Goal: Task Accomplishment & Management: Complete application form

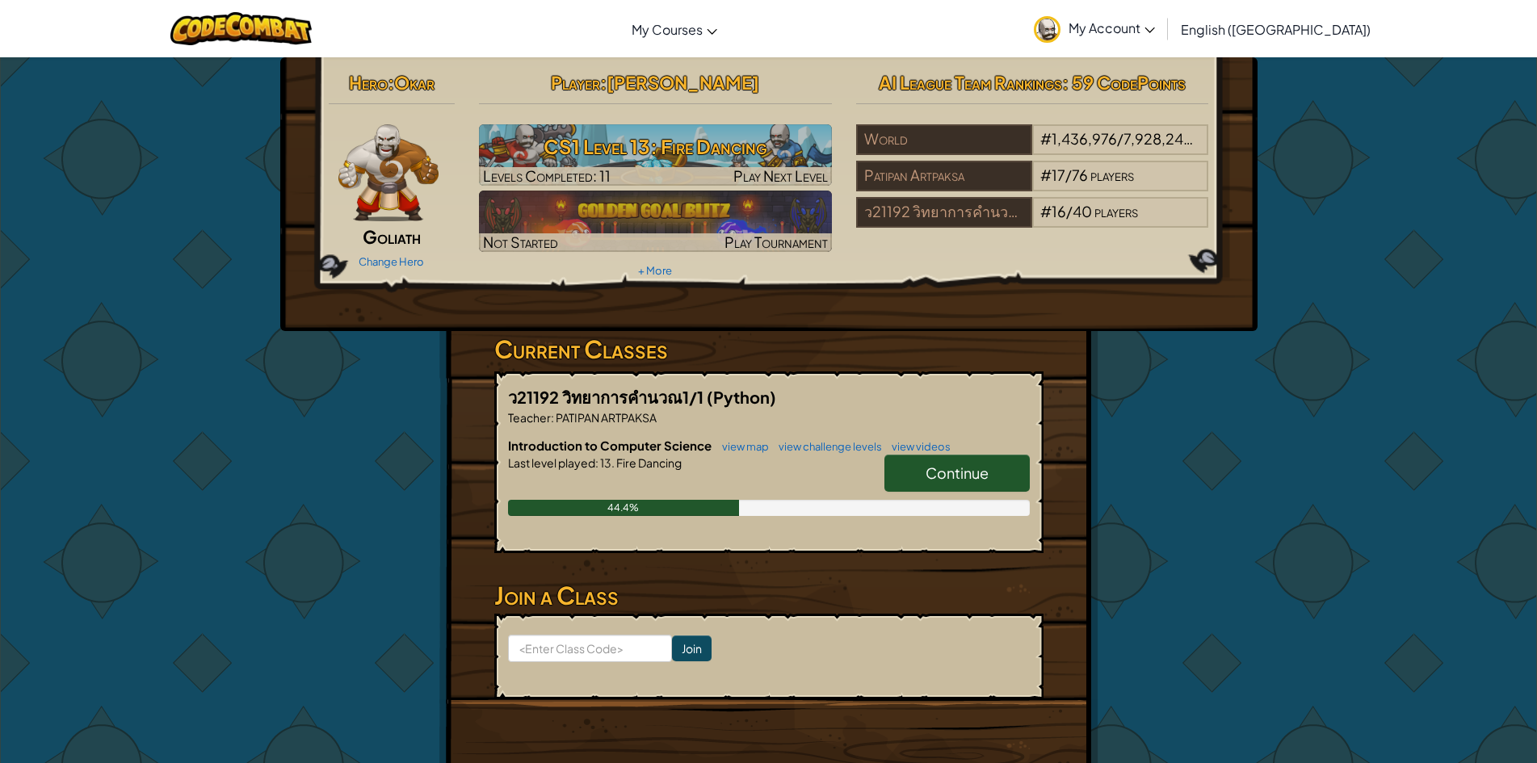
click at [948, 464] on link "Continue" at bounding box center [957, 473] width 145 height 37
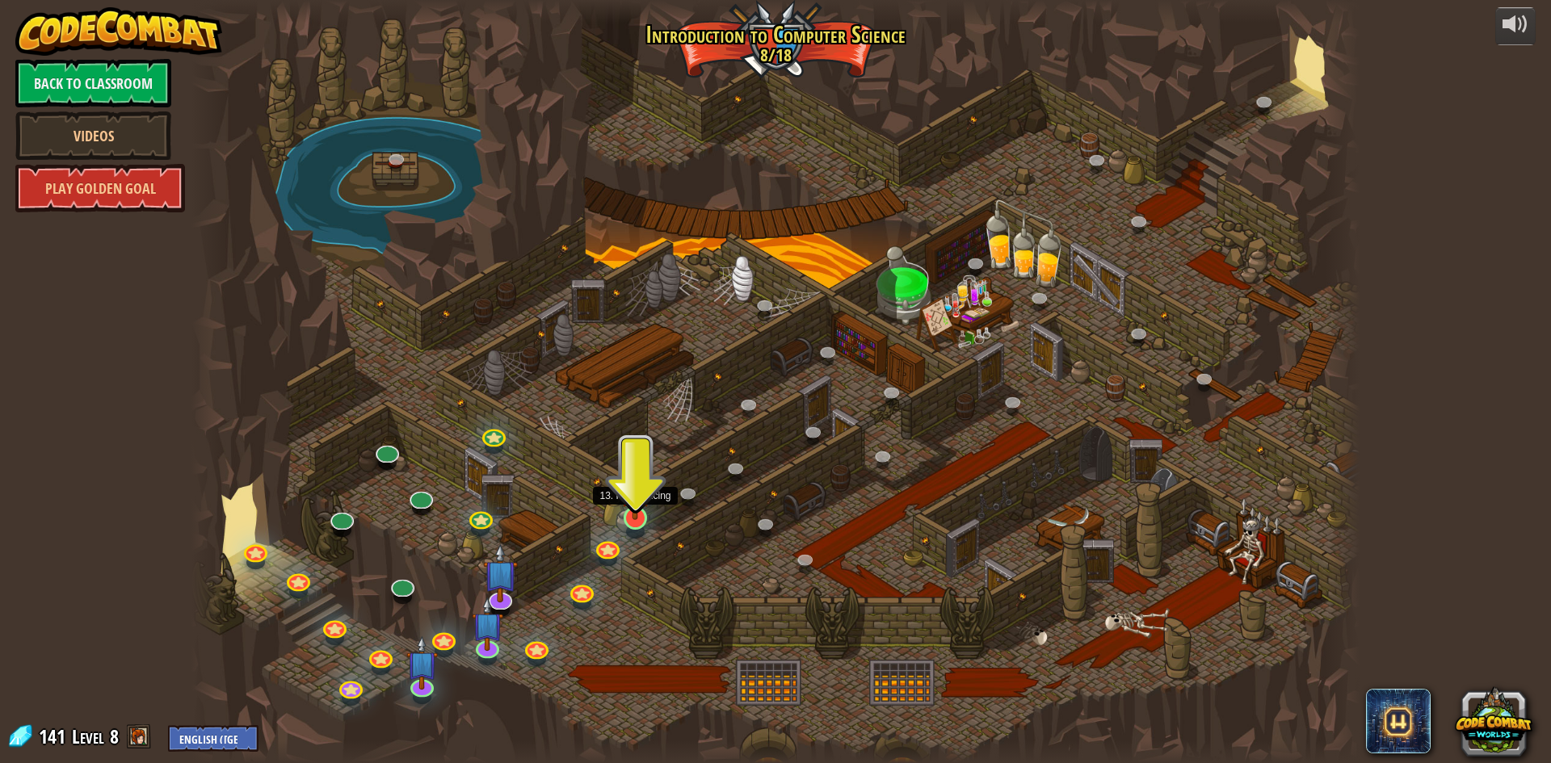
click at [633, 515] on img at bounding box center [636, 484] width 32 height 72
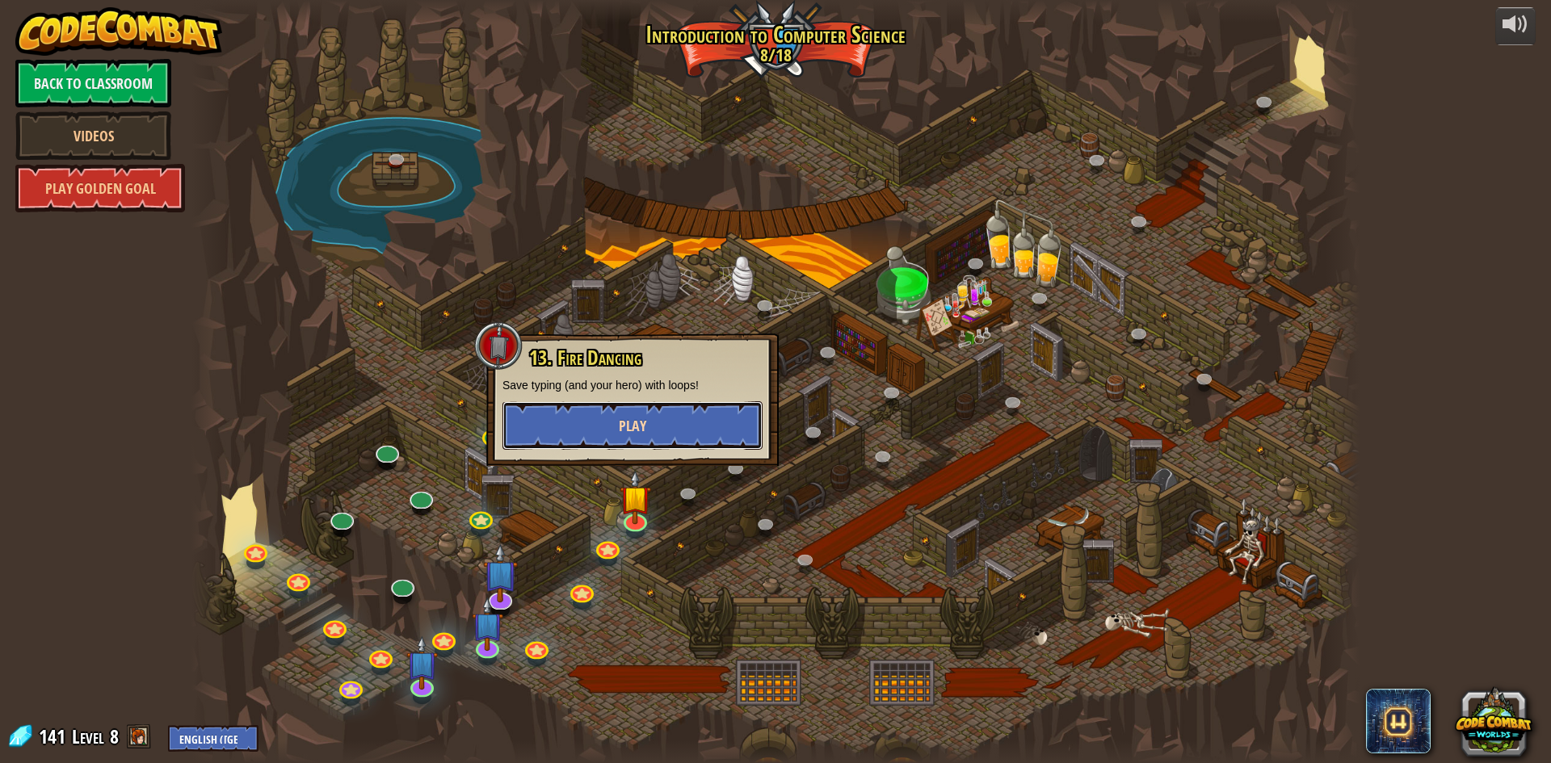
click at [698, 427] on button "Play" at bounding box center [632, 426] width 260 height 48
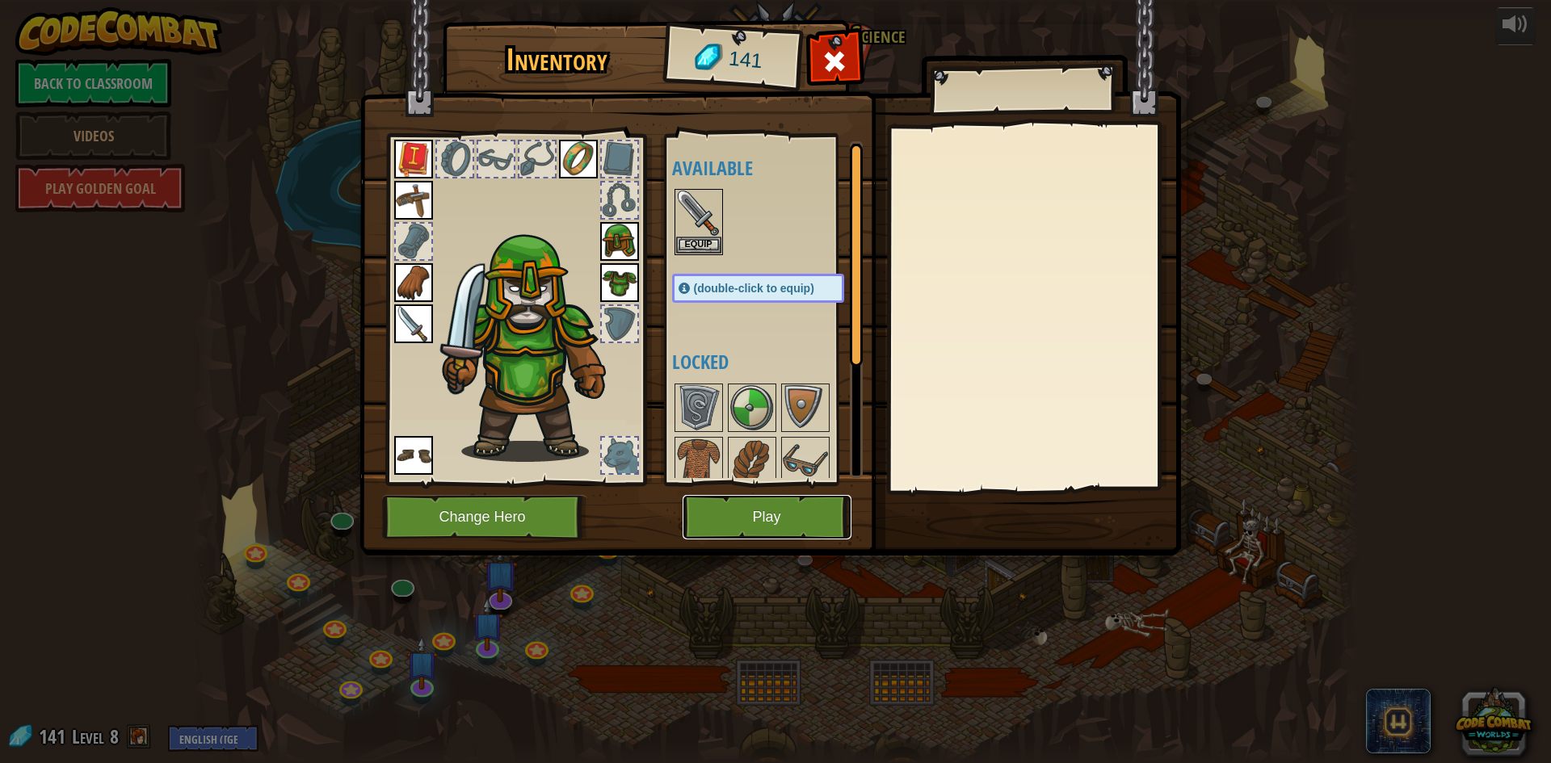
click at [722, 523] on button "Play" at bounding box center [767, 517] width 169 height 44
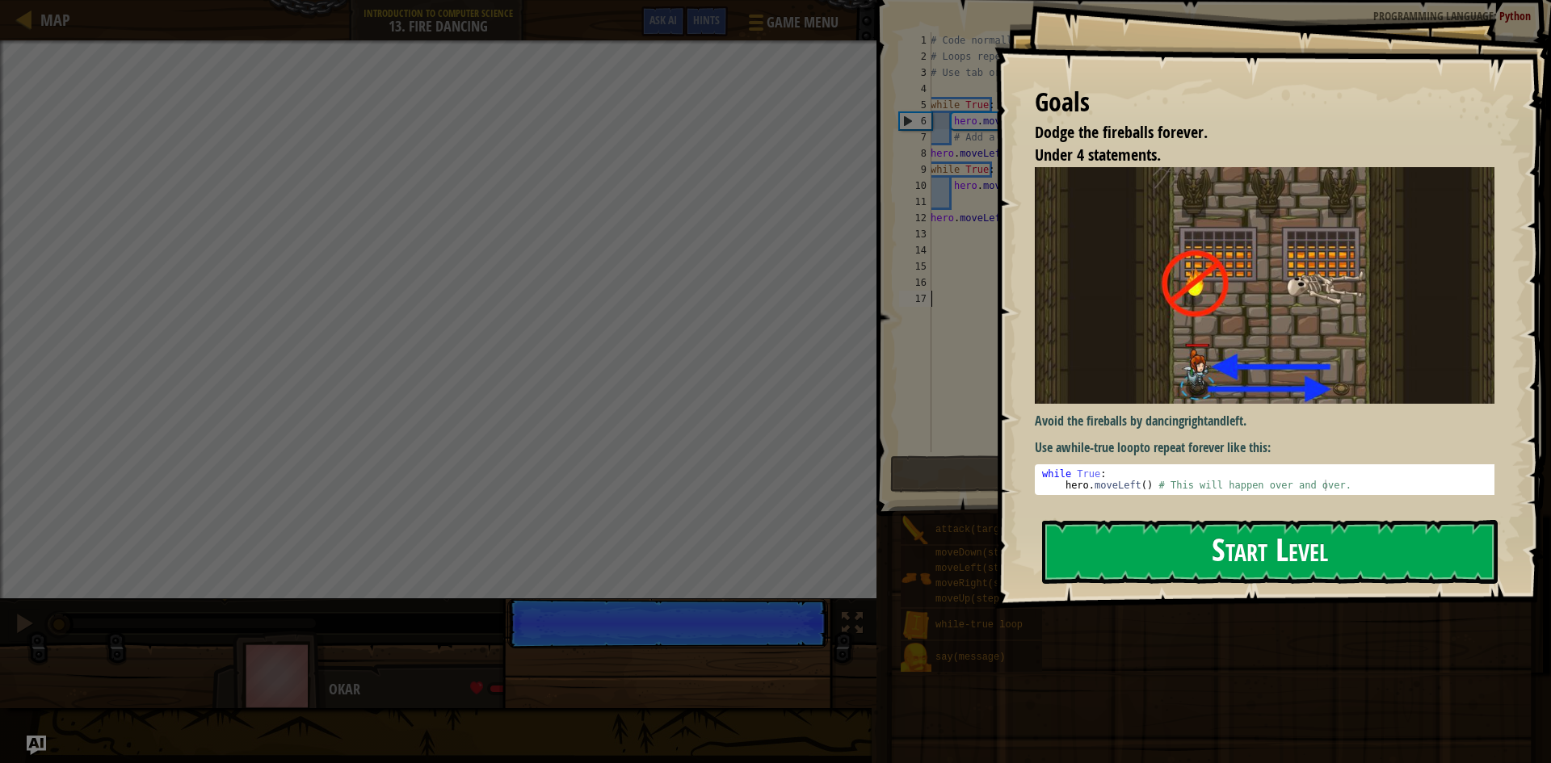
click at [1315, 565] on button "Start Level" at bounding box center [1270, 552] width 456 height 64
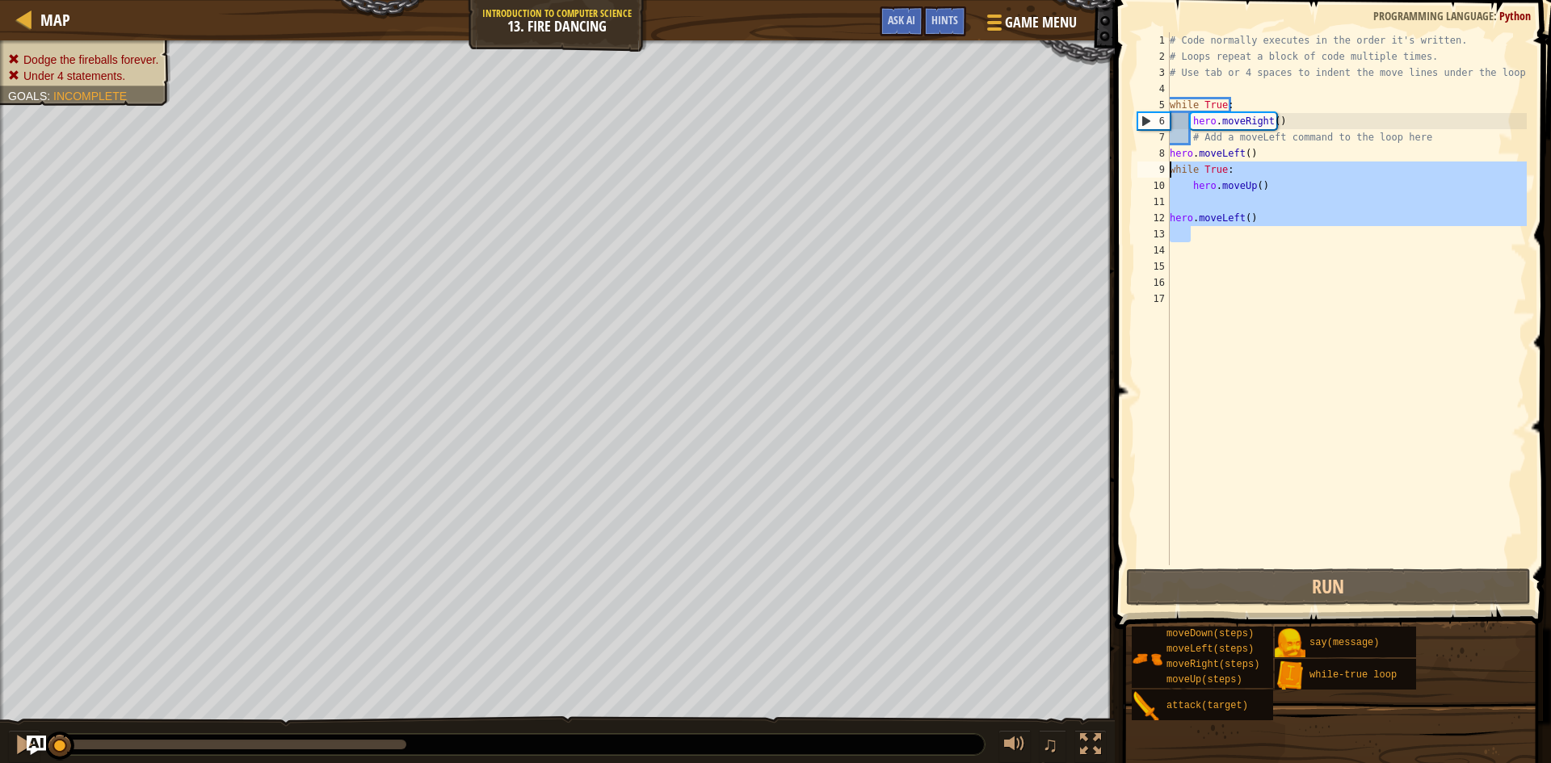
drag, startPoint x: 1266, startPoint y: 229, endPoint x: 1167, endPoint y: 170, distance: 115.6
click at [1167, 170] on div "1 2 3 4 5 6 7 8 9 10 11 12 13 14 15 16 17 # Code normally executes in the order…" at bounding box center [1330, 298] width 393 height 533
type textarea "while True: hero.moveUp()"
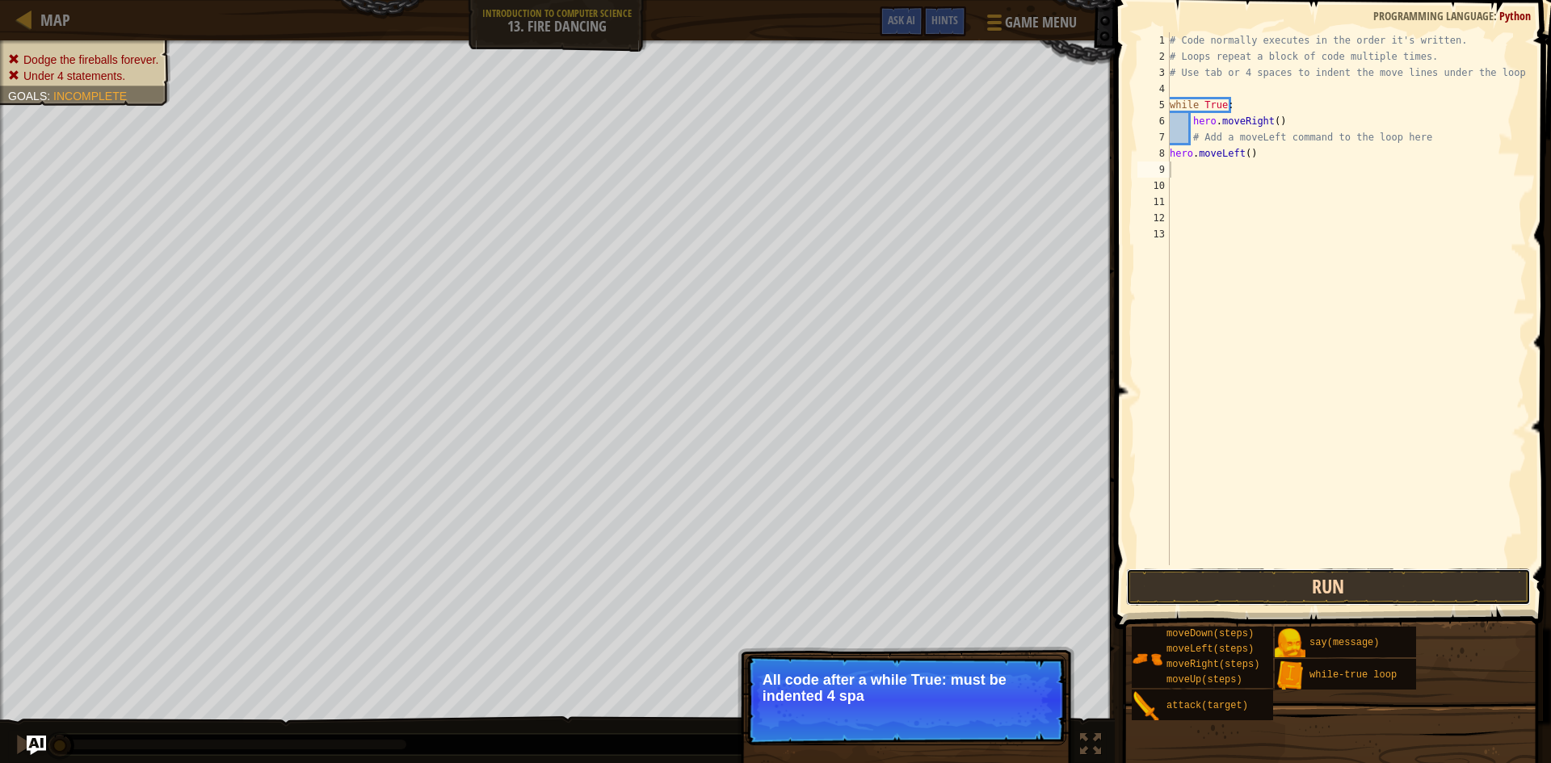
click at [1216, 585] on button "Run" at bounding box center [1328, 587] width 405 height 37
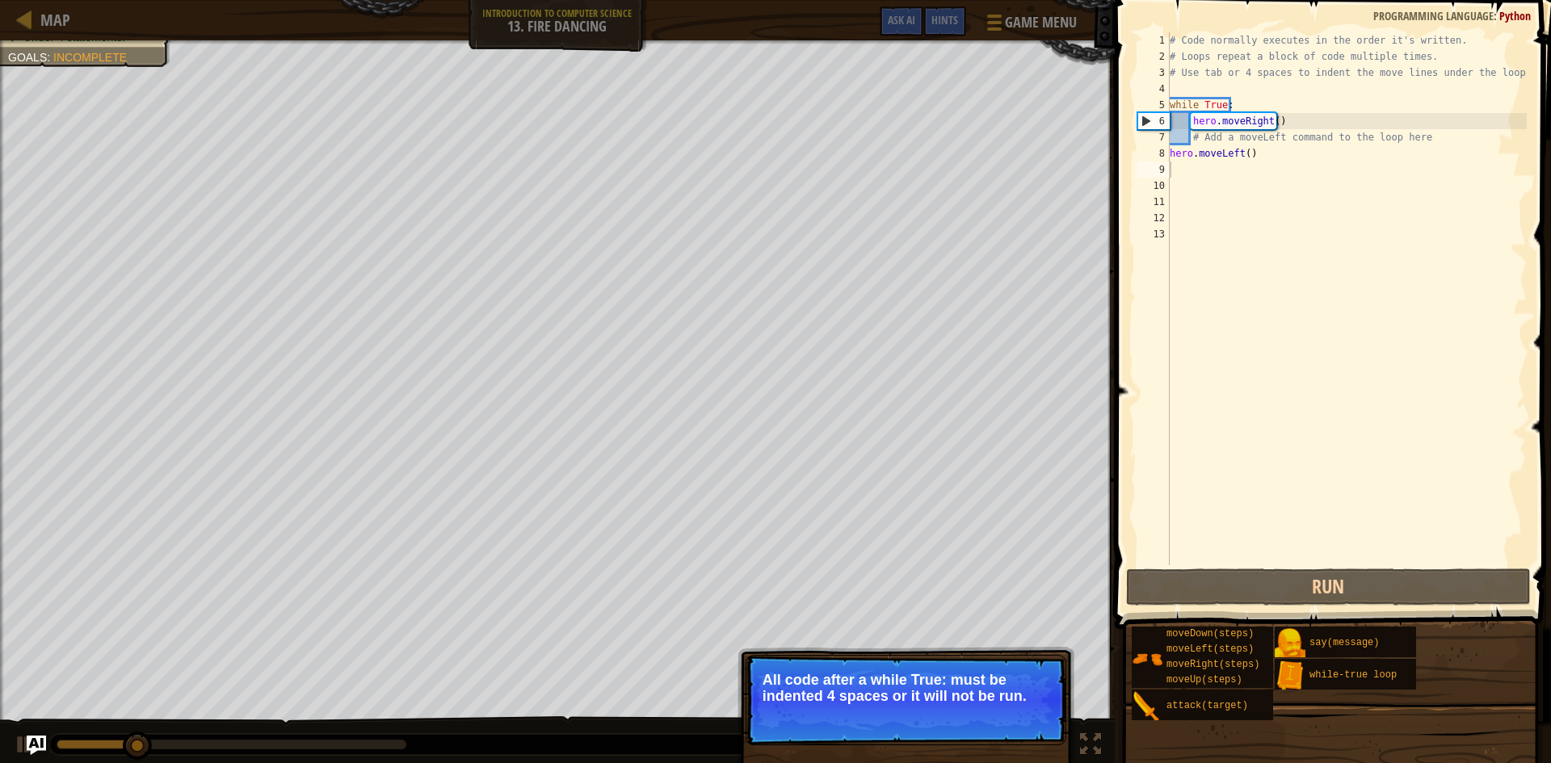
click at [1043, 696] on p "All code after a while True: must be indented 4 spaces or it will not be run." at bounding box center [906, 688] width 287 height 32
click at [1036, 697] on p "All code after a while True: must be indented 4 spaces or it will not be run." at bounding box center [906, 688] width 287 height 32
click at [1035, 713] on button "Continue" at bounding box center [1019, 718] width 67 height 21
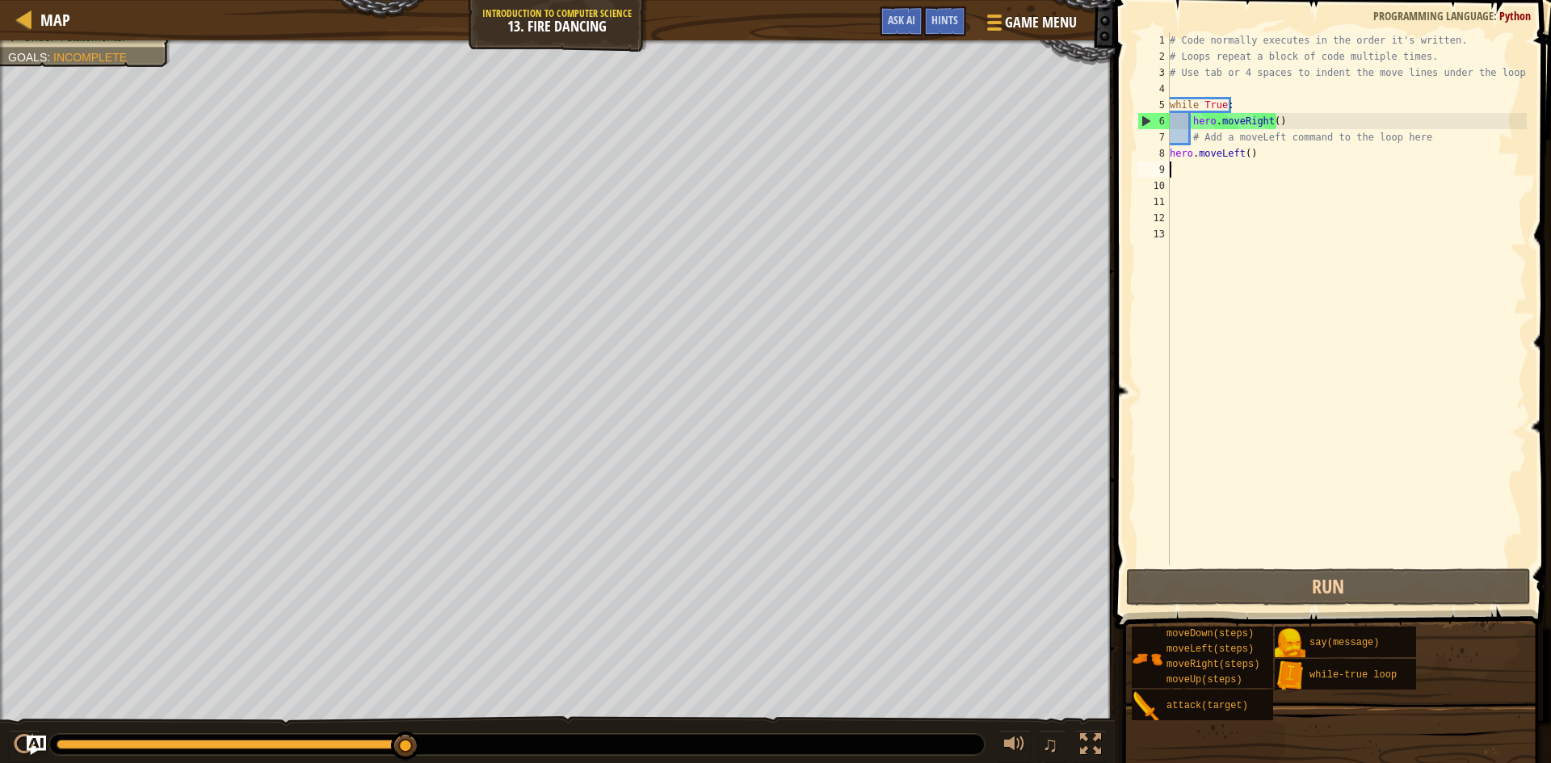
click at [1171, 152] on div "1 2 3 4 5 6 7 8 9 10 11 12 13 # Code normally executes in the order it's writte…" at bounding box center [1330, 298] width 393 height 533
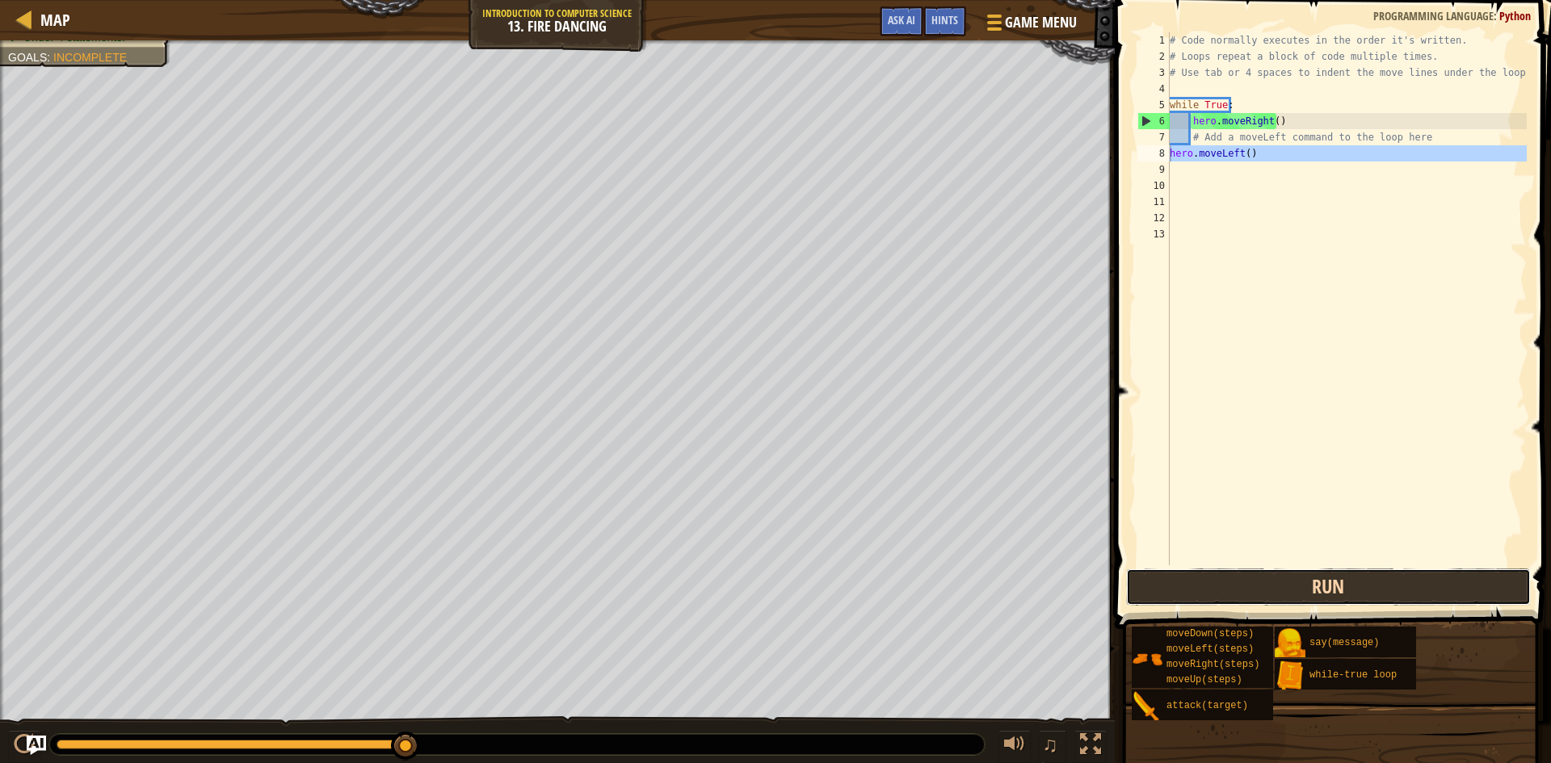
click at [1308, 574] on button "Run" at bounding box center [1328, 587] width 405 height 37
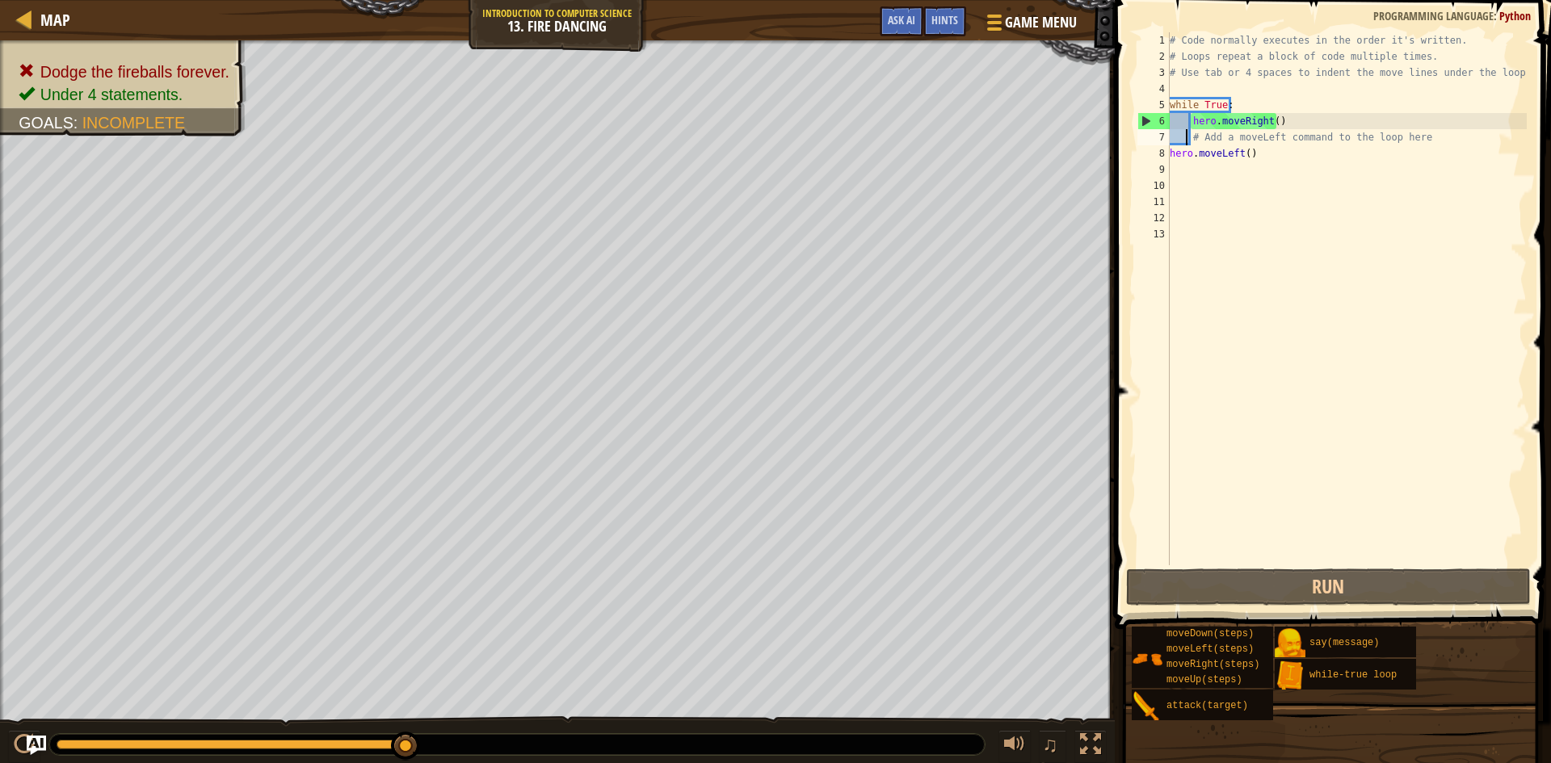
click at [1183, 145] on div "# Code normally executes in the order it's written. # Loops repeat a block of c…" at bounding box center [1347, 315] width 360 height 566
click at [1191, 141] on div "# Code normally executes in the order it's written. # Loops repeat a block of c…" at bounding box center [1347, 298] width 360 height 533
click at [1191, 138] on div "# Code normally executes in the order it's written. # Loops repeat a block of c…" at bounding box center [1347, 315] width 360 height 566
drag, startPoint x: 1251, startPoint y: 154, endPoint x: 1167, endPoint y: 157, distance: 83.2
click at [1167, 157] on div "# Add a moveLeft command to the loop here 1 2 3 4 5 6 7 8 9 10 11 12 13 # Code …" at bounding box center [1330, 298] width 393 height 533
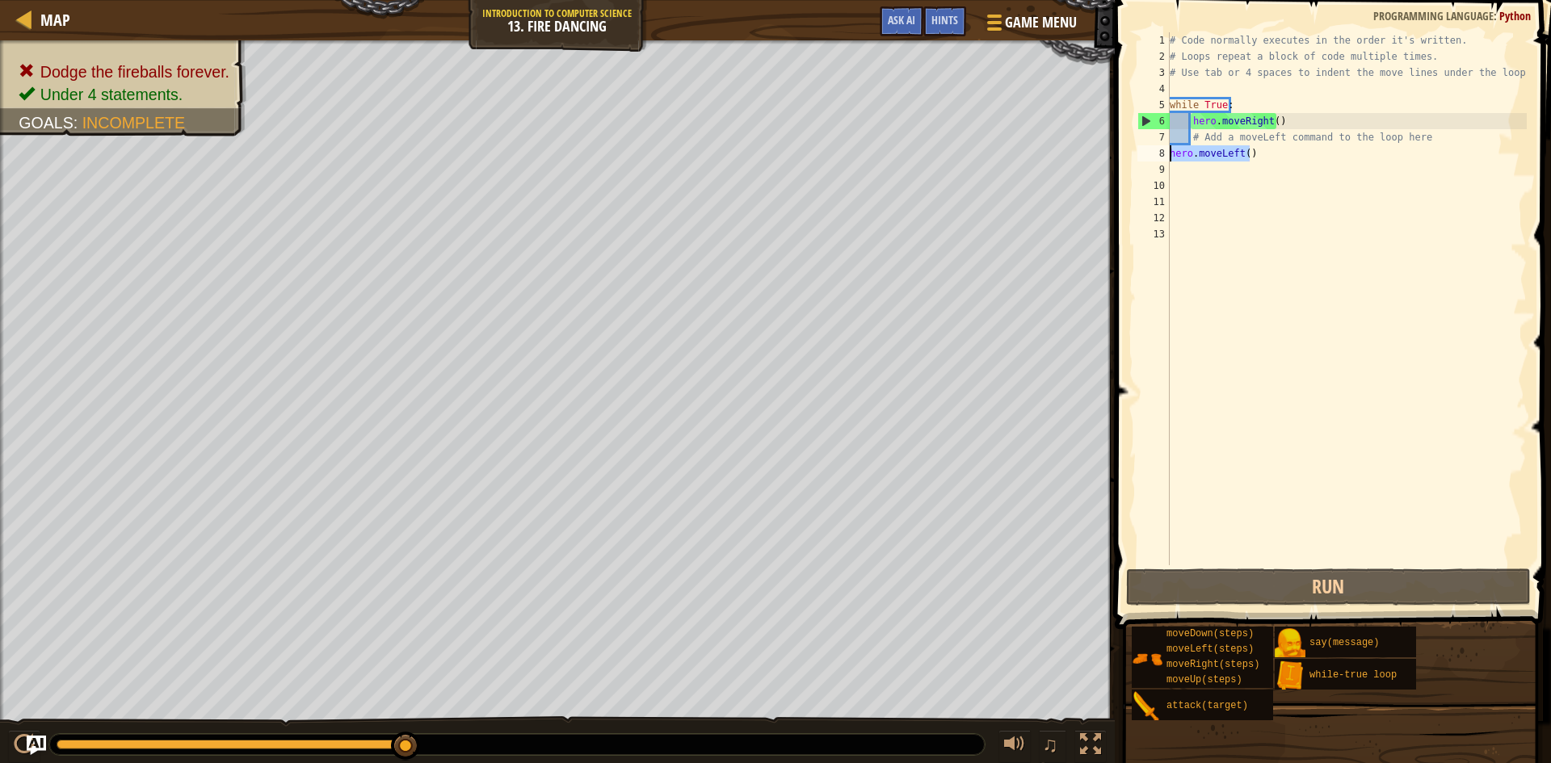
type textarea "hero.moveLeft()"
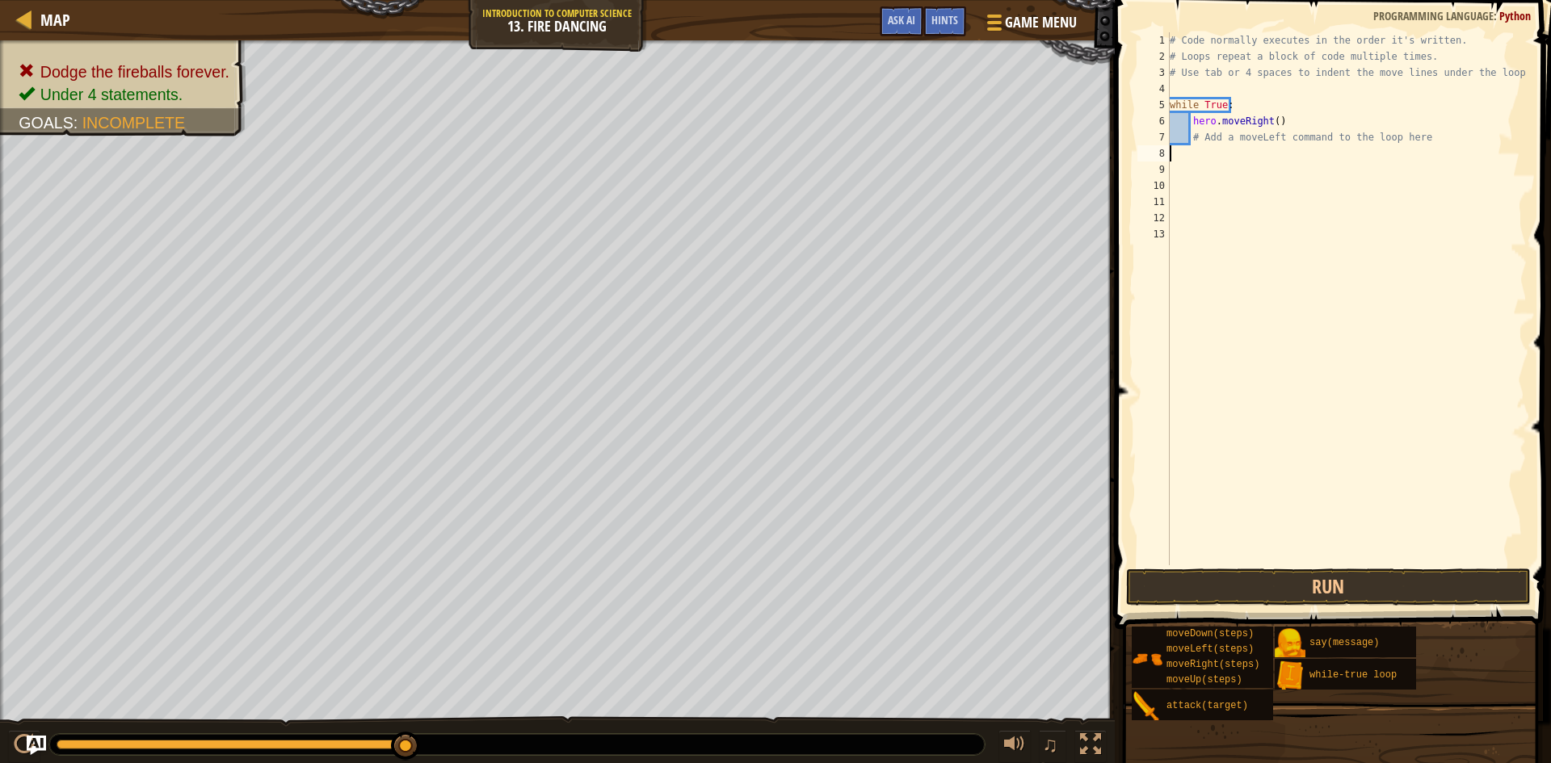
click at [1276, 121] on div "# Code normally executes in the order it's written. # Loops repeat a block of c…" at bounding box center [1347, 315] width 360 height 566
click at [1188, 138] on div "# Code normally executes in the order it's written. # Loops repeat a block of c…" at bounding box center [1347, 315] width 360 height 566
type textarea "# Add a moveLeft command to the loop here"
click at [1190, 138] on div "# Code normally executes in the order it's written. # Loops repeat a block of c…" at bounding box center [1347, 315] width 360 height 566
drag, startPoint x: 1183, startPoint y: 155, endPoint x: 1189, endPoint y: 161, distance: 8.6
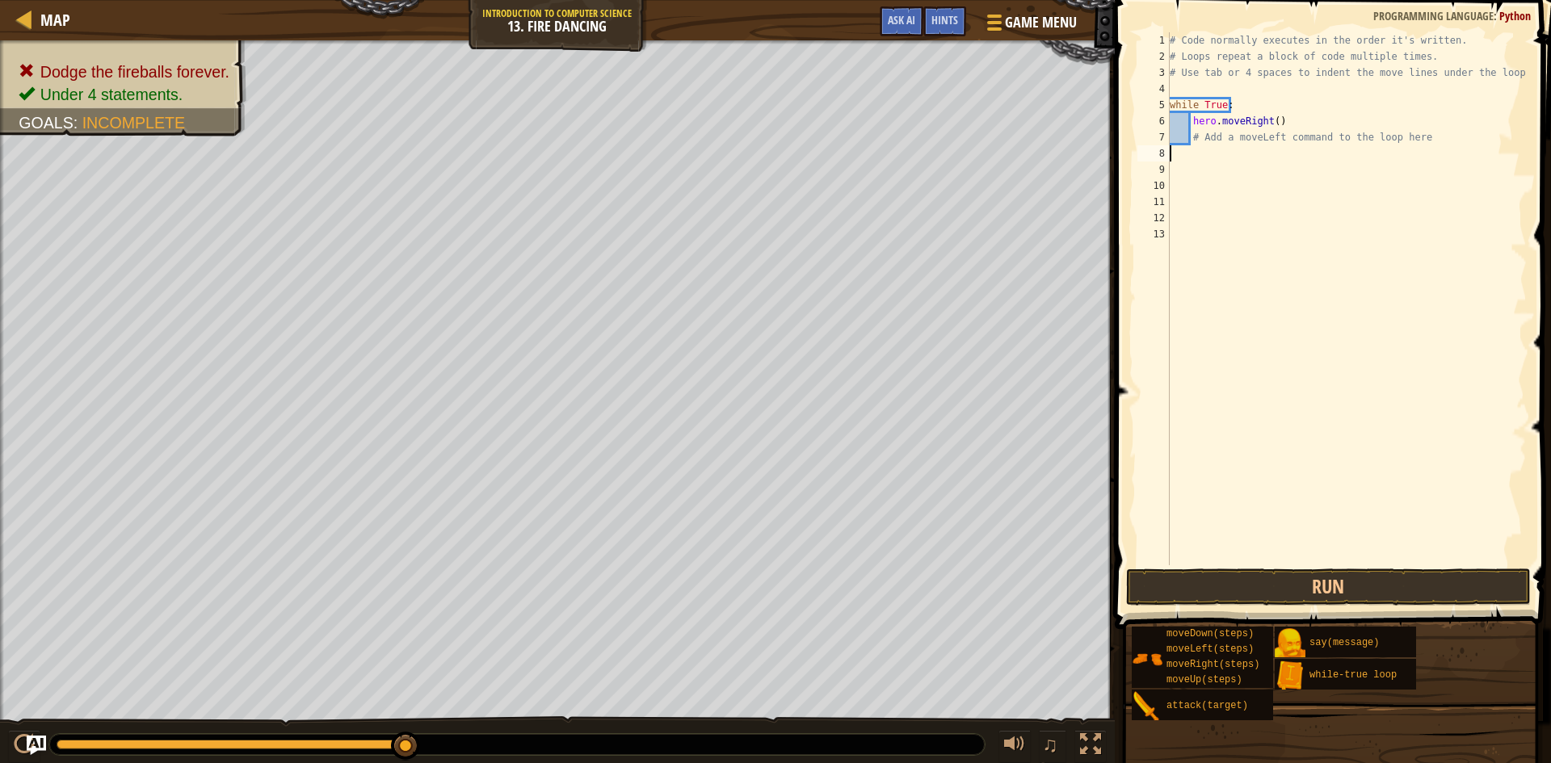
click at [1188, 161] on div "# Code normally executes in the order it's written. # Loops repeat a block of c…" at bounding box center [1347, 315] width 360 height 566
click at [1189, 161] on div "# Code normally executes in the order it's written. # Loops repeat a block of c…" at bounding box center [1347, 315] width 360 height 566
click at [1192, 149] on div "# Code normally executes in the order it's written. # Loops repeat a block of c…" at bounding box center [1347, 315] width 360 height 566
click at [1185, 133] on div "# Code normally executes in the order it's written. # Loops repeat a block of c…" at bounding box center [1347, 315] width 360 height 566
click at [1189, 133] on div "# Code normally executes in the order it's written. # Loops repeat a block of c…" at bounding box center [1347, 298] width 360 height 533
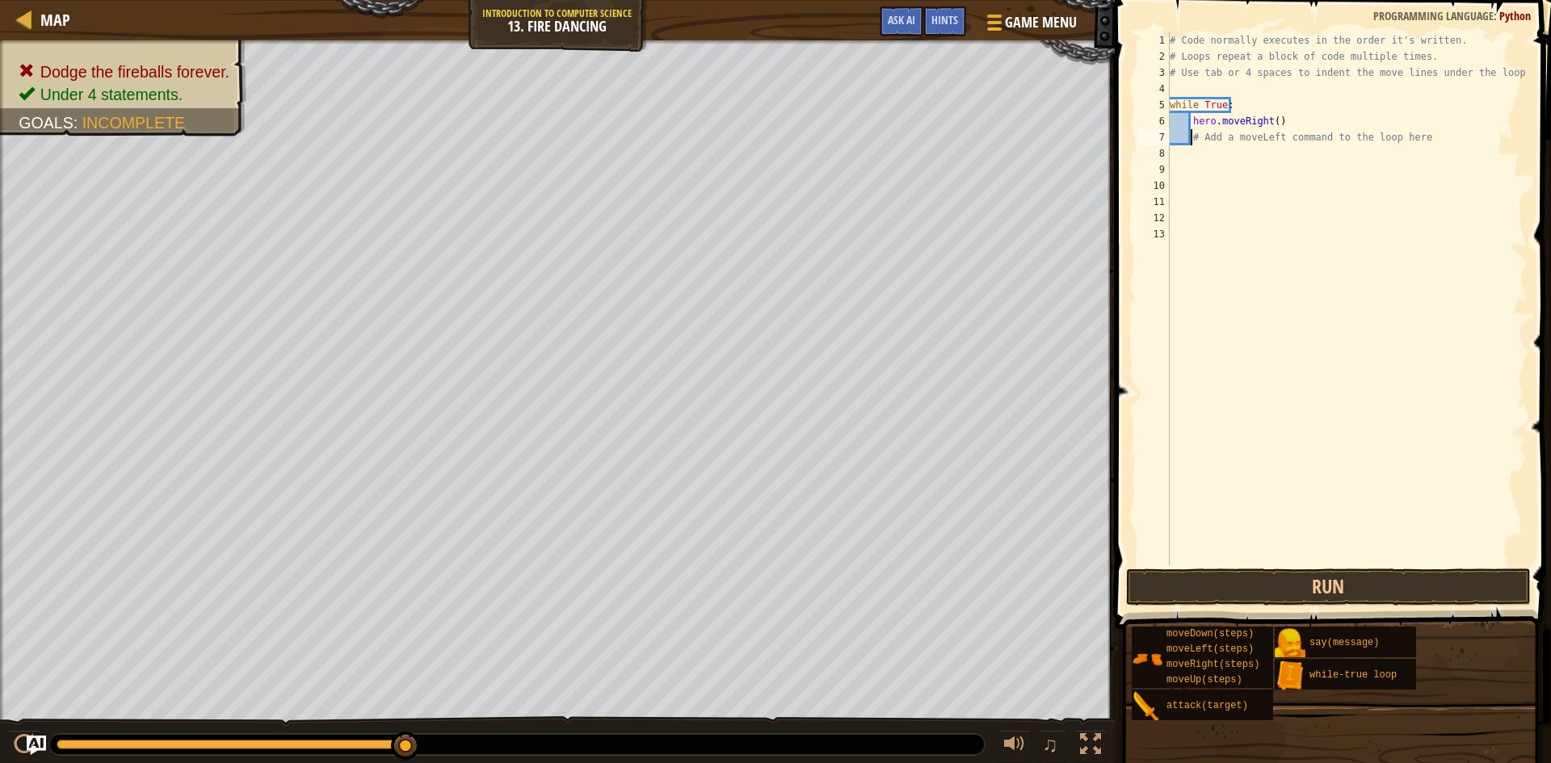
click at [1190, 133] on div "# Code normally executes in the order it's written. # Loops repeat a block of c…" at bounding box center [1347, 315] width 360 height 566
click at [1186, 132] on div "# Code normally executes in the order it's written. # Loops repeat a block of c…" at bounding box center [1347, 315] width 360 height 566
click at [1189, 120] on div "# Code normally executes in the order it's written. # Loops repeat a block of c…" at bounding box center [1347, 315] width 360 height 566
click at [1187, 120] on div "# Code normally executes in the order it's written. # Loops repeat a block of c…" at bounding box center [1347, 315] width 360 height 566
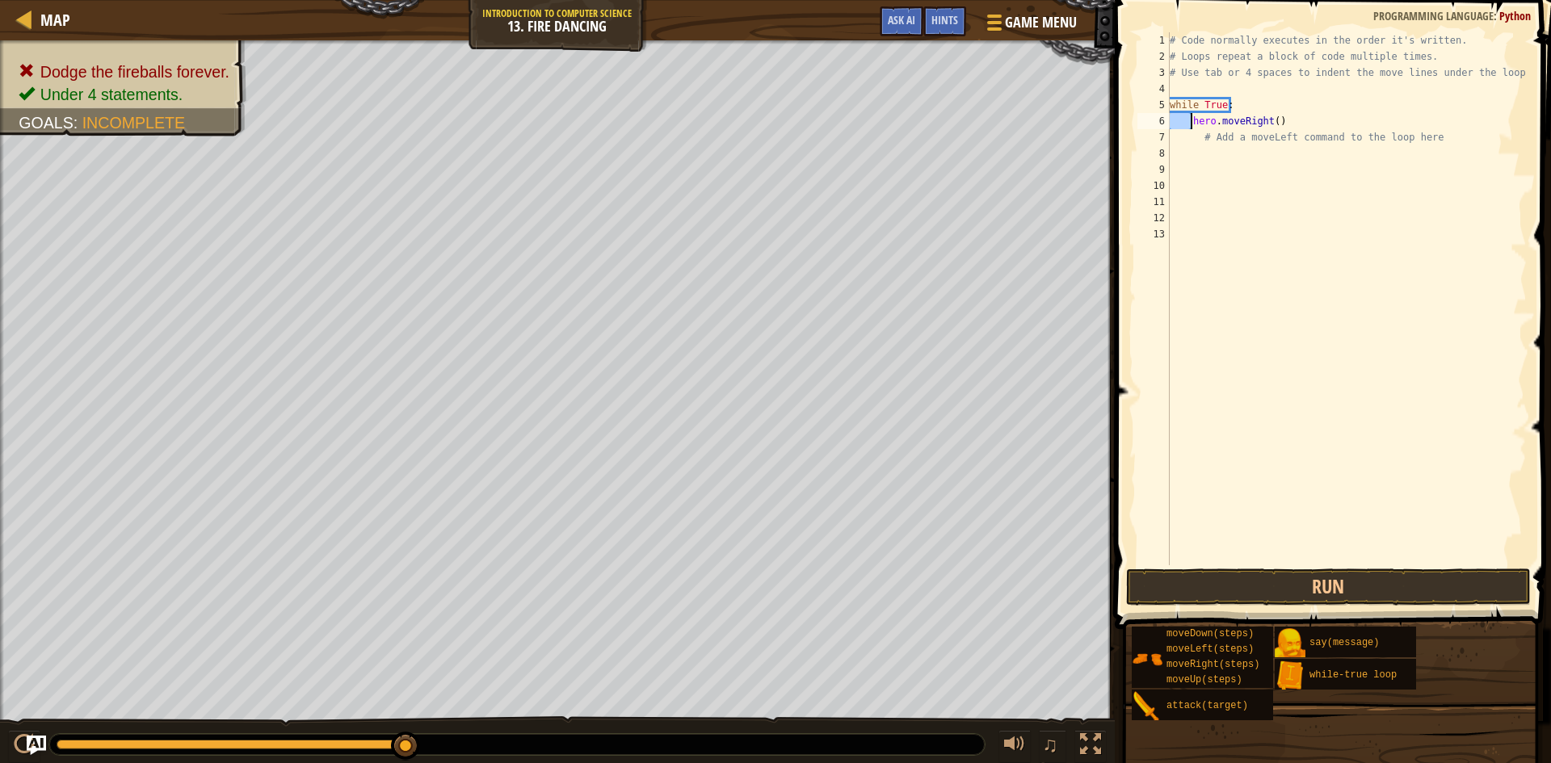
click at [1187, 120] on div "# Code normally executes in the order it's written. # Loops repeat a block of c…" at bounding box center [1347, 315] width 360 height 566
click at [1184, 126] on div "# Code normally executes in the order it's written. # Loops repeat a block of c…" at bounding box center [1347, 298] width 360 height 533
type textarea "hero.moveRight()"
click at [1205, 170] on div "# Code normally executes in the order it's written. # Loops repeat a block of c…" at bounding box center [1347, 315] width 360 height 566
click at [1183, 134] on div "# Code normally executes in the order it's written. # Loops repeat a block of c…" at bounding box center [1347, 315] width 360 height 566
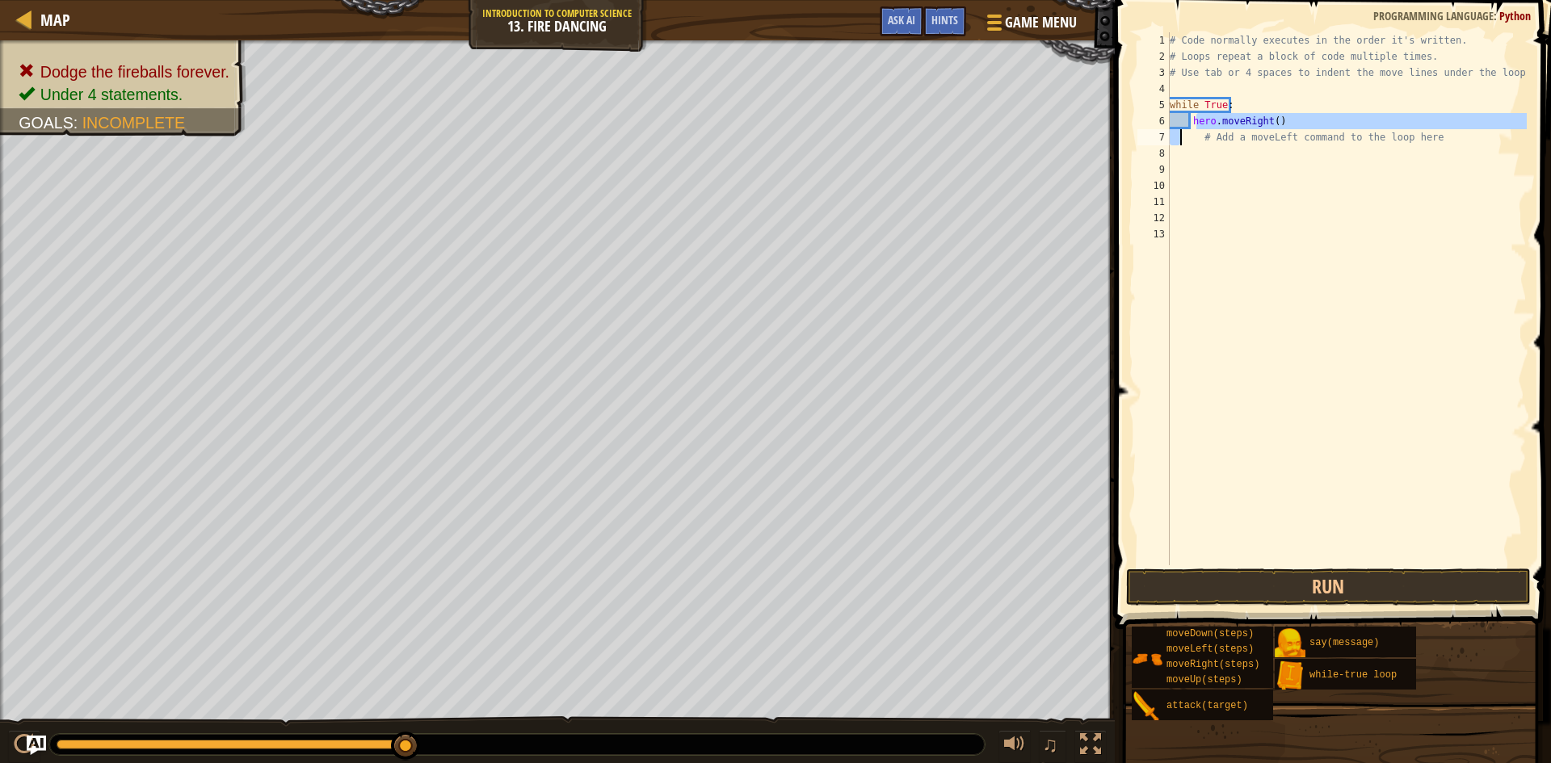
click at [1188, 132] on div "# Code normally executes in the order it's written. # Loops repeat a block of c…" at bounding box center [1347, 315] width 360 height 566
click at [1184, 122] on div "# Code normally executes in the order it's written. # Loops repeat a block of c…" at bounding box center [1347, 315] width 360 height 566
click at [1306, 127] on div "# Code normally executes in the order it's written. # Loops repeat a block of c…" at bounding box center [1347, 315] width 360 height 566
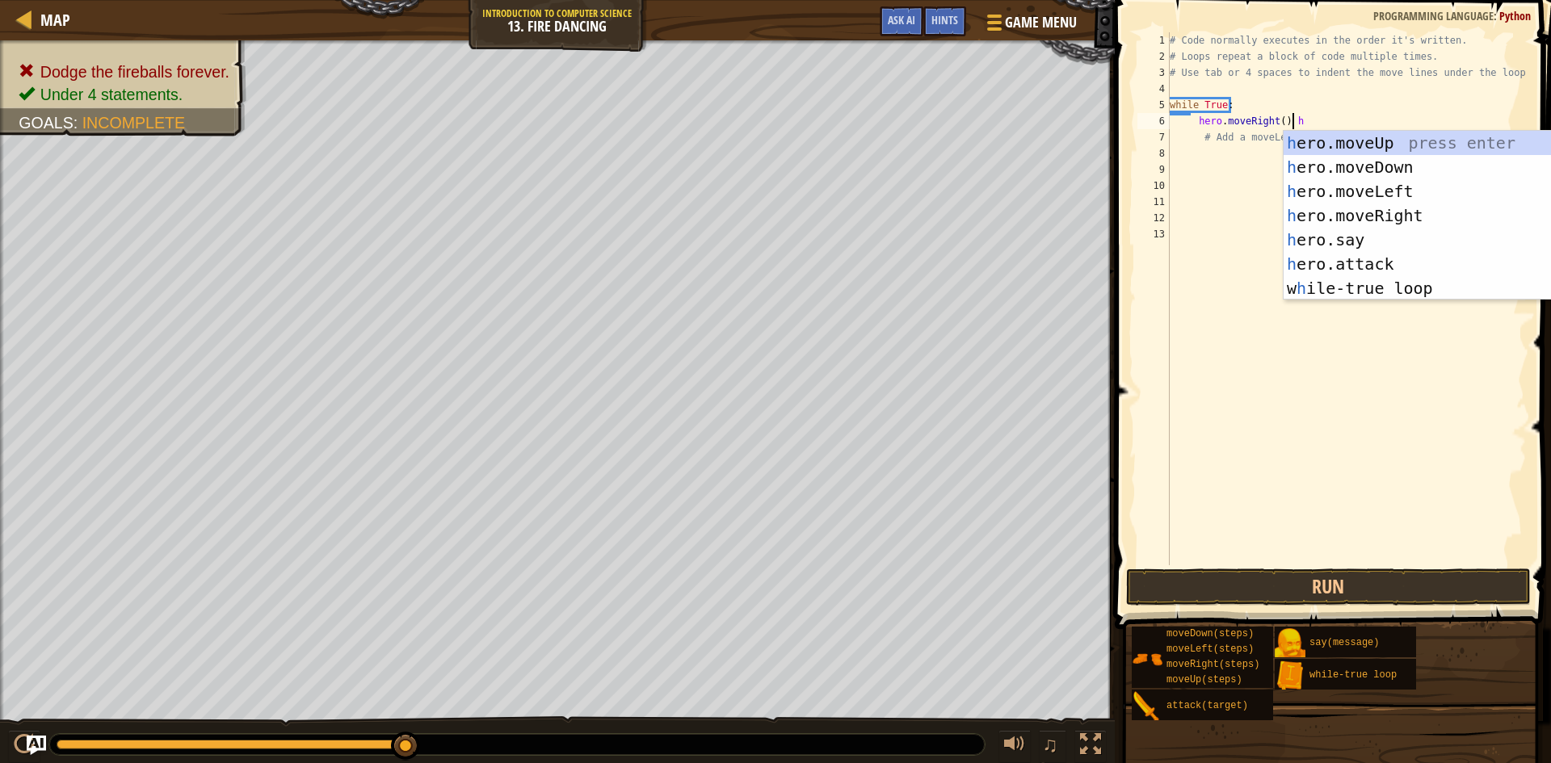
scroll to position [7, 9]
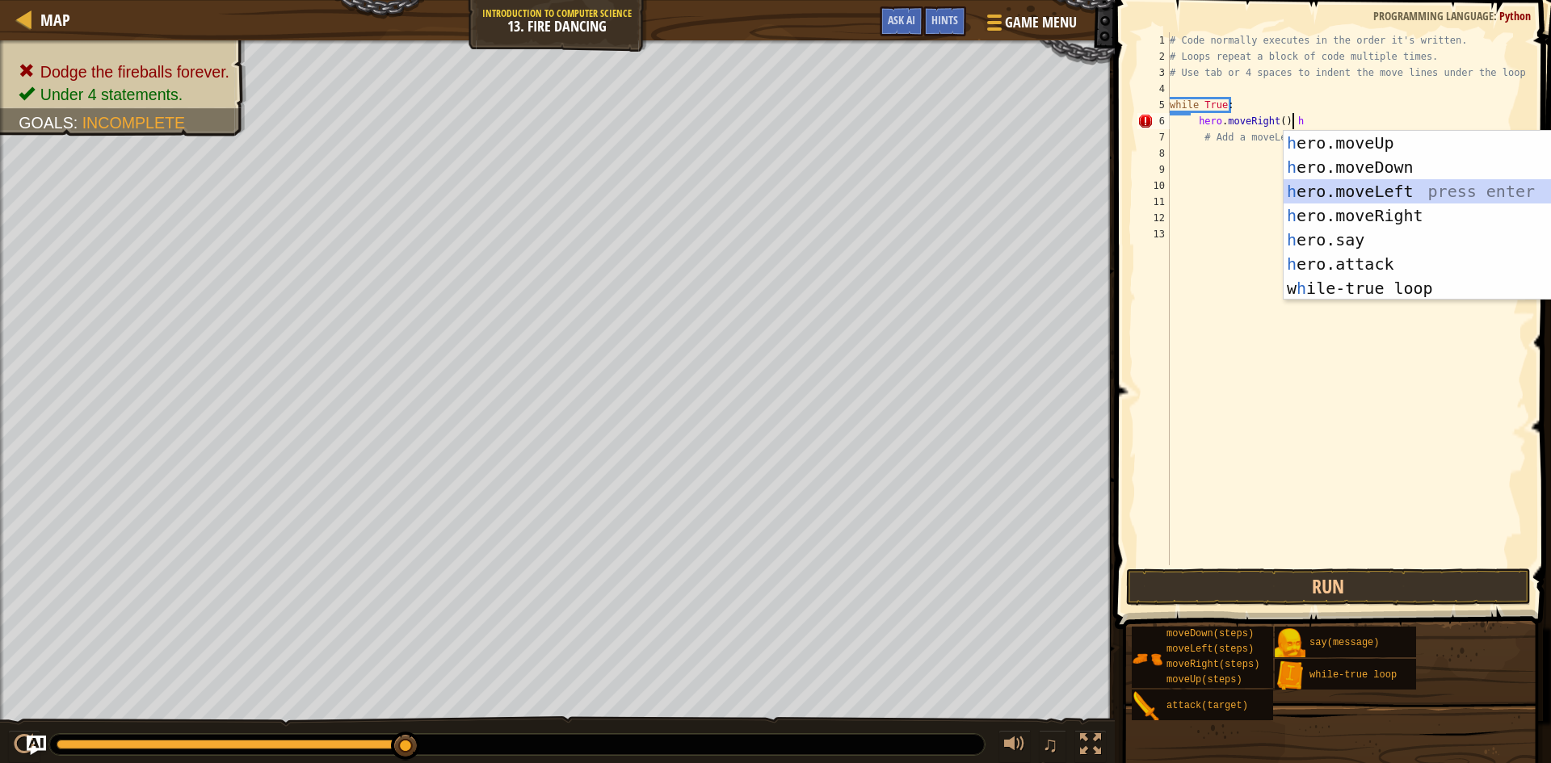
click at [1373, 187] on div "h ero.moveUp press enter h ero.moveDown press enter h ero.moveLeft press enter …" at bounding box center [1436, 240] width 305 height 218
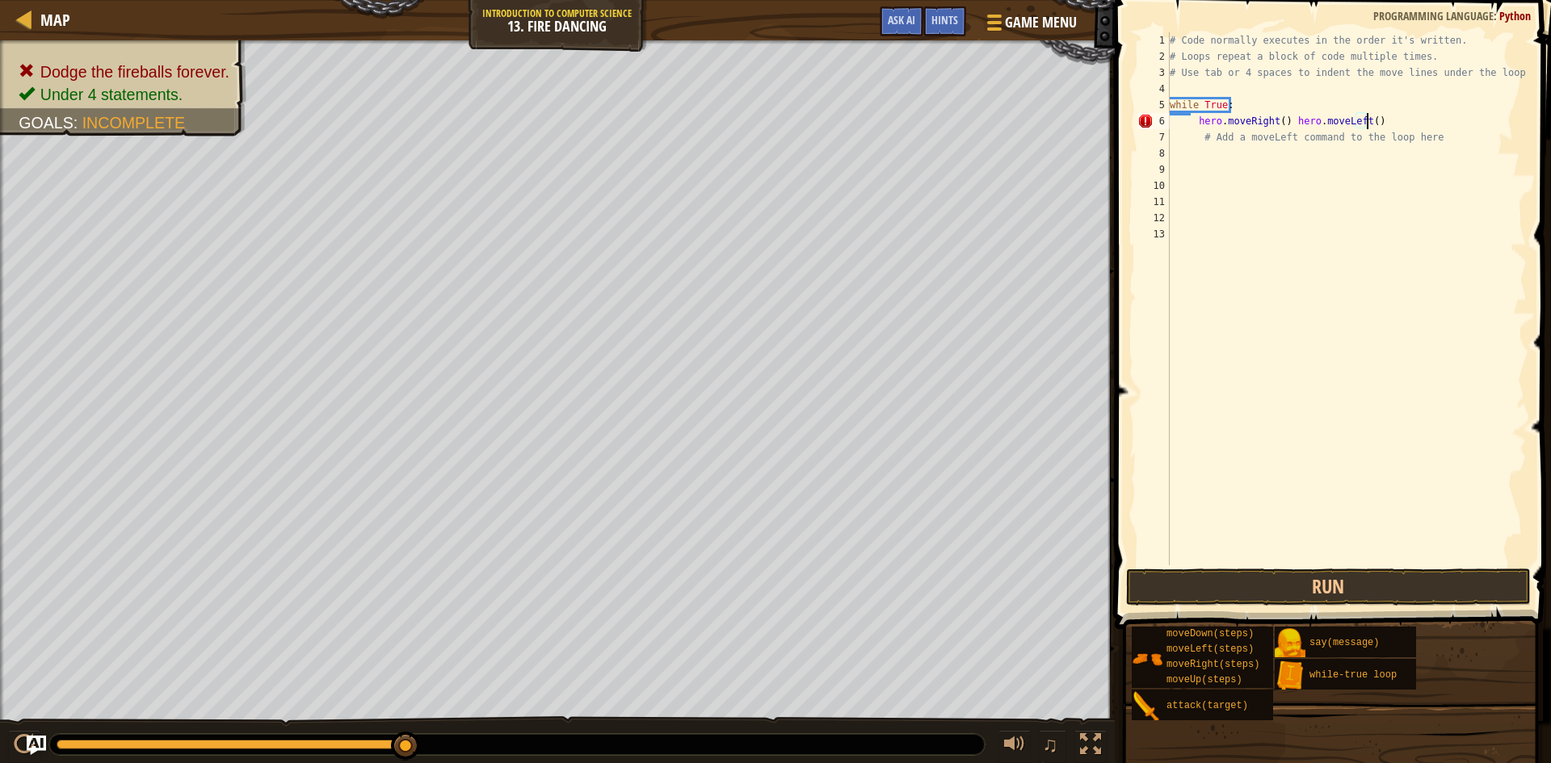
click at [1446, 568] on span at bounding box center [1334, 291] width 449 height 677
click at [1394, 582] on button "Run" at bounding box center [1328, 587] width 405 height 37
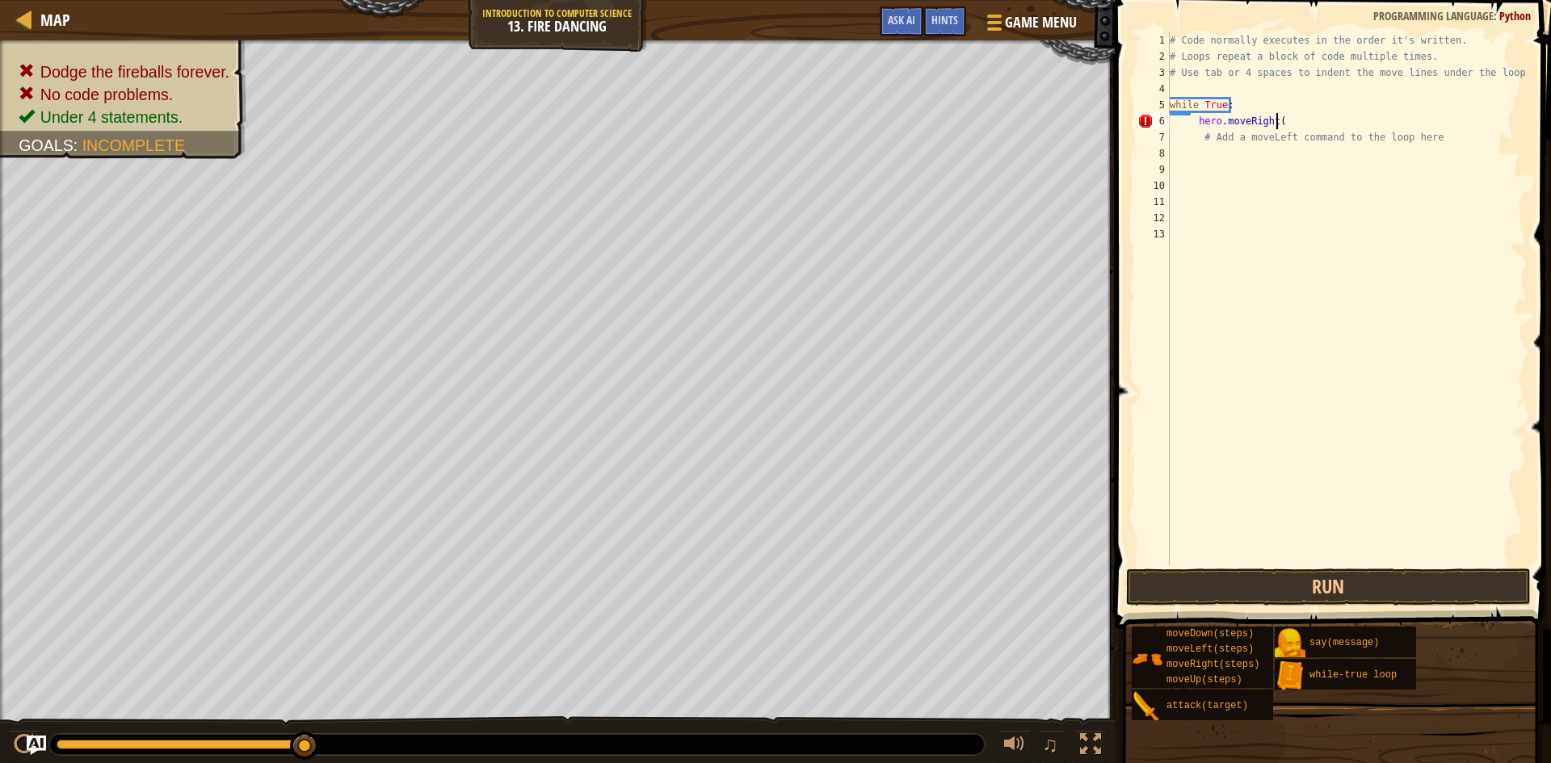
scroll to position [7, 8]
type textarea "hero.moveRight()"
drag, startPoint x: 1286, startPoint y: 123, endPoint x: 1191, endPoint y: 126, distance: 95.4
click at [1191, 126] on div "# Code normally executes in the order it's written. # Loops repeat a block of c…" at bounding box center [1347, 315] width 360 height 566
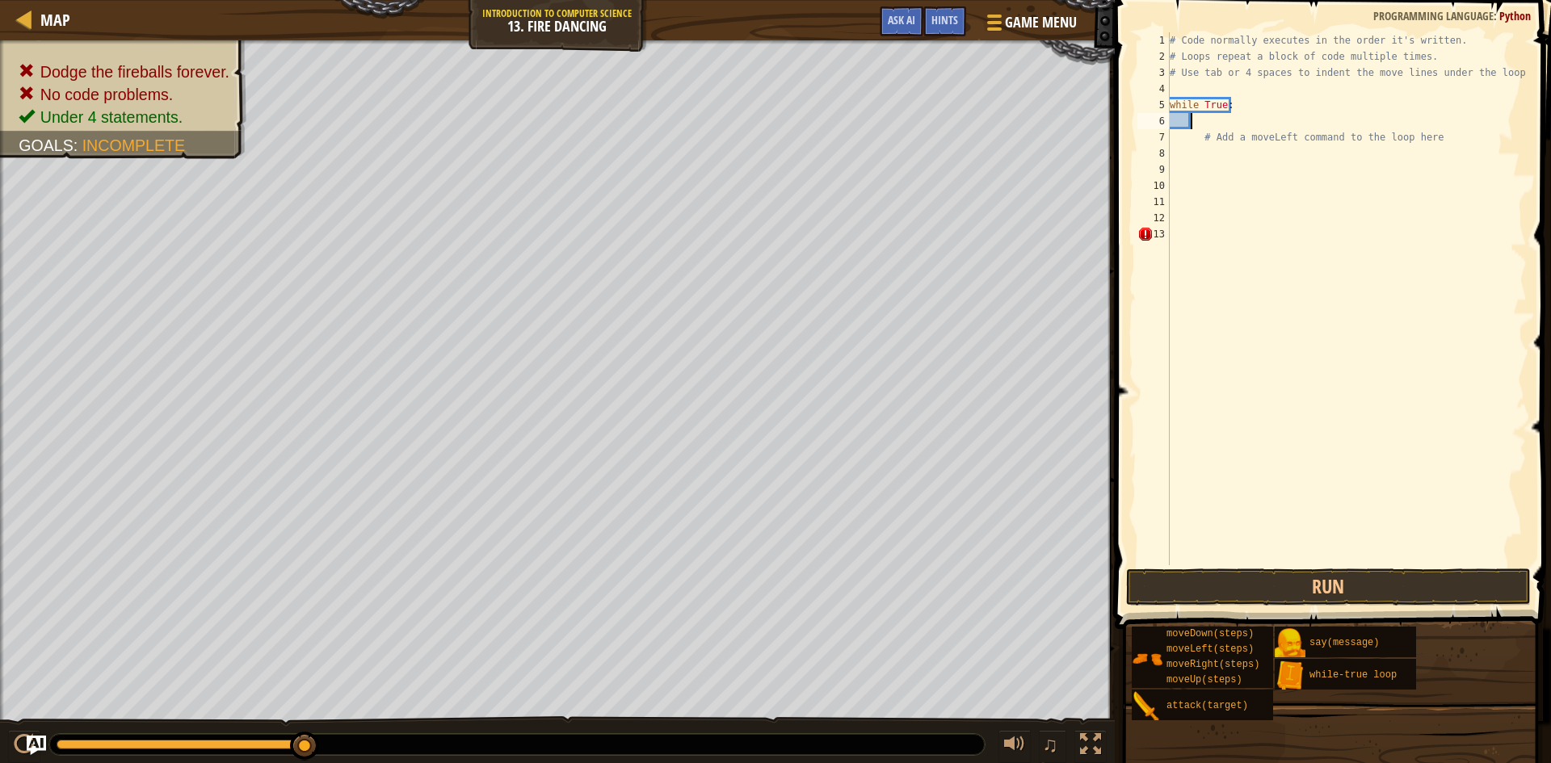
type textarea "h"
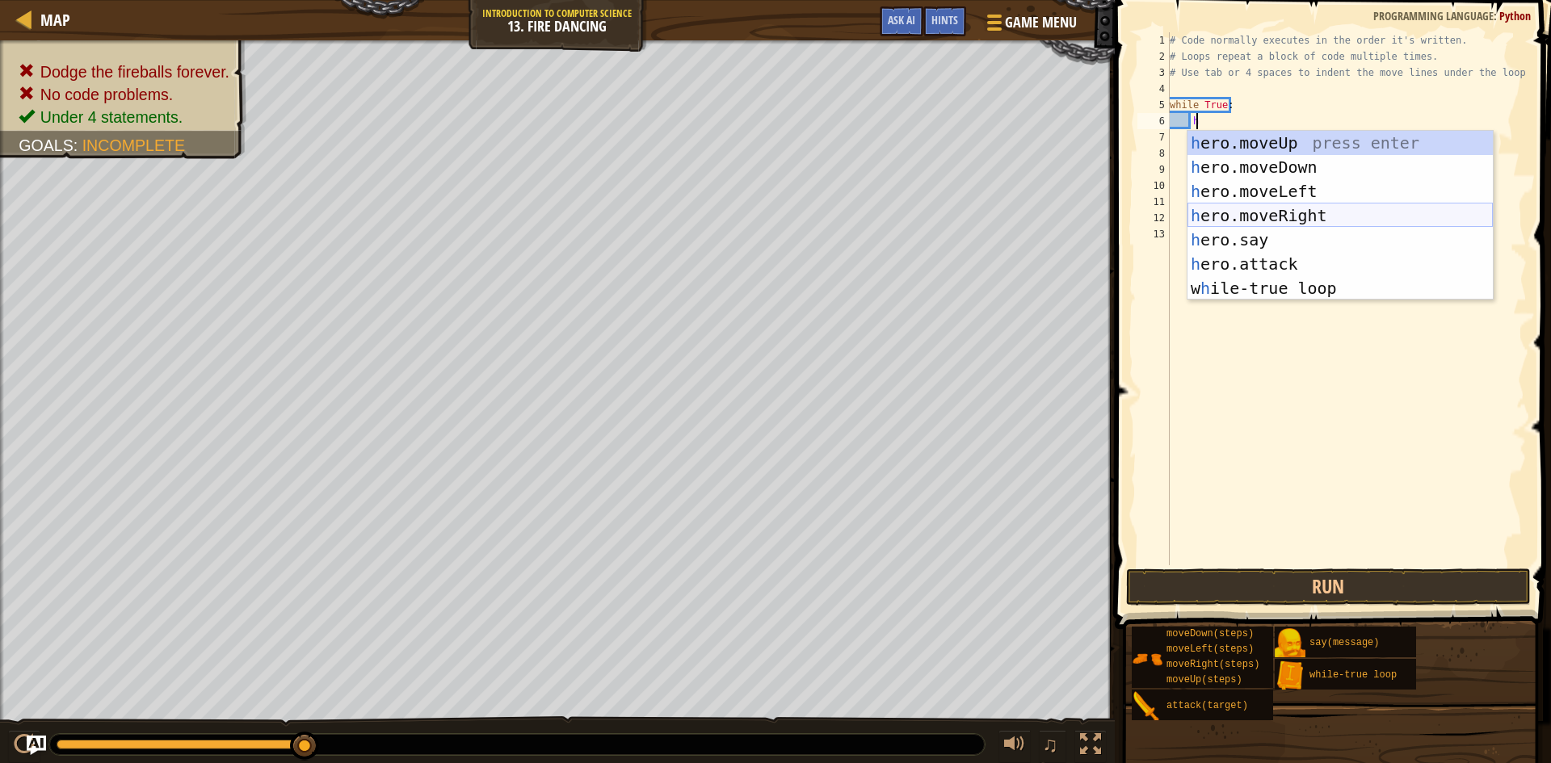
click at [1259, 212] on div "h ero.moveUp press enter h ero.moveDown press enter h ero.moveLeft press enter …" at bounding box center [1340, 240] width 305 height 218
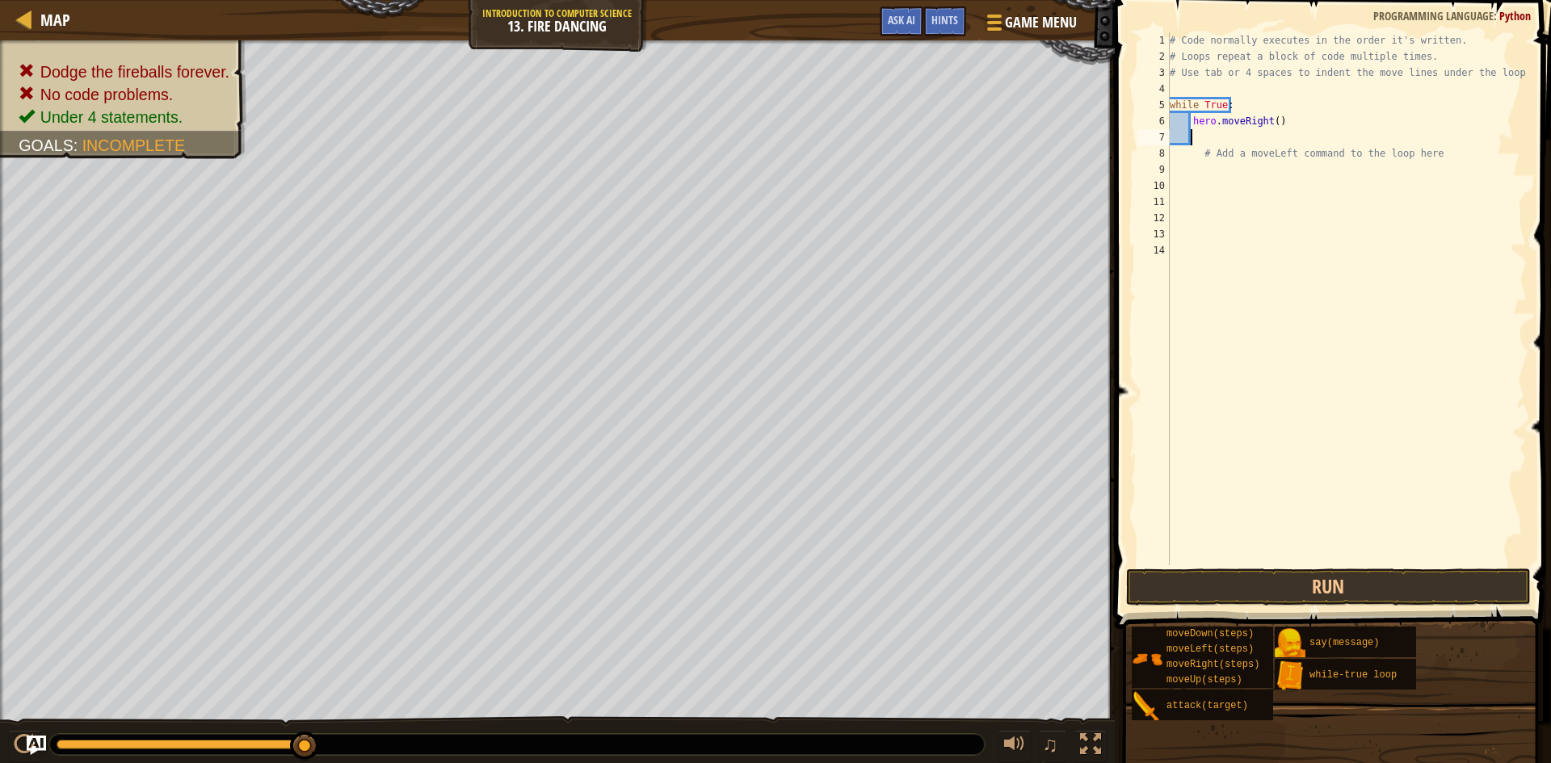
type textarea "h"
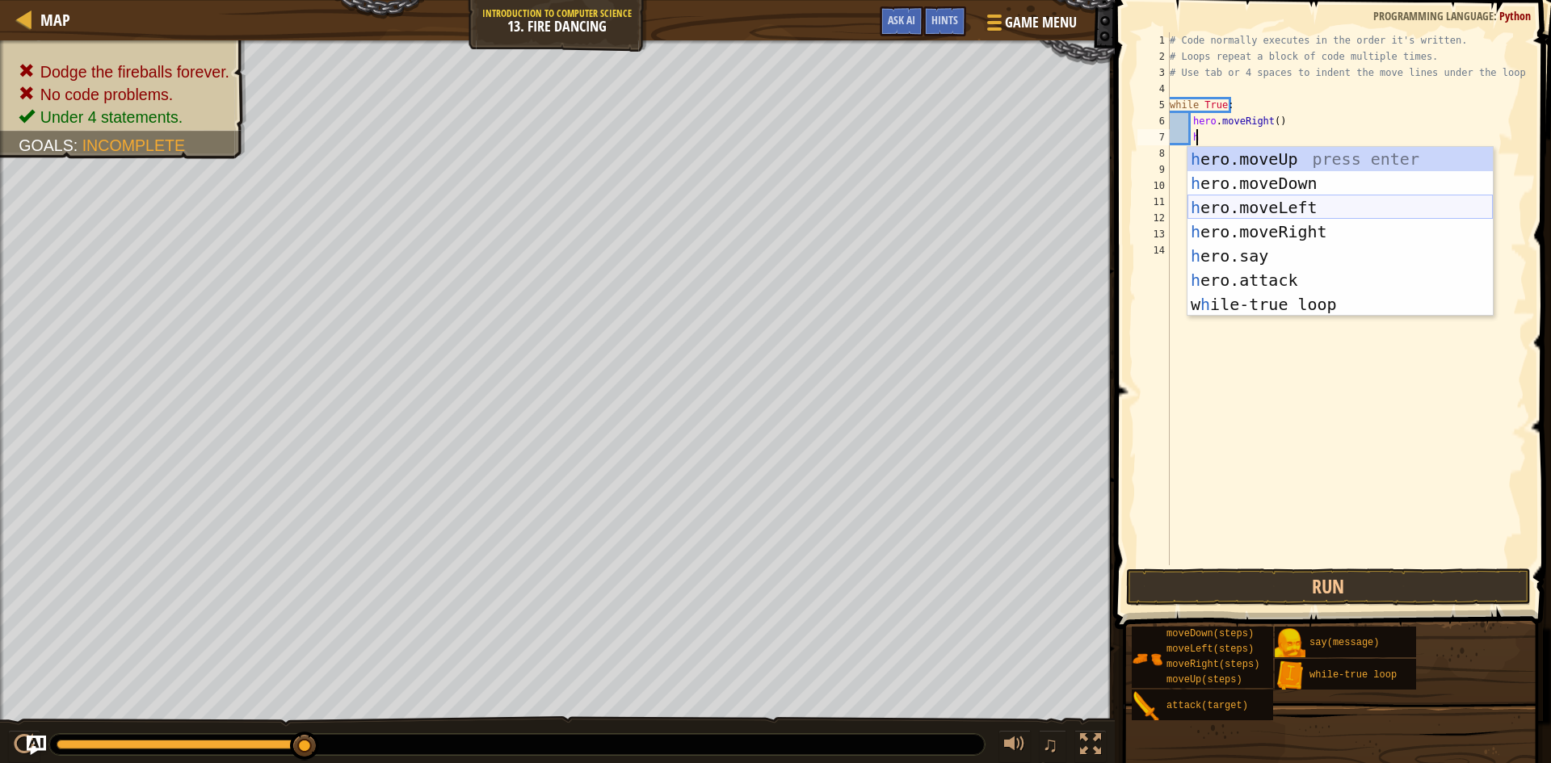
click at [1260, 211] on div "h ero.moveUp press enter h ero.moveDown press enter h ero.moveLeft press enter …" at bounding box center [1340, 256] width 305 height 218
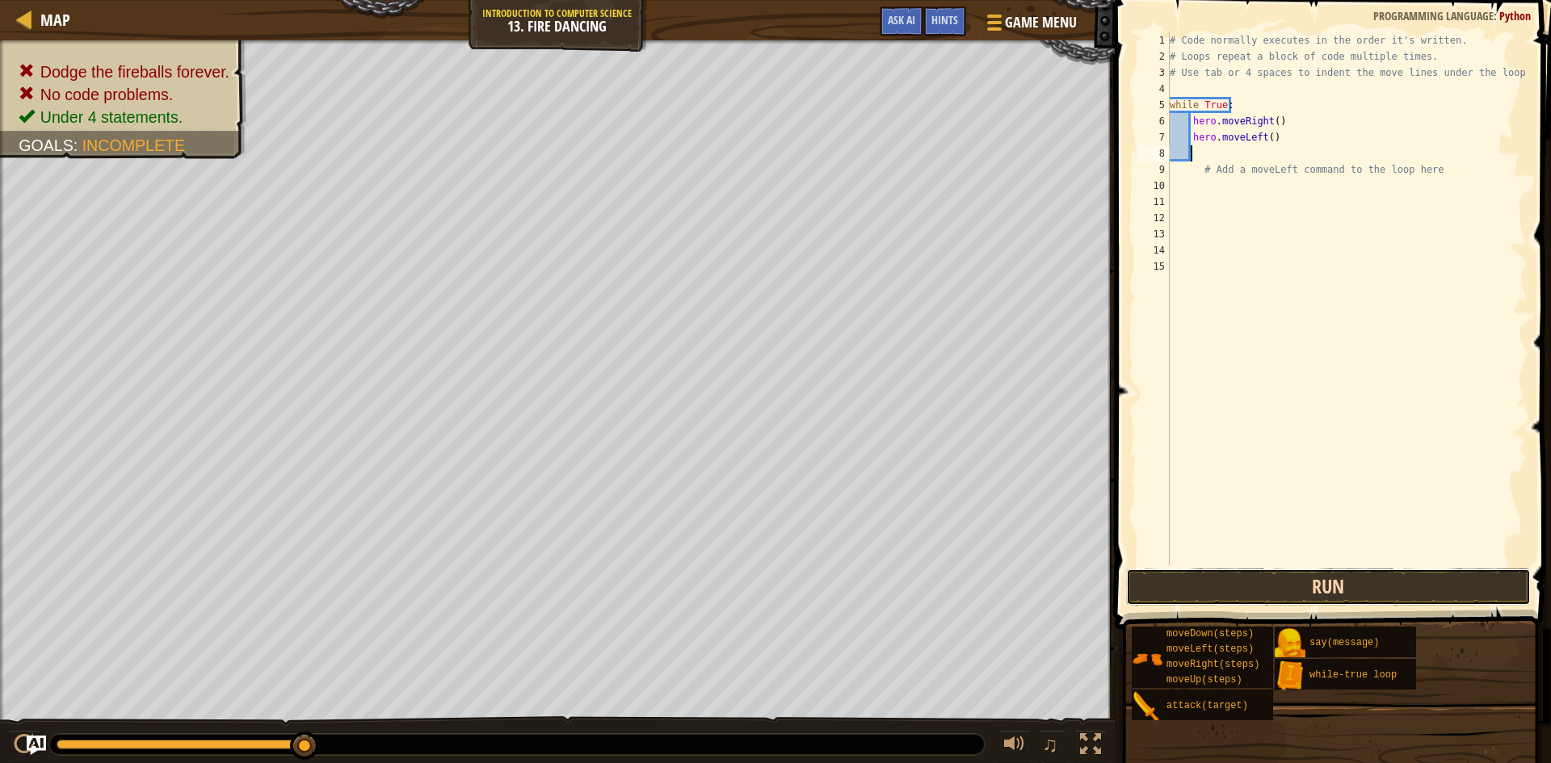
click at [1235, 584] on button "Run" at bounding box center [1328, 587] width 405 height 37
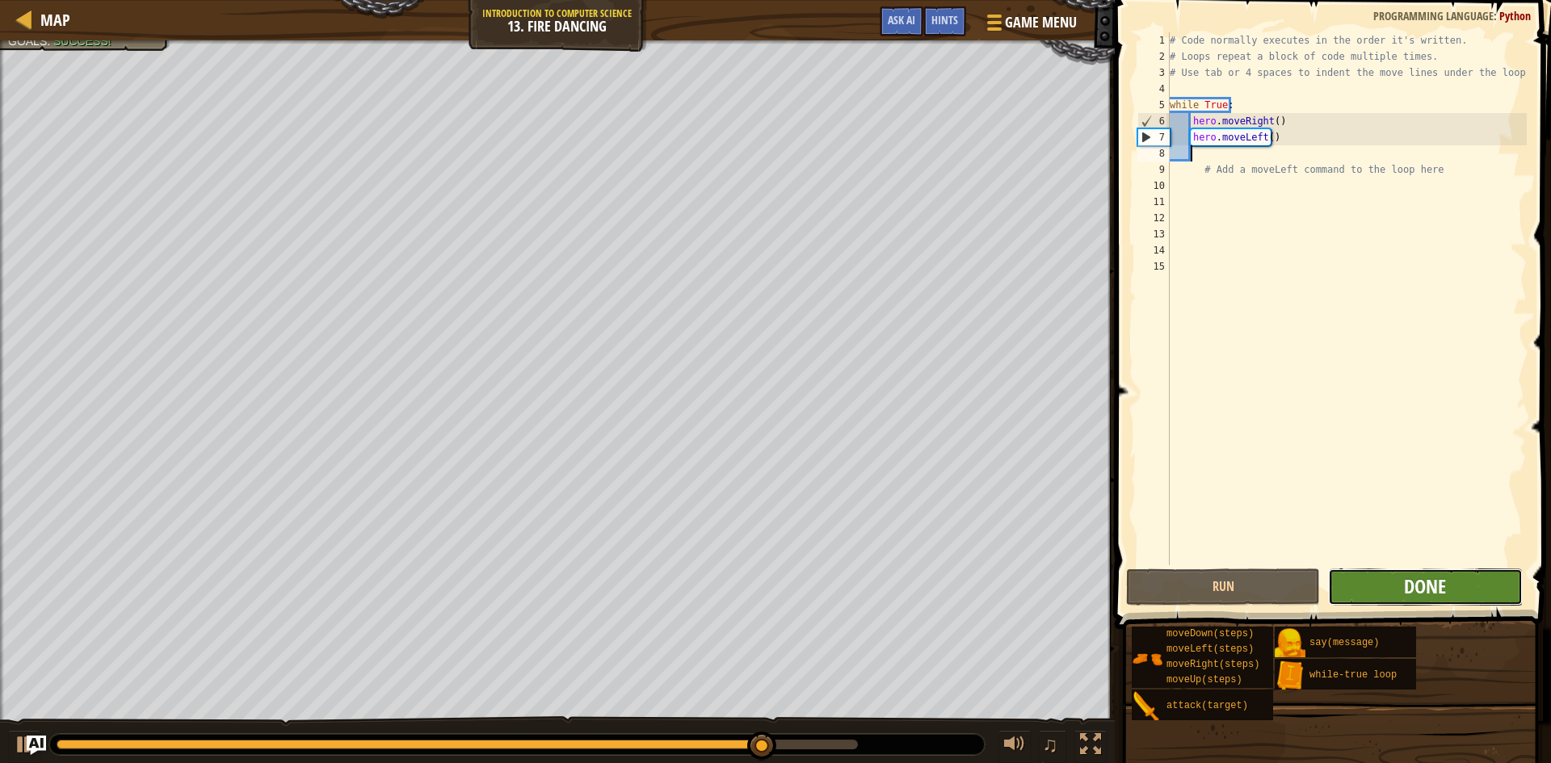
click at [1438, 585] on span "Done" at bounding box center [1425, 587] width 42 height 26
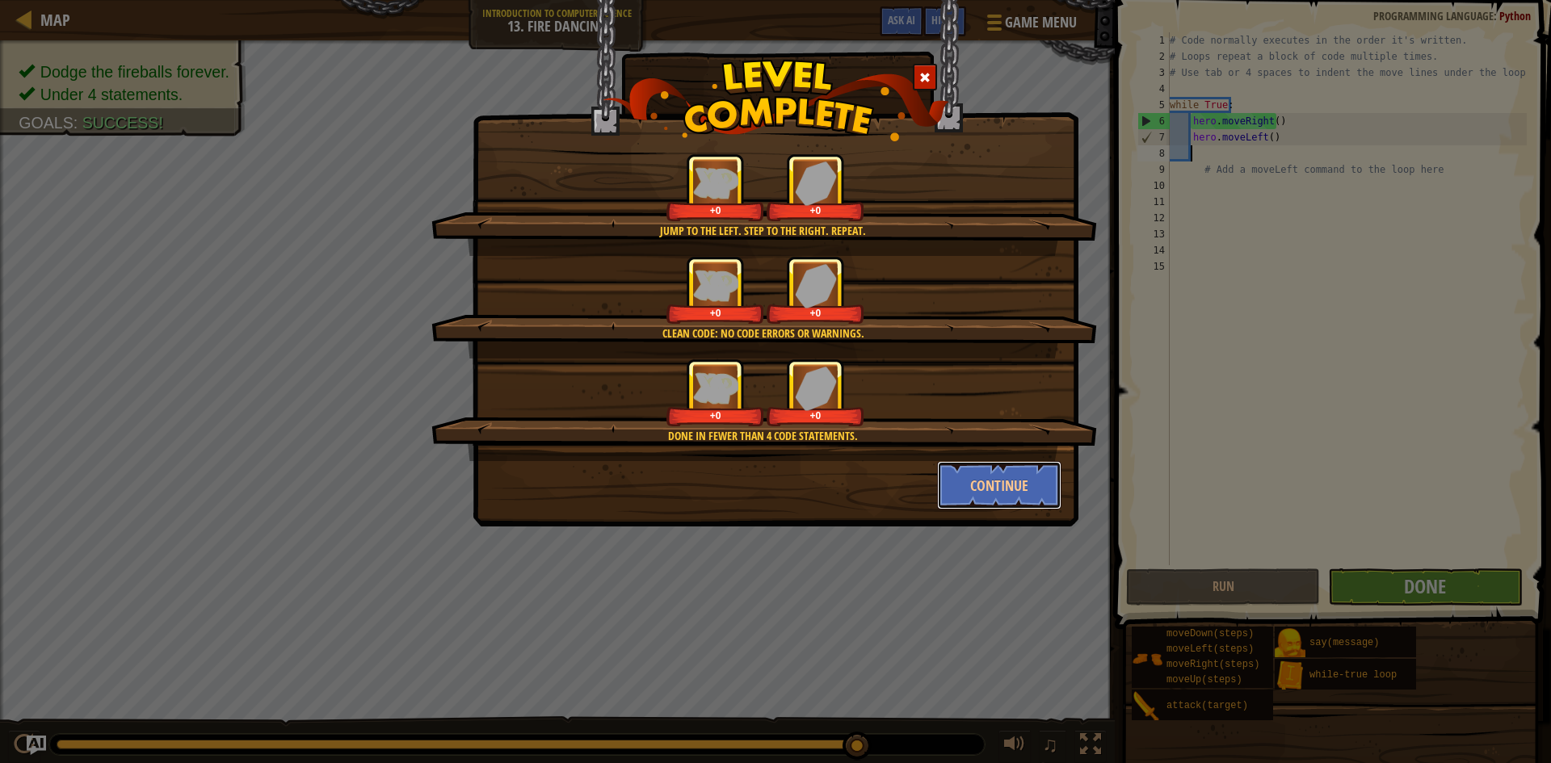
click at [994, 477] on button "Continue" at bounding box center [999, 485] width 125 height 48
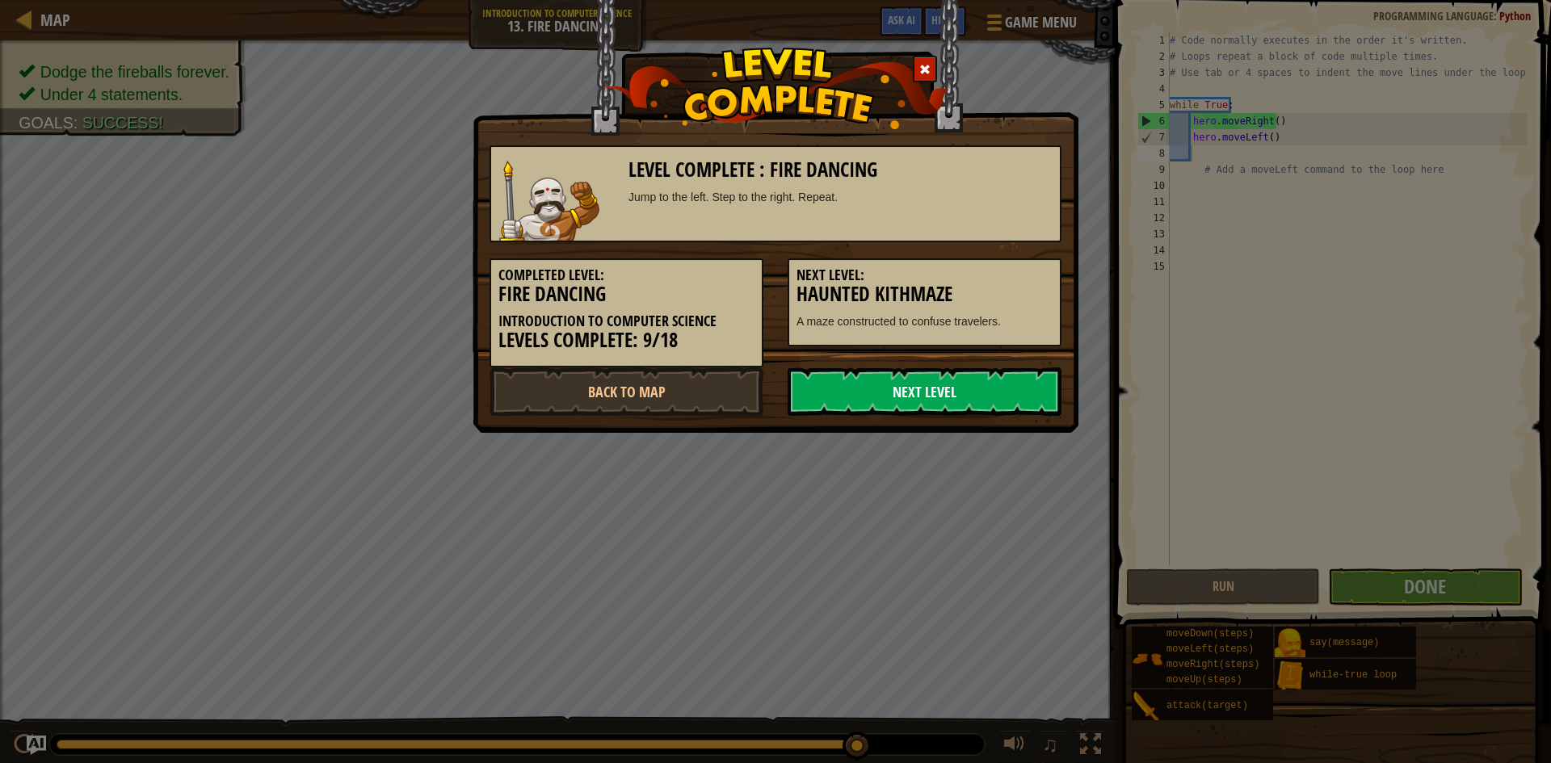
click at [940, 381] on link "Next Level" at bounding box center [925, 392] width 274 height 48
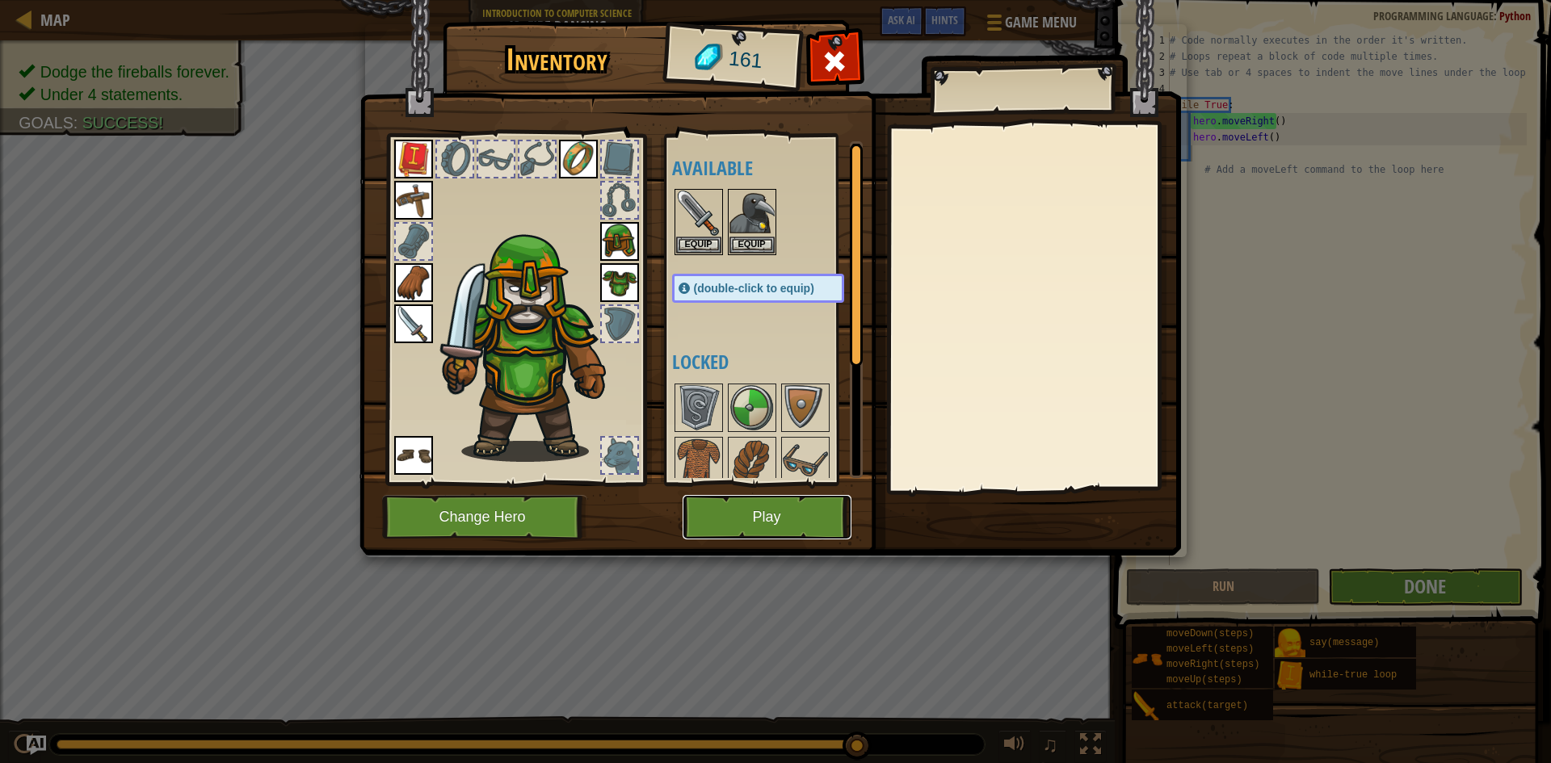
click at [781, 509] on button "Play" at bounding box center [767, 517] width 169 height 44
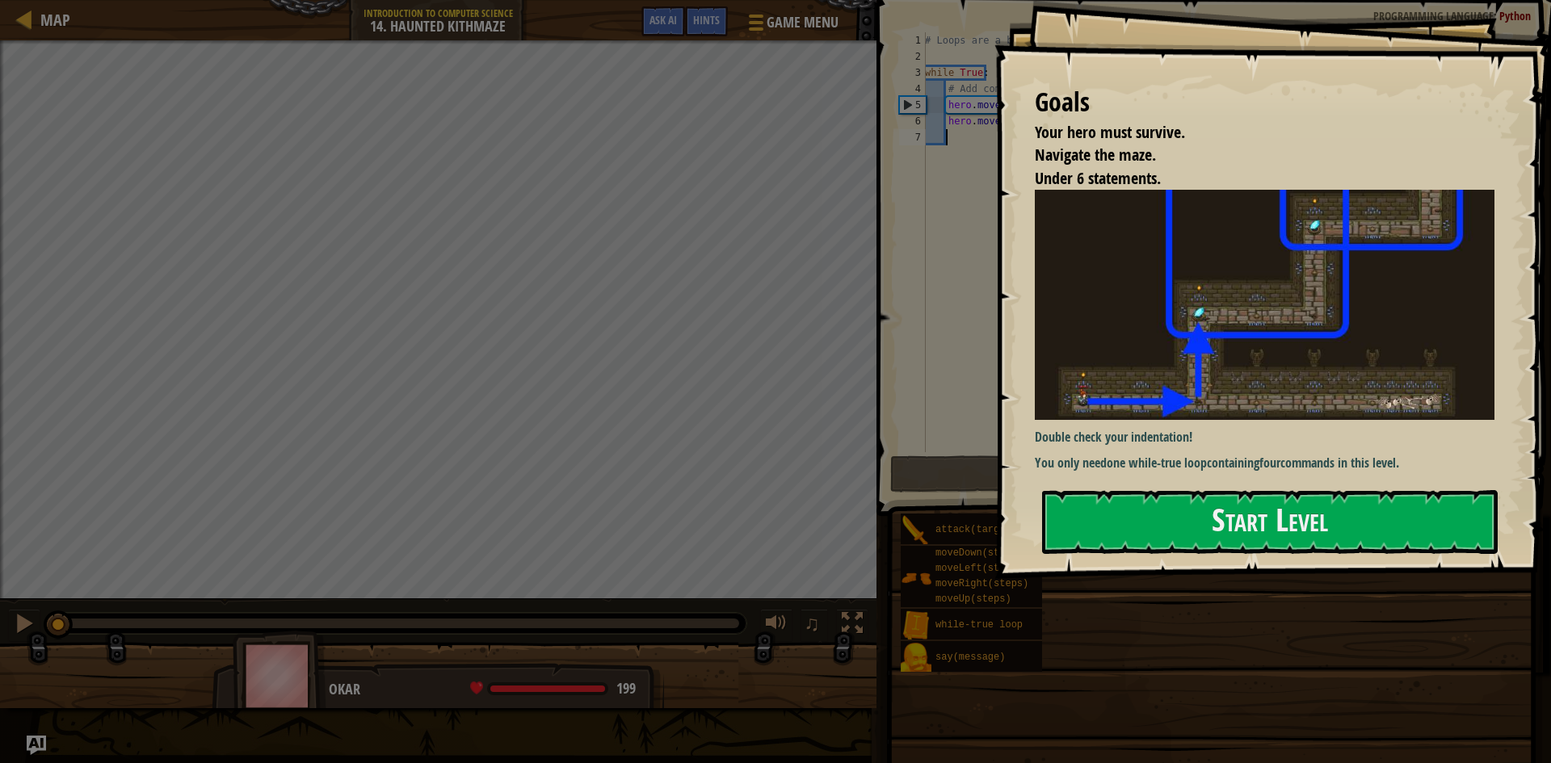
drag, startPoint x: 1238, startPoint y: 447, endPoint x: 1238, endPoint y: 463, distance: 16.2
click at [1239, 447] on div "Goals Your hero must survive. Navigate the maze. Under 6 statements. Double che…" at bounding box center [1272, 289] width 557 height 579
drag, startPoint x: 1190, startPoint y: 498, endPoint x: 1180, endPoint y: 511, distance: 16.2
click at [1191, 507] on button "Start Level" at bounding box center [1270, 522] width 456 height 64
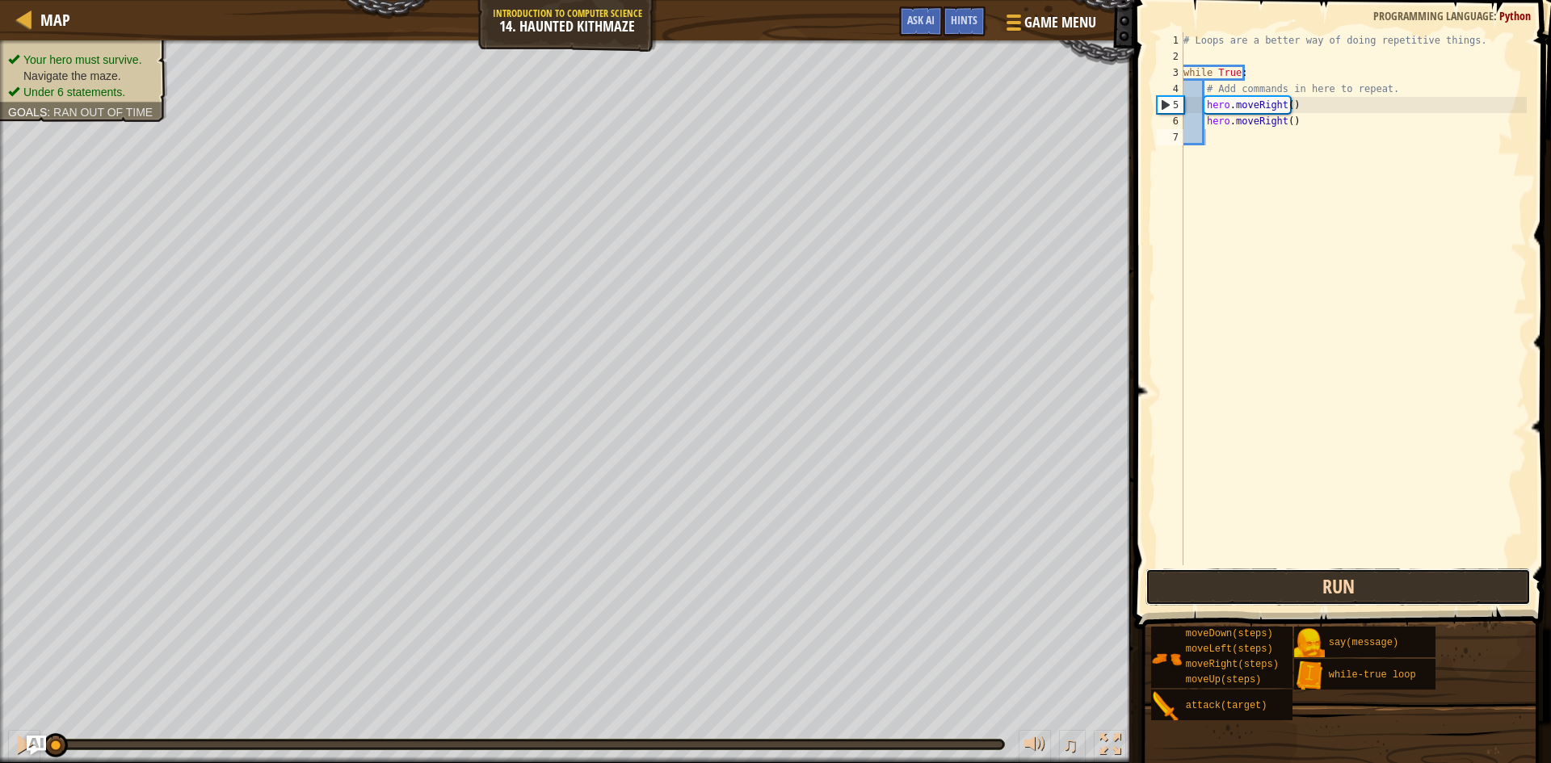
click at [1402, 589] on button "Run" at bounding box center [1338, 587] width 385 height 37
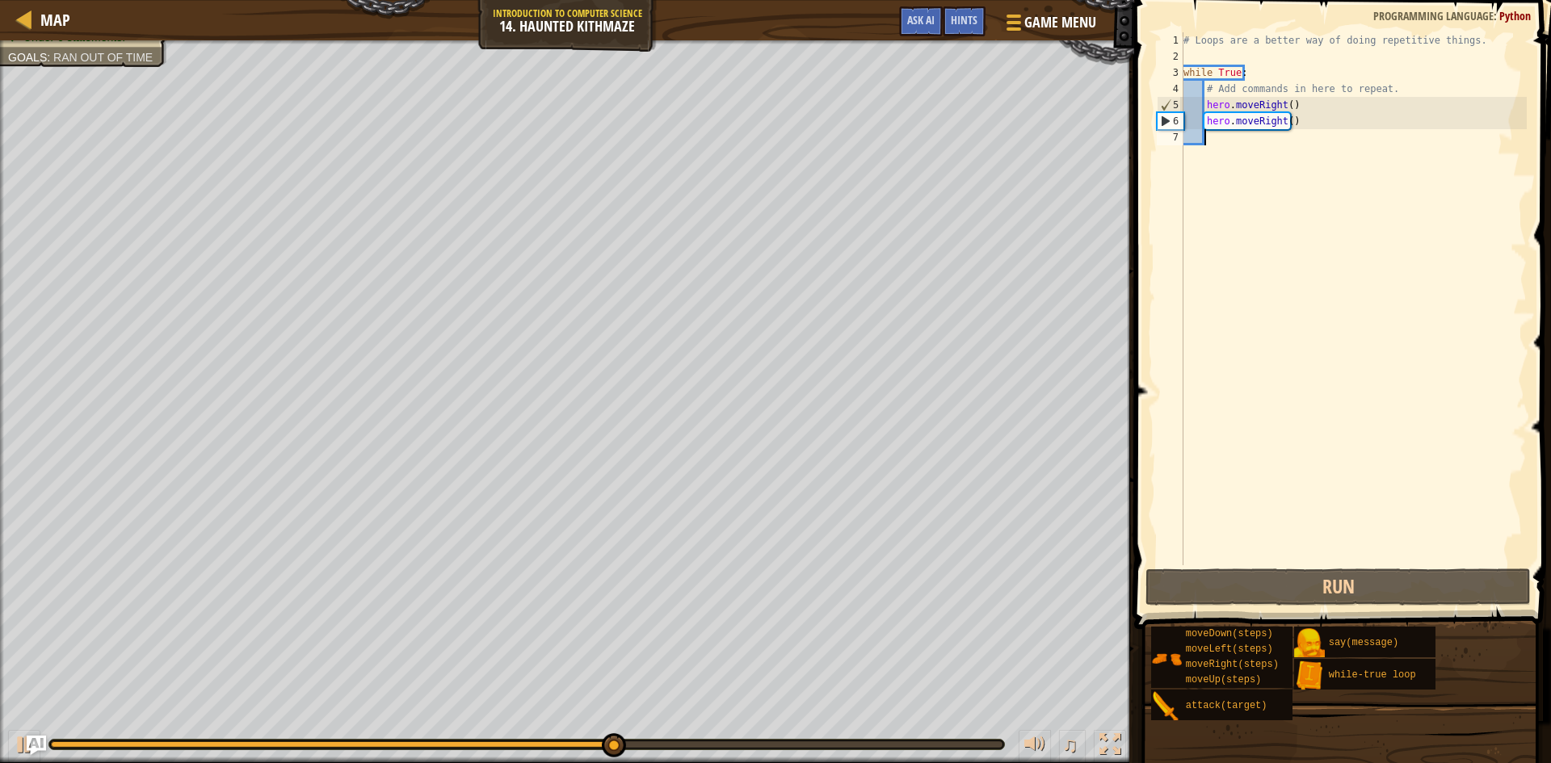
type textarea "h"
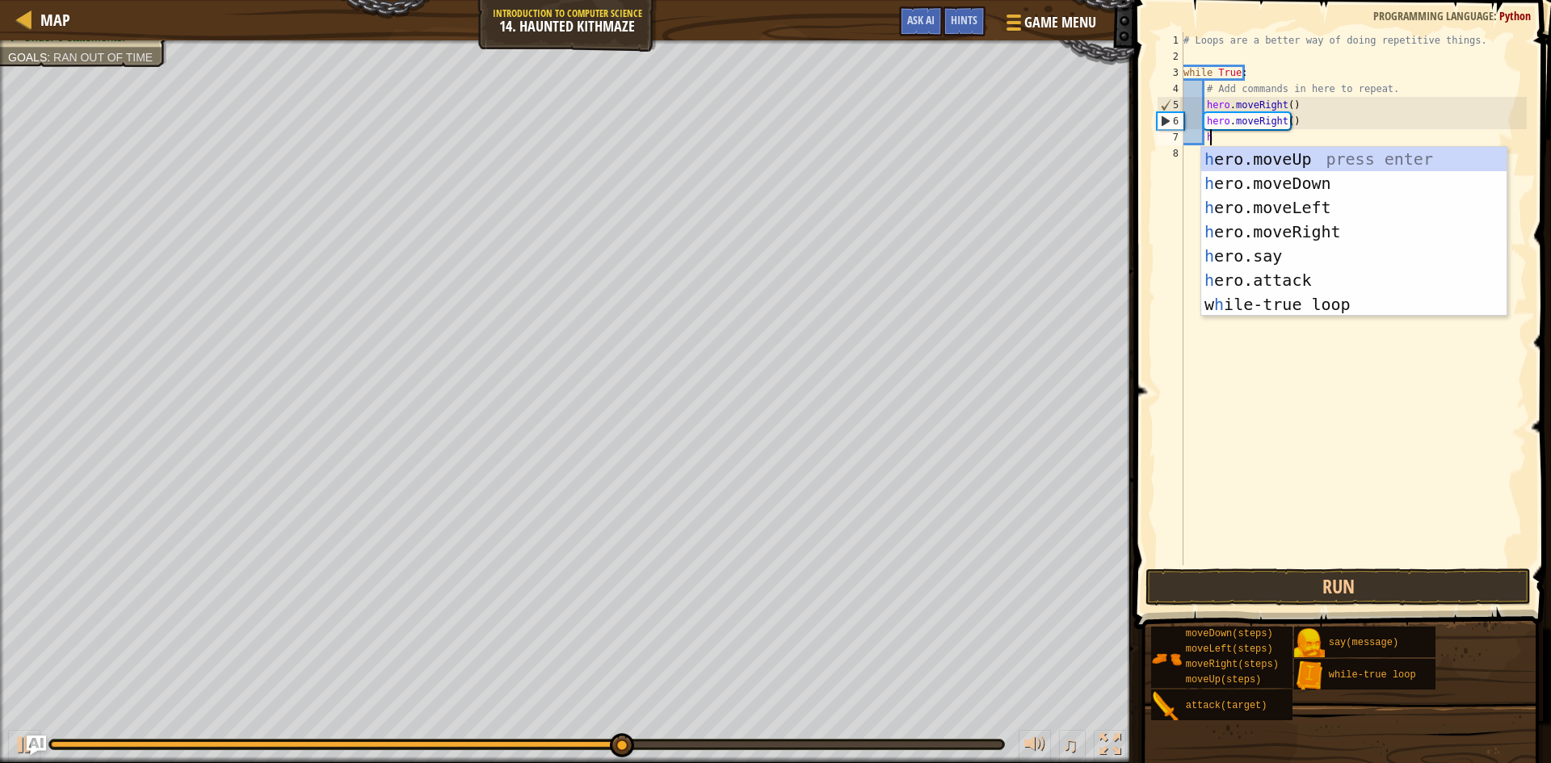
scroll to position [7, 2]
click at [1316, 160] on div "h ero.moveUp press enter h ero.moveDown press enter h ero.moveLeft press enter …" at bounding box center [1353, 256] width 305 height 218
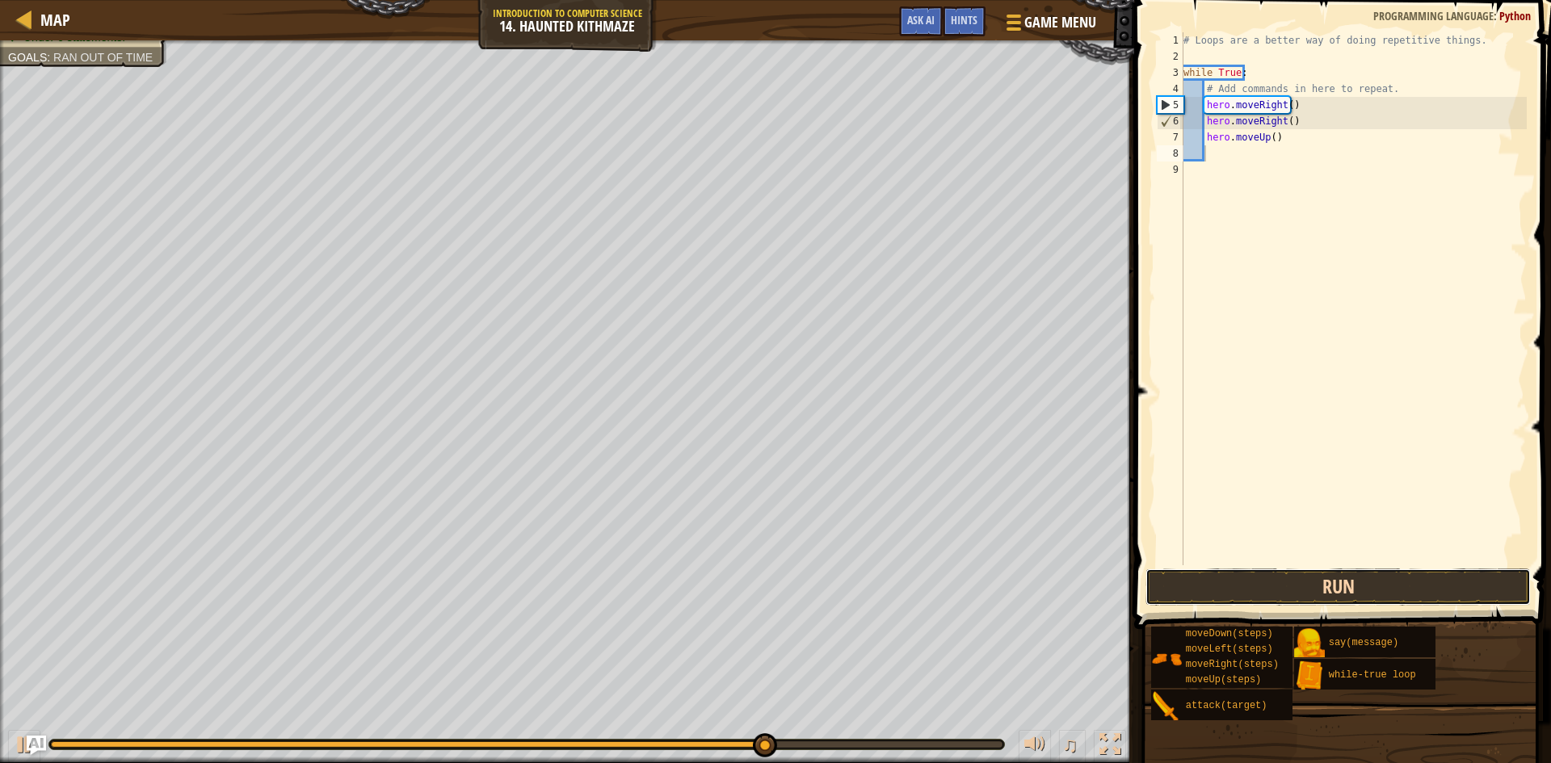
click at [1423, 589] on button "Run" at bounding box center [1338, 587] width 385 height 37
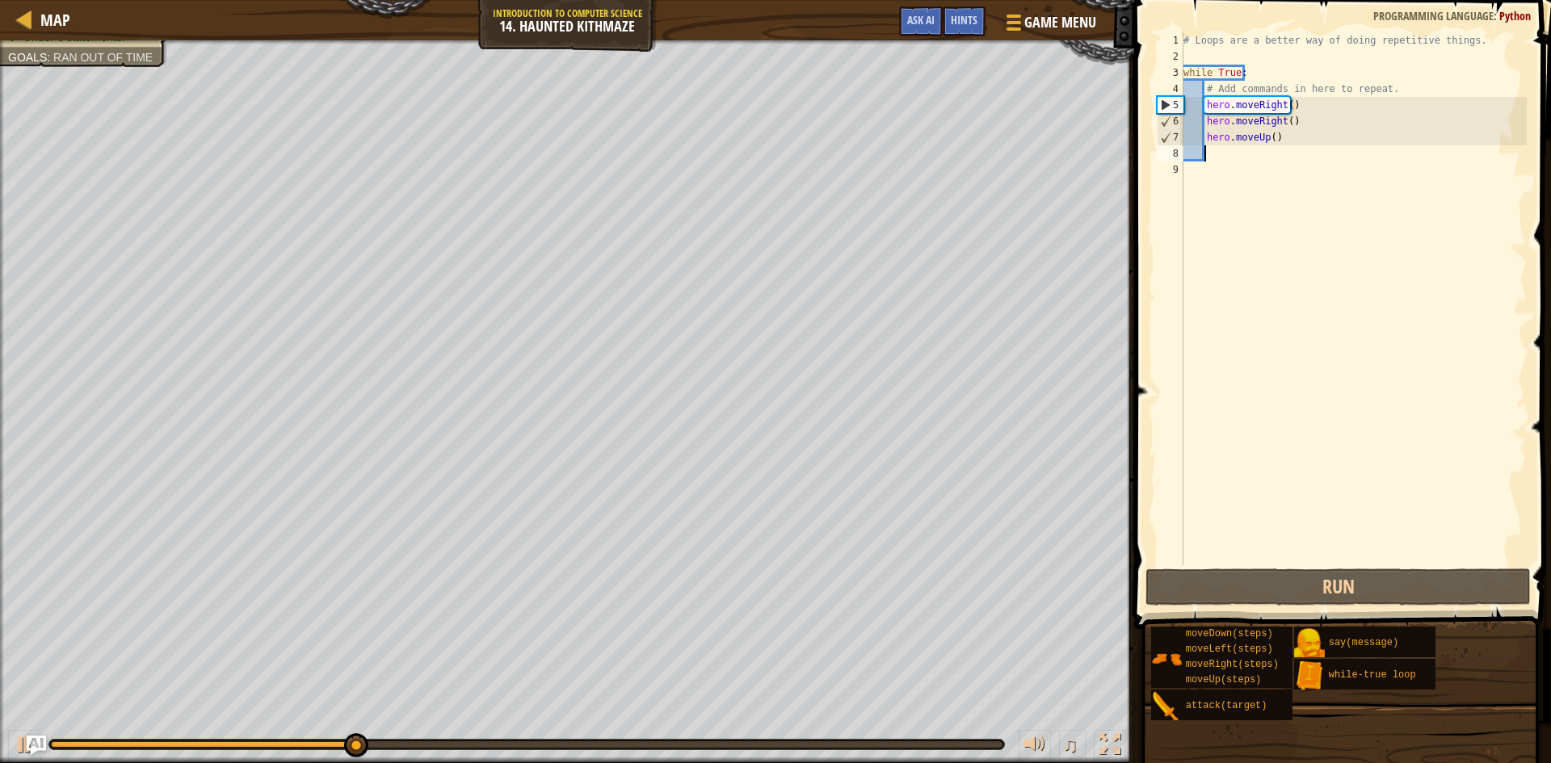
scroll to position [7, 2]
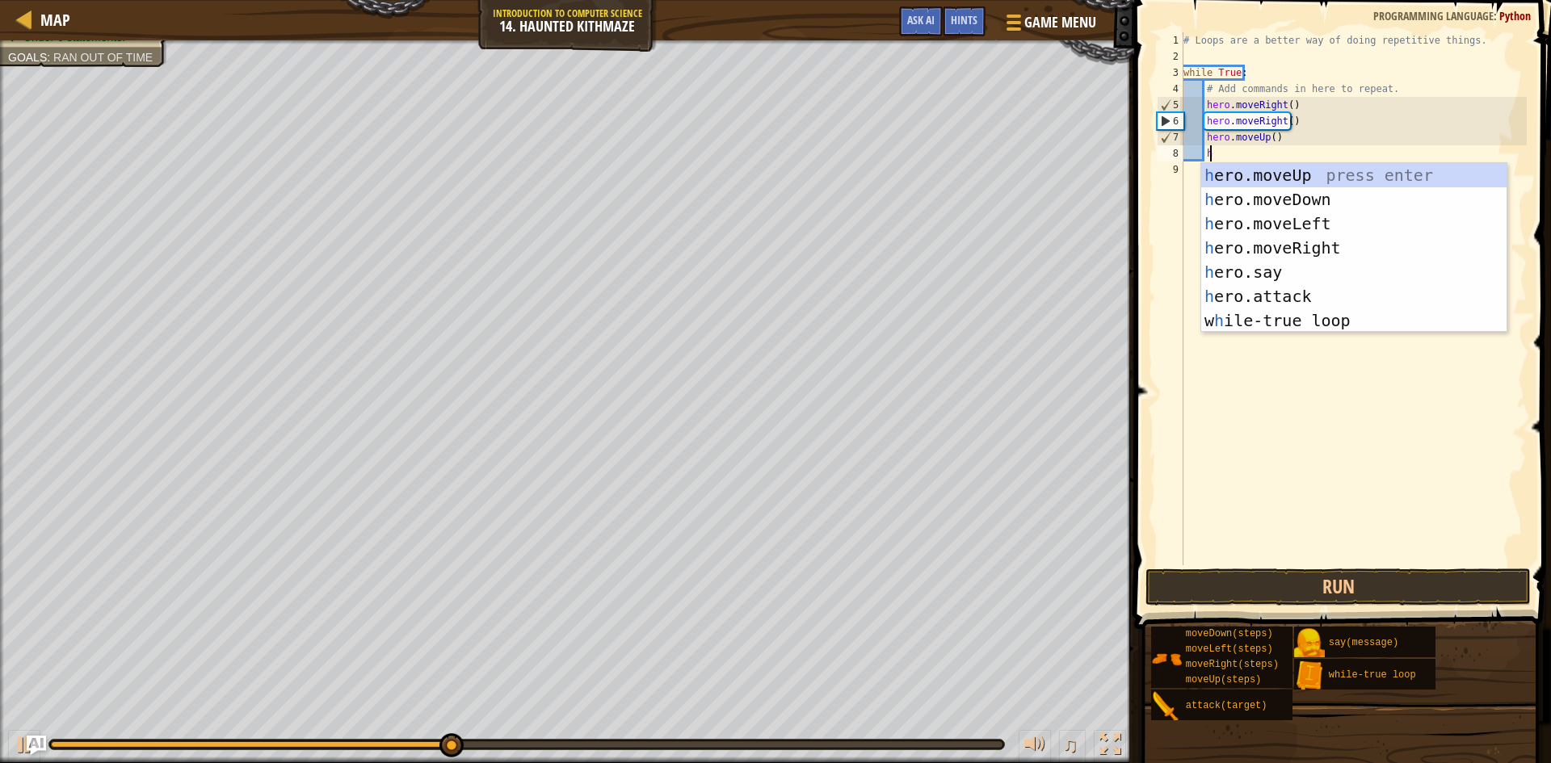
click at [1268, 137] on div "# Loops are a better way of doing repetitive things. while True : # Add command…" at bounding box center [1353, 315] width 347 height 566
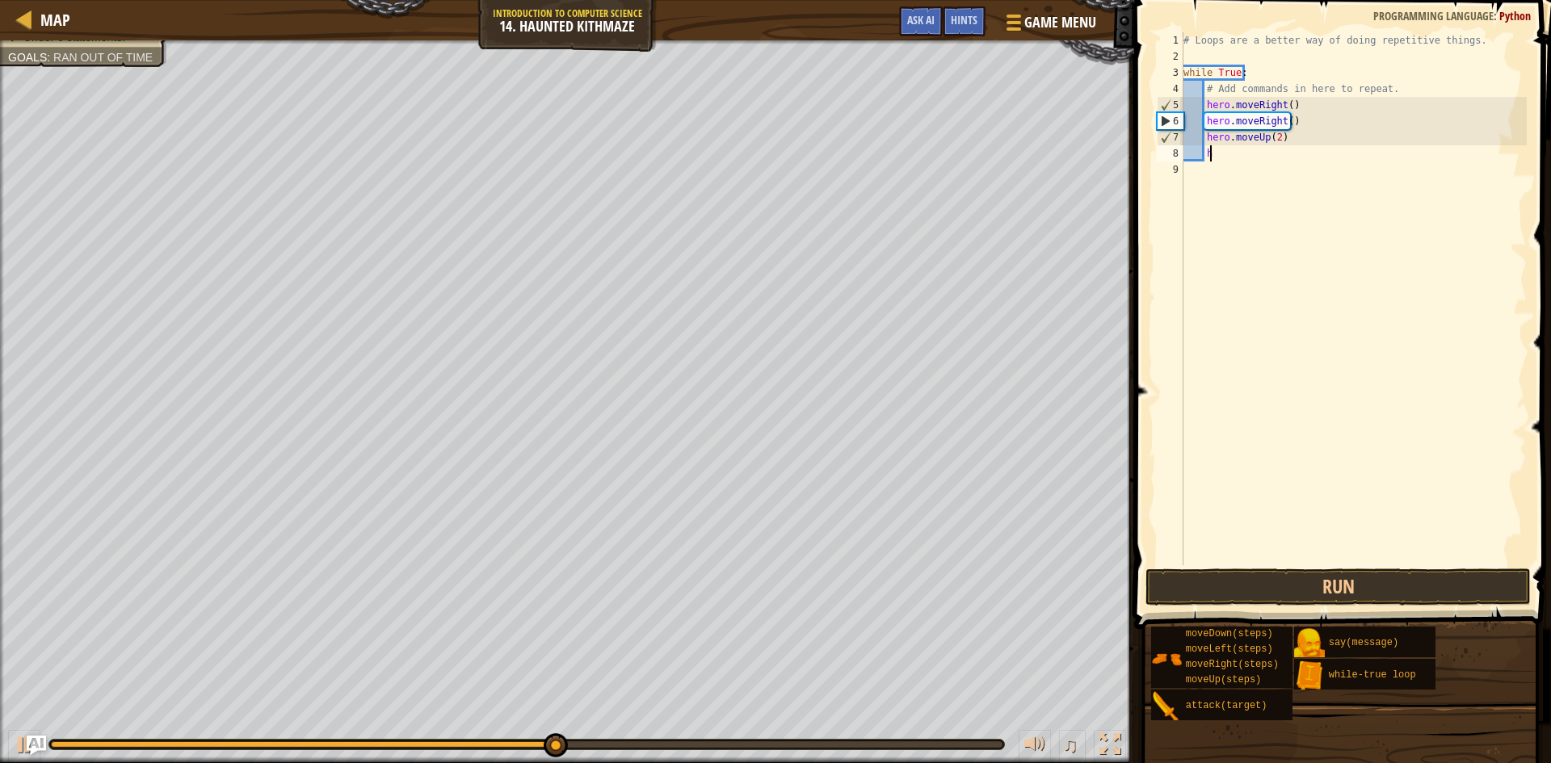
click at [1238, 155] on div "# Loops are a better way of doing repetitive things. while True : # Add command…" at bounding box center [1353, 315] width 347 height 566
type textarea "h"
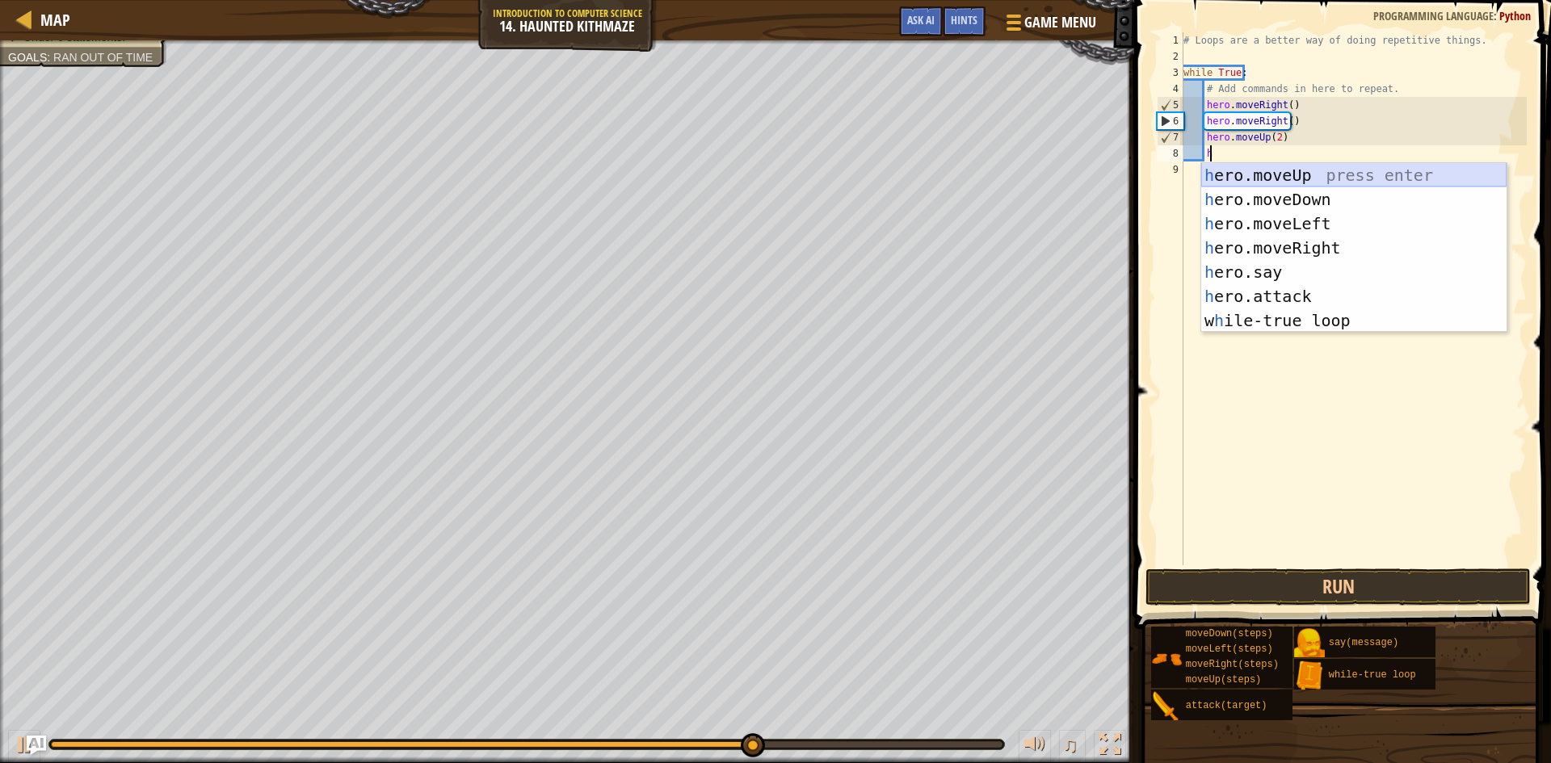
click at [1316, 171] on div "h ero.moveUp press enter h ero.moveDown press enter h ero.moveLeft press enter …" at bounding box center [1353, 272] width 305 height 218
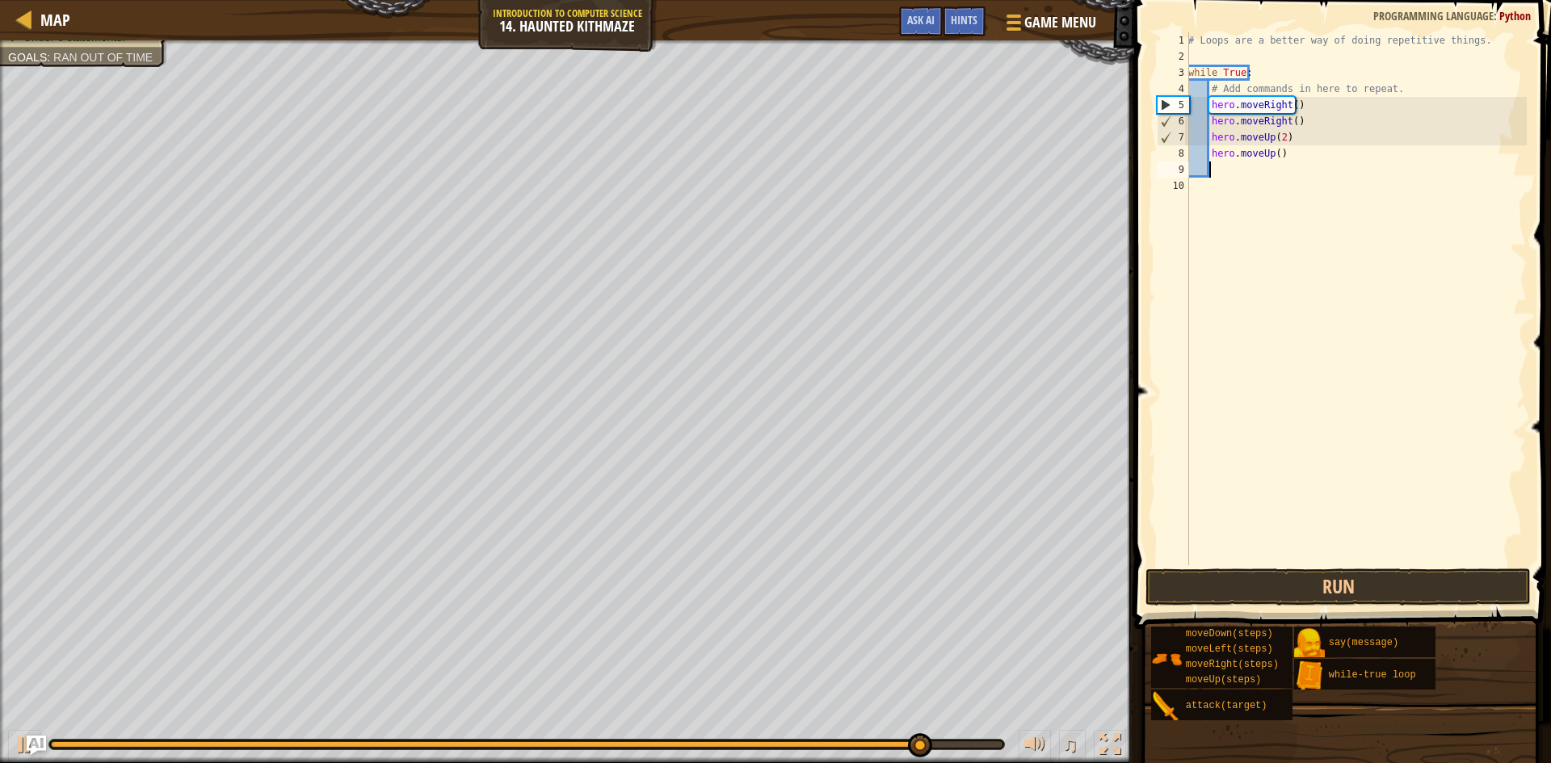
scroll to position [7, 0]
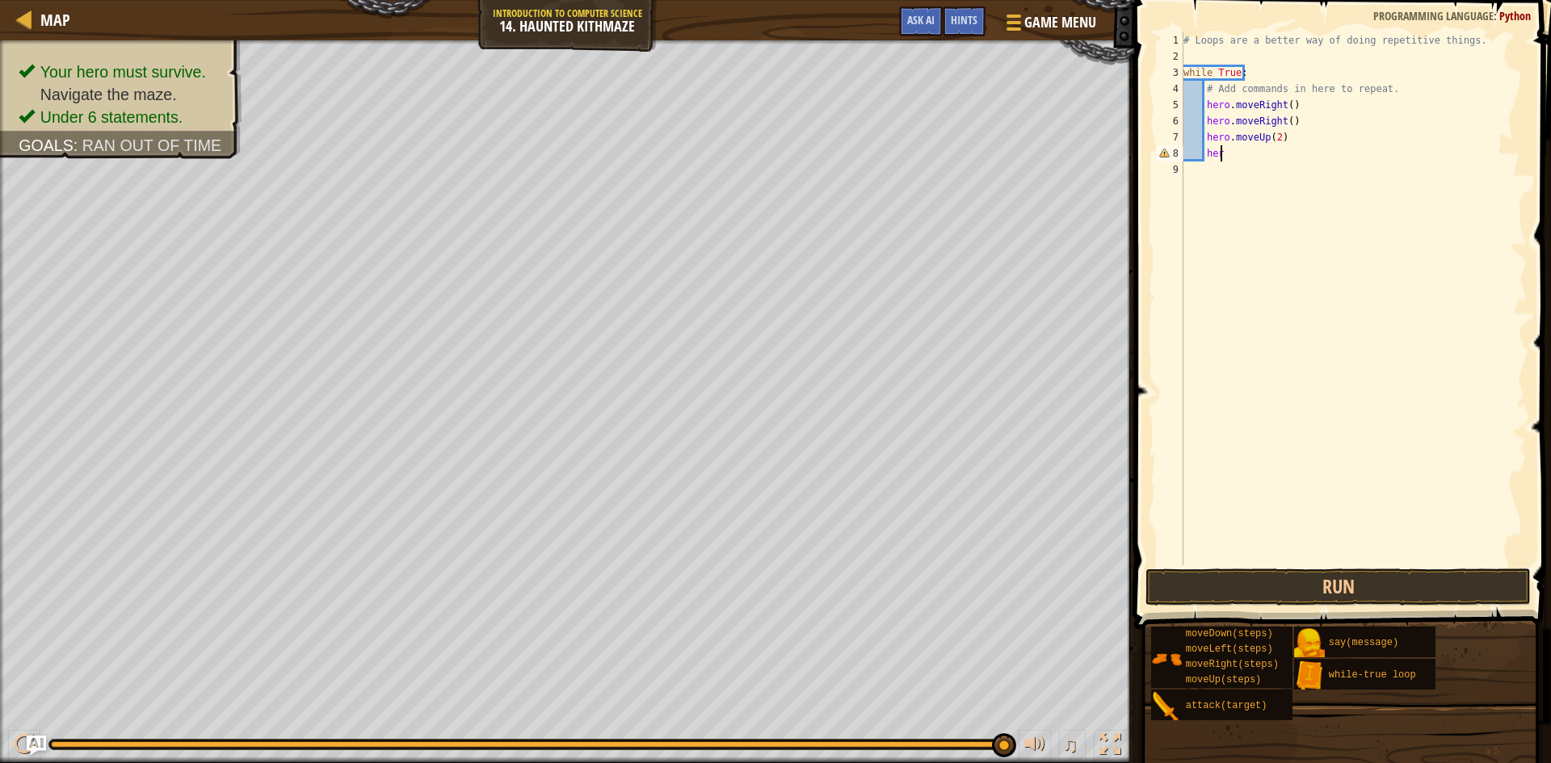
type textarea "h"
click at [1287, 139] on div "# Loops are a better way of doing repetitive things. while True : # Add command…" at bounding box center [1353, 315] width 347 height 566
click at [1272, 139] on div "# Loops are a better way of doing repetitive things. while True : # Add command…" at bounding box center [1353, 315] width 347 height 566
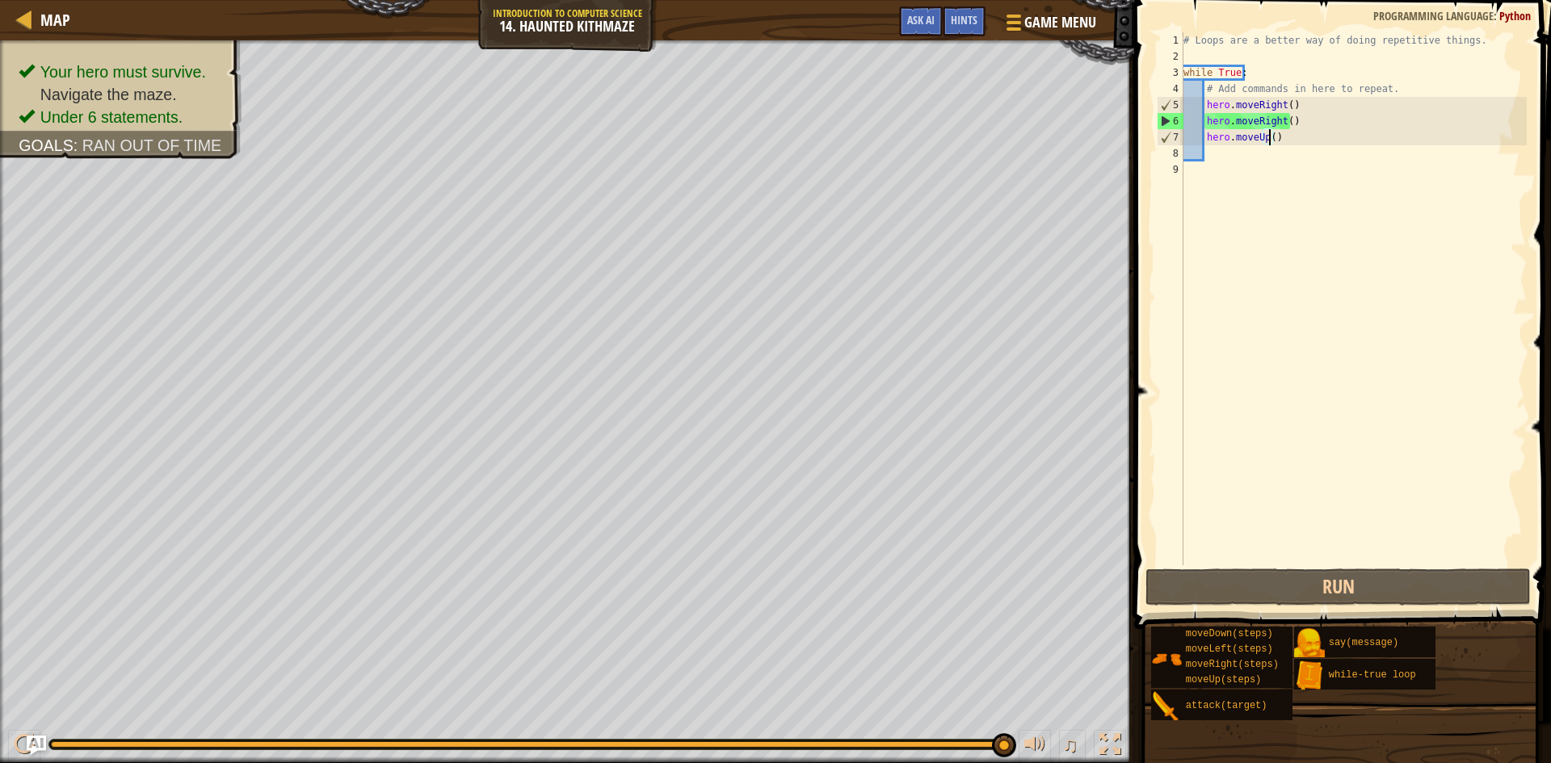
scroll to position [7, 7]
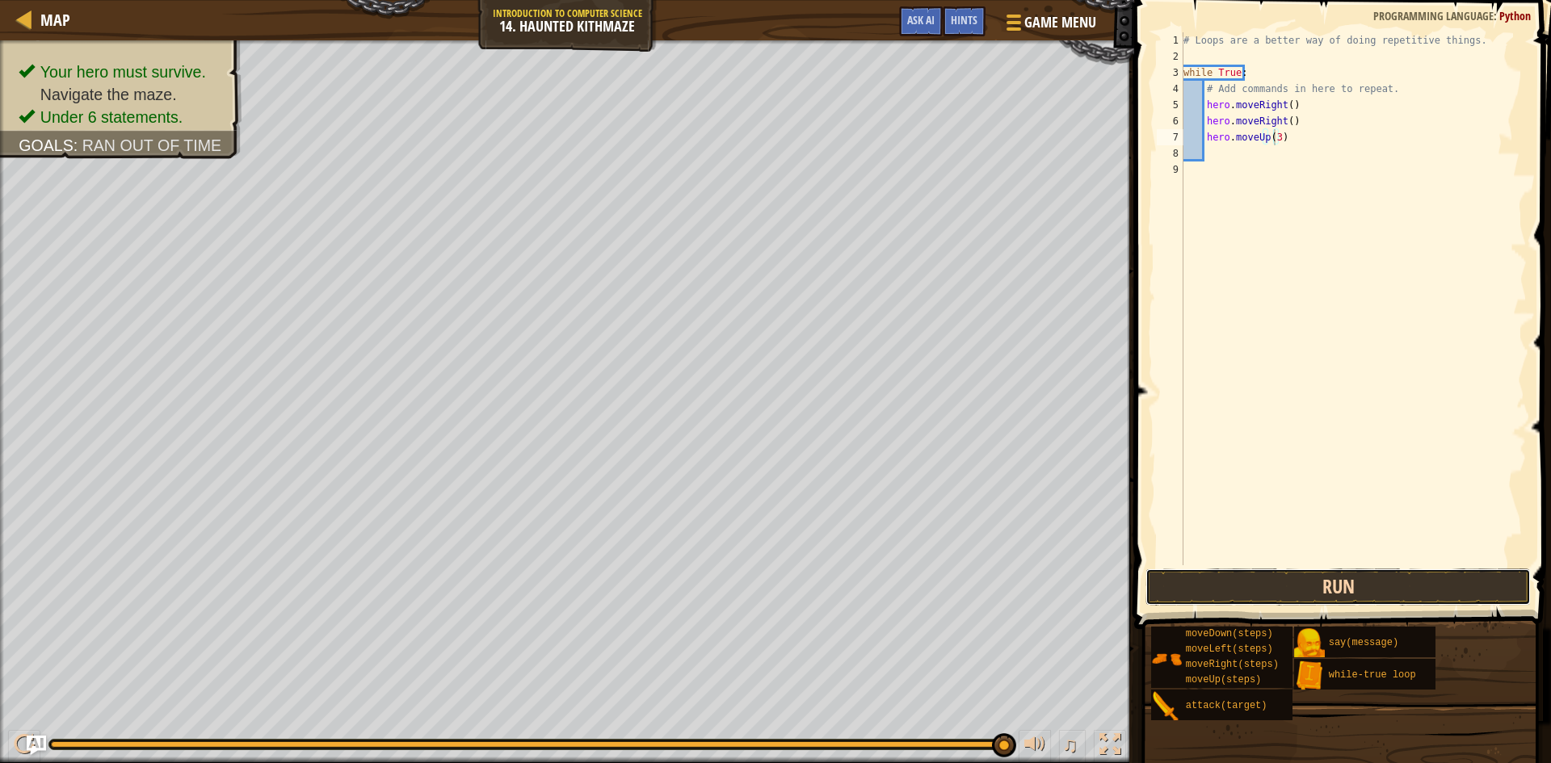
click at [1354, 577] on button "Run" at bounding box center [1338, 587] width 385 height 37
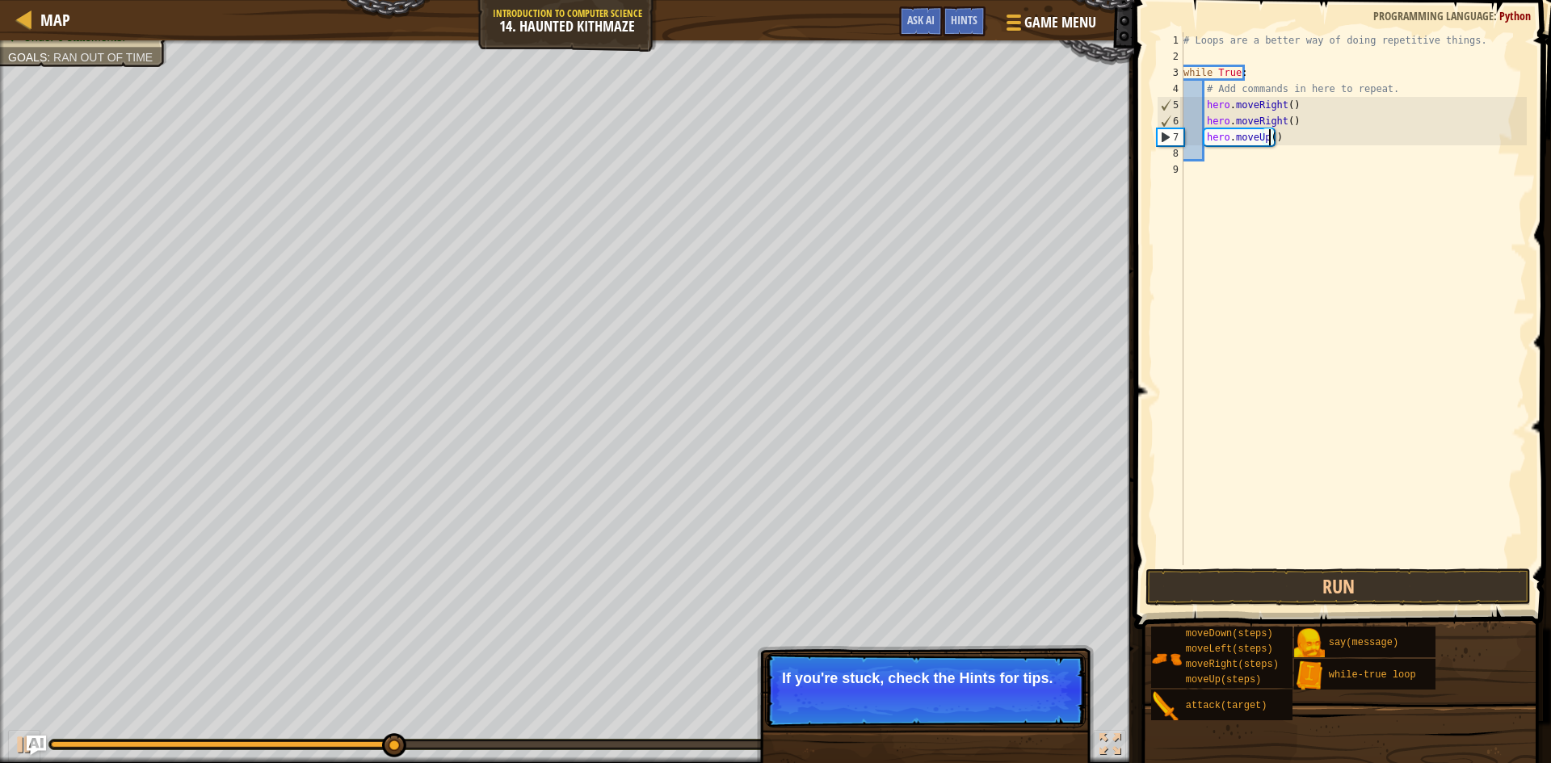
scroll to position [7, 6]
type textarea "hero.moveUp(2)"
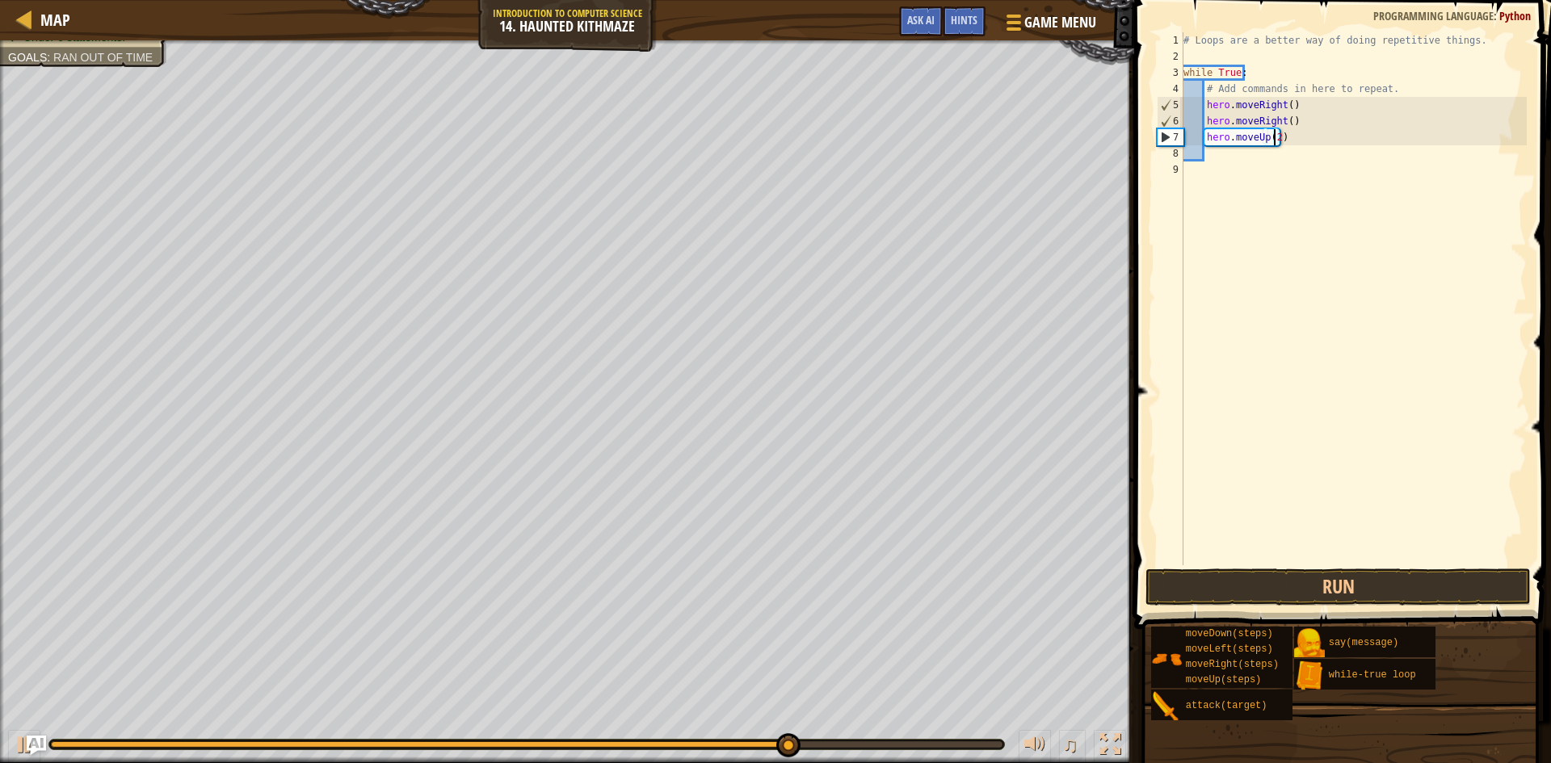
click at [1227, 154] on div "# Loops are a better way of doing repetitive things. while True : # Add command…" at bounding box center [1353, 315] width 347 height 566
type textarea "h"
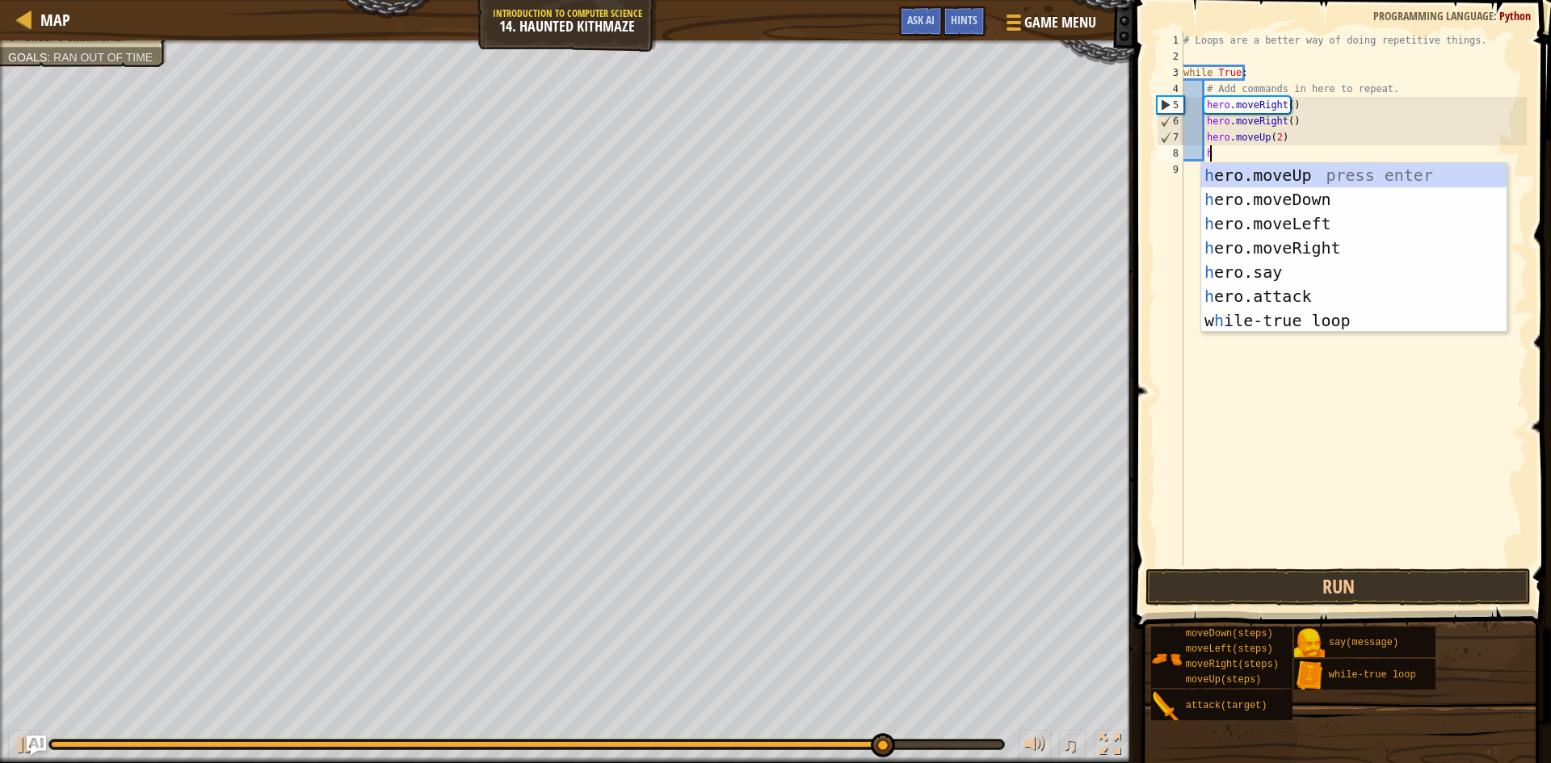
scroll to position [7, 2]
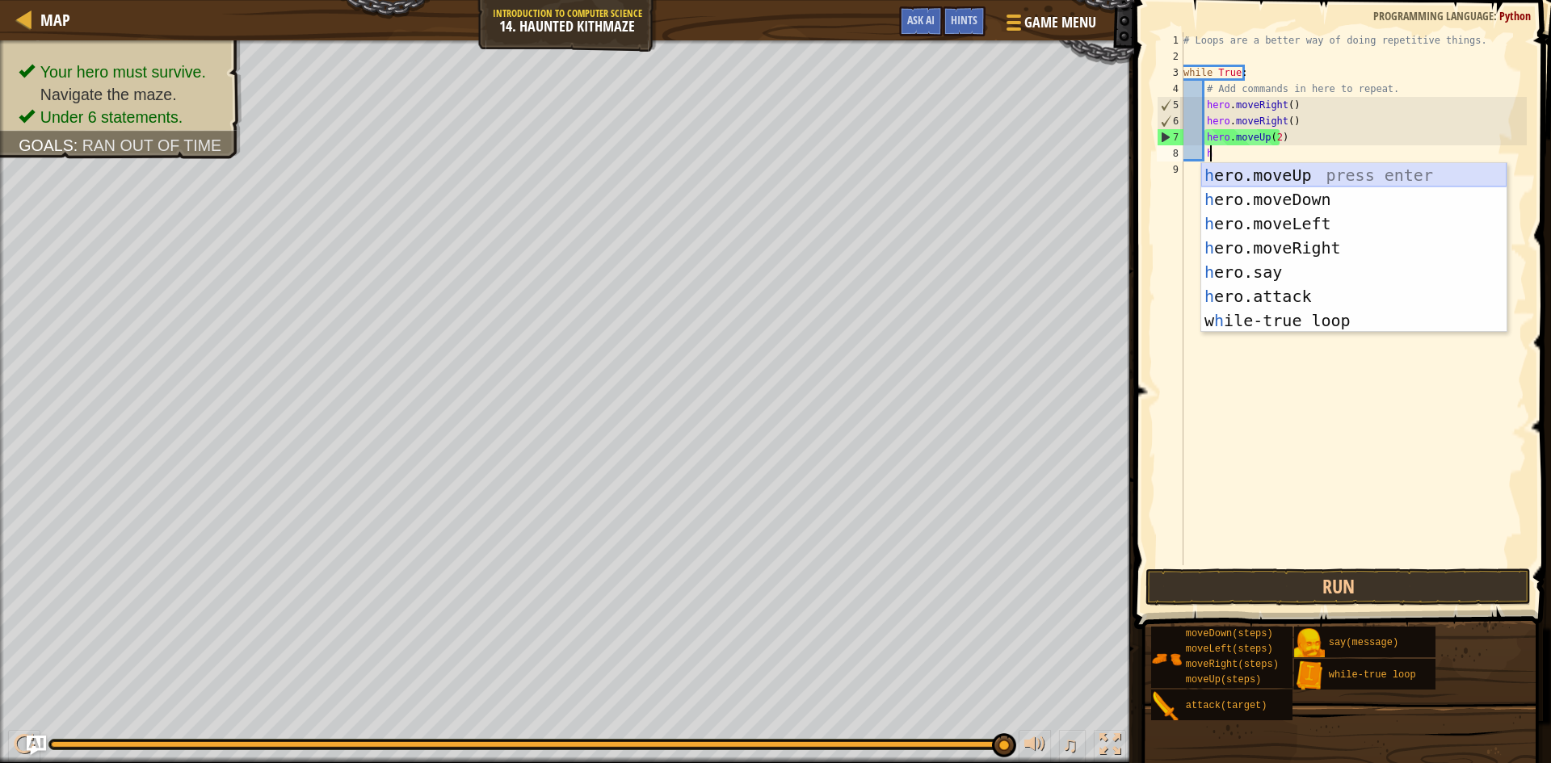
click at [1350, 175] on div "h ero.moveUp press enter h ero.moveDown press enter h ero.moveLeft press enter …" at bounding box center [1353, 272] width 305 height 218
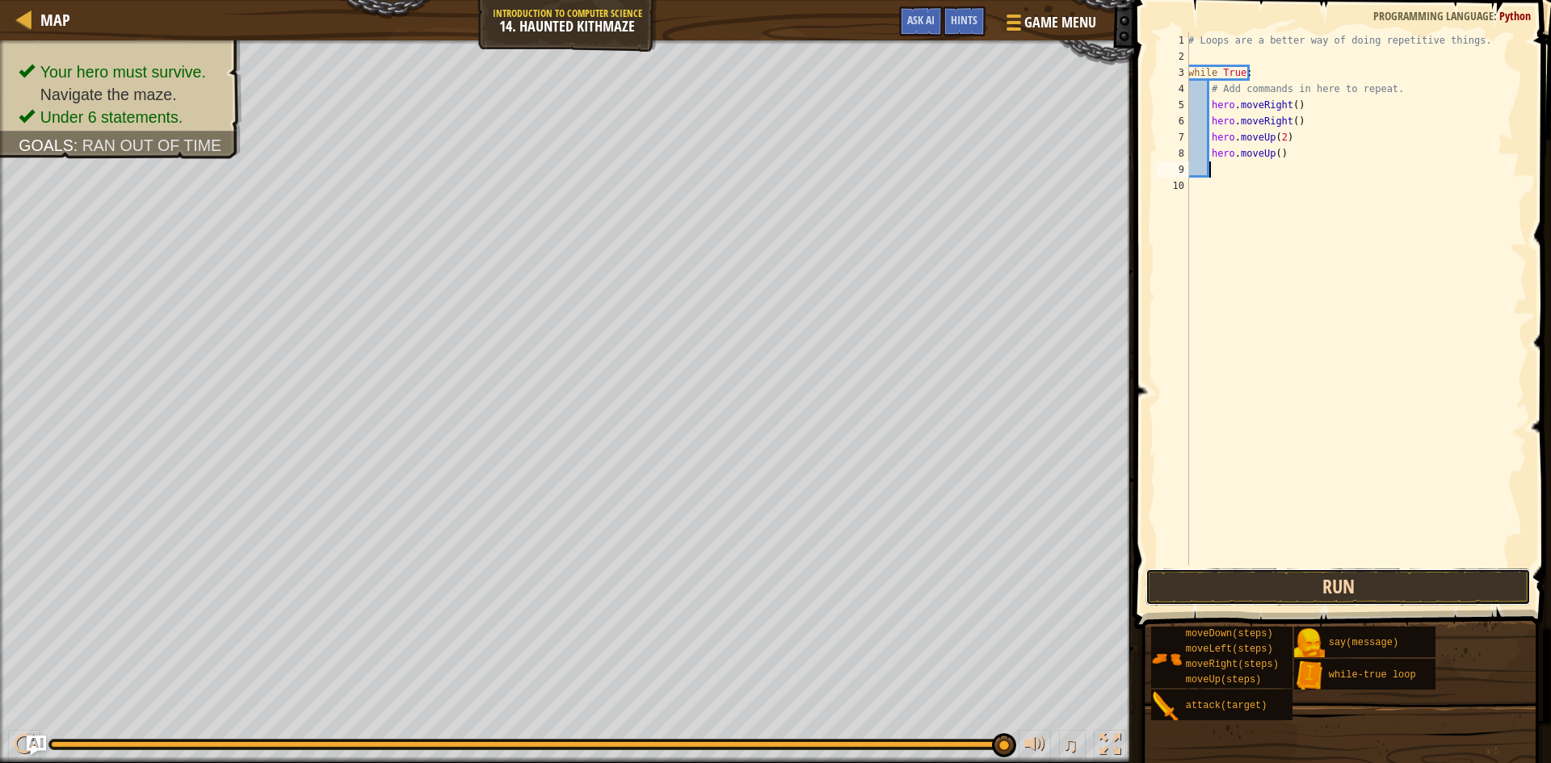
click at [1293, 580] on button "Run" at bounding box center [1338, 587] width 385 height 37
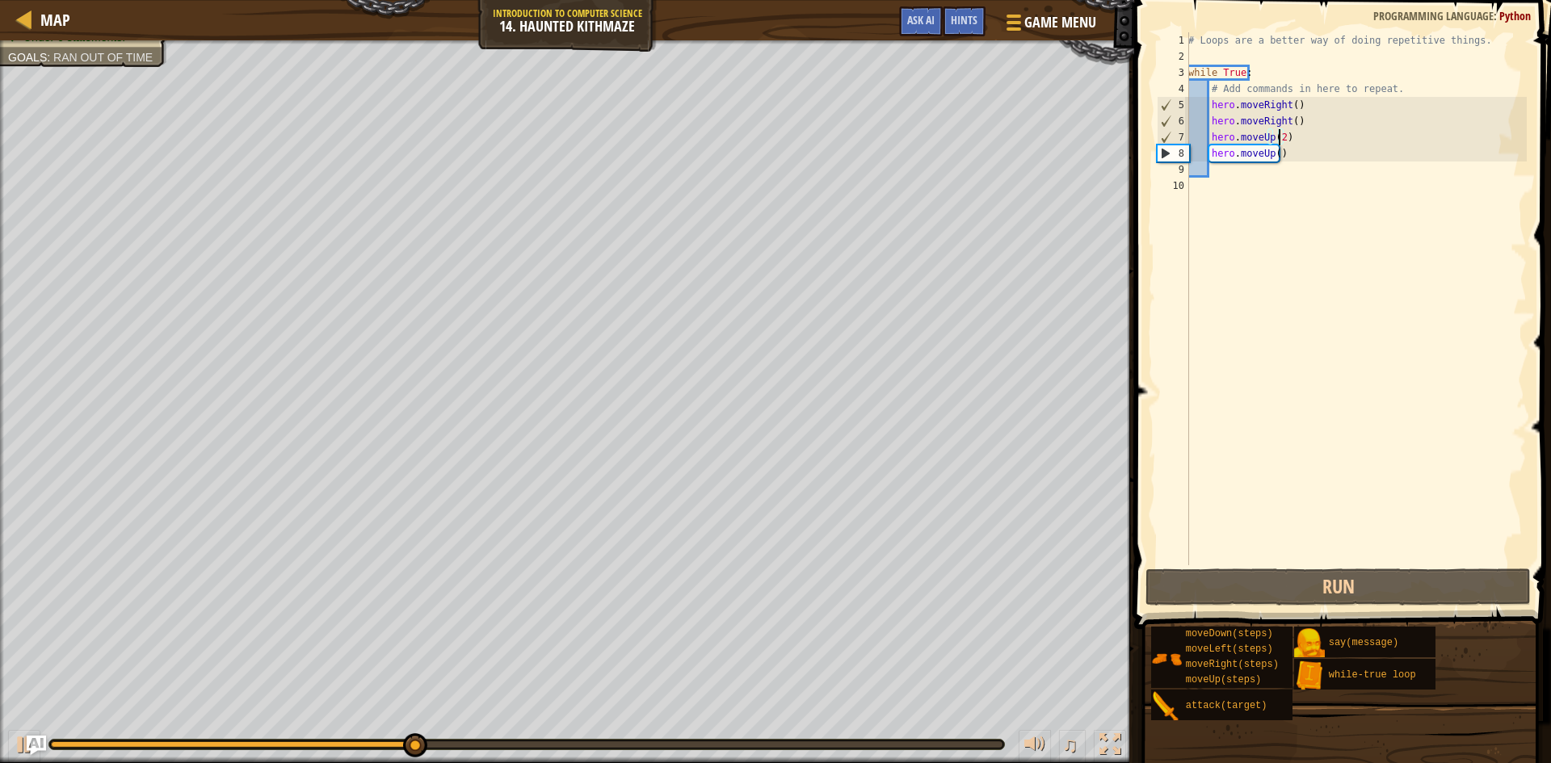
click at [1279, 139] on div "# Loops are a better way of doing repetitive things. while True : # Add command…" at bounding box center [1356, 315] width 342 height 566
click at [1281, 143] on div "# Loops are a better way of doing repetitive things. while True : # Add command…" at bounding box center [1356, 315] width 342 height 566
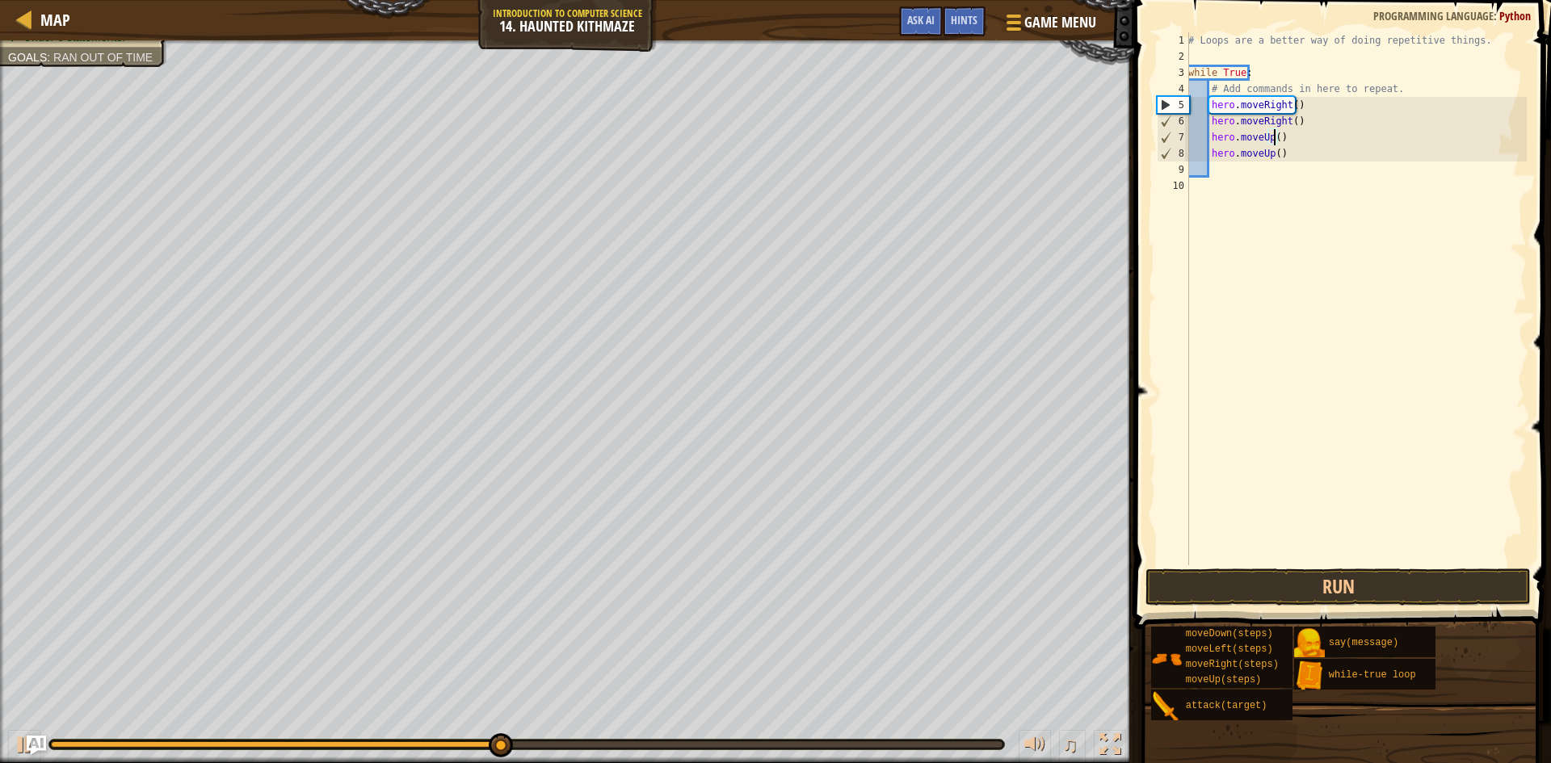
scroll to position [7, 7]
type textarea "hero.moveUp(1)"
click at [1395, 580] on button "Run" at bounding box center [1338, 587] width 385 height 37
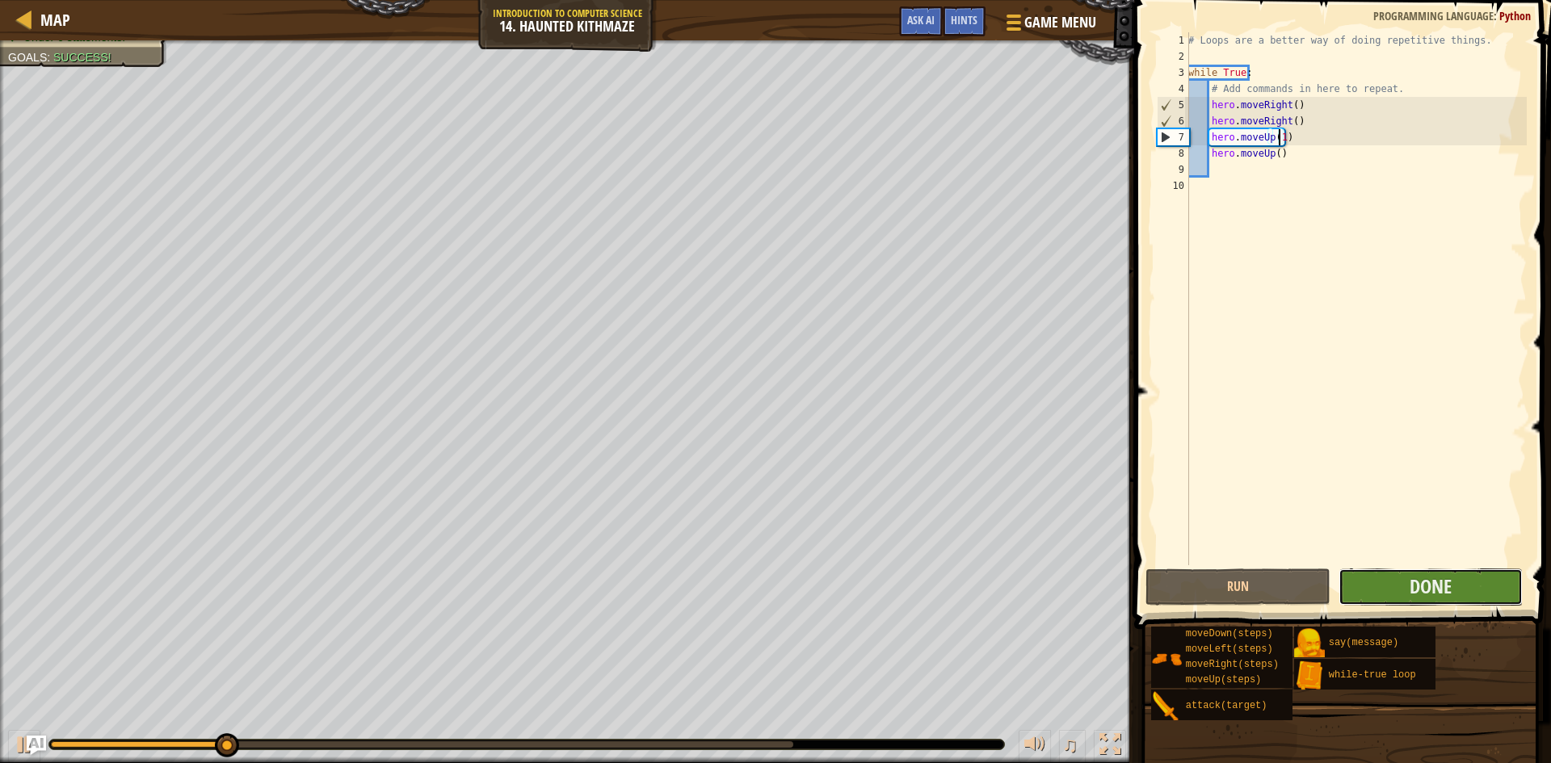
click at [1460, 587] on button "Done" at bounding box center [1431, 587] width 185 height 37
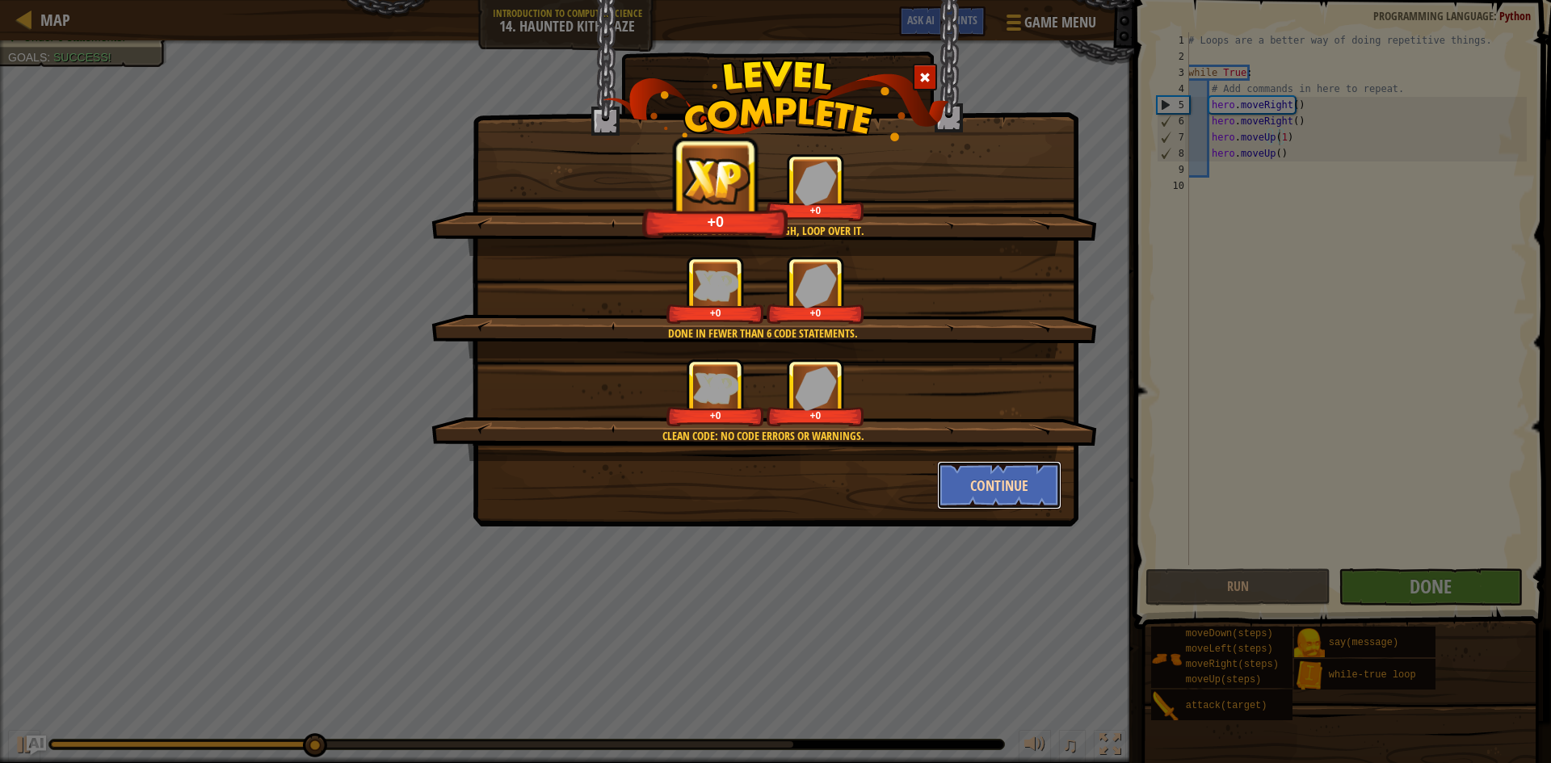
click at [1008, 478] on button "Continue" at bounding box center [999, 485] width 125 height 48
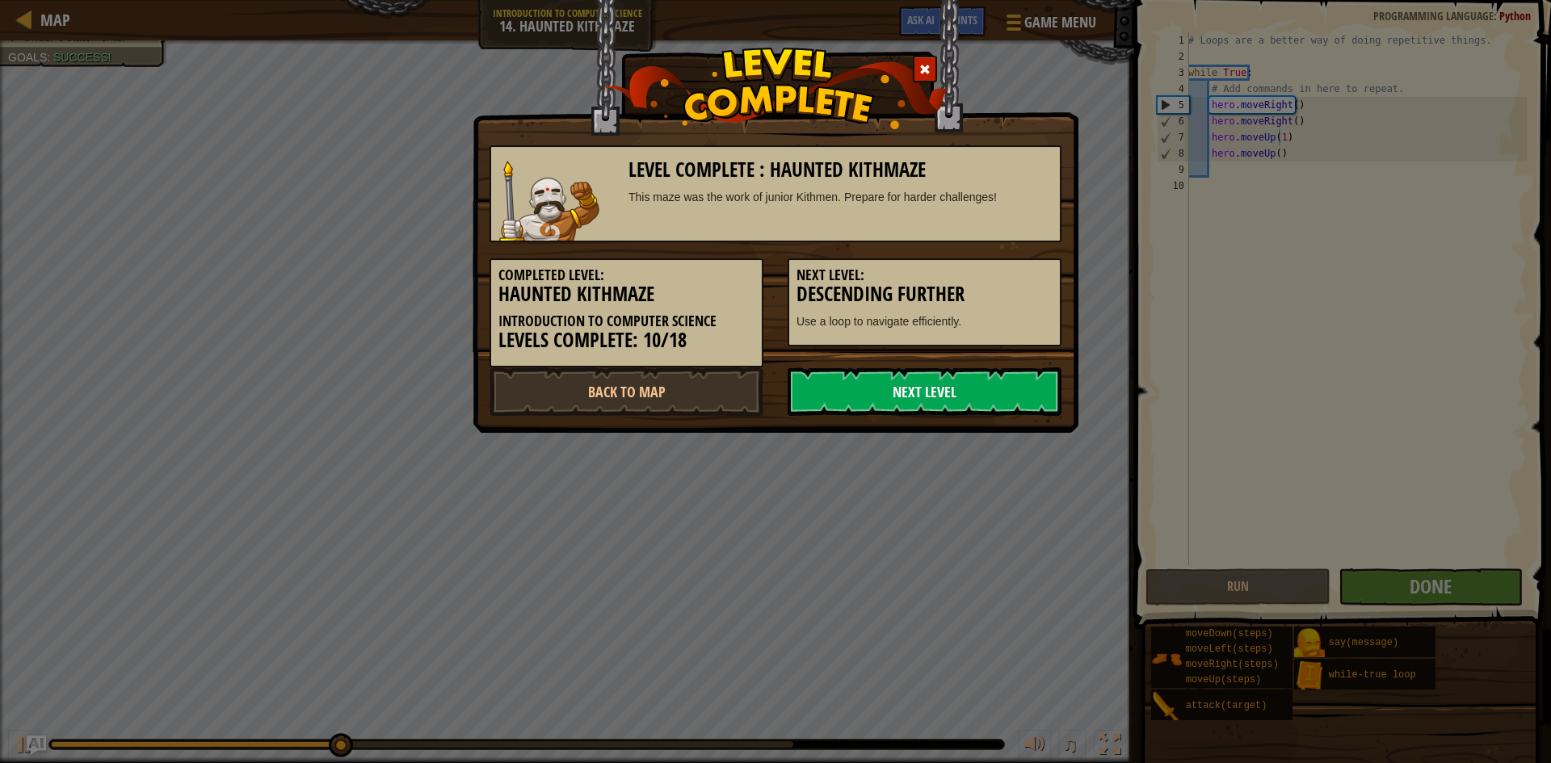
click at [959, 397] on link "Next Level" at bounding box center [925, 392] width 274 height 48
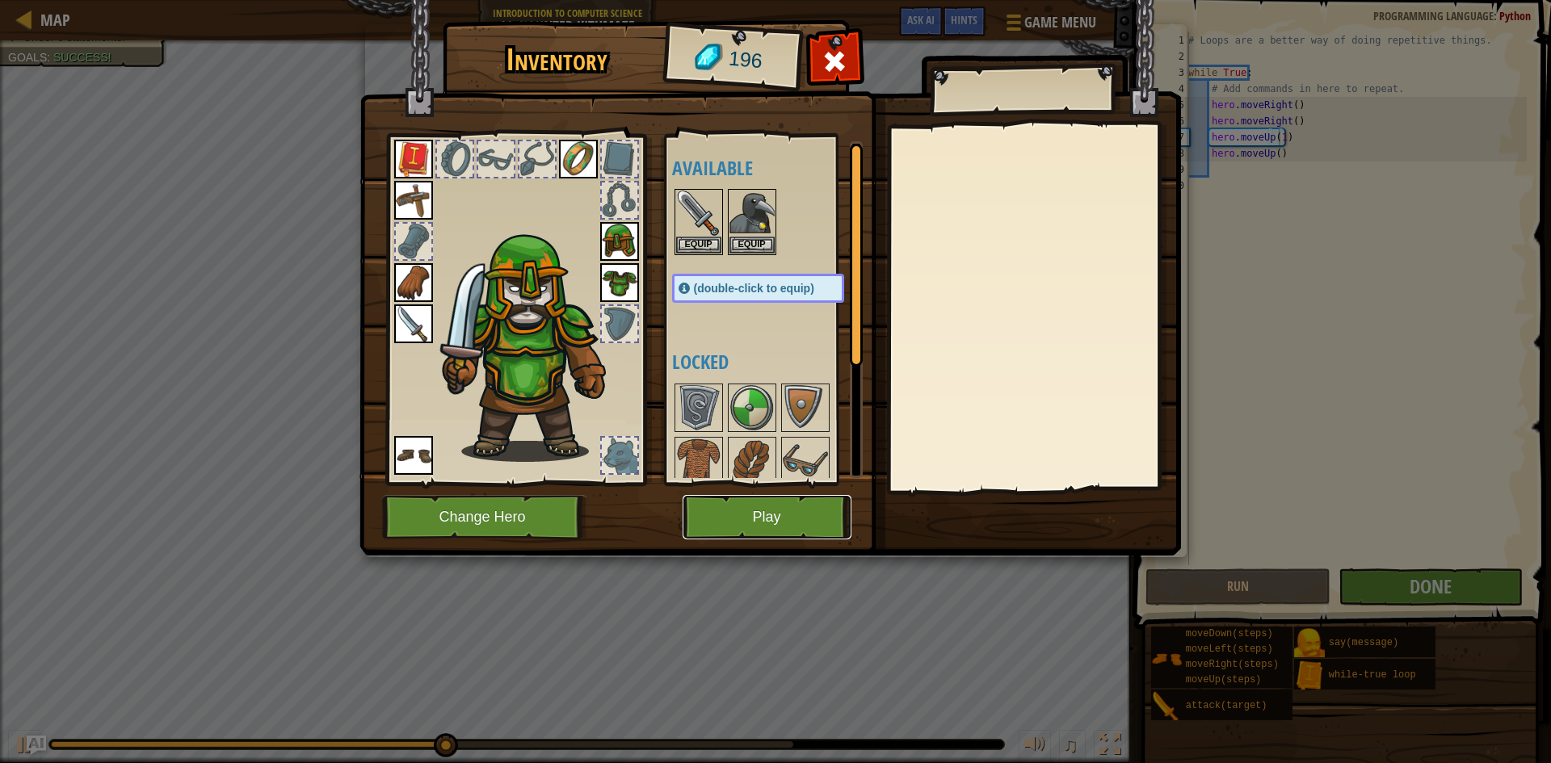
click at [740, 518] on button "Play" at bounding box center [767, 517] width 169 height 44
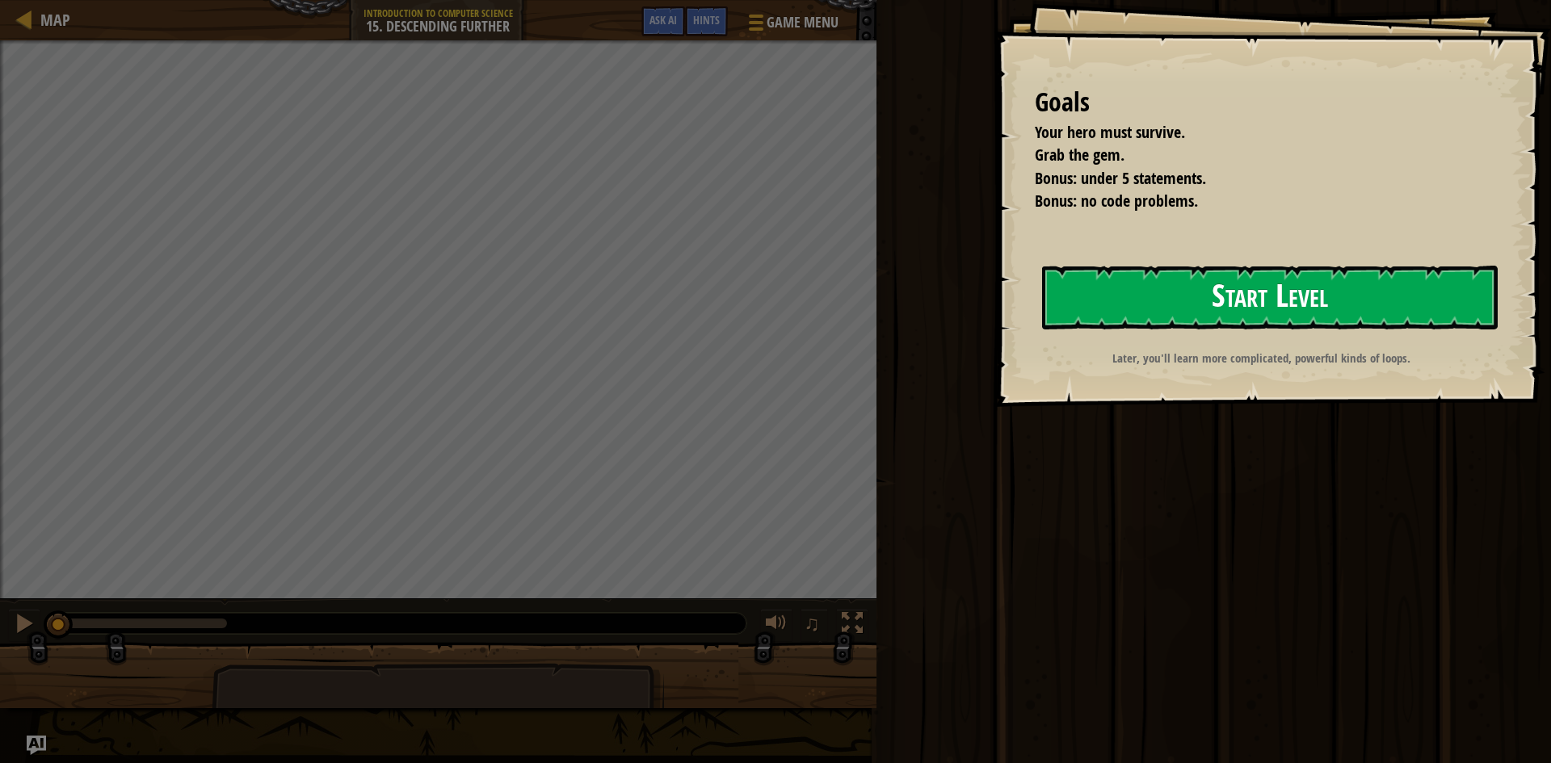
click at [1259, 303] on button "Start Level" at bounding box center [1270, 298] width 456 height 64
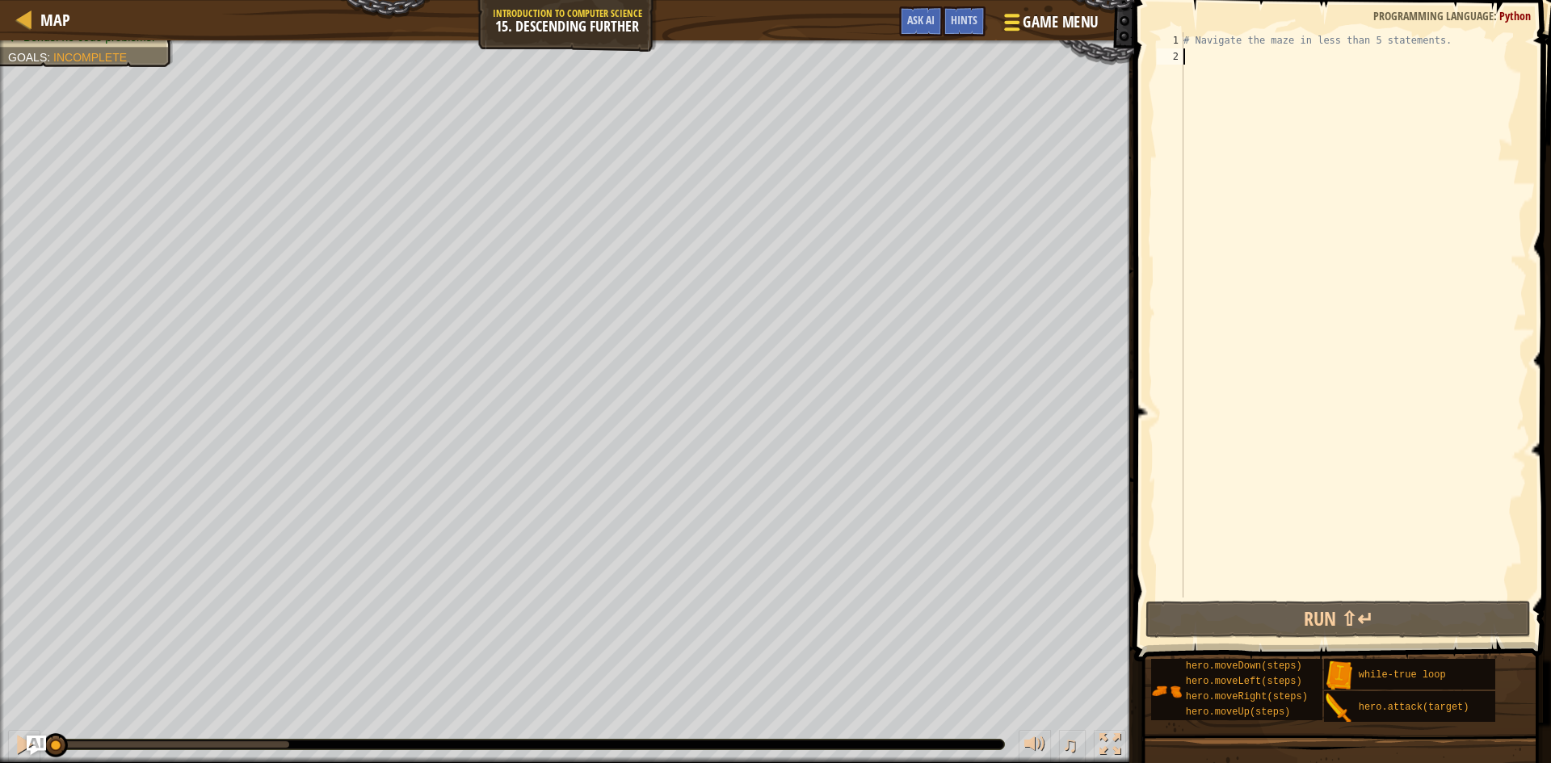
type textarea "h"
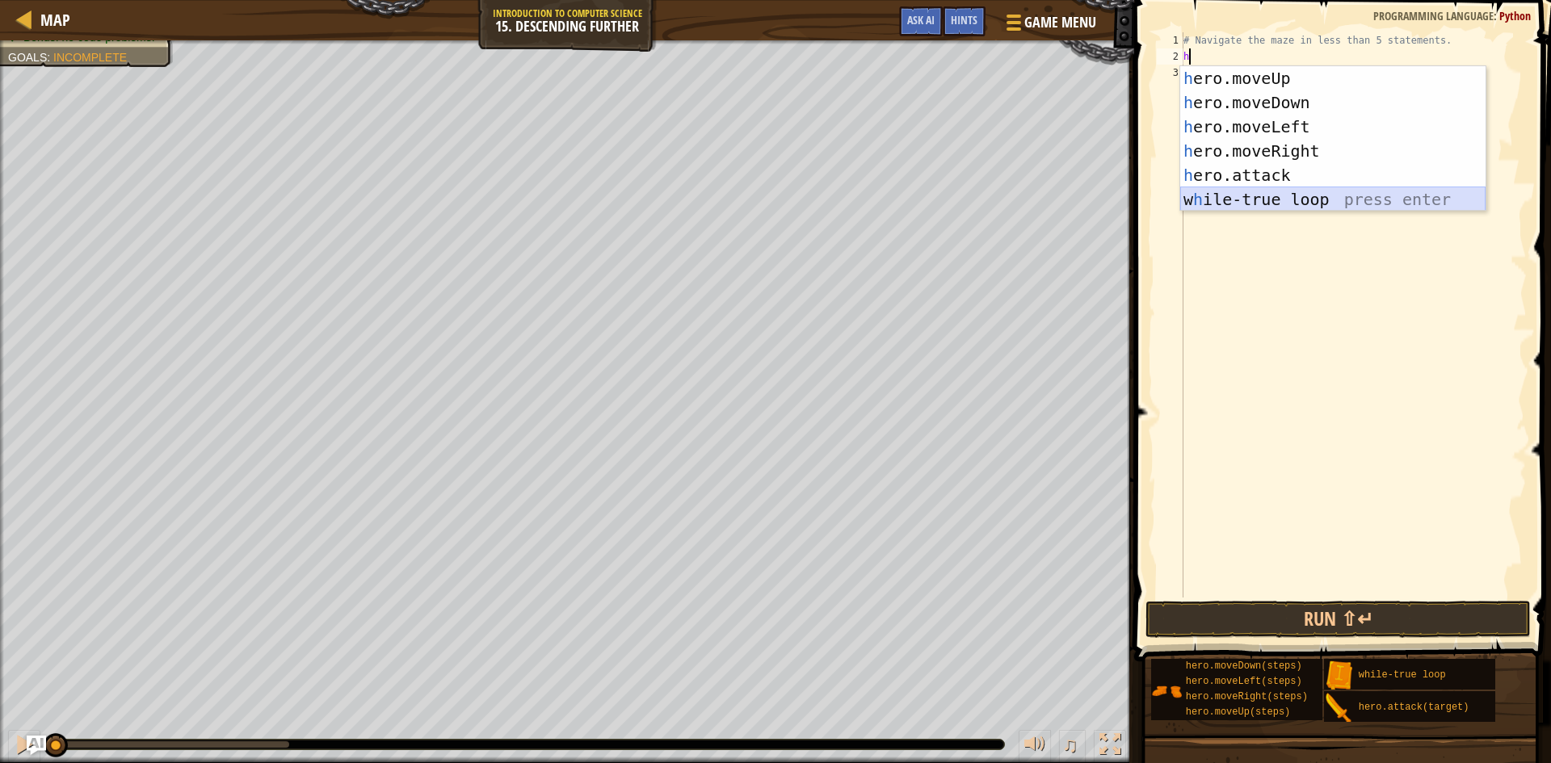
click at [1338, 204] on div "h ero.moveUp press enter h ero.moveDown press enter h ero.moveLeft press enter …" at bounding box center [1332, 163] width 305 height 194
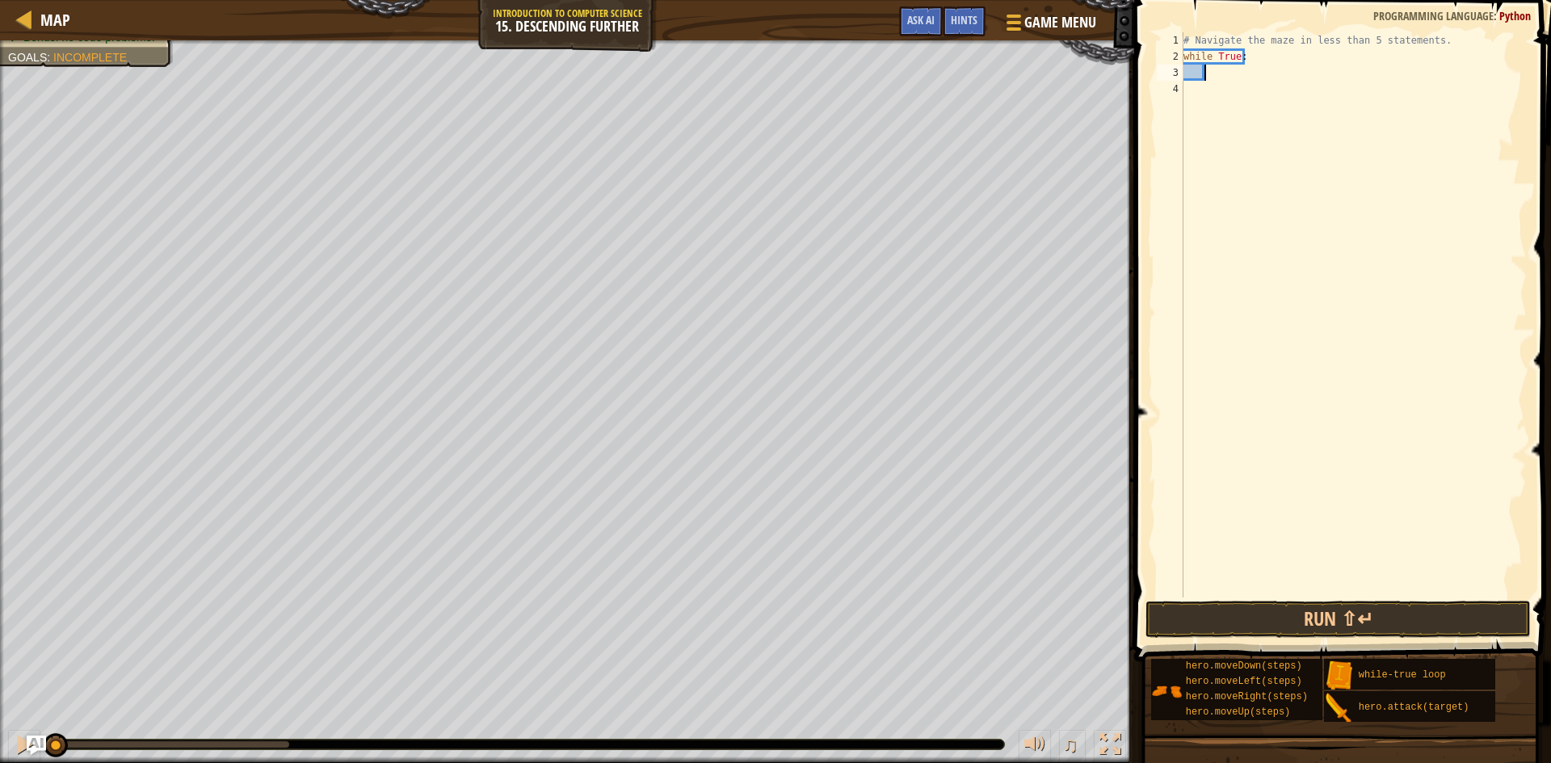
type textarea "h"
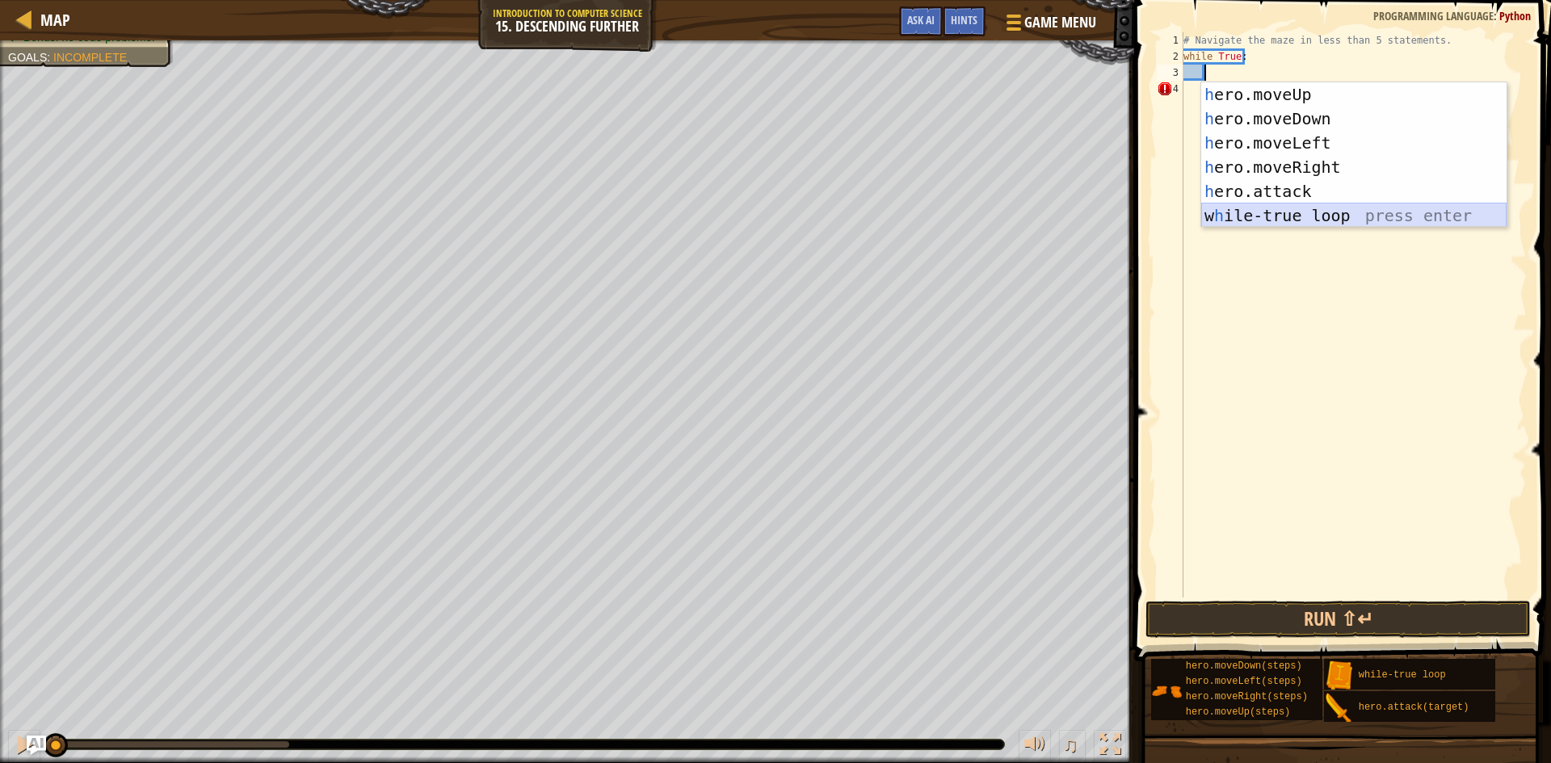
scroll to position [7, 2]
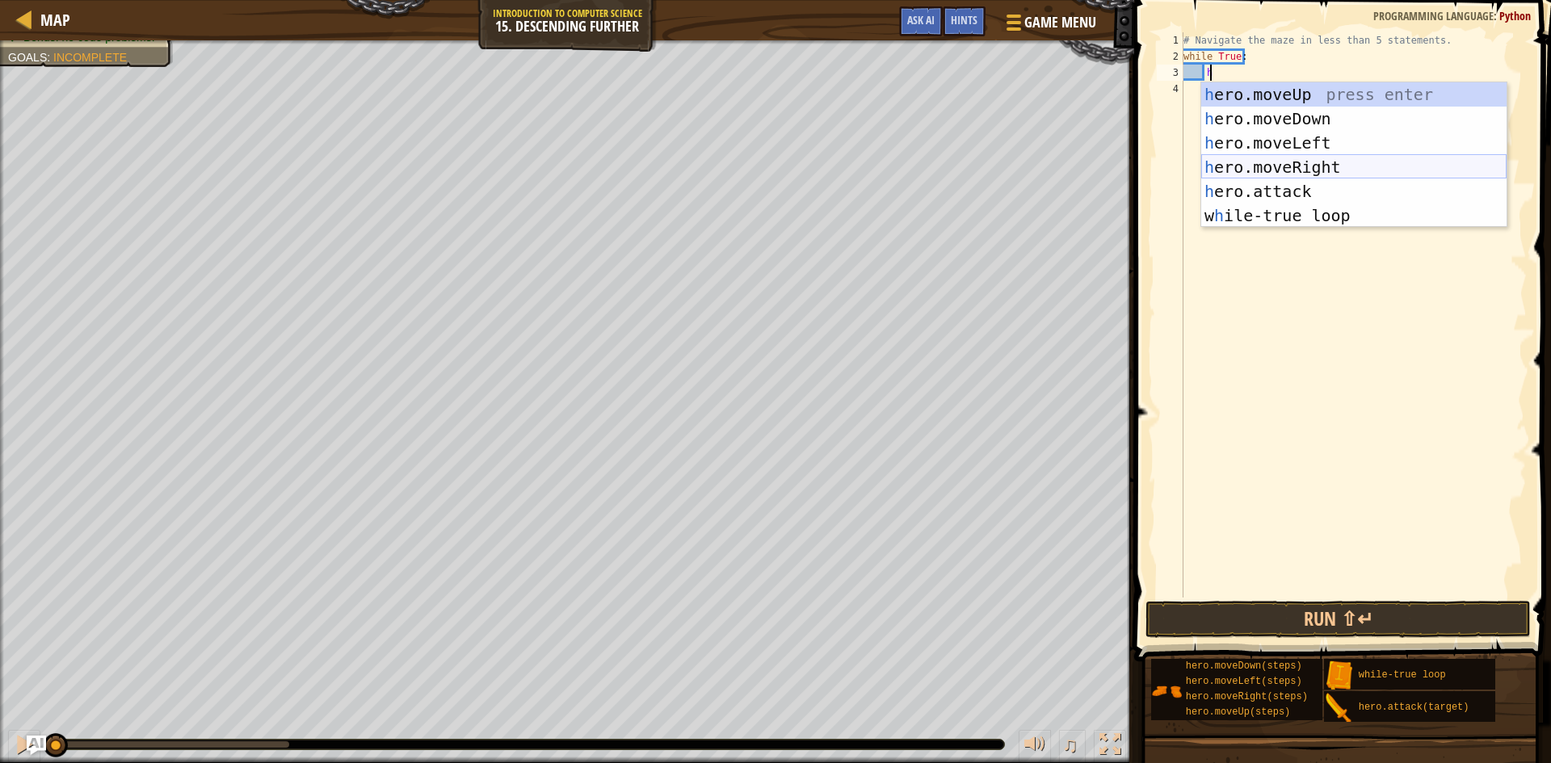
click at [1321, 162] on div "h ero.moveUp press enter h ero.moveDown press enter h ero.moveLeft press enter …" at bounding box center [1353, 179] width 305 height 194
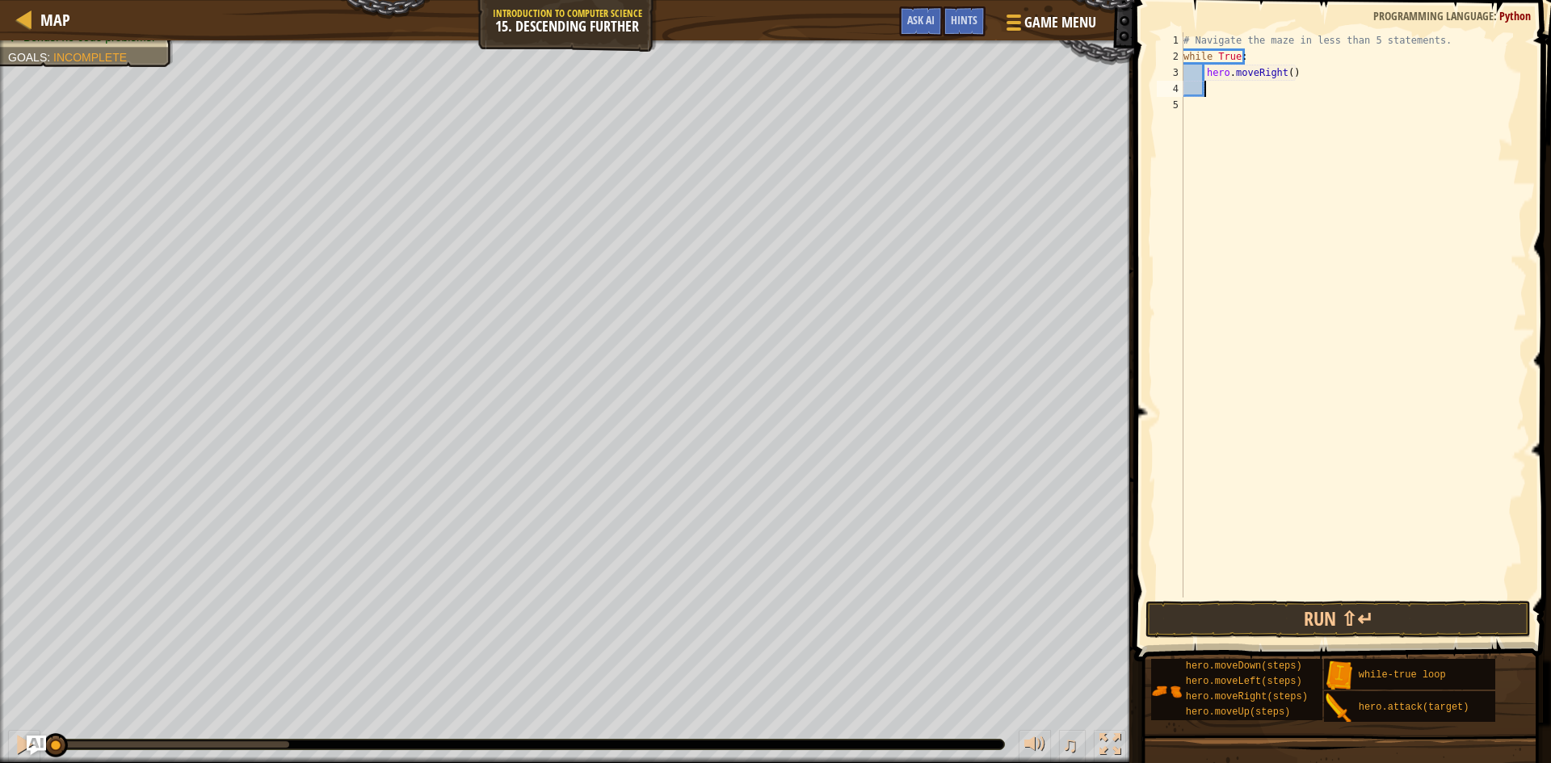
scroll to position [7, 1]
click at [1282, 74] on div "# Navigate the maze in less than 5 statements. while True : hero . moveRight ( )" at bounding box center [1353, 331] width 347 height 598
click at [1285, 73] on div "# Navigate the maze in less than 5 statements. while True : hero . moveRight ( )" at bounding box center [1353, 331] width 347 height 598
type textarea "hero.moveRight(2)"
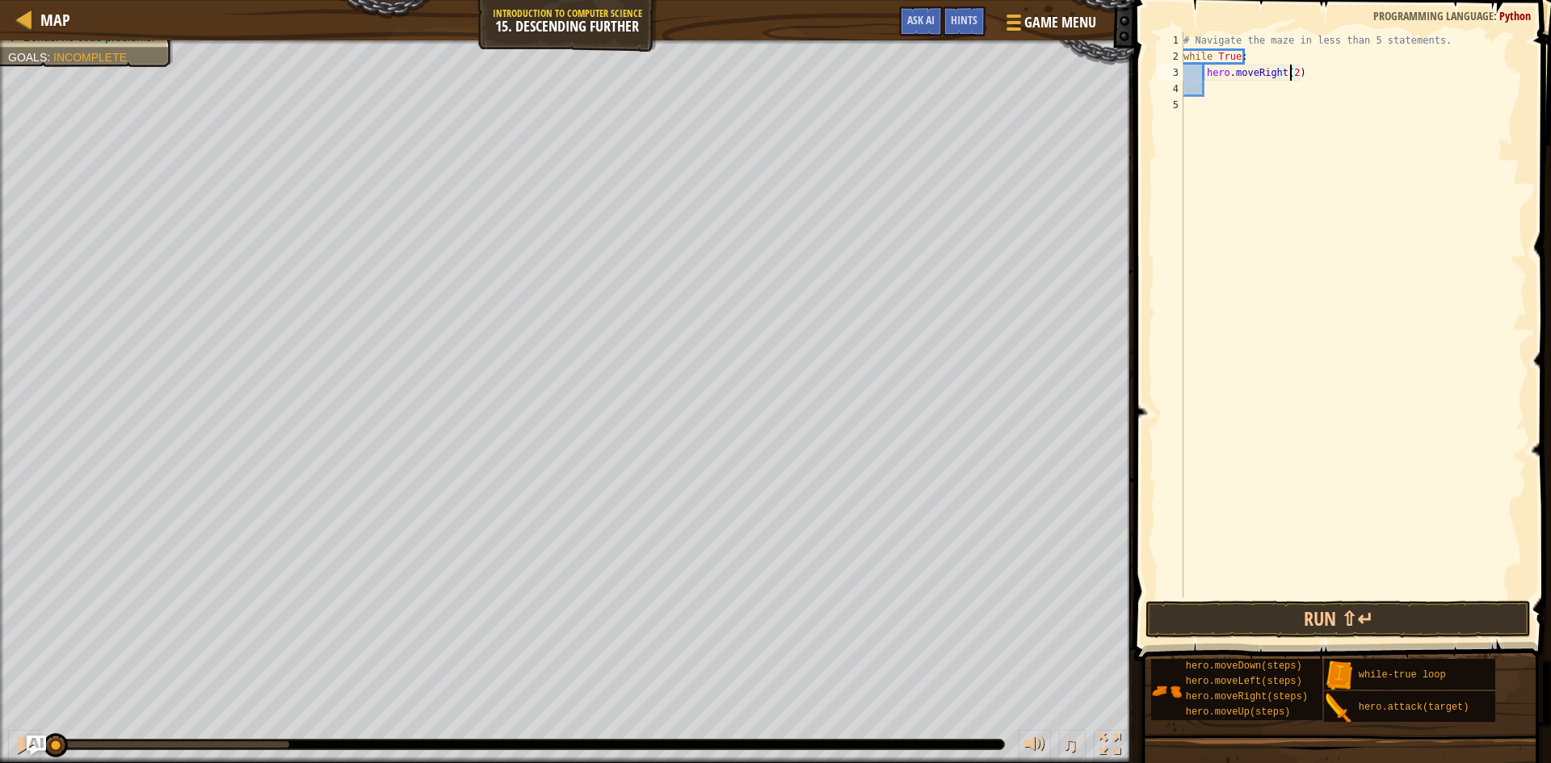
click at [1263, 95] on div "# Navigate the maze in less than 5 statements. while True : hero . moveRight ( …" at bounding box center [1353, 331] width 347 height 598
type textarea "h"
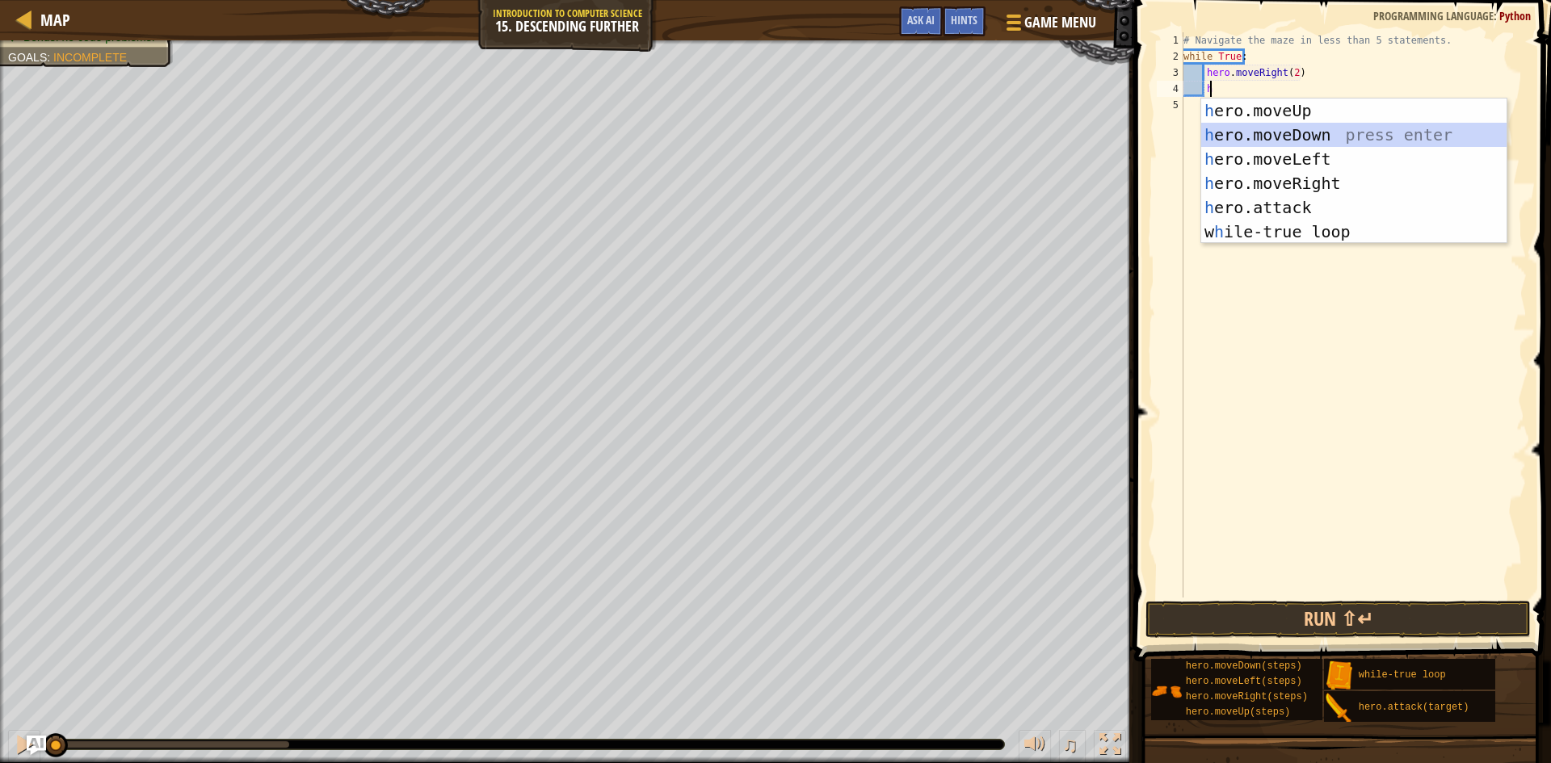
click at [1301, 126] on div "h ero.moveUp press enter h ero.moveDown press enter h ero.moveLeft press enter …" at bounding box center [1353, 196] width 305 height 194
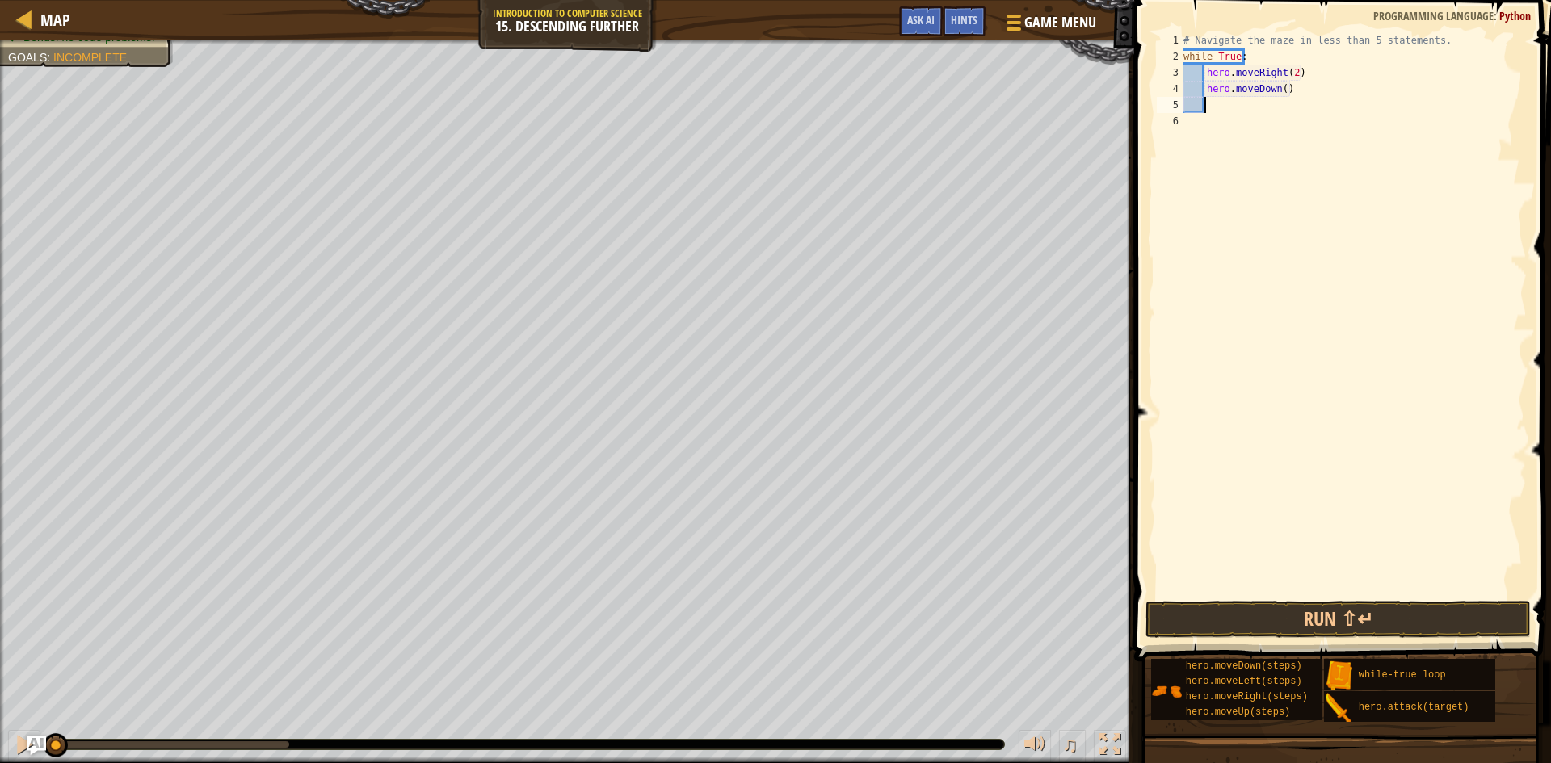
type textarea "h"
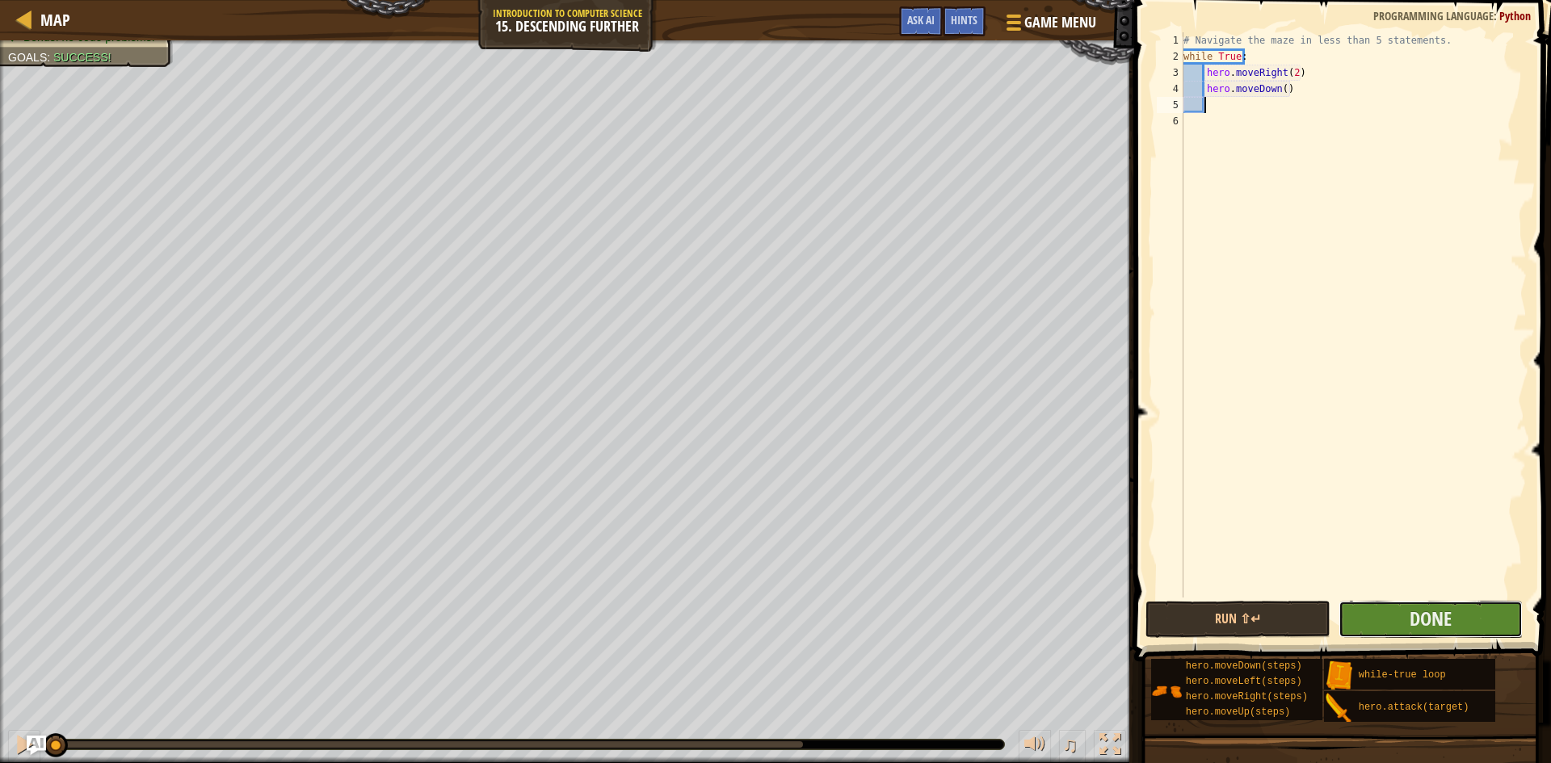
click at [1360, 625] on button "Done" at bounding box center [1431, 619] width 185 height 37
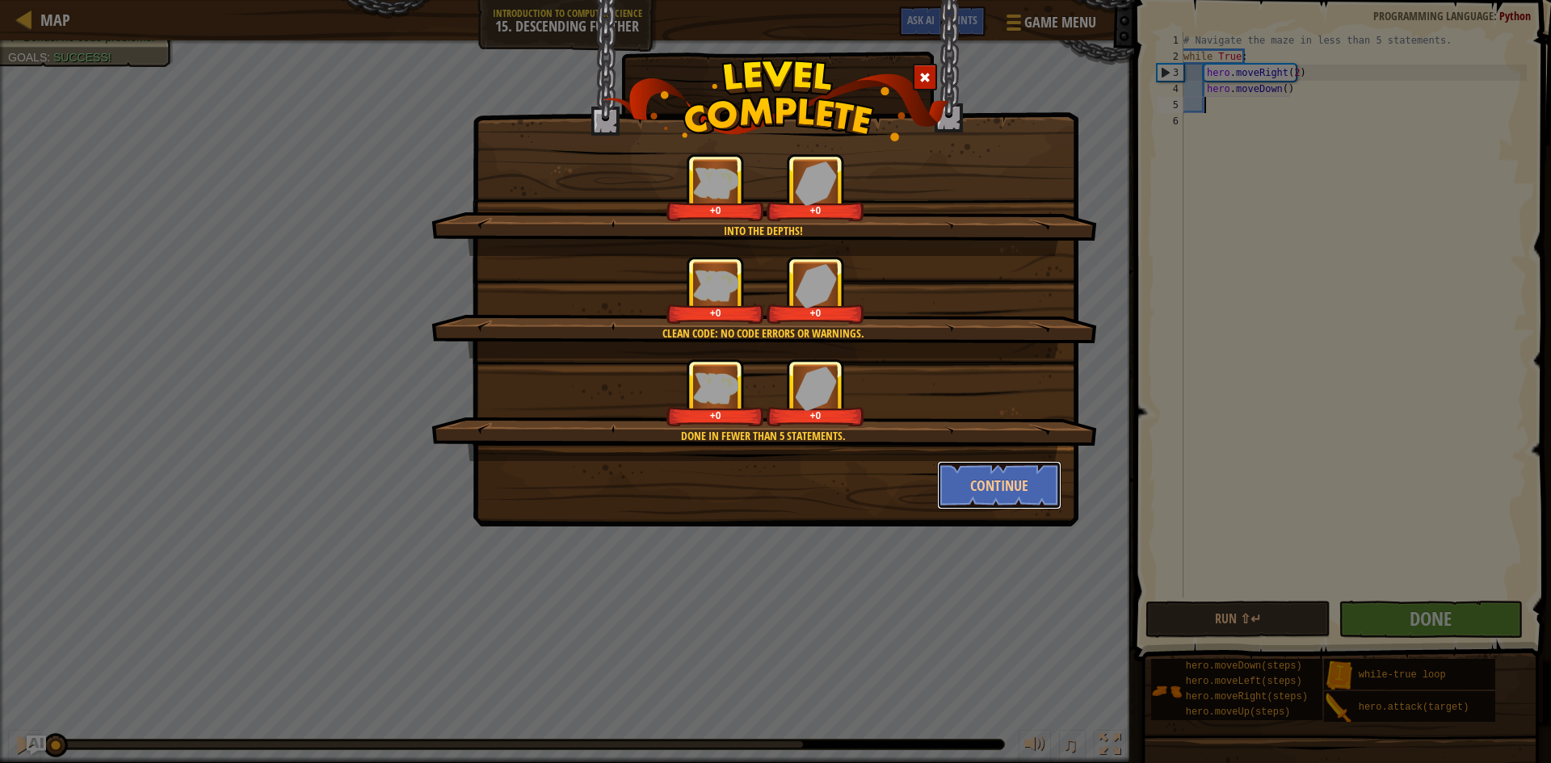
click at [1027, 488] on button "Continue" at bounding box center [999, 485] width 125 height 48
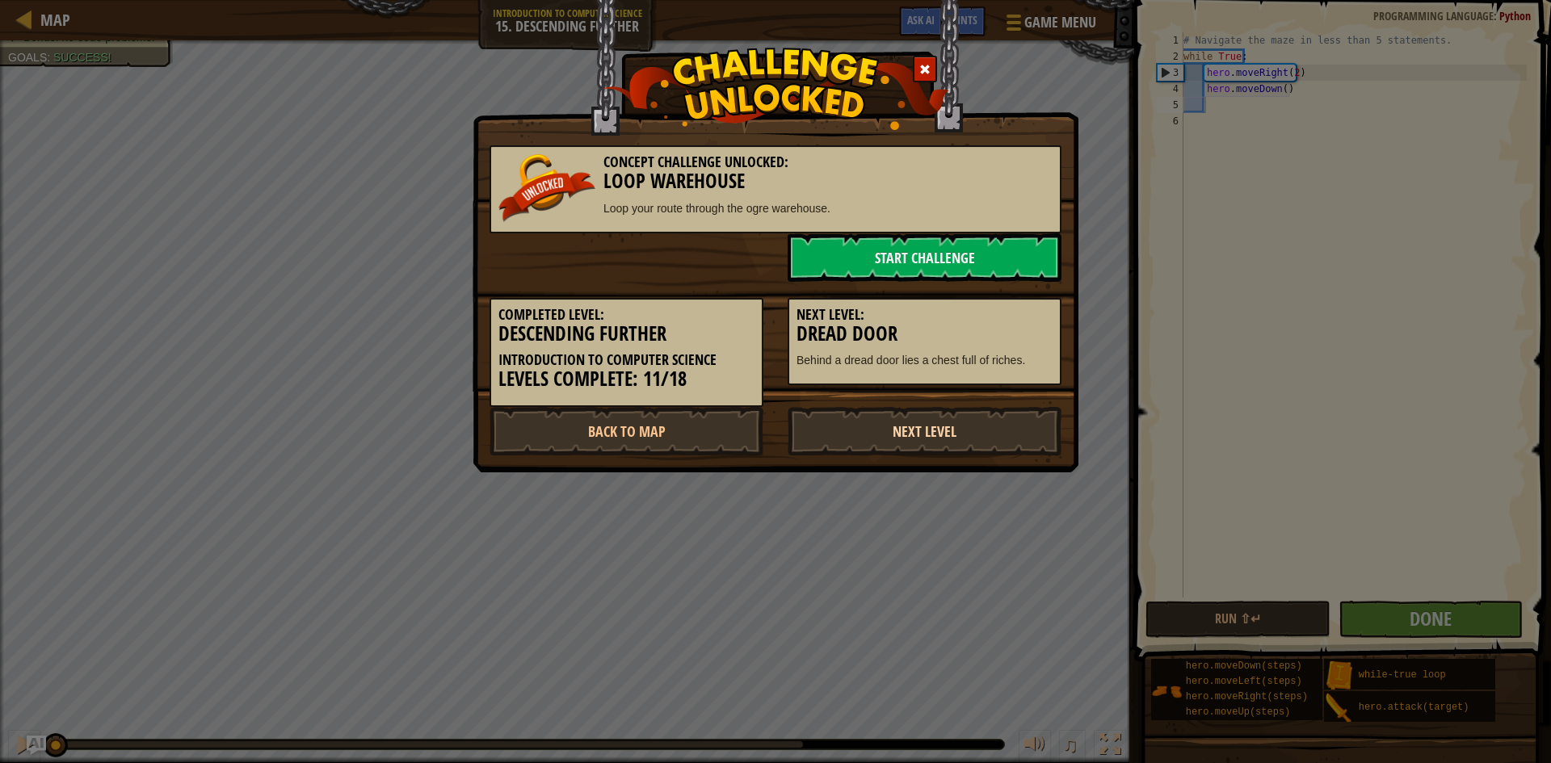
click at [991, 410] on div "Concept Challenge Unlocked: Loop Warehouse Loop your route through the ogre war…" at bounding box center [776, 292] width 572 height 326
click at [988, 422] on link "Next Level" at bounding box center [925, 431] width 274 height 48
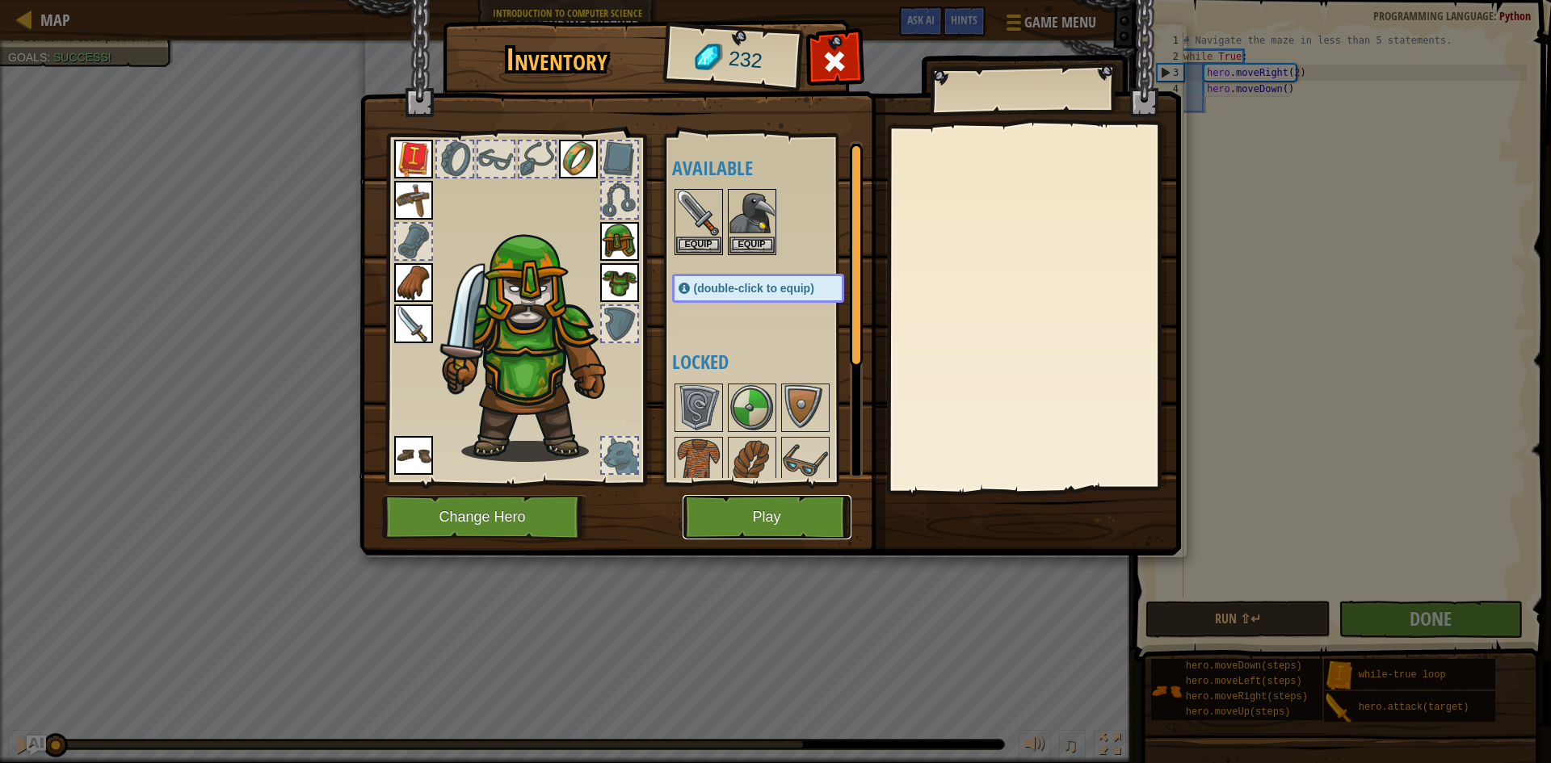
click at [782, 507] on button "Play" at bounding box center [767, 517] width 169 height 44
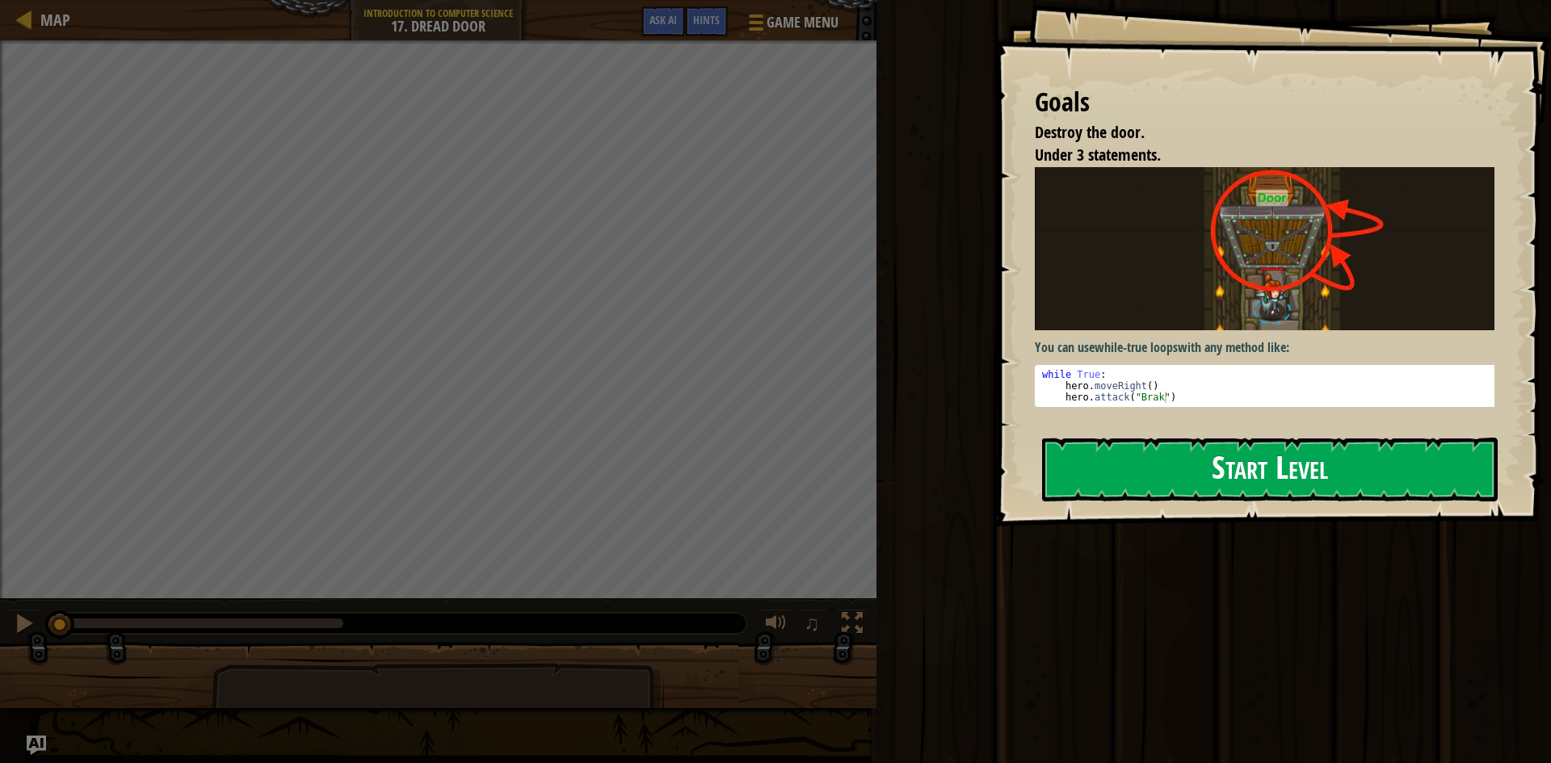
click at [1294, 438] on button "Start Level" at bounding box center [1270, 470] width 456 height 64
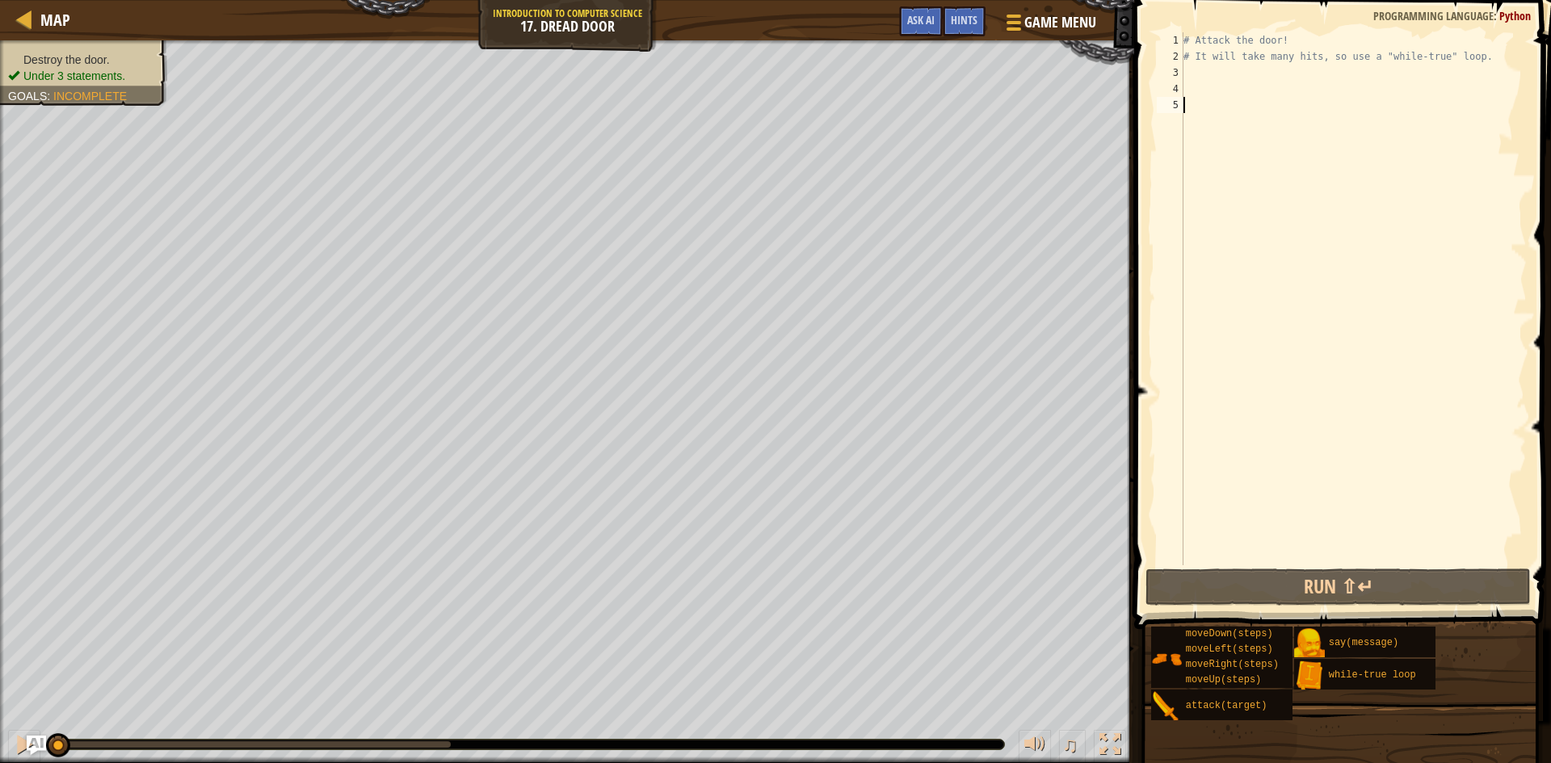
click at [1198, 68] on div "# Attack the door! # It will take many hits, so use a "while-true" loop." at bounding box center [1353, 315] width 347 height 566
type textarea "g"
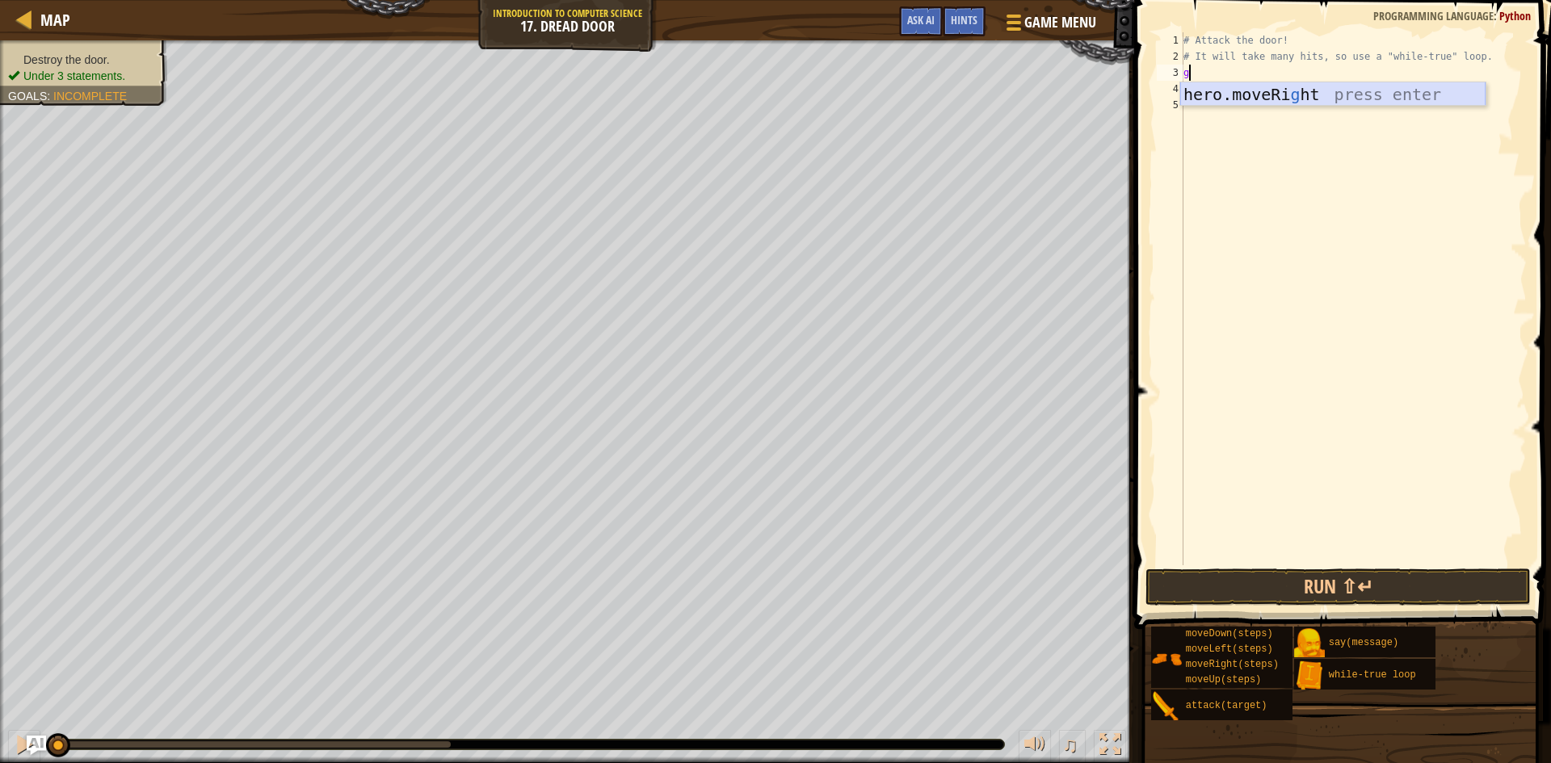
click at [1292, 93] on div "hero.moveRi g ht press enter" at bounding box center [1332, 118] width 305 height 73
click at [1369, 587] on button "Run ⇧↵" at bounding box center [1338, 587] width 385 height 37
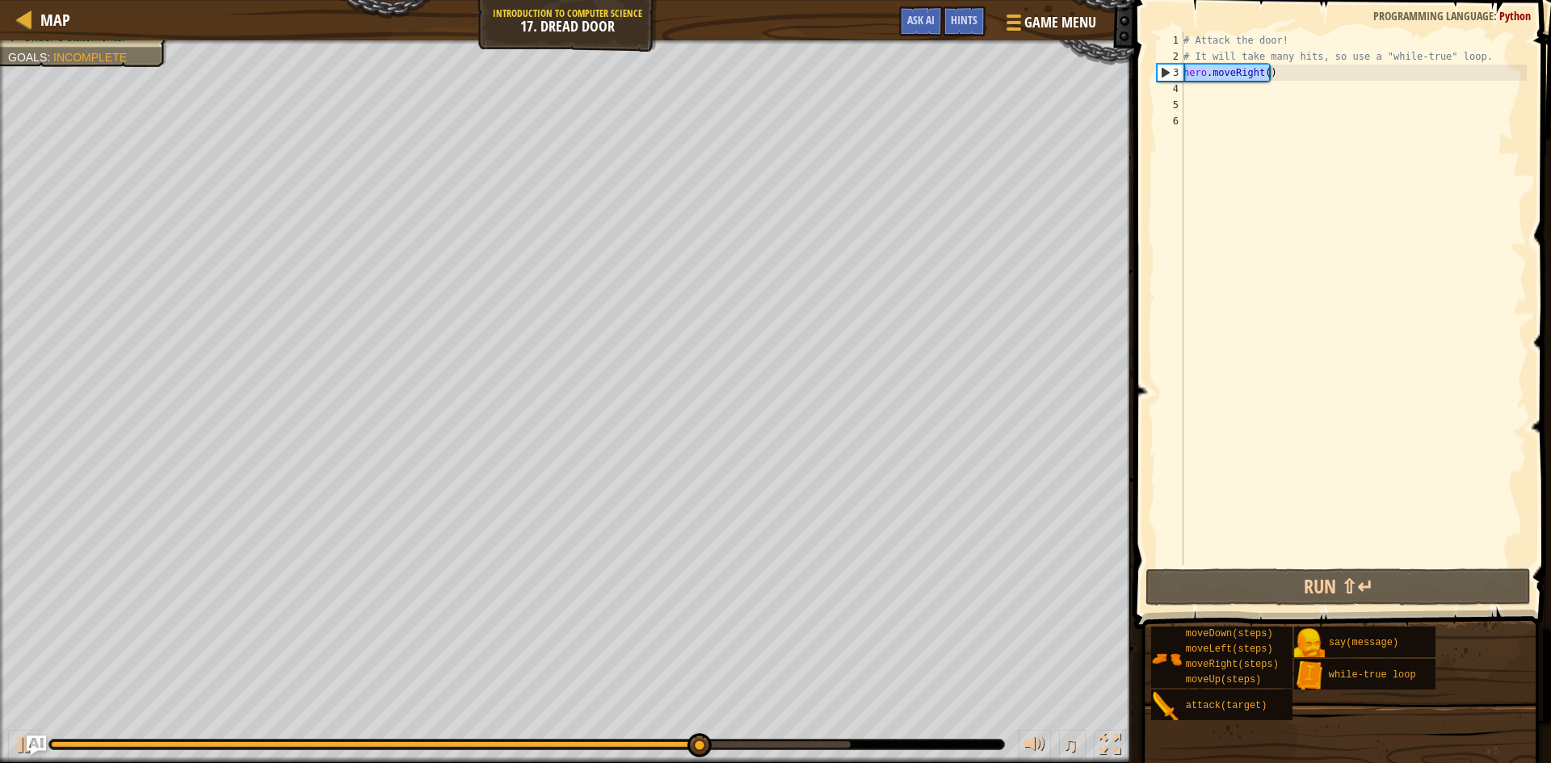
drag, startPoint x: 1270, startPoint y: 79, endPoint x: 1186, endPoint y: 76, distance: 84.1
click at [1186, 76] on div "# Attack the door! # It will take many hits, so use a "while-true" loop. hero .…" at bounding box center [1353, 315] width 347 height 566
type textarea "hero.moveRight()"
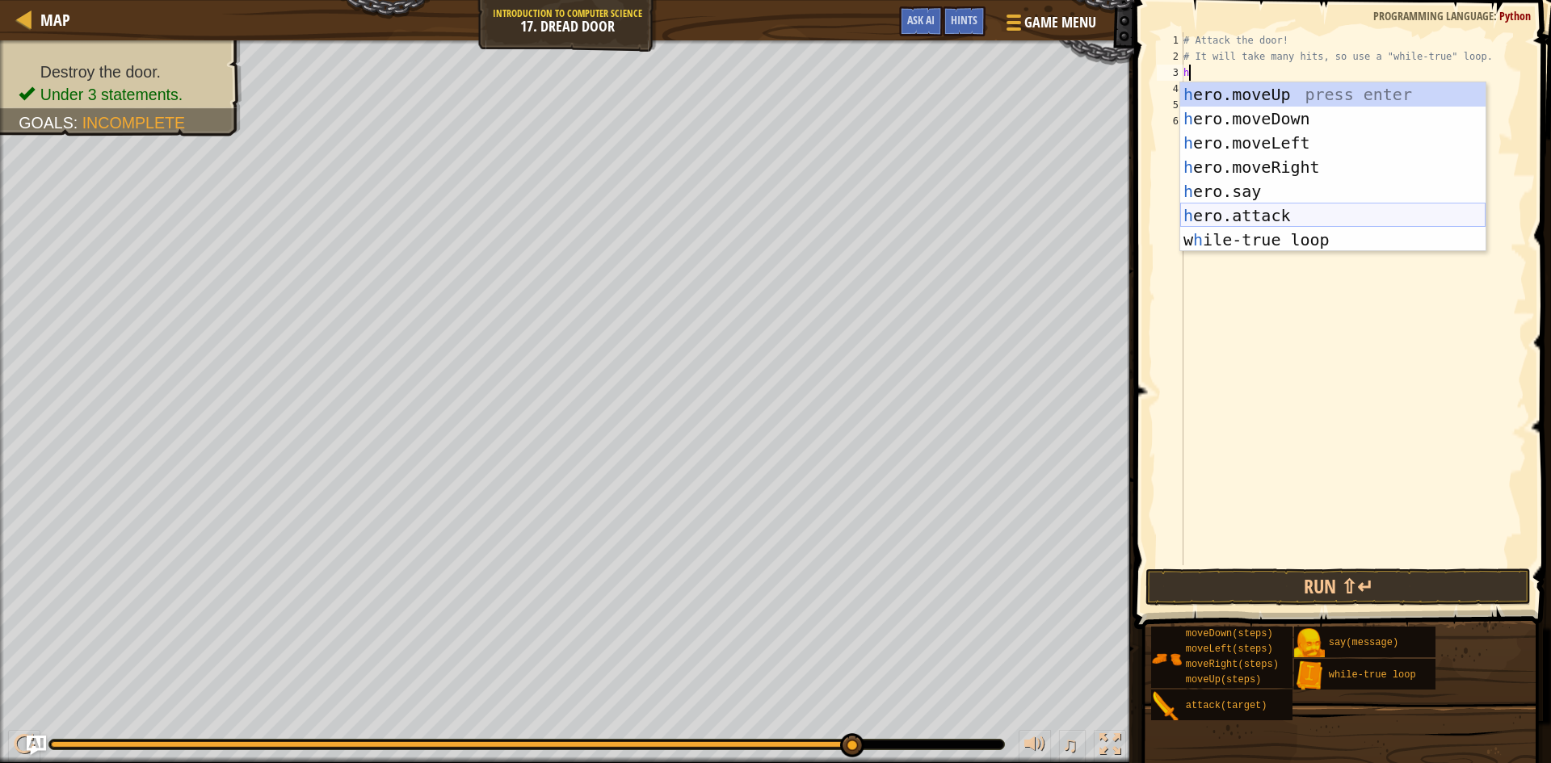
click at [1271, 208] on div "h ero.moveUp press enter h ero.moveDown press enter h ero.moveLeft press enter …" at bounding box center [1332, 191] width 305 height 218
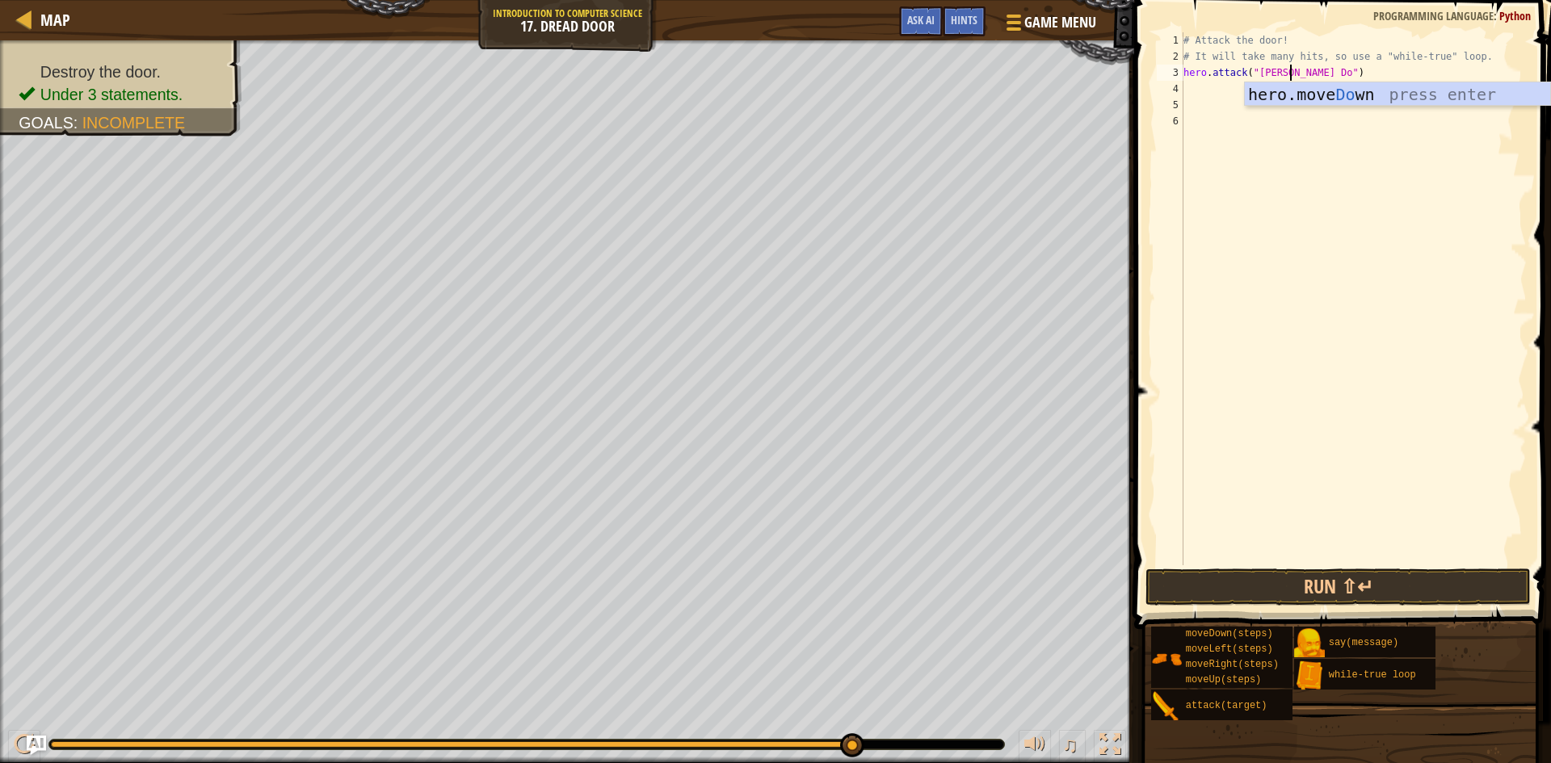
scroll to position [7, 10]
type textarea "hero.attack("[PERSON_NAME] Door")"
click at [1312, 591] on button "Run ⇧↵" at bounding box center [1338, 587] width 385 height 37
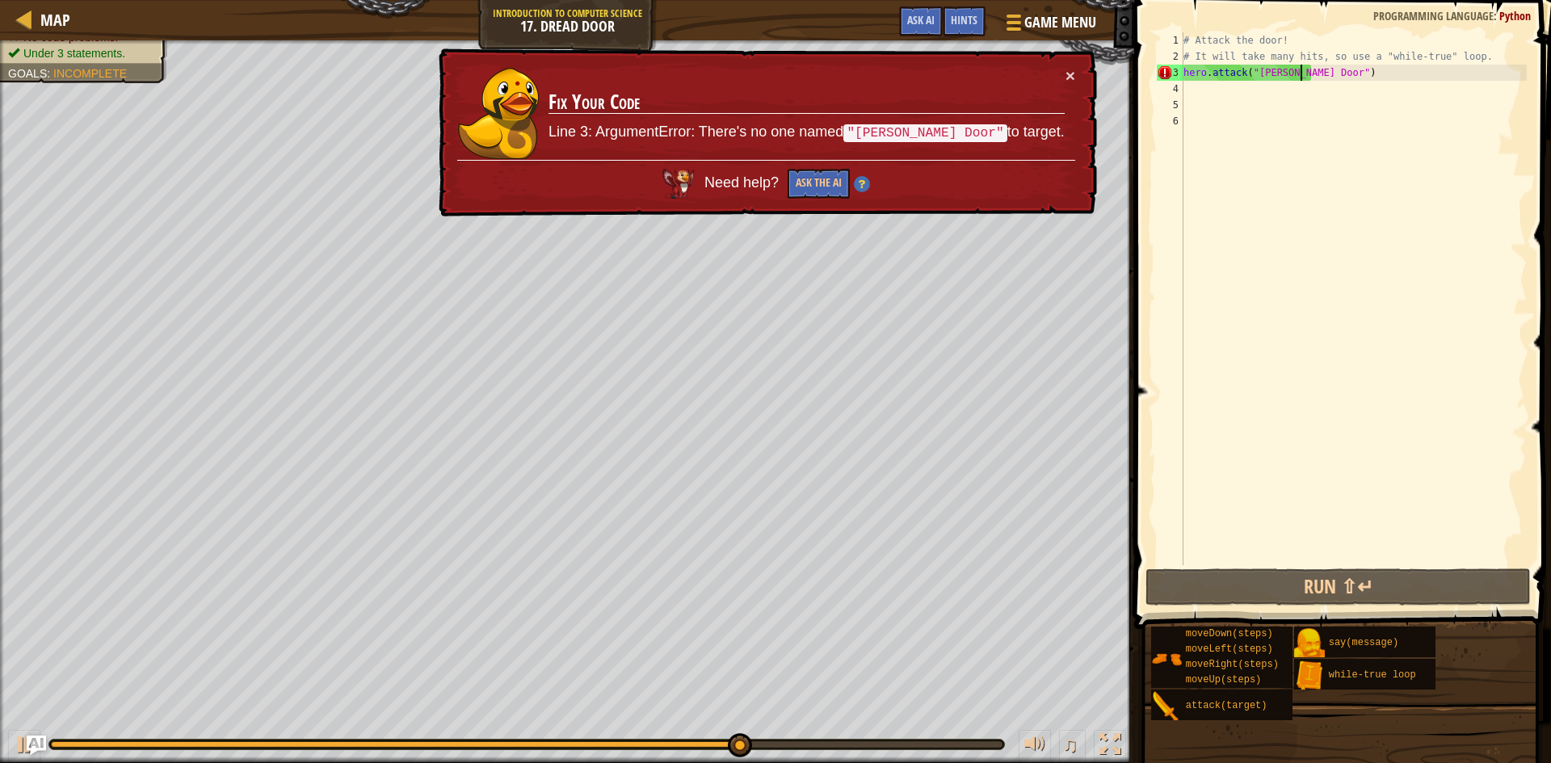
click at [1077, 69] on div "× Fix Your Code Line 3: ArgumentError: There's no one named "[PERSON_NAME] Door…" at bounding box center [766, 132] width 662 height 169
click at [1067, 72] on button "×" at bounding box center [1071, 75] width 10 height 17
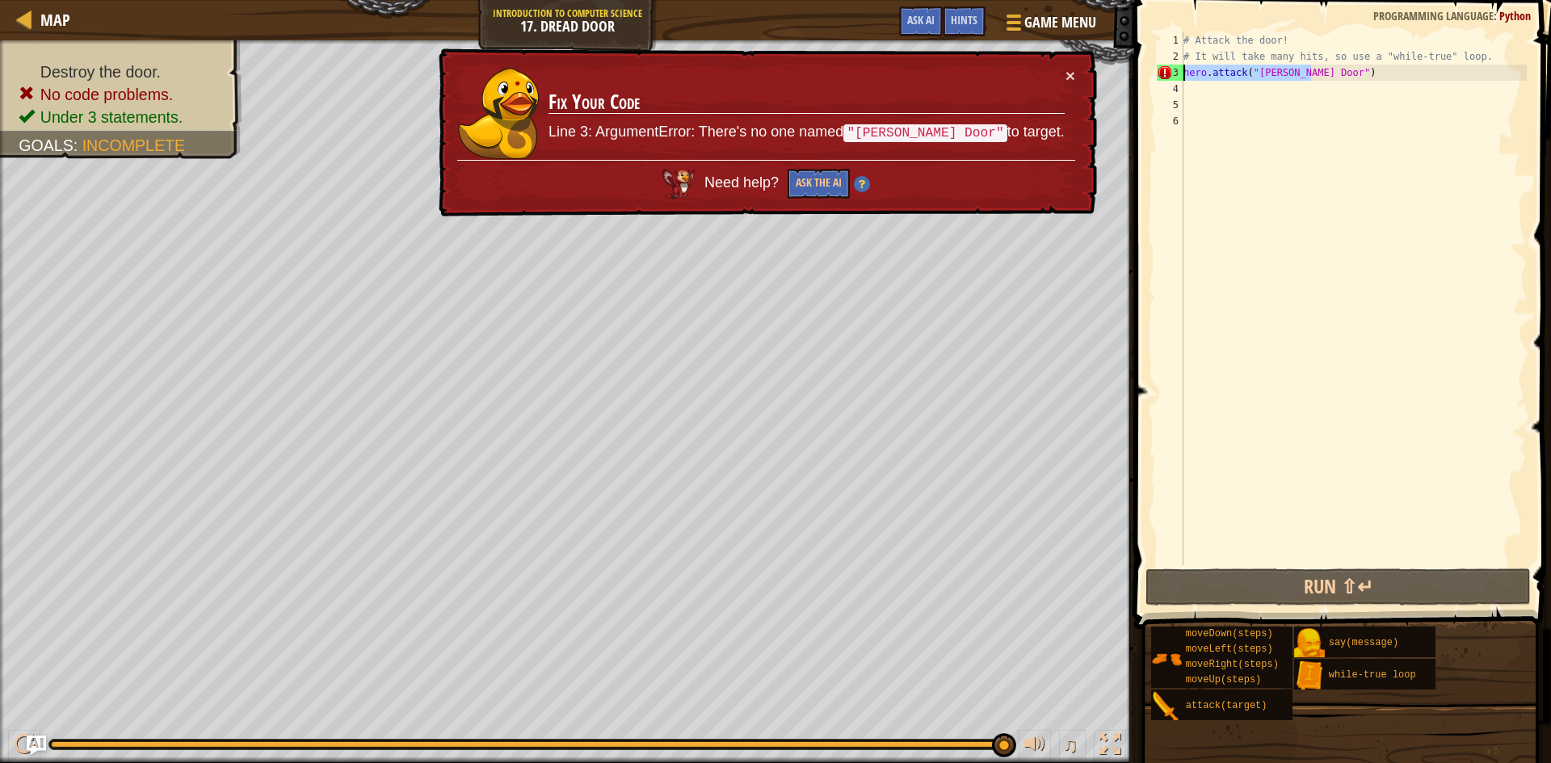
drag, startPoint x: 1322, startPoint y: 77, endPoint x: 1166, endPoint y: 75, distance: 155.9
click at [1166, 75] on div "hero.attack("[PERSON_NAME] Door") 1 2 3 4 5 6 # Attack the door! # It will take…" at bounding box center [1340, 298] width 373 height 533
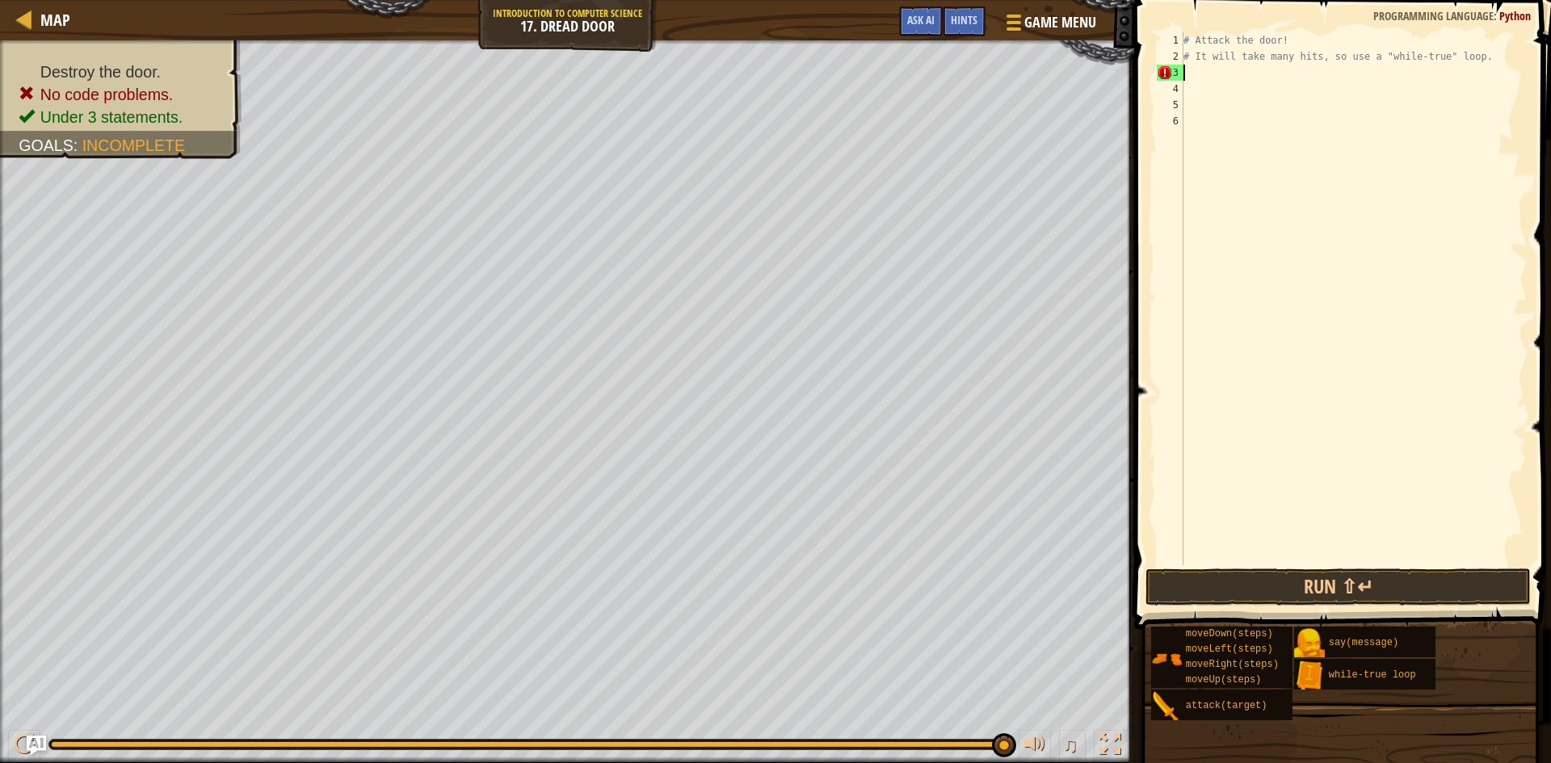
scroll to position [7, 0]
type textarea "h"
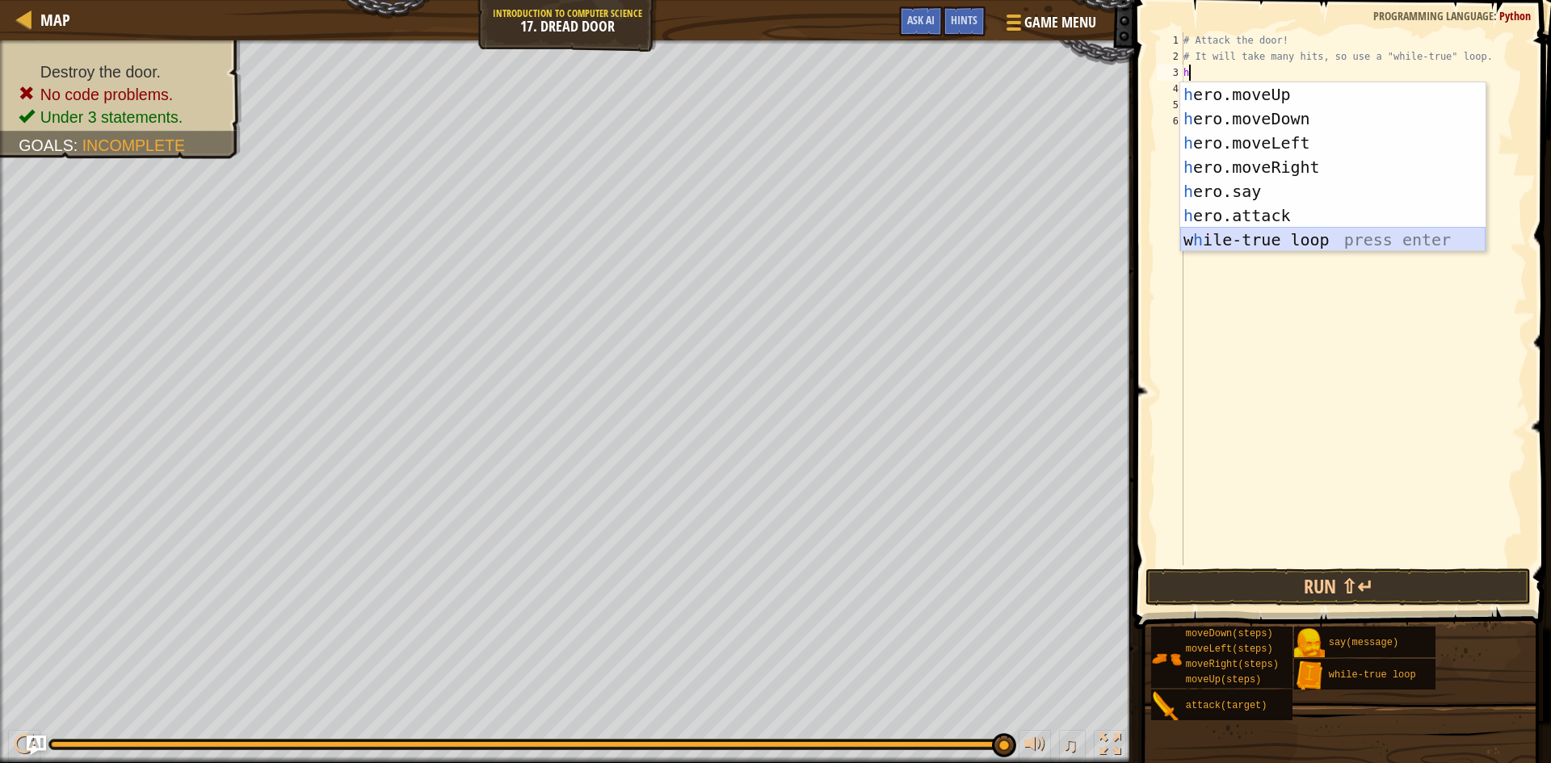
click at [1276, 238] on div "h ero.moveUp press enter h ero.moveDown press enter h ero.moveLeft press enter …" at bounding box center [1332, 191] width 305 height 218
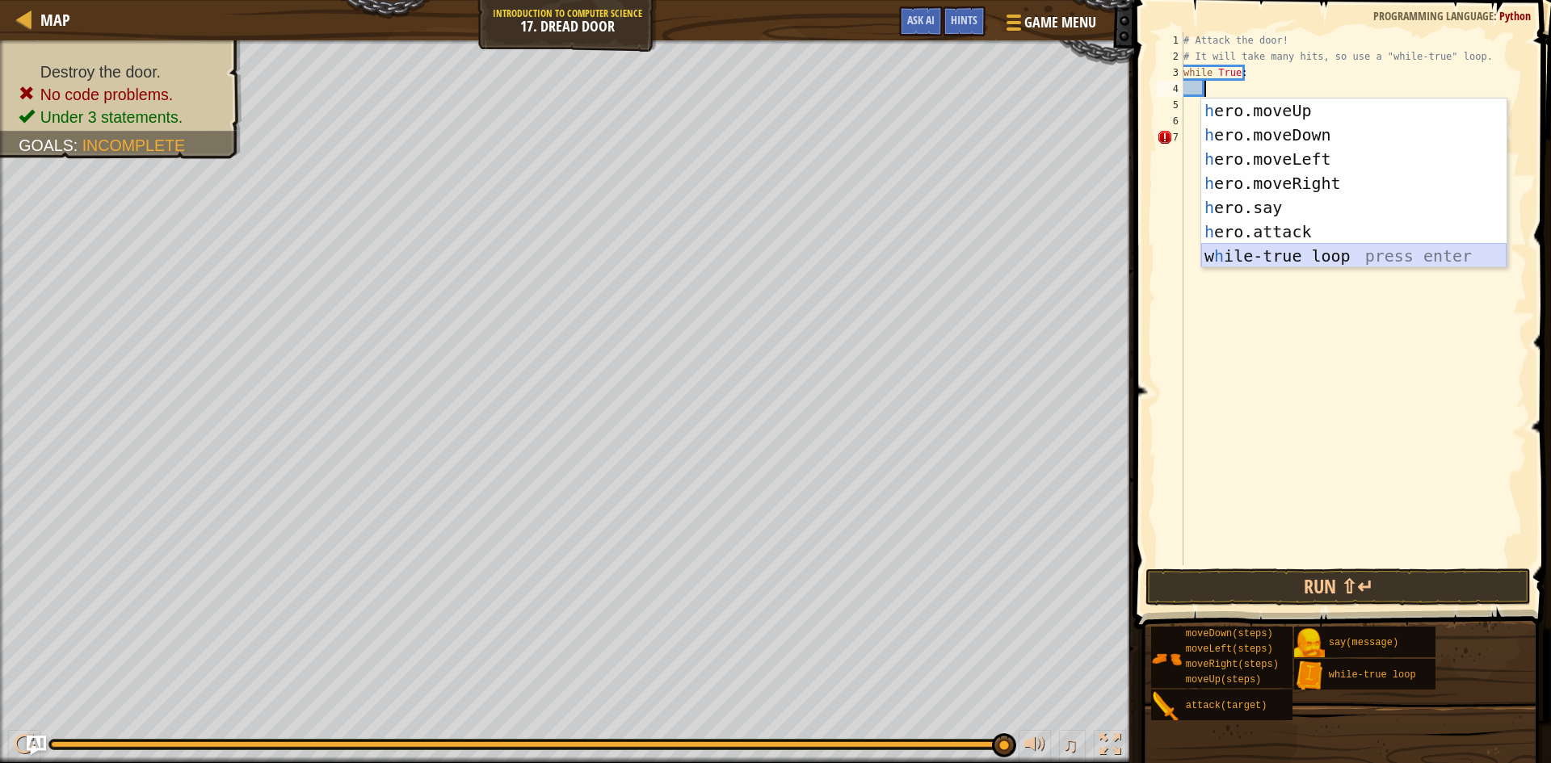
scroll to position [7, 2]
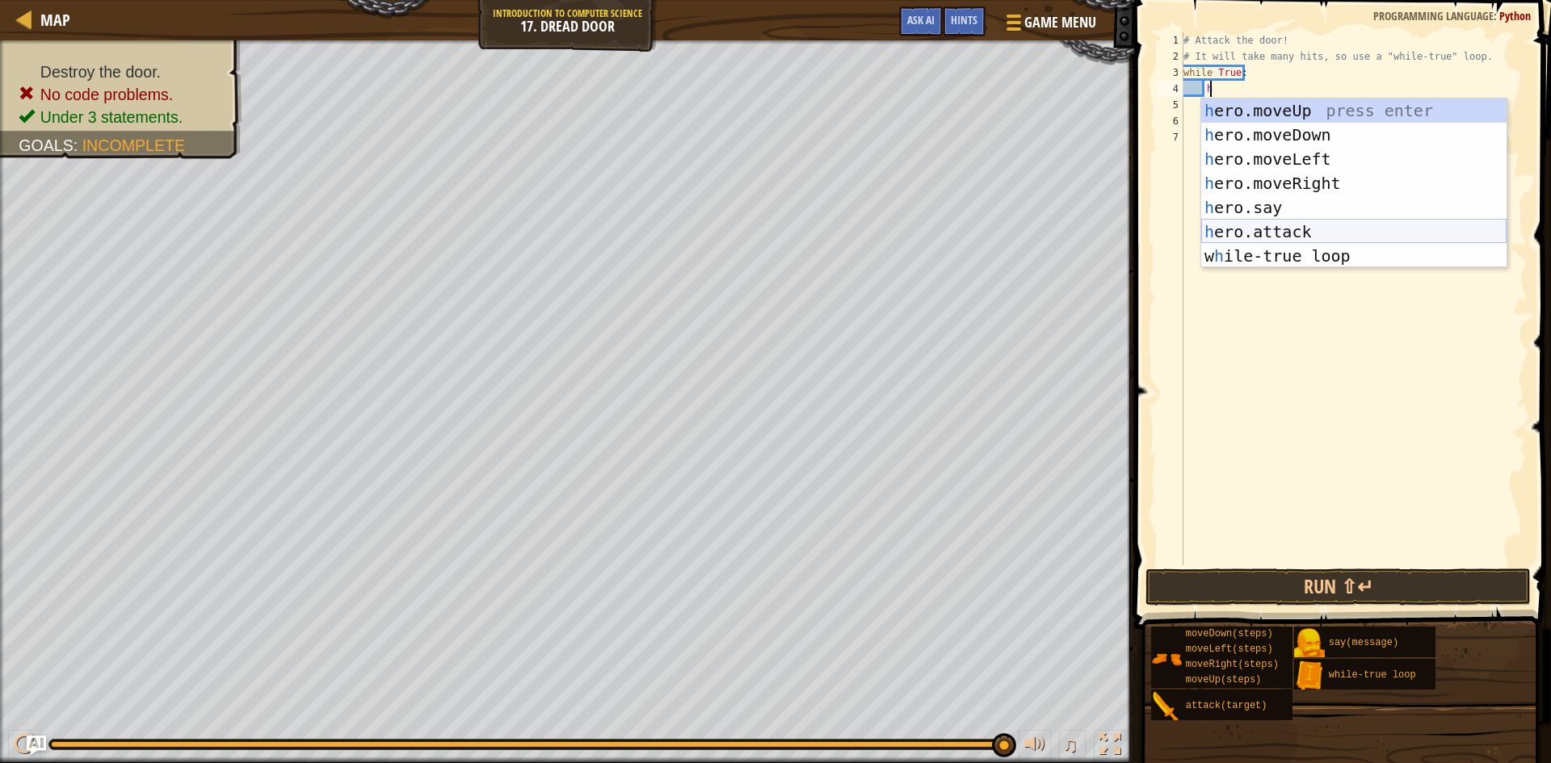
click at [1278, 220] on div "h ero.moveUp press enter h ero.moveDown press enter h ero.moveLeft press enter …" at bounding box center [1353, 208] width 305 height 218
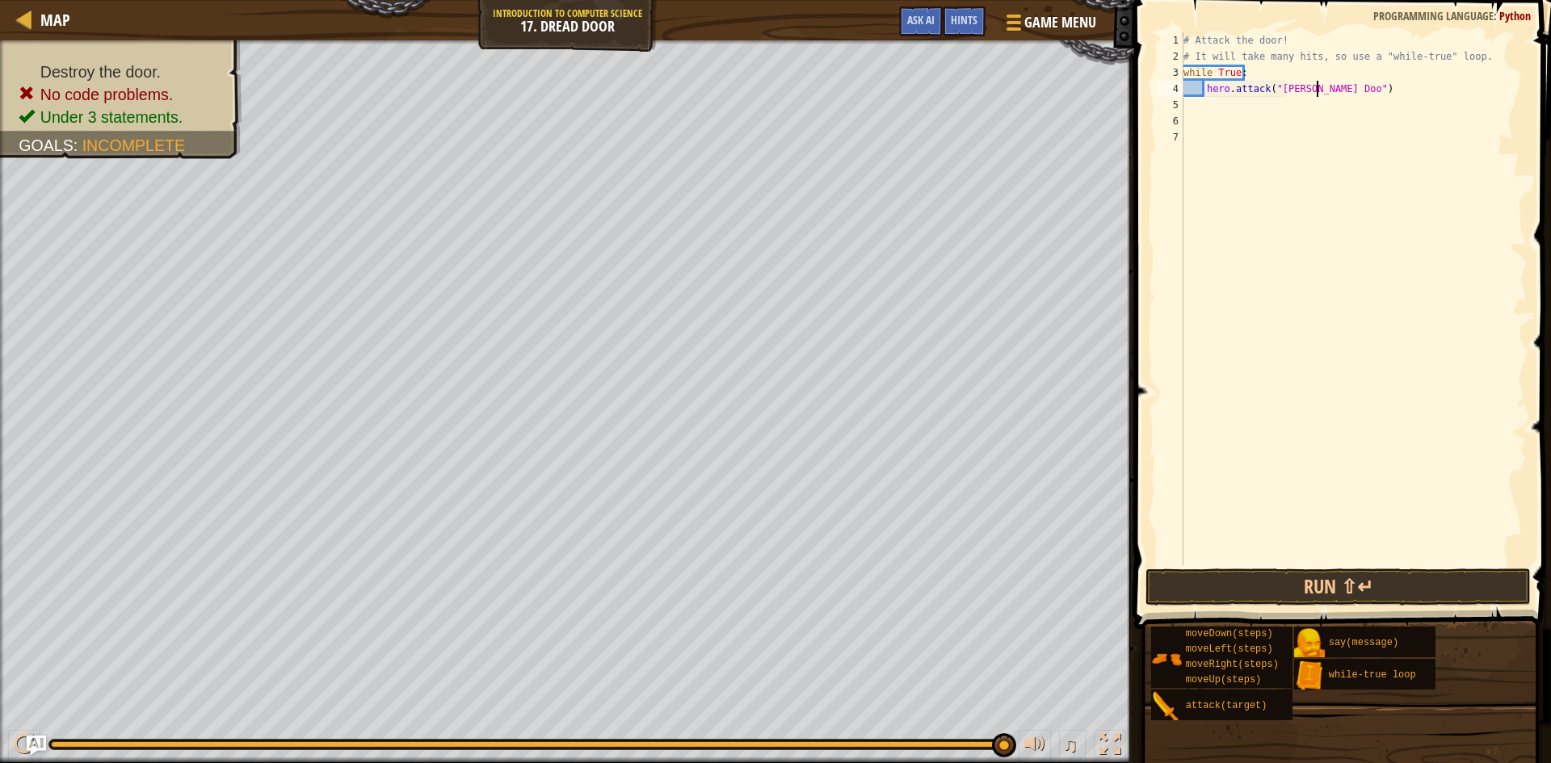
scroll to position [7, 11]
type textarea "hero.attack("[PERSON_NAME] Door")"
click at [1203, 109] on div "# Attack the door! # It will take many hits, so use a "while-true" loop. while …" at bounding box center [1353, 315] width 347 height 566
click at [1398, 580] on button "Run ⇧↵" at bounding box center [1338, 587] width 385 height 37
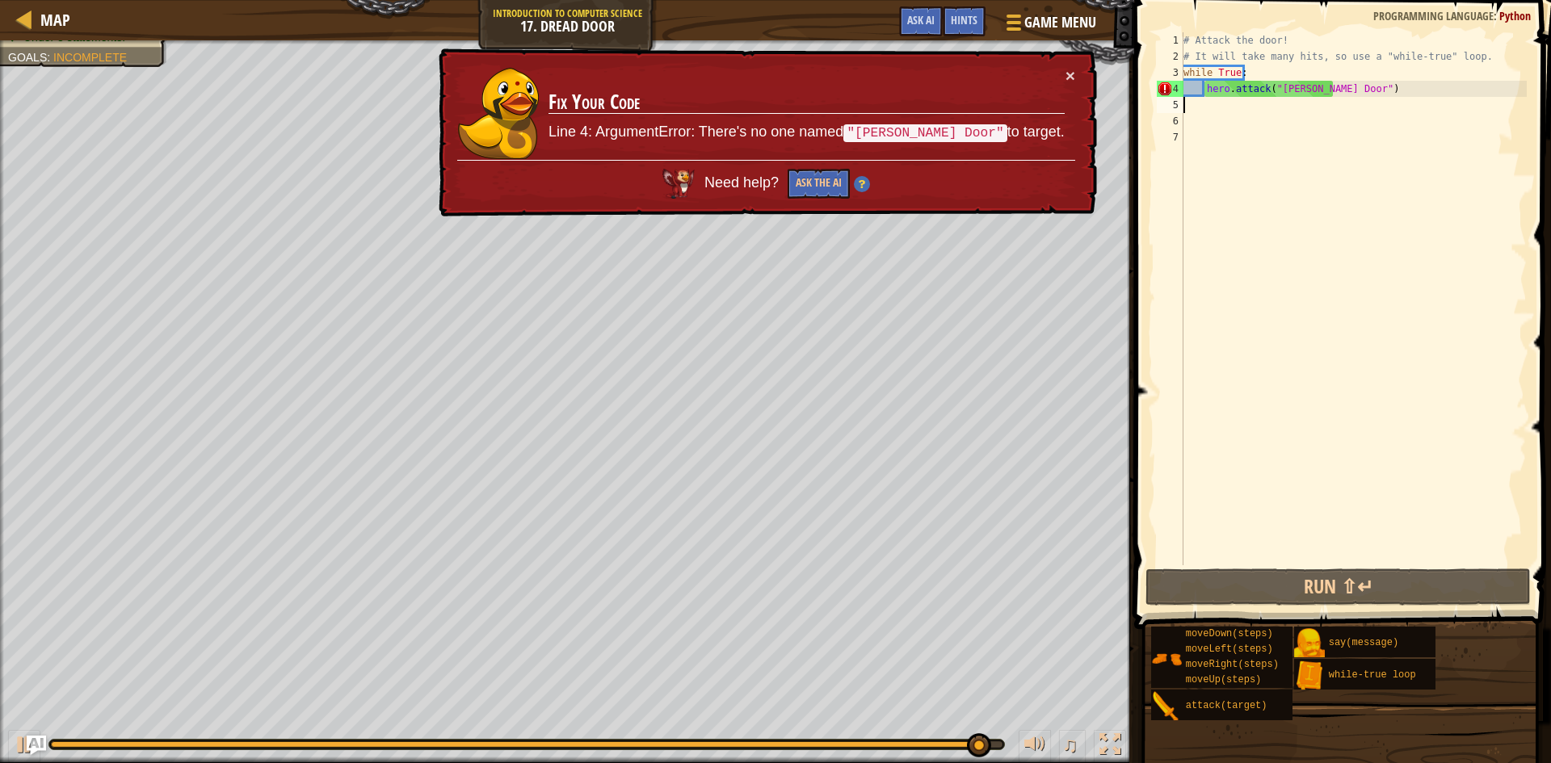
click at [1301, 90] on div "# Attack the door! # It will take many hits, so use a "while-true" loop. while …" at bounding box center [1353, 315] width 347 height 566
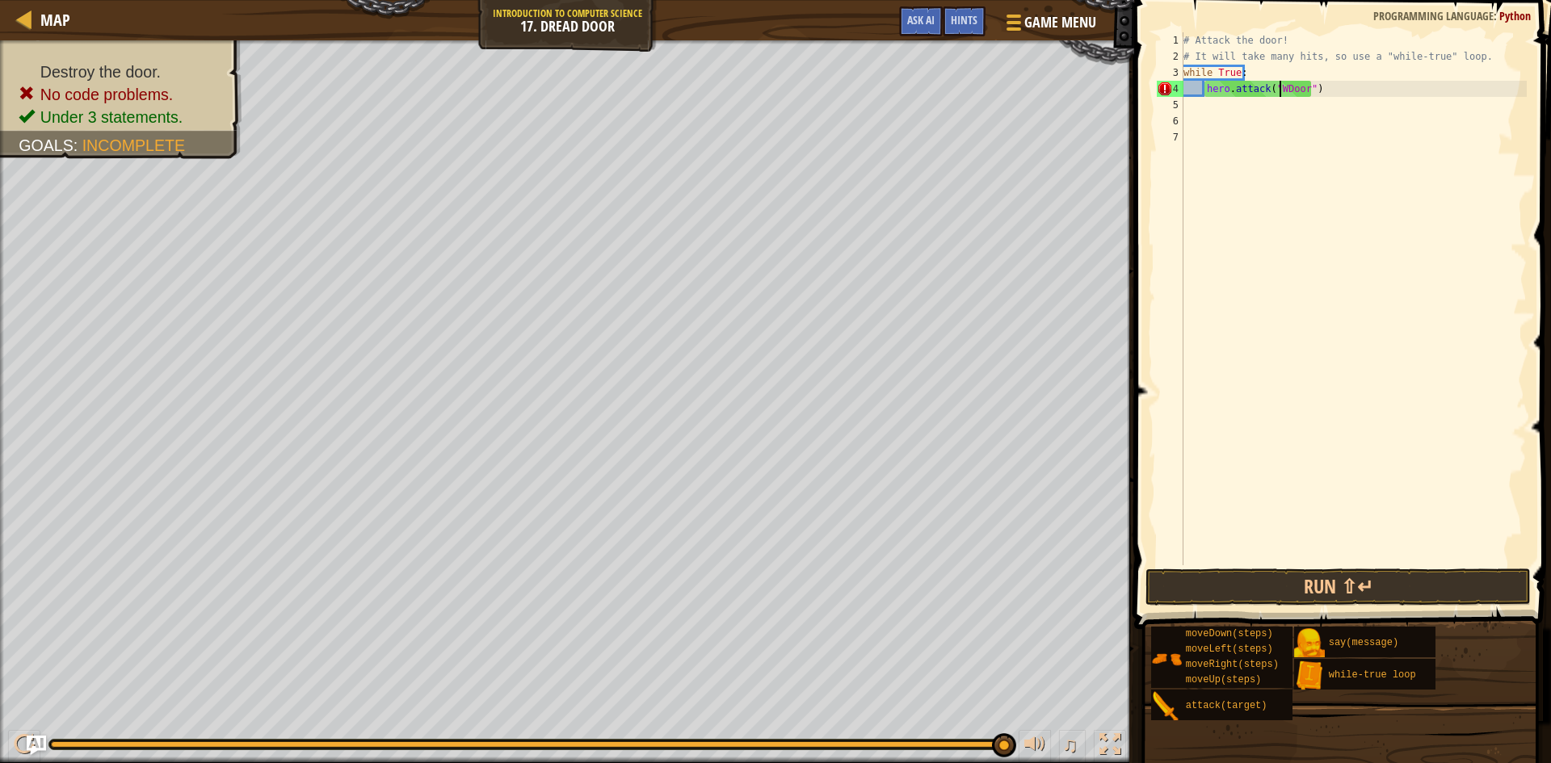
type textarea "hero.attack("Door")"
click at [1376, 583] on button "Run ⇧↵" at bounding box center [1338, 587] width 385 height 37
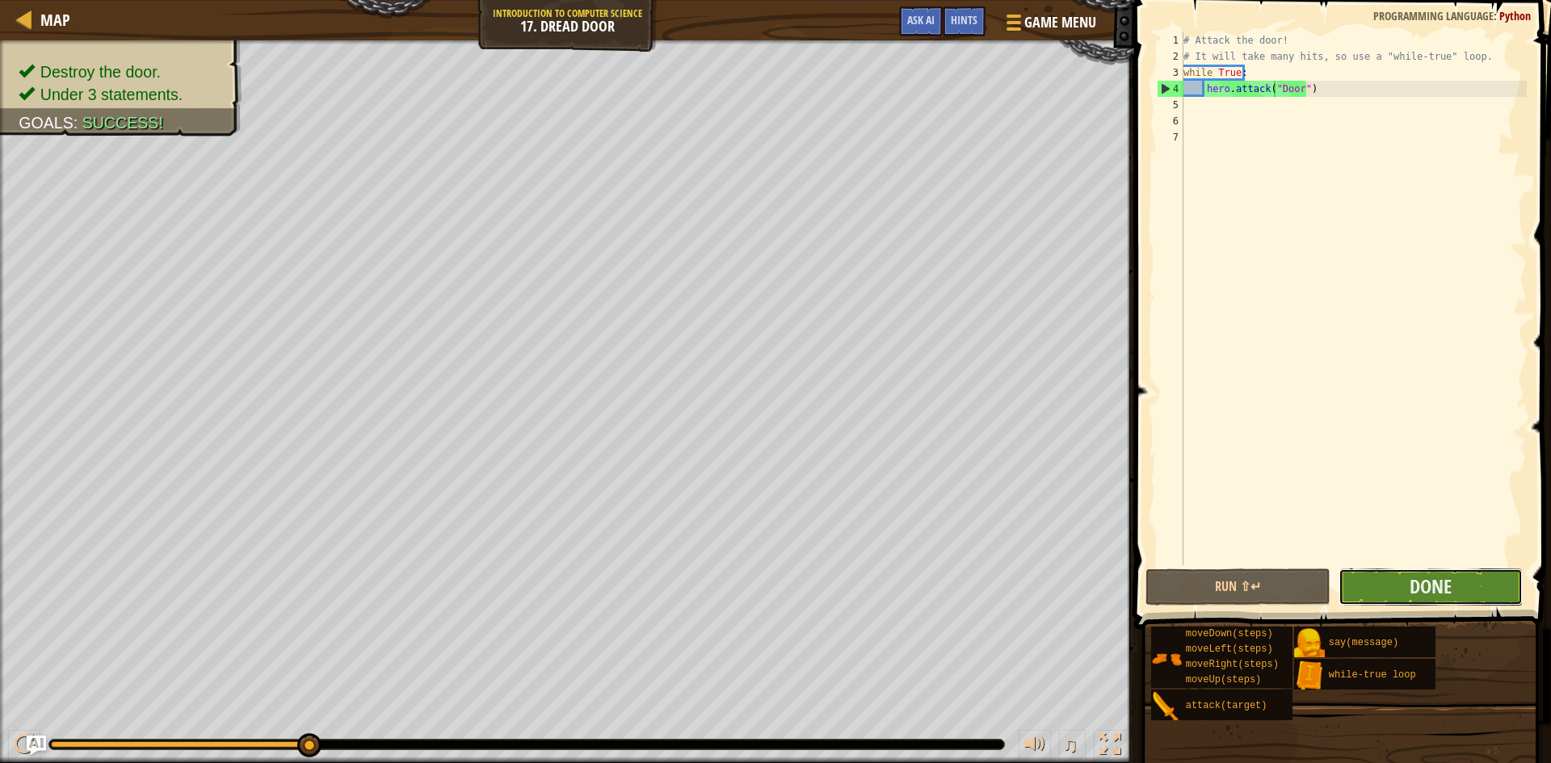
click at [1407, 579] on button "Done" at bounding box center [1431, 587] width 185 height 37
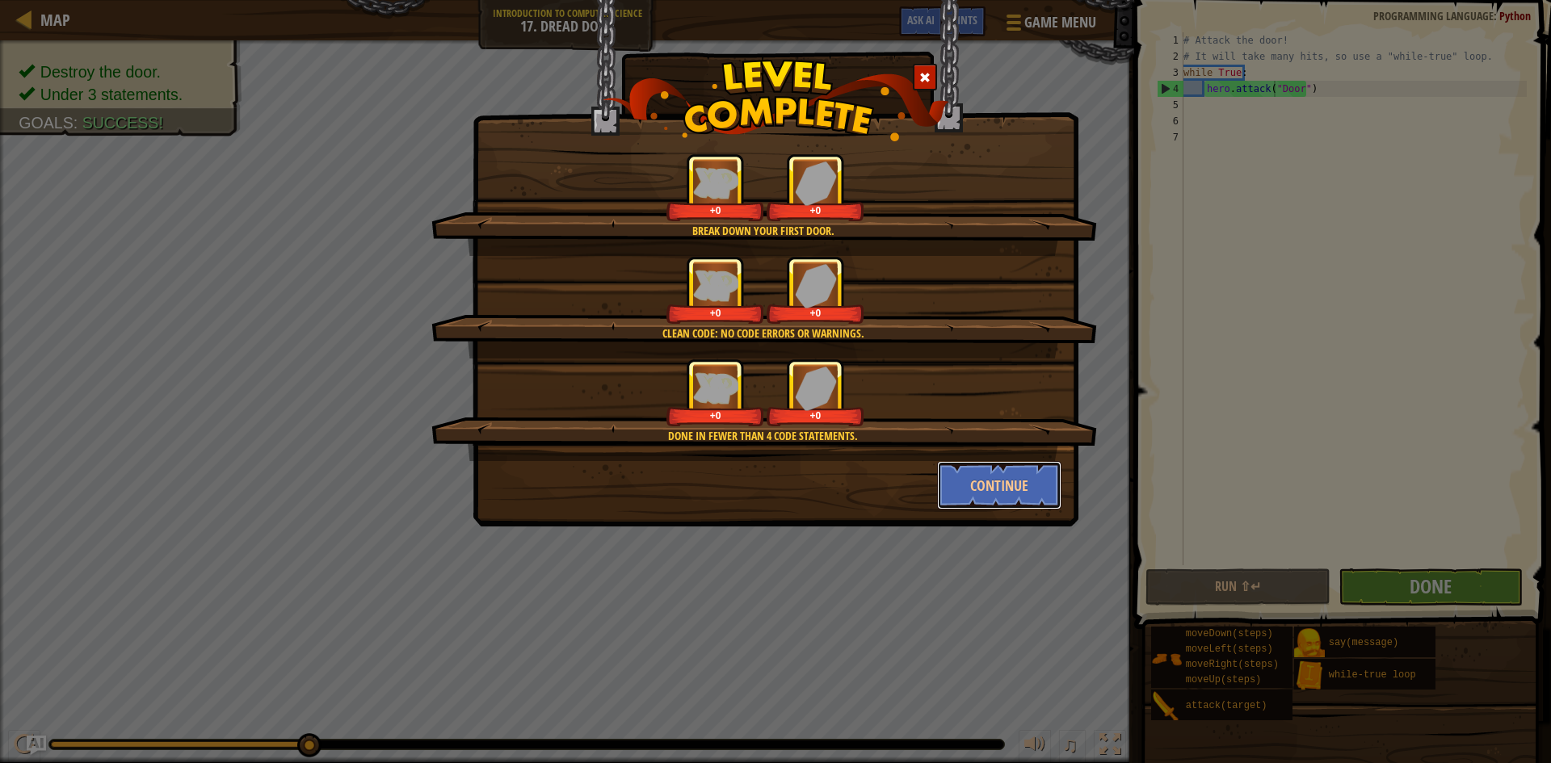
drag, startPoint x: 976, startPoint y: 479, endPoint x: 999, endPoint y: 495, distance: 28.5
click at [975, 481] on button "Continue" at bounding box center [999, 485] width 125 height 48
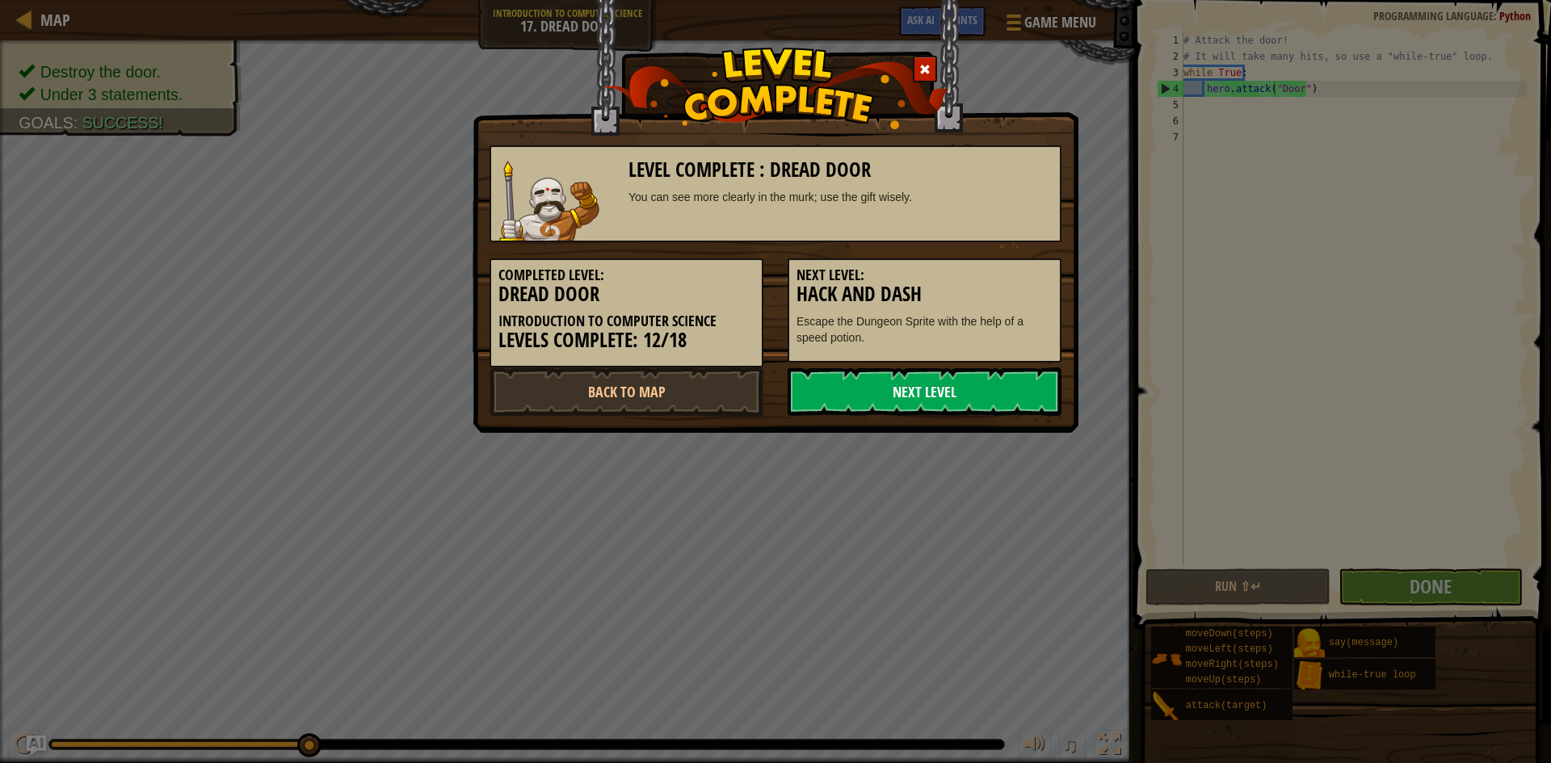
click at [963, 393] on link "Next Level" at bounding box center [925, 392] width 274 height 48
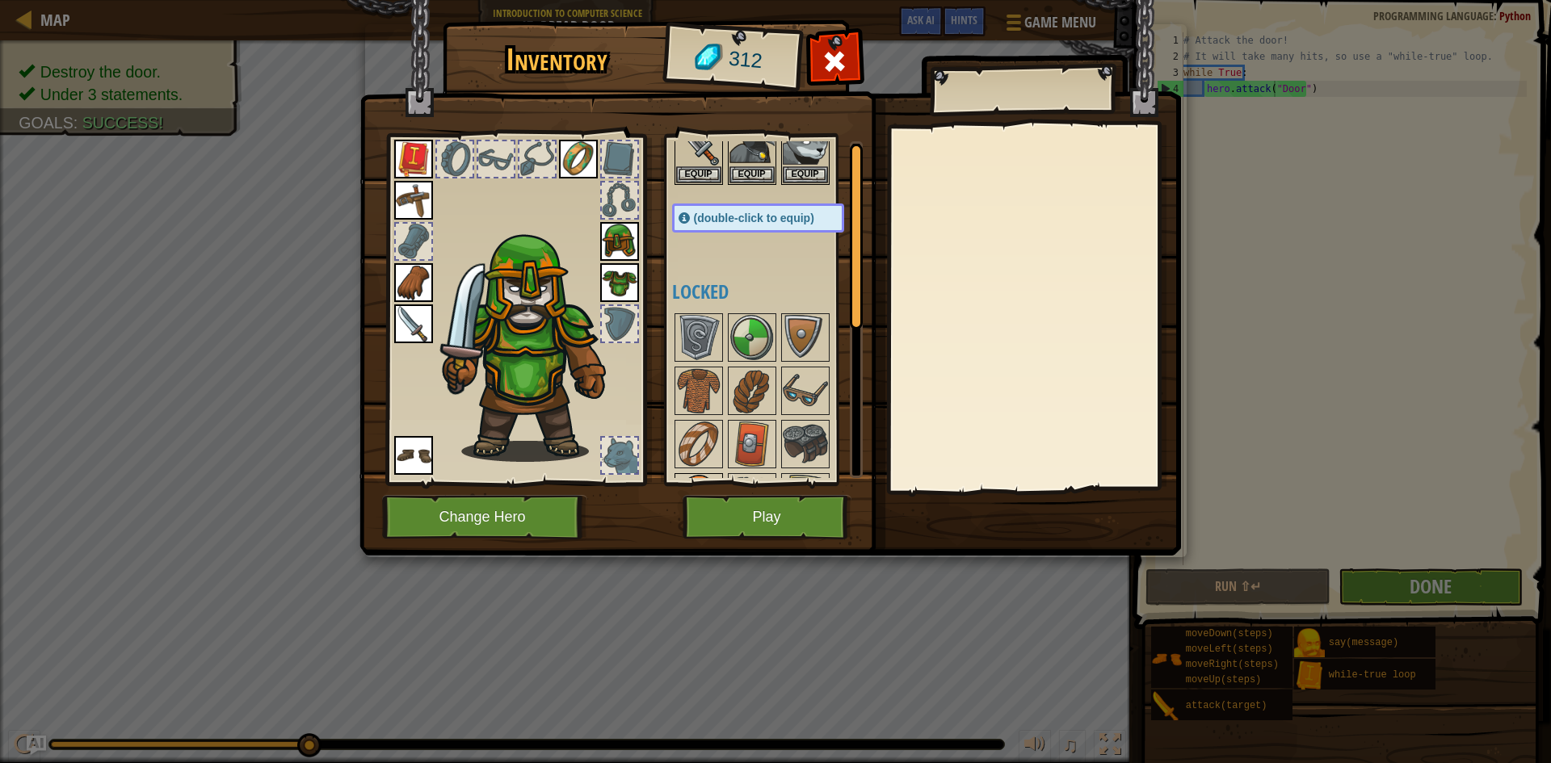
scroll to position [162, 0]
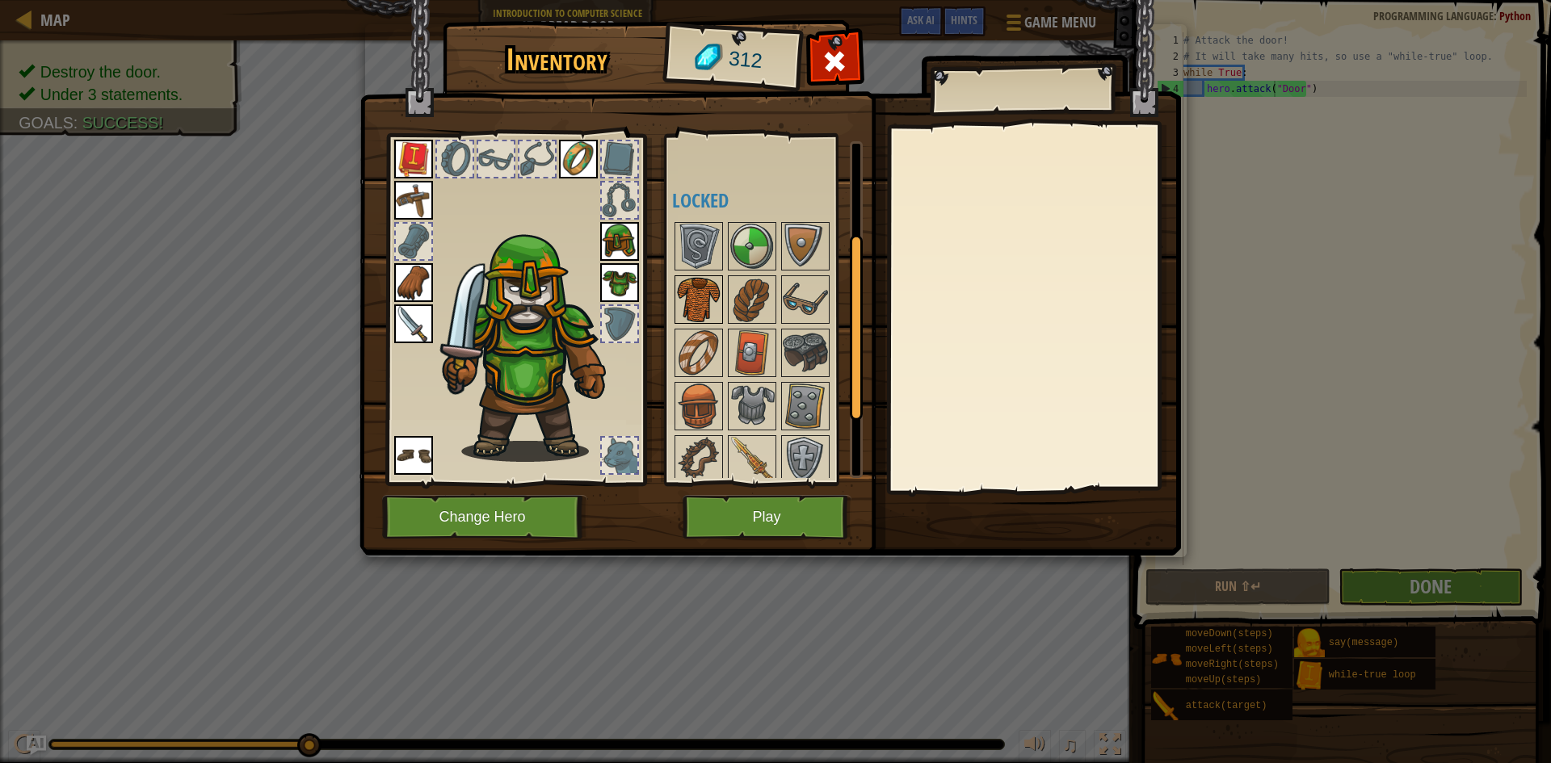
click at [687, 304] on img at bounding box center [698, 299] width 45 height 45
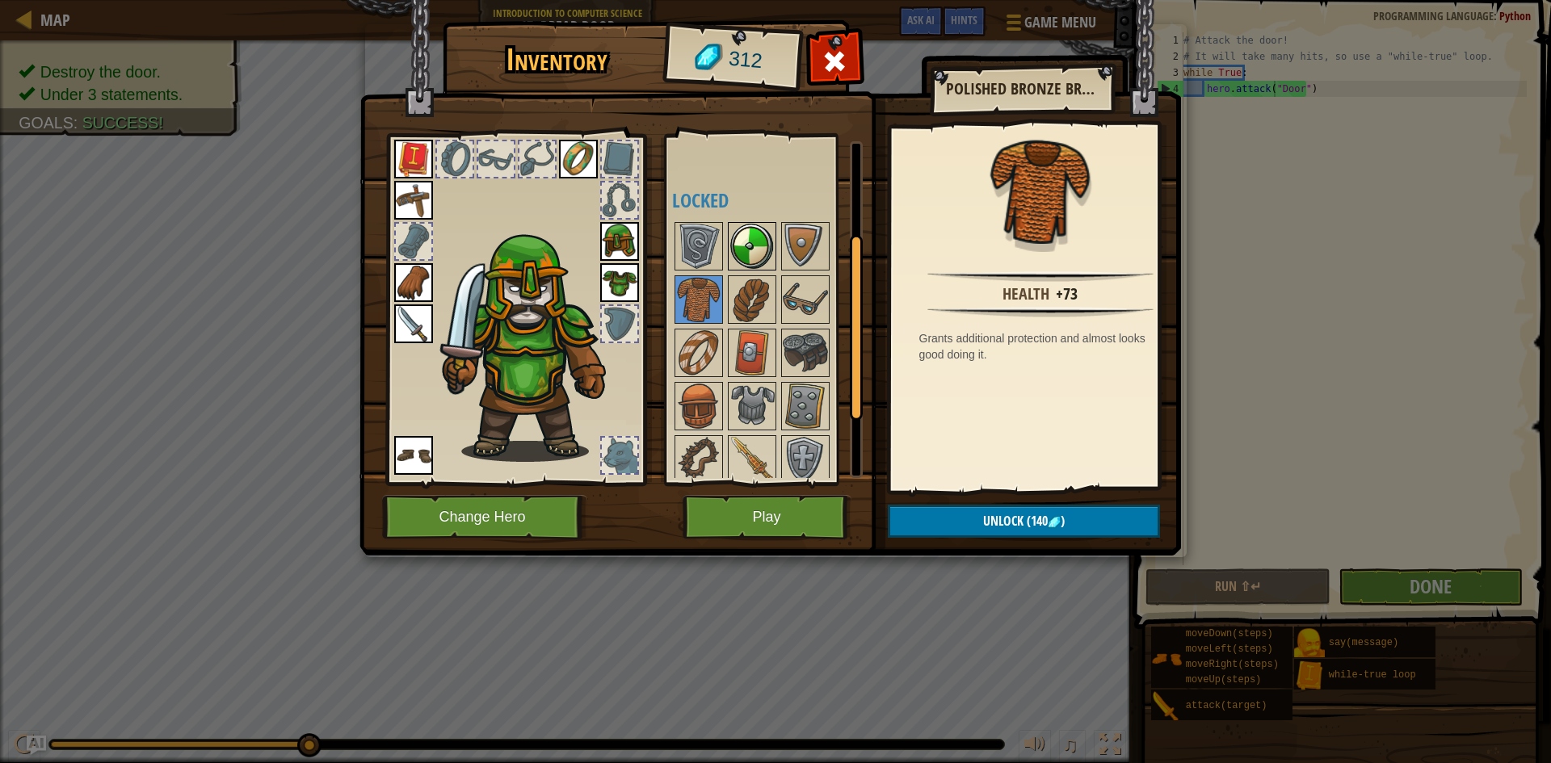
click at [745, 239] on img at bounding box center [752, 246] width 45 height 45
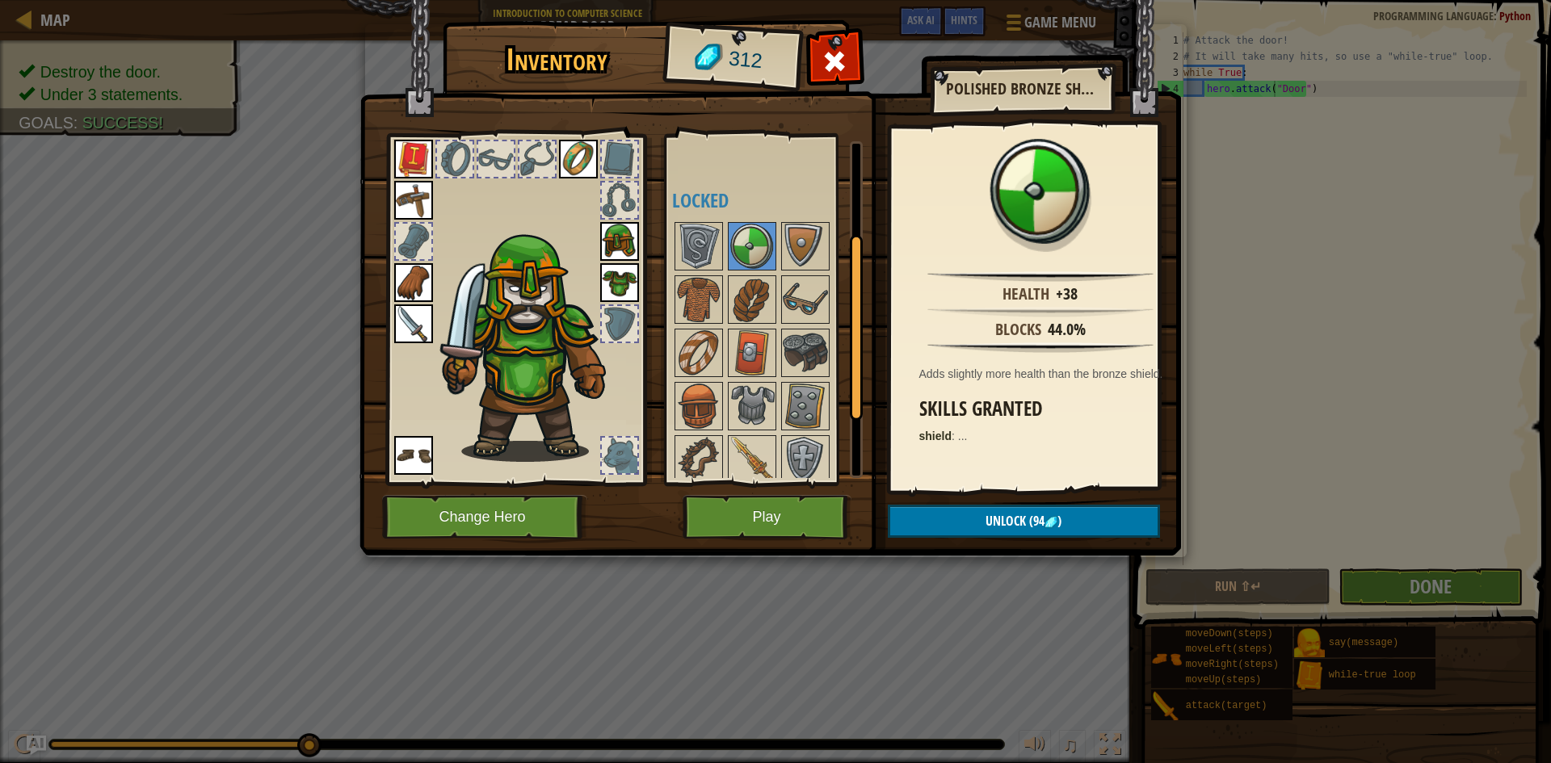
drag, startPoint x: 736, startPoint y: 241, endPoint x: 726, endPoint y: 242, distance: 9.7
click at [728, 242] on div at bounding box center [752, 246] width 48 height 48
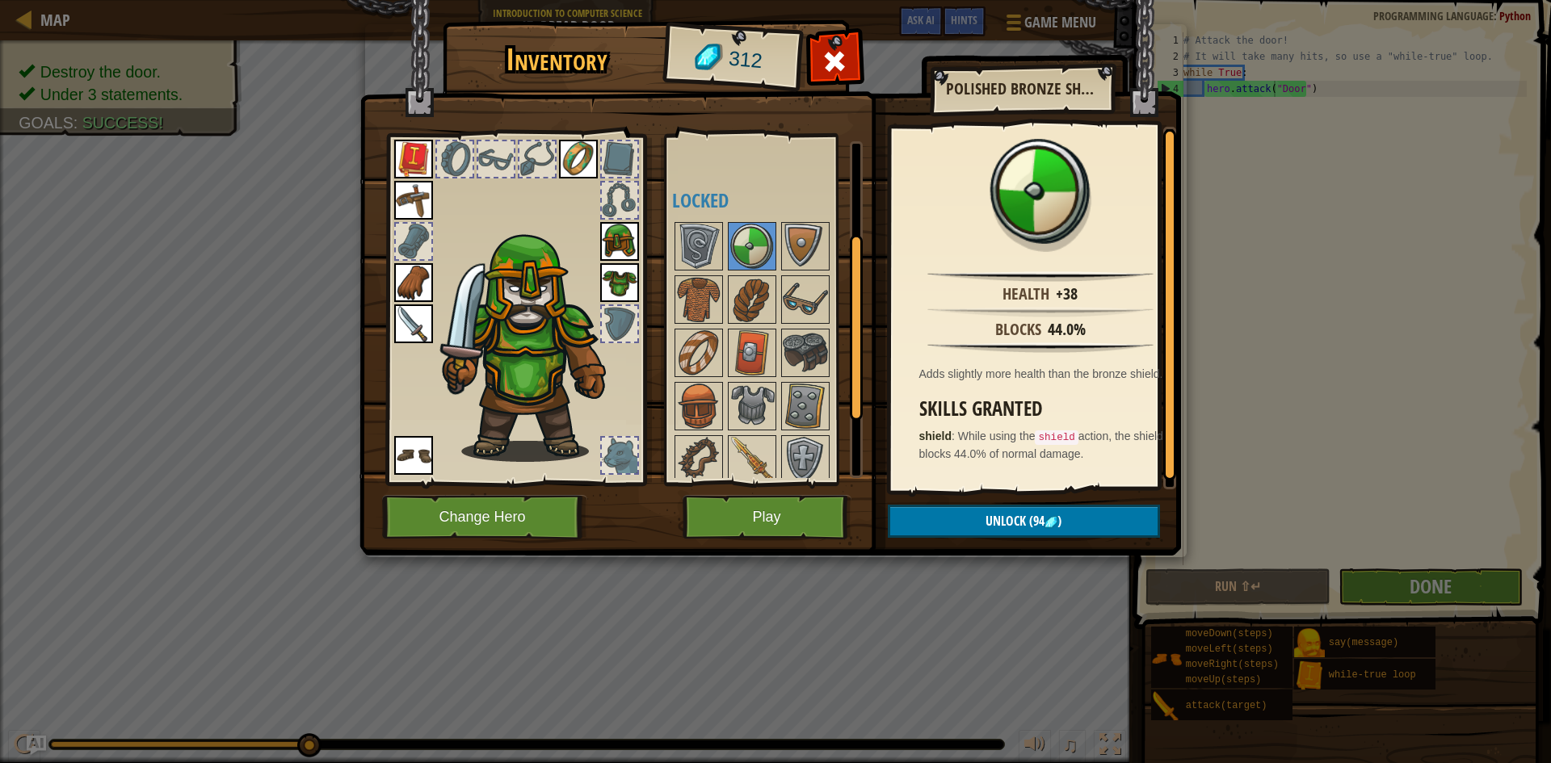
click at [724, 242] on div at bounding box center [774, 406] width 204 height 373
click at [779, 249] on div at bounding box center [774, 406] width 204 height 373
click at [767, 275] on div "Available Equip Equip Equip Equip Equip Equip Equip Equip Equip Equip Equip (do…" at bounding box center [774, 309] width 204 height 337
click at [793, 453] on img at bounding box center [805, 459] width 45 height 45
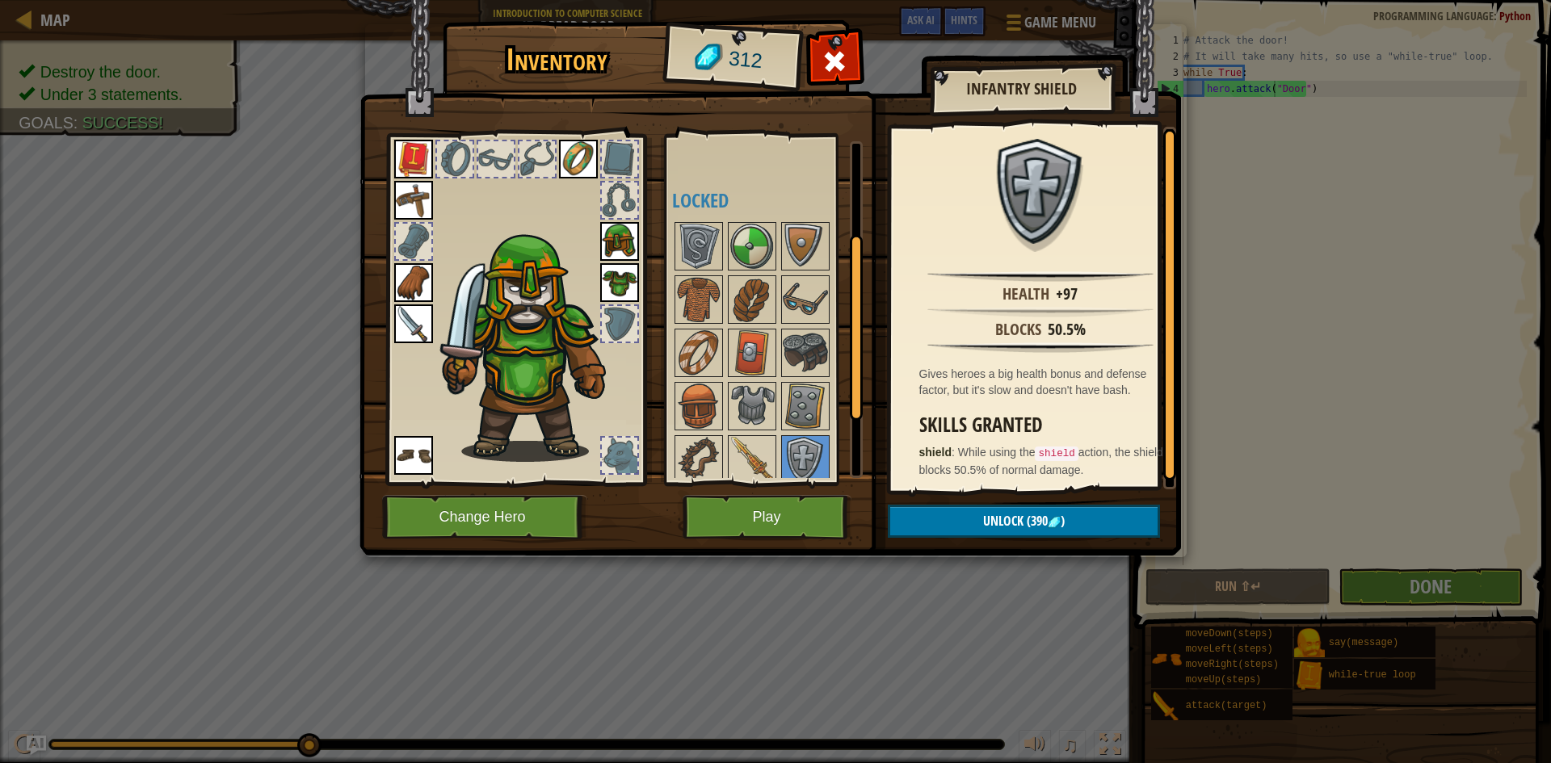
drag, startPoint x: 745, startPoint y: 374, endPoint x: 753, endPoint y: 379, distance: 9.4
click at [751, 378] on div at bounding box center [774, 406] width 204 height 373
click at [763, 388] on div "Available Equip Equip Equip Equip Equip Equip Equip Equip Equip Equip Equip (do…" at bounding box center [774, 309] width 204 height 337
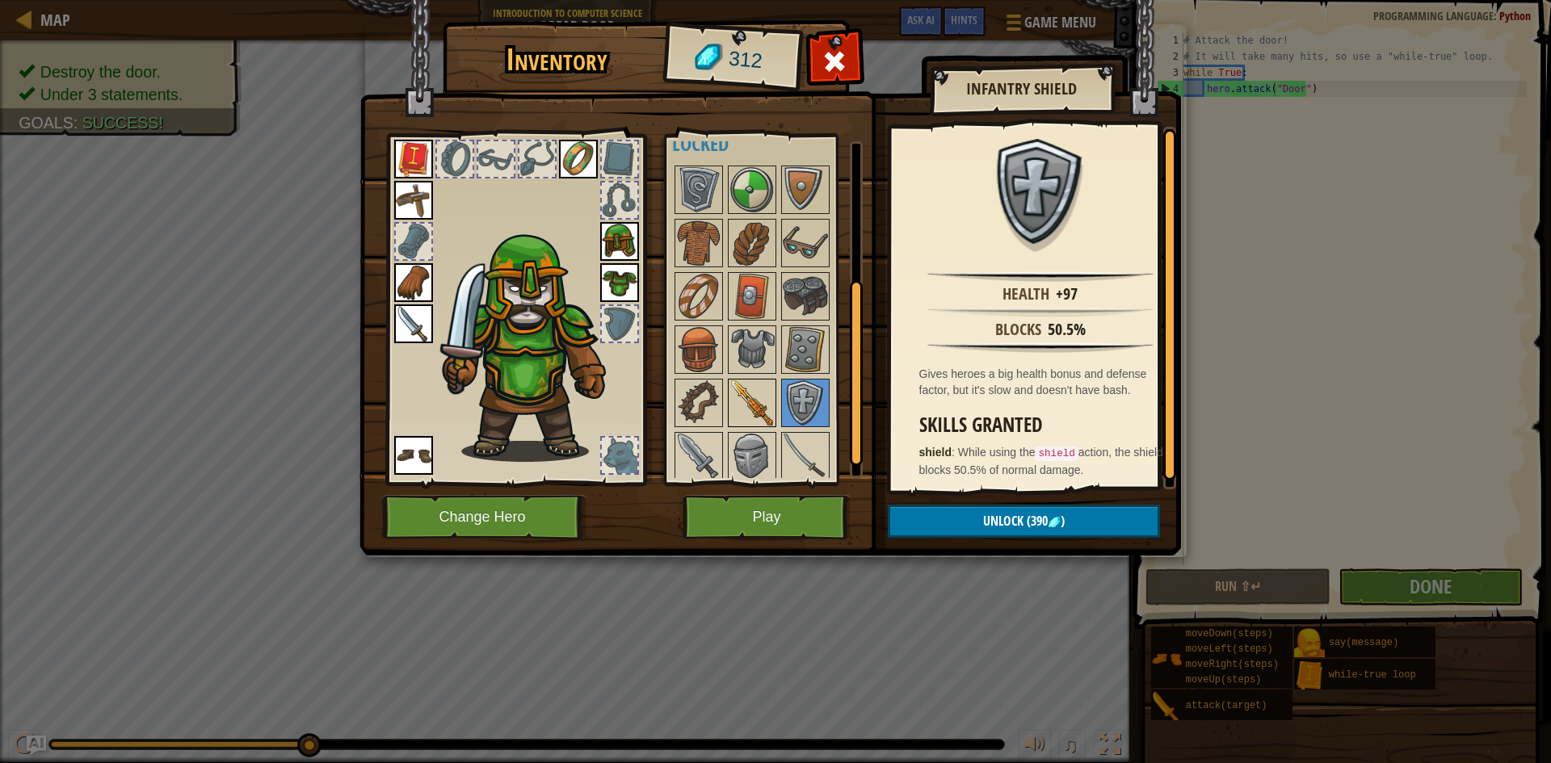
scroll to position [242, 0]
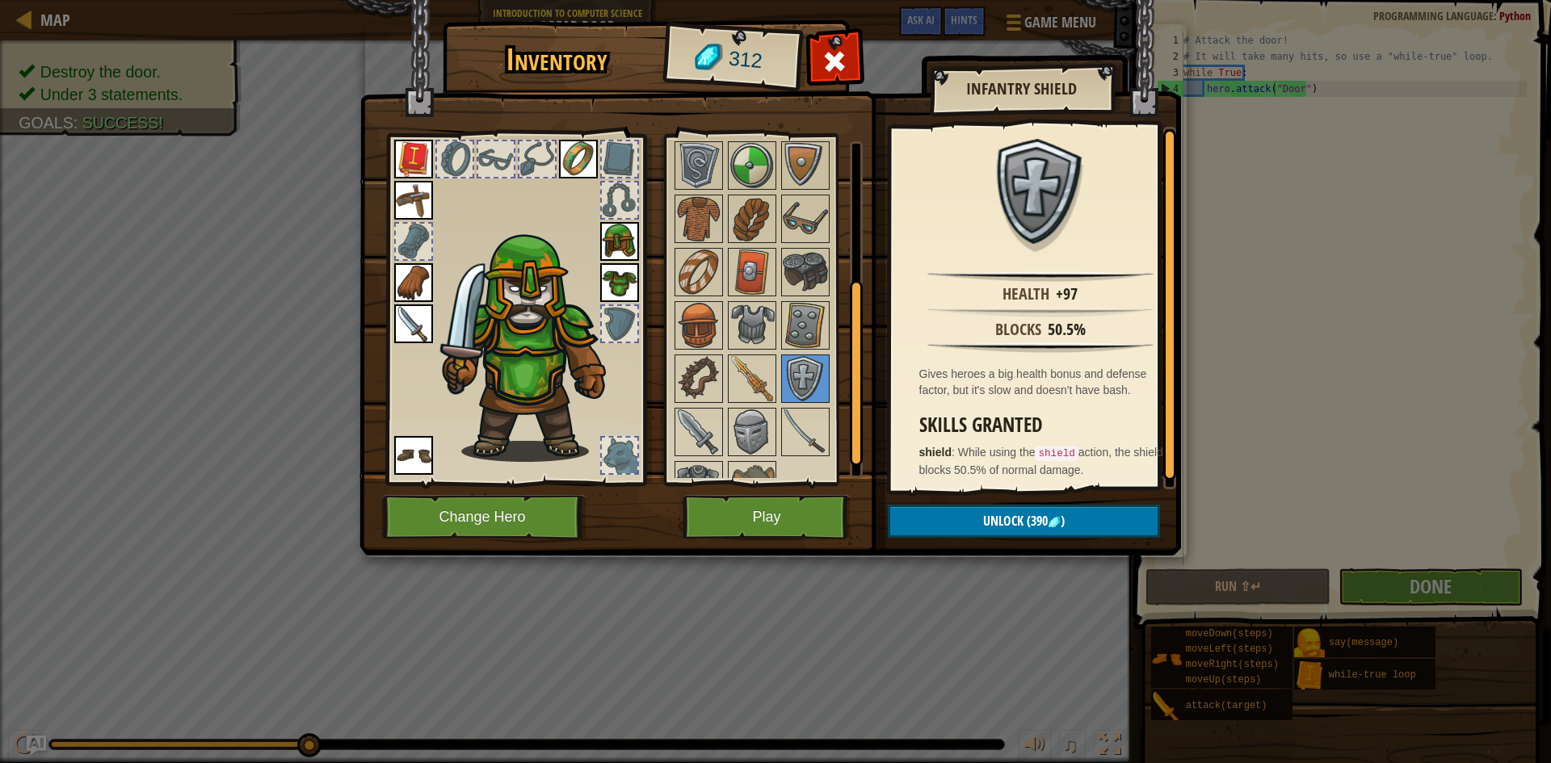
drag, startPoint x: 700, startPoint y: 370, endPoint x: 646, endPoint y: 386, distance: 56.5
click at [696, 379] on img at bounding box center [698, 378] width 45 height 45
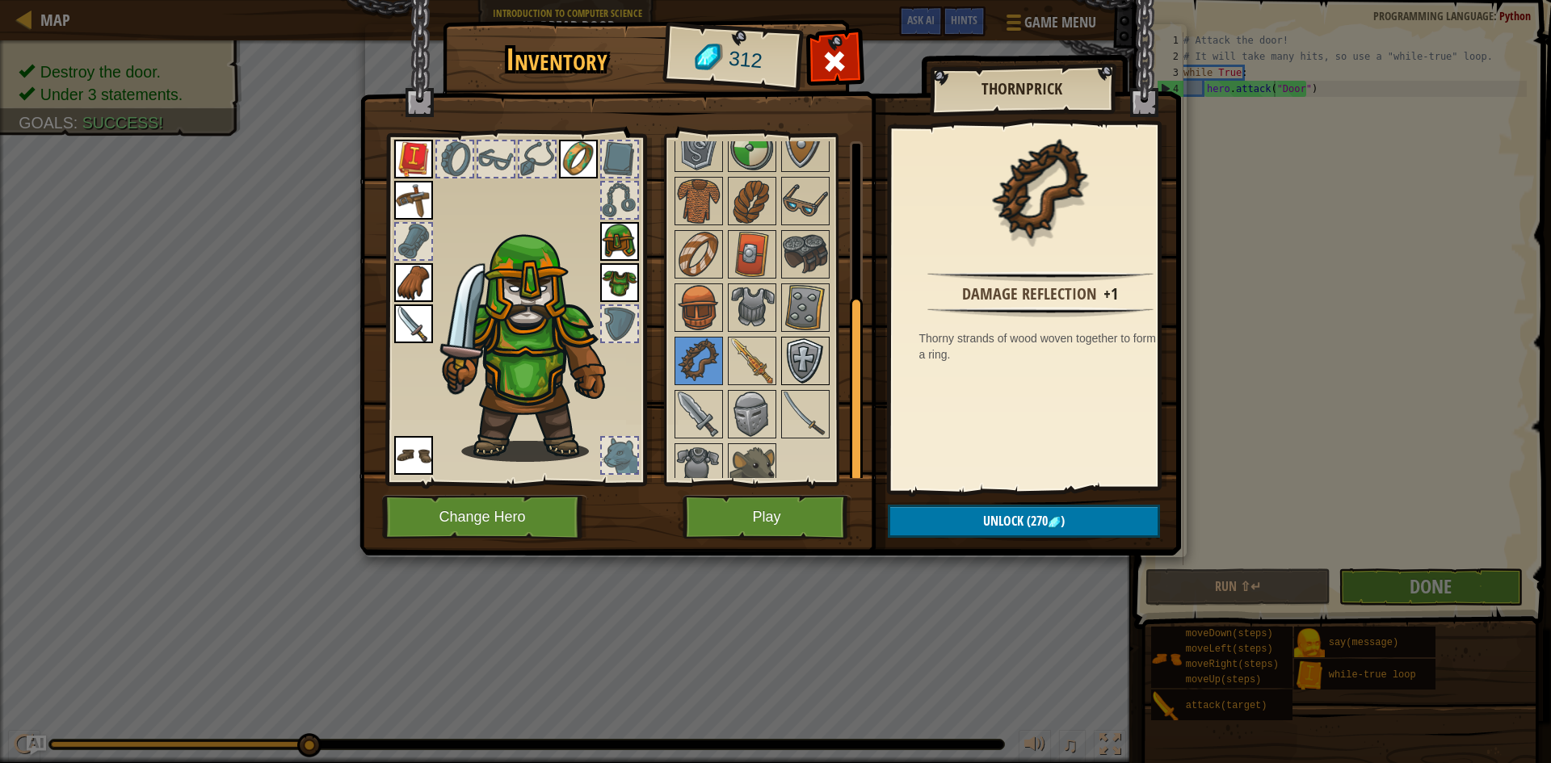
scroll to position [276, 0]
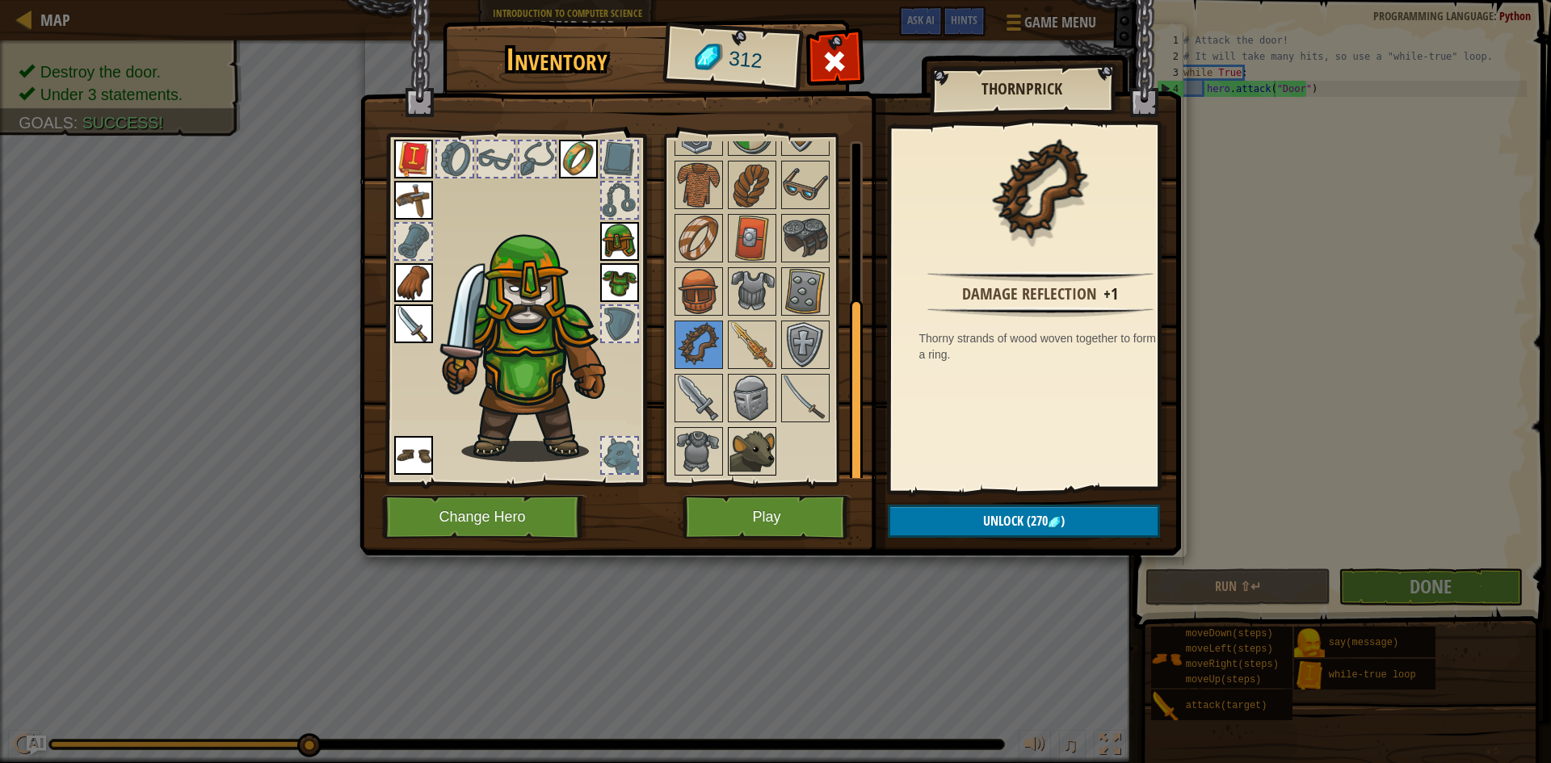
click at [749, 445] on img at bounding box center [752, 451] width 45 height 45
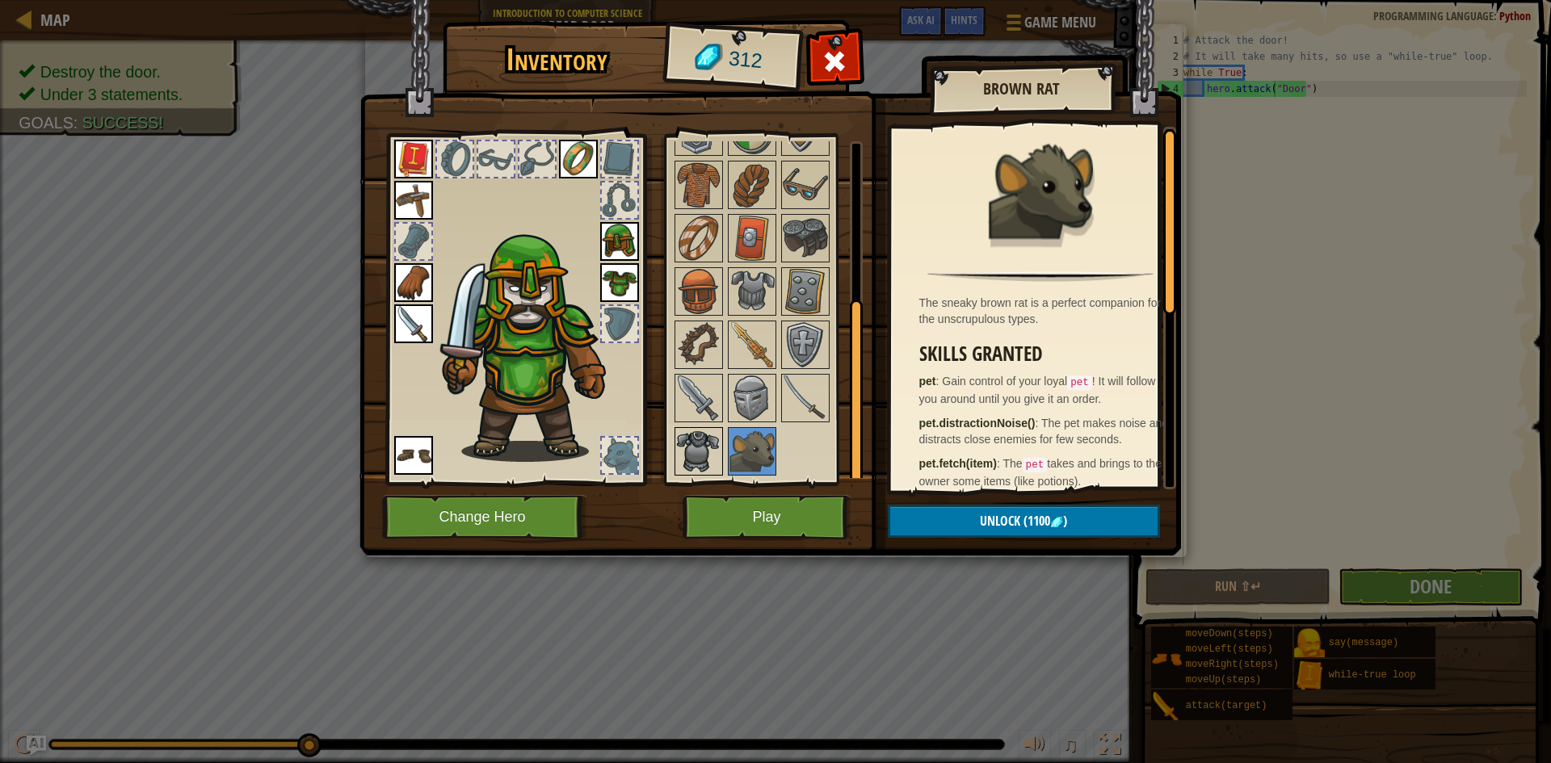
click at [715, 444] on img at bounding box center [698, 451] width 45 height 45
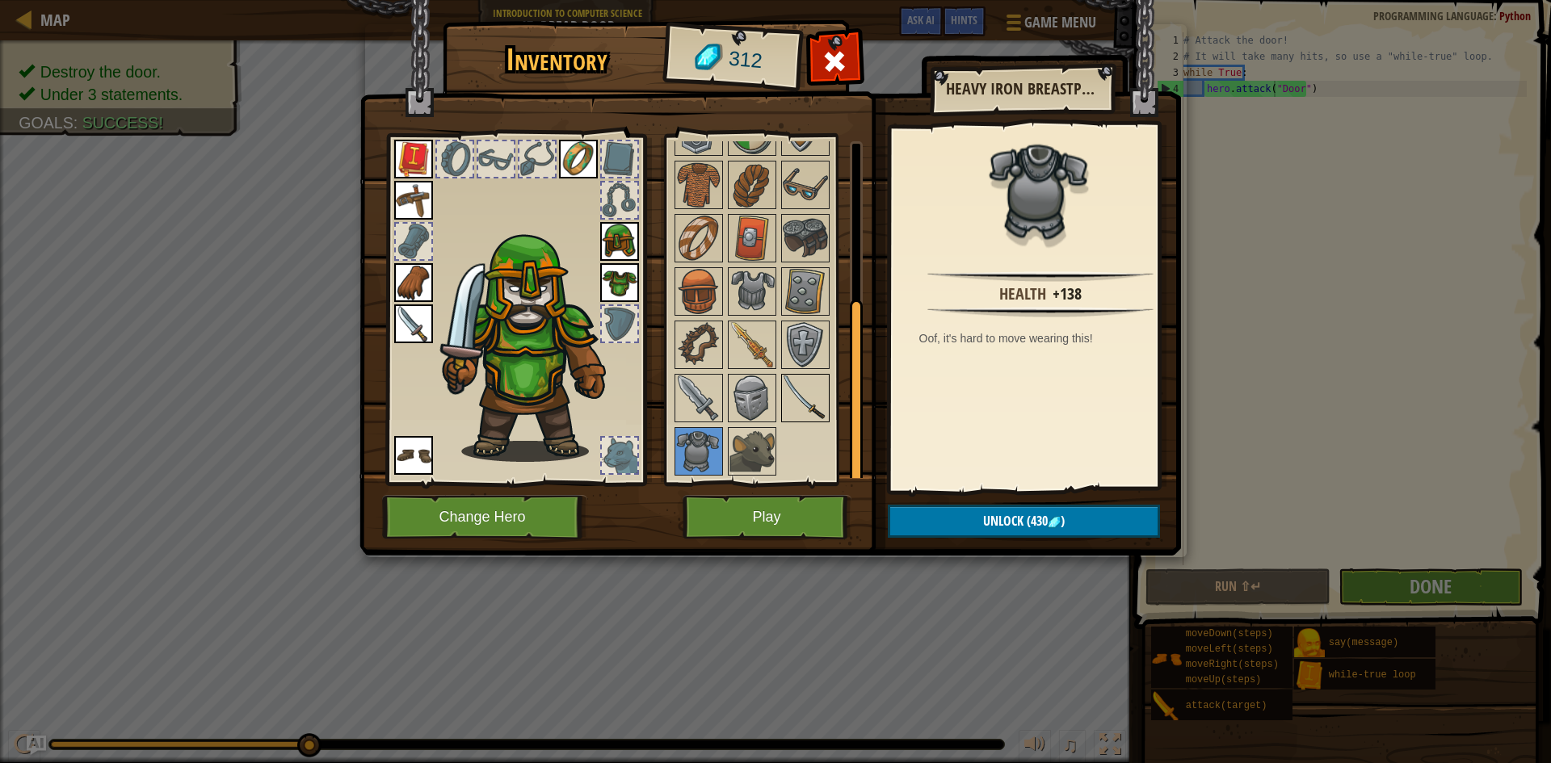
click at [800, 386] on img at bounding box center [805, 398] width 45 height 45
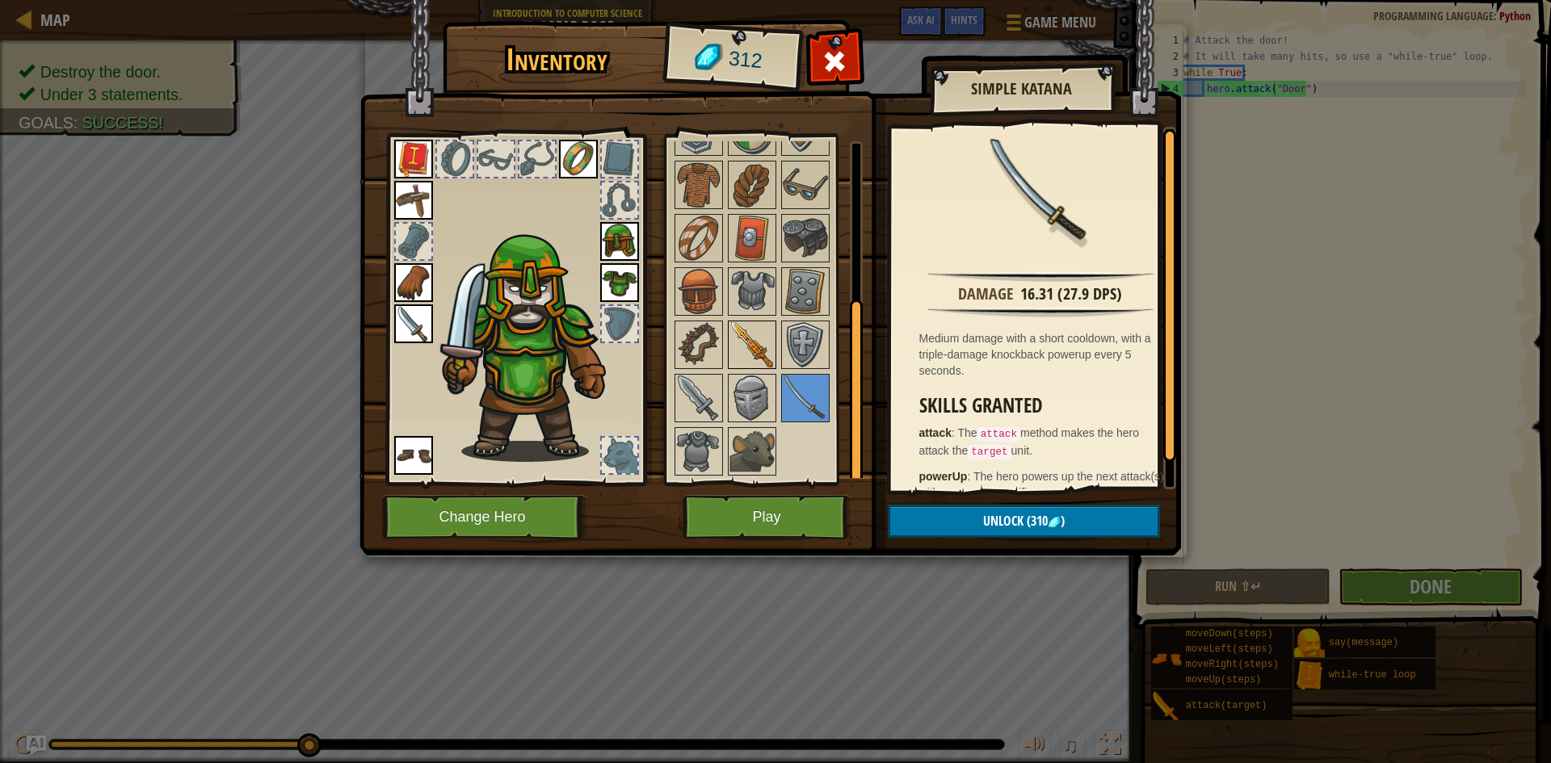
click at [751, 330] on img at bounding box center [752, 344] width 45 height 45
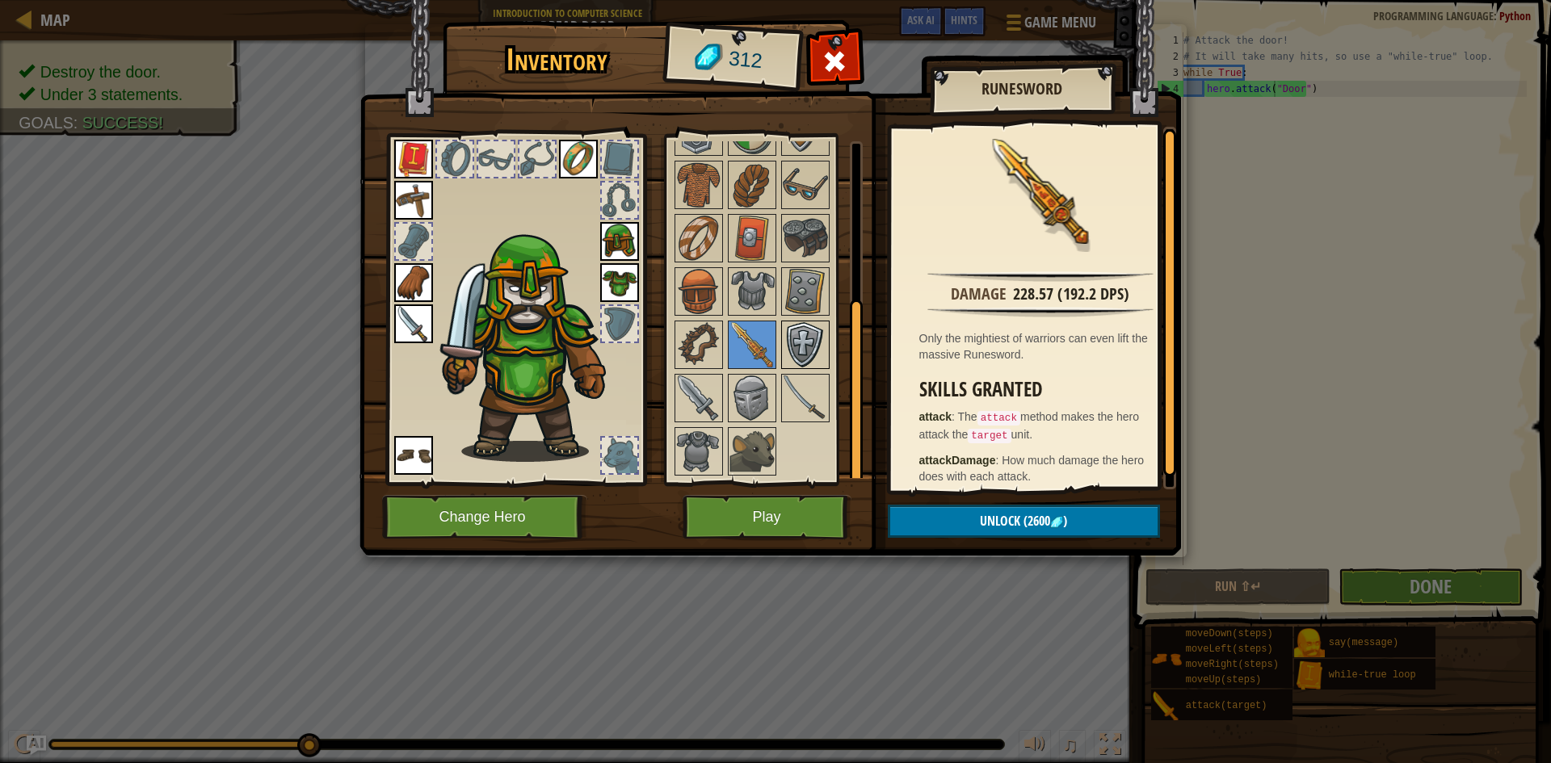
click at [806, 332] on img at bounding box center [805, 344] width 45 height 45
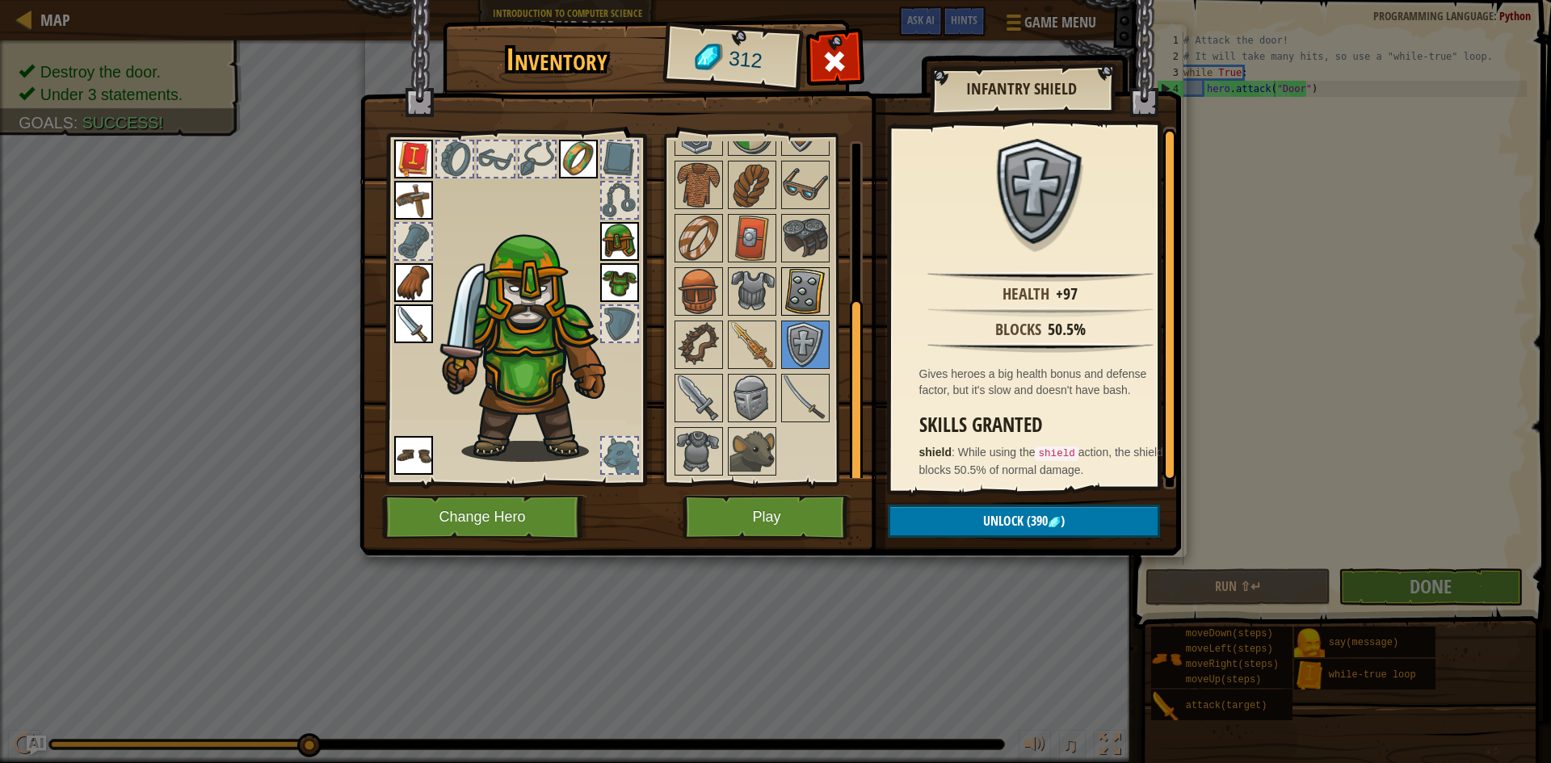
click at [795, 300] on img at bounding box center [805, 291] width 45 height 45
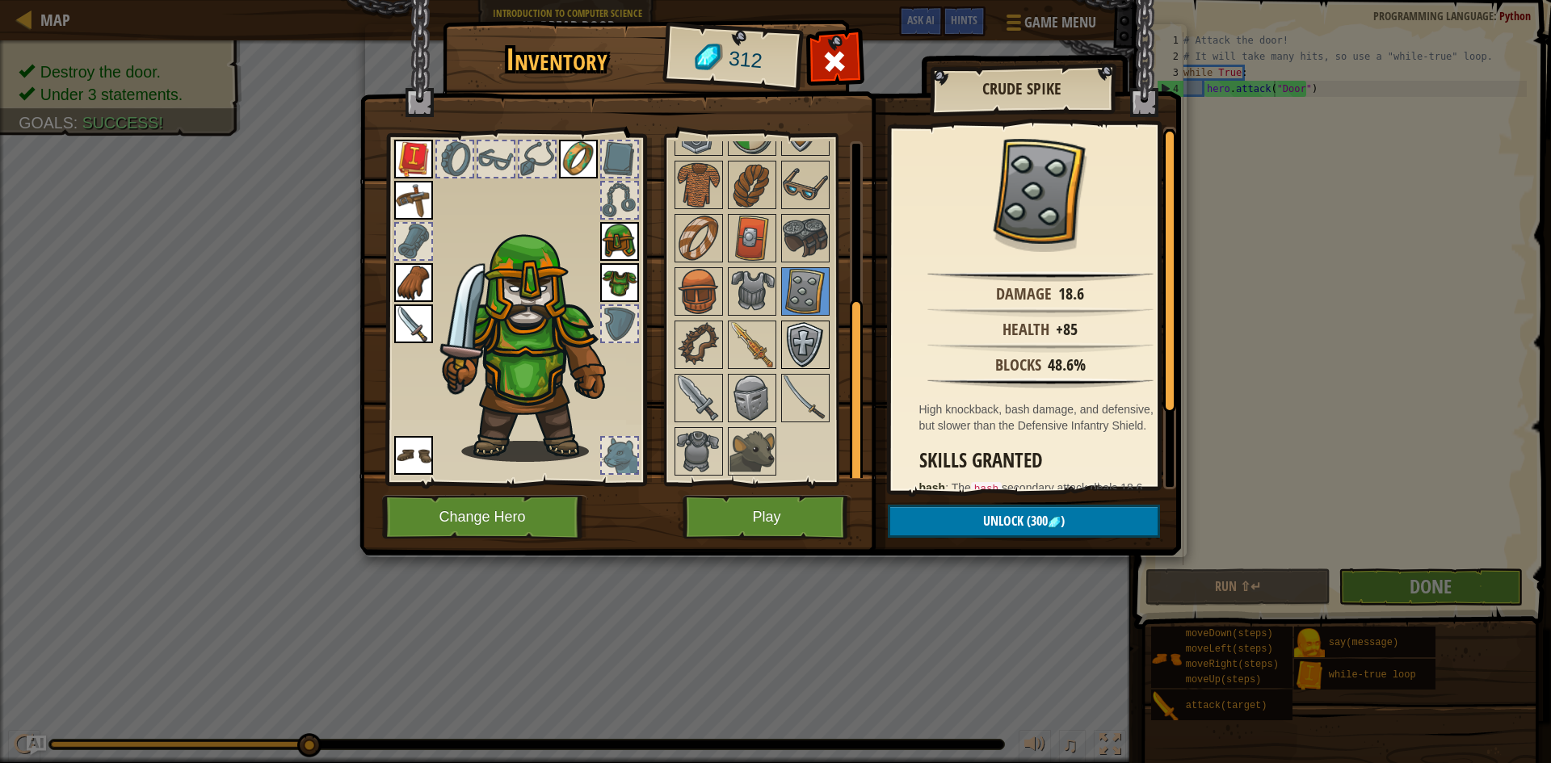
click at [797, 343] on img at bounding box center [805, 344] width 45 height 45
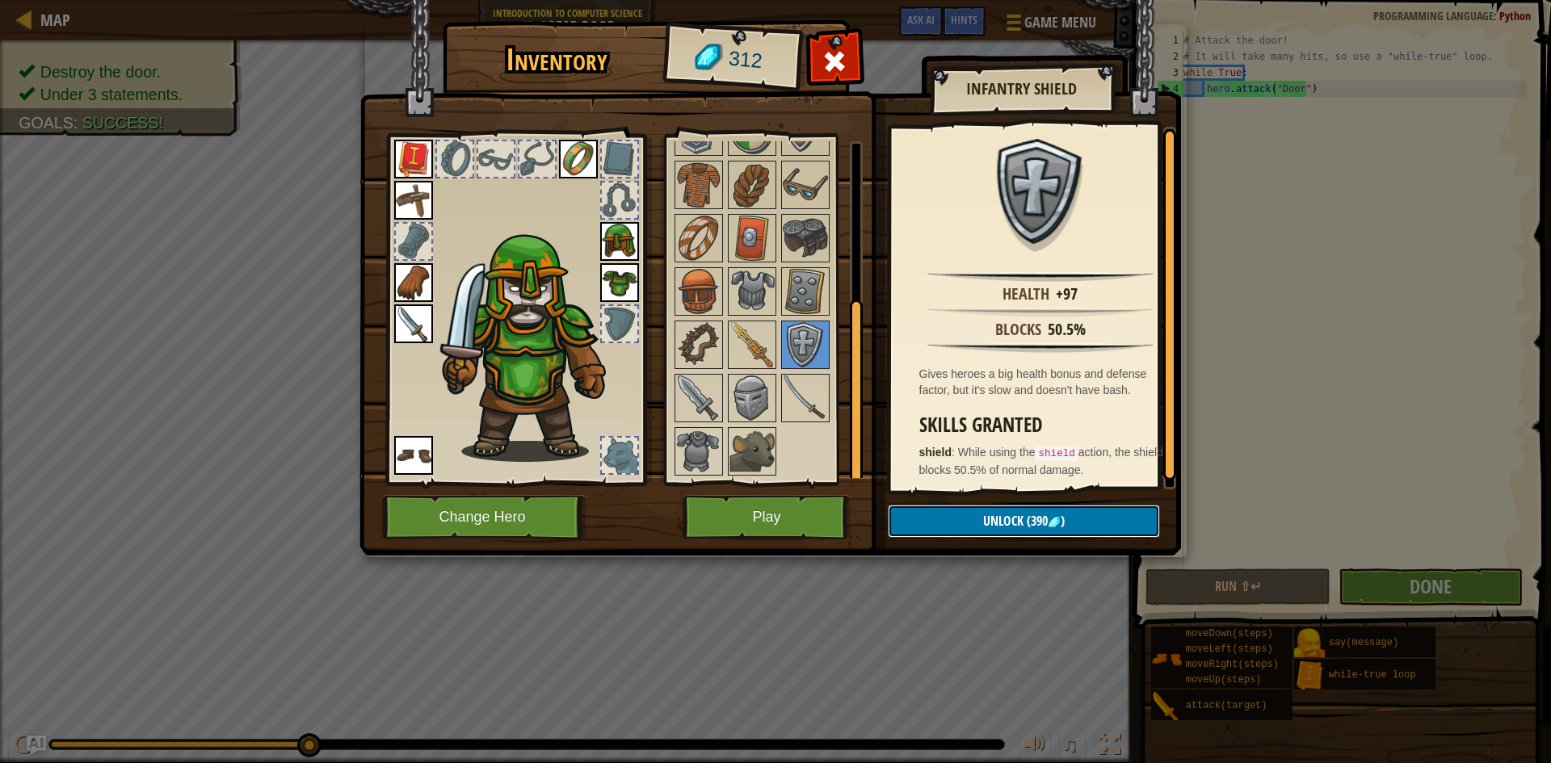
click at [1015, 517] on span "Unlock" at bounding box center [1003, 521] width 40 height 18
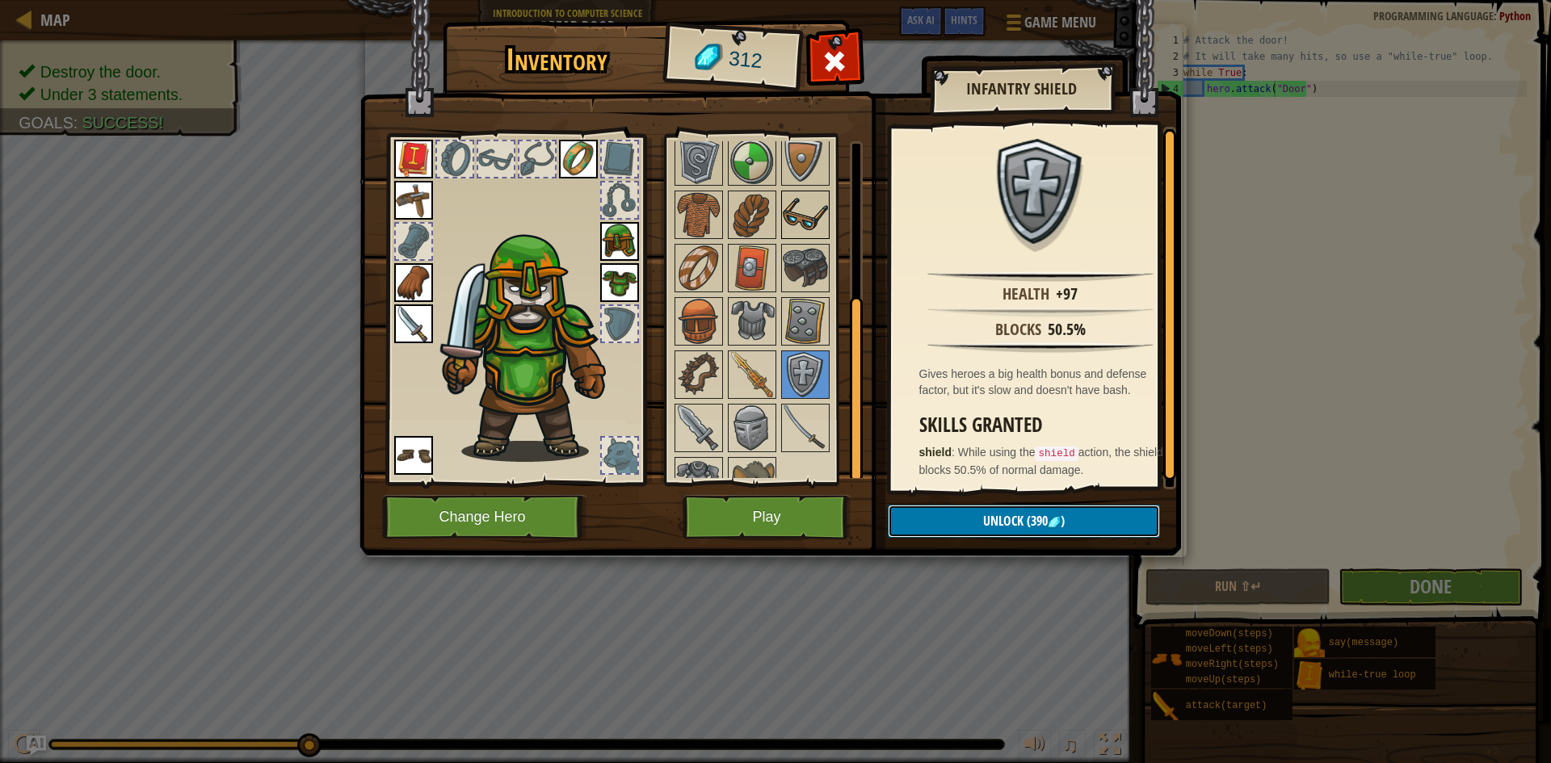
scroll to position [196, 0]
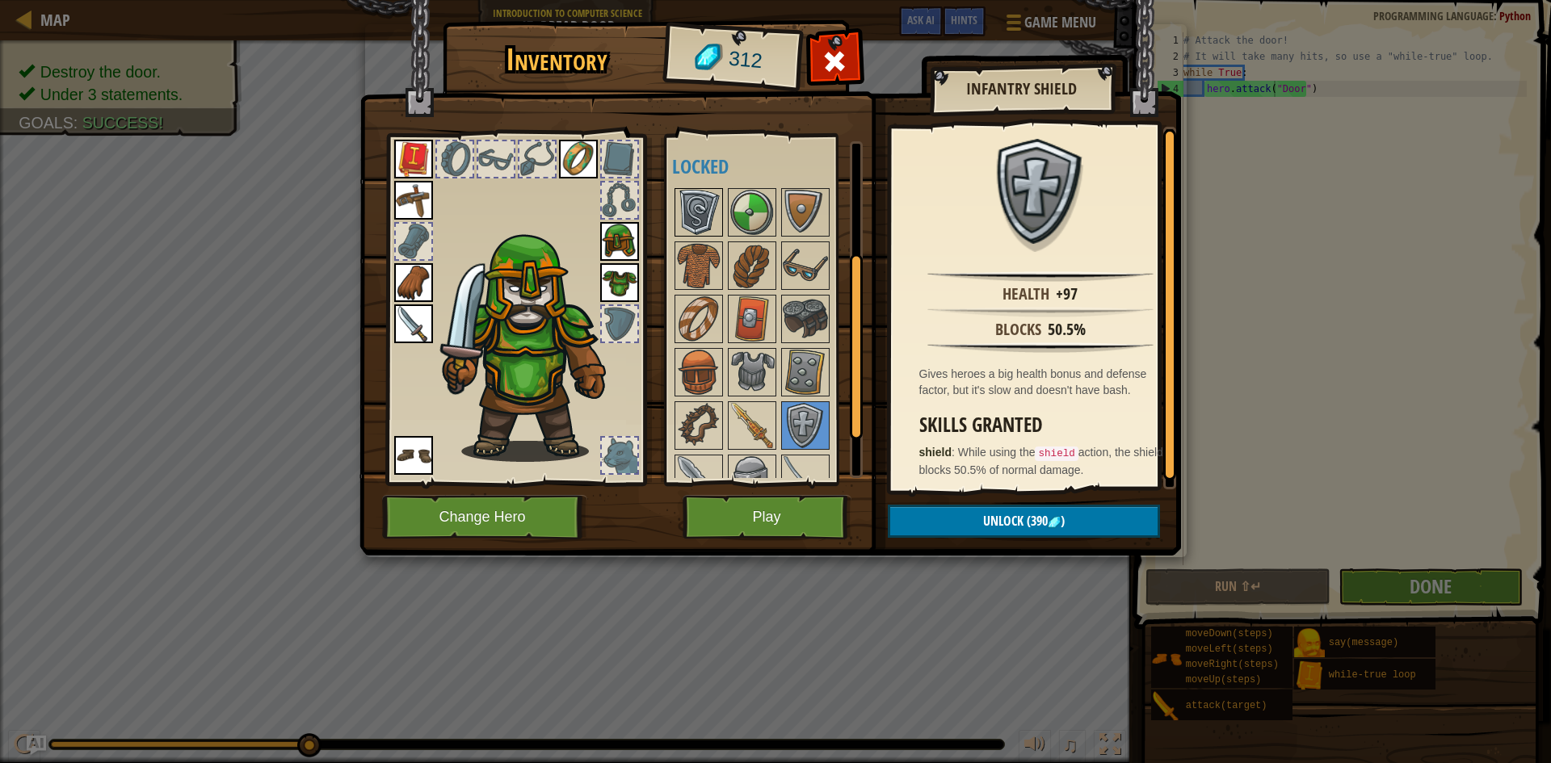
click at [708, 213] on img at bounding box center [698, 212] width 45 height 45
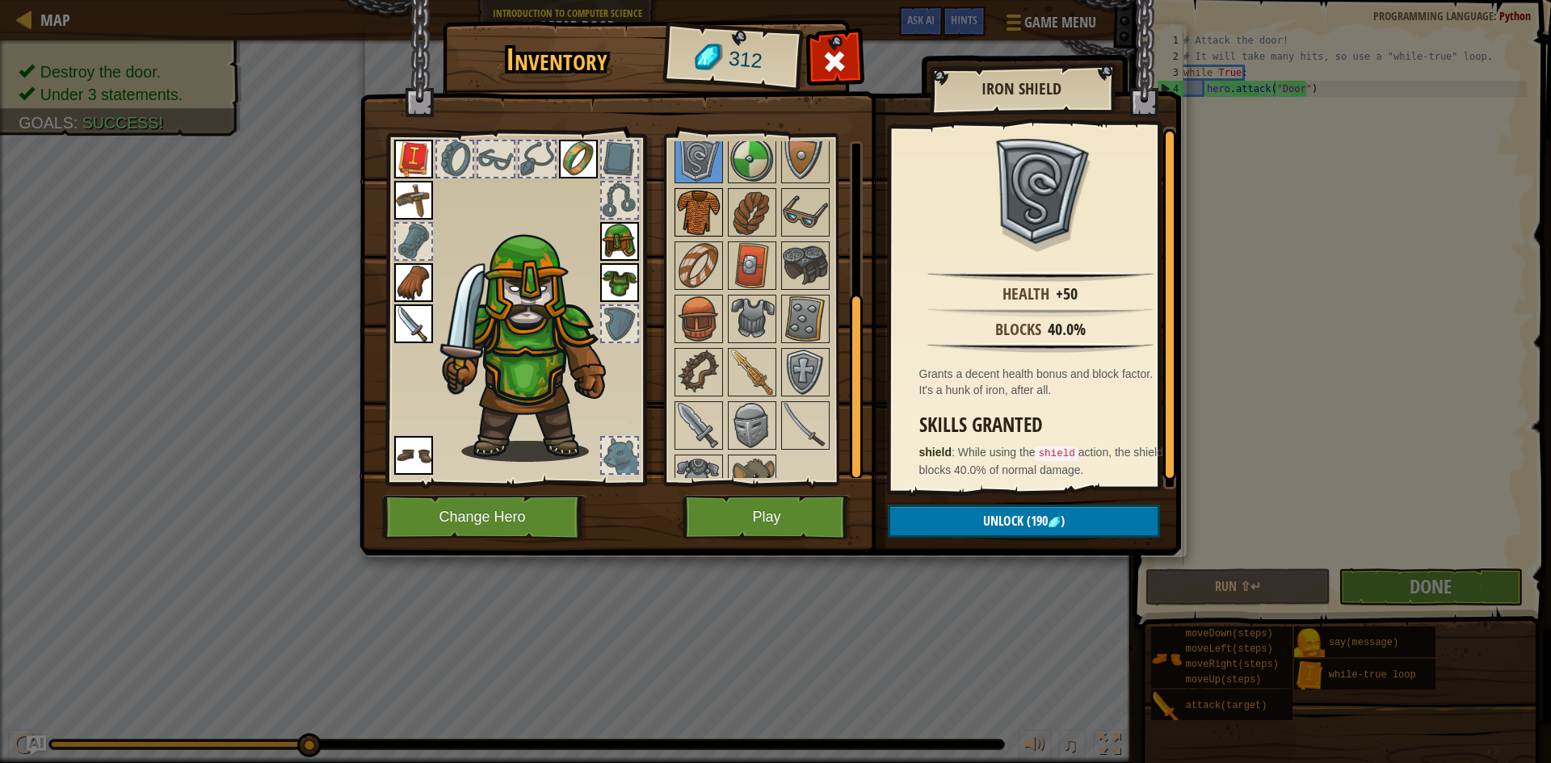
scroll to position [276, 0]
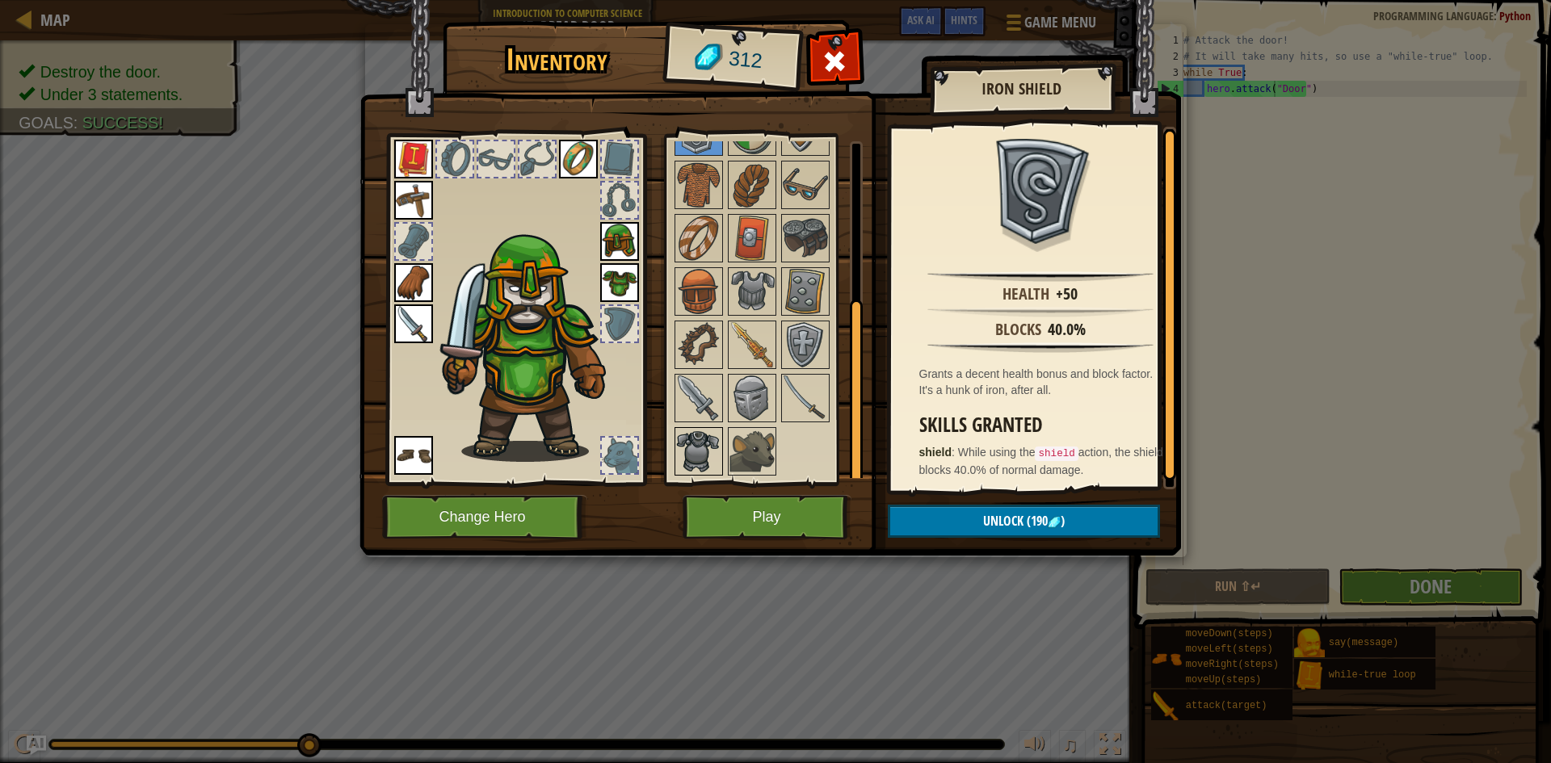
click at [687, 444] on img at bounding box center [698, 451] width 45 height 45
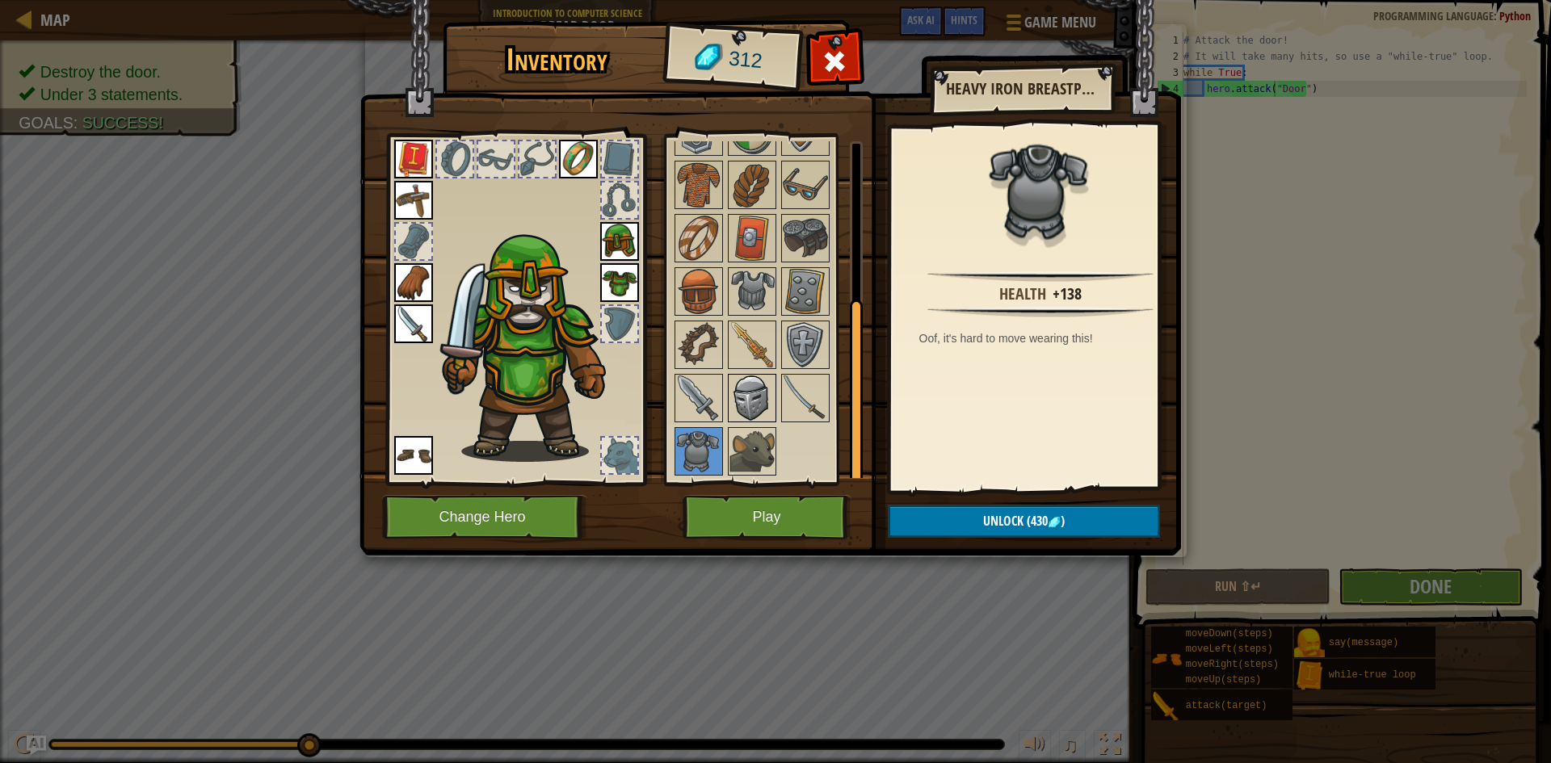
click at [767, 402] on img at bounding box center [752, 398] width 45 height 45
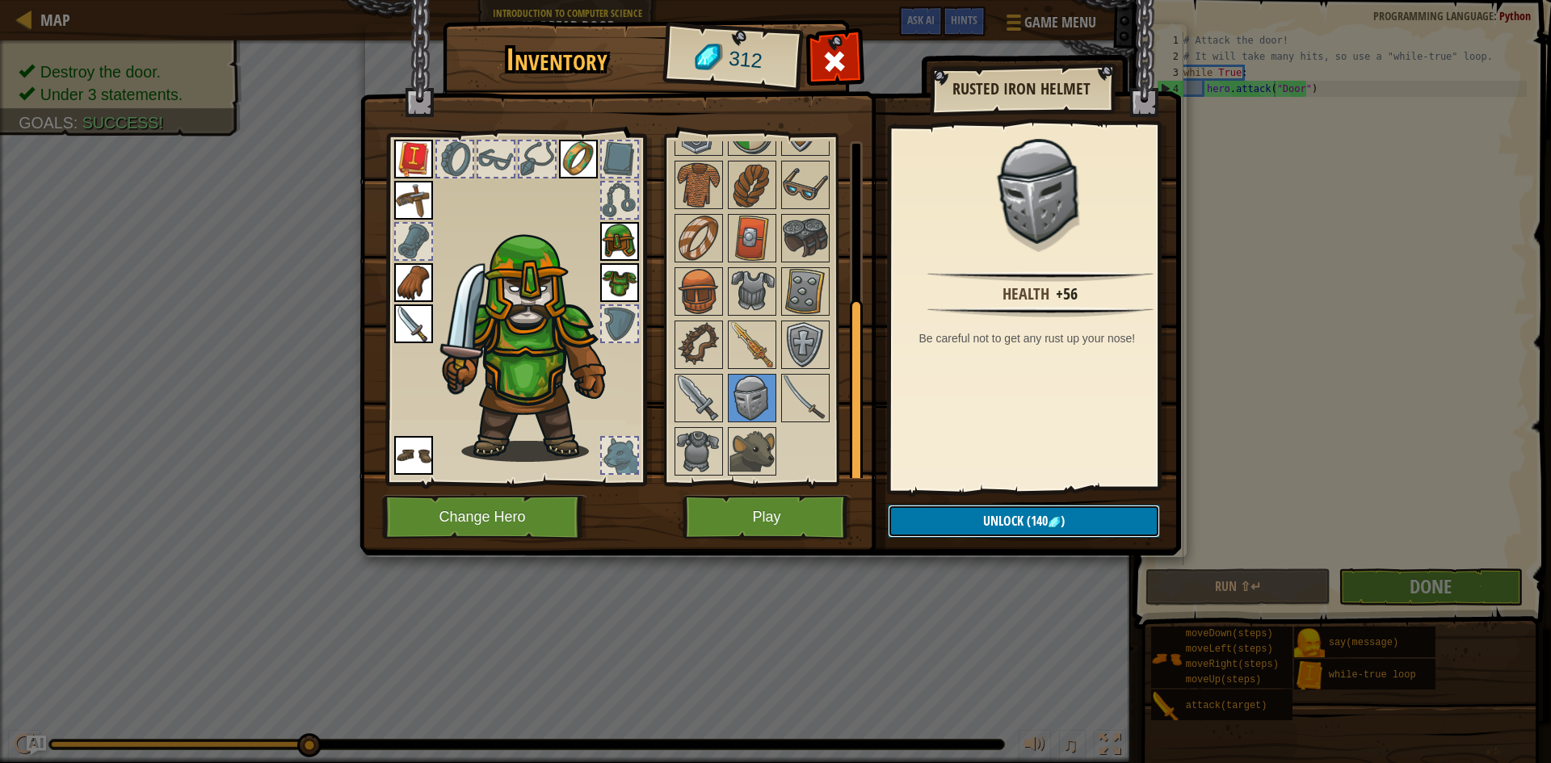
click at [1029, 521] on span "(140" at bounding box center [1036, 521] width 24 height 18
click at [1021, 529] on button "Confirm" at bounding box center [1024, 521] width 272 height 33
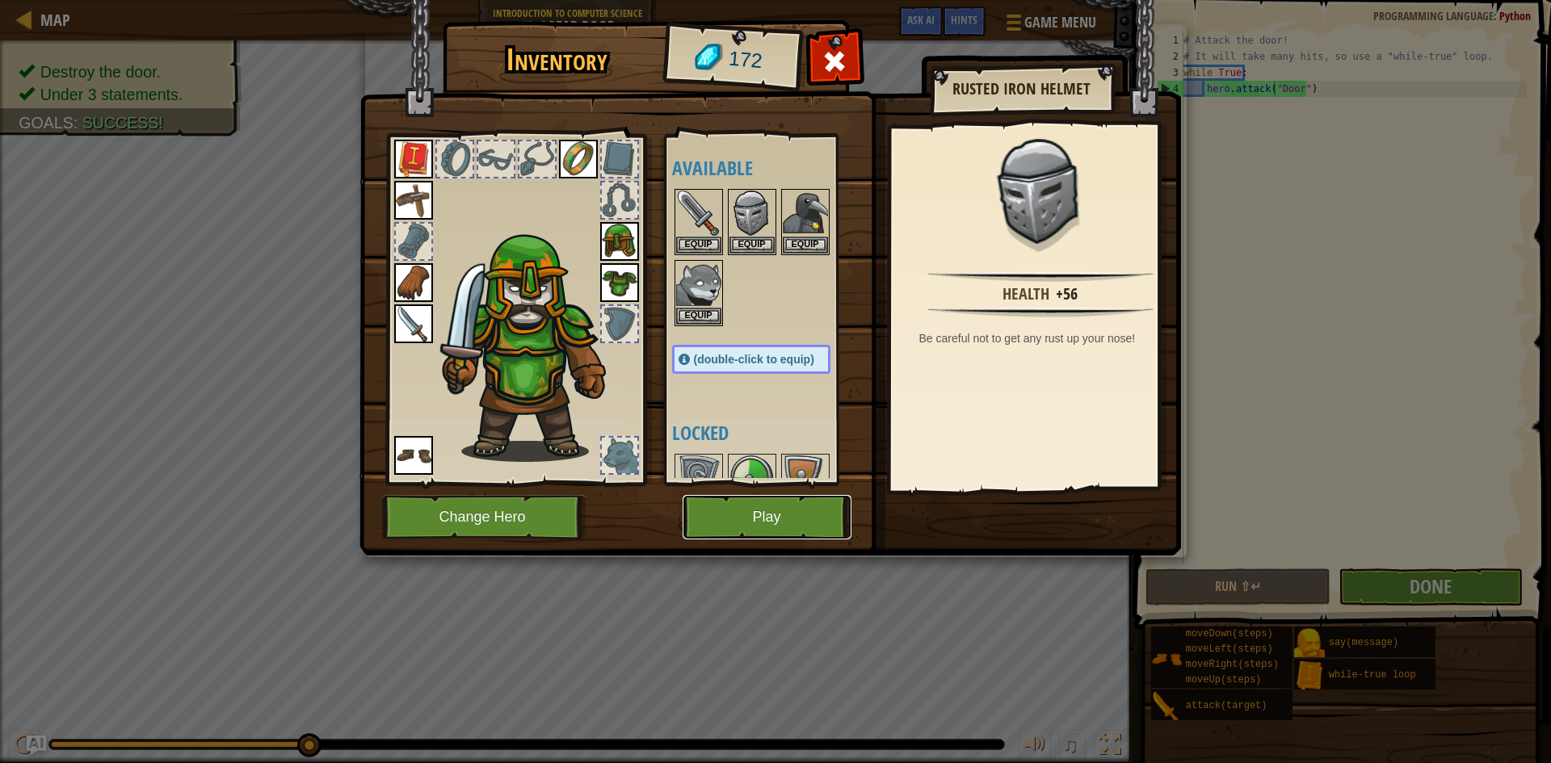
click at [785, 512] on button "Play" at bounding box center [767, 517] width 169 height 44
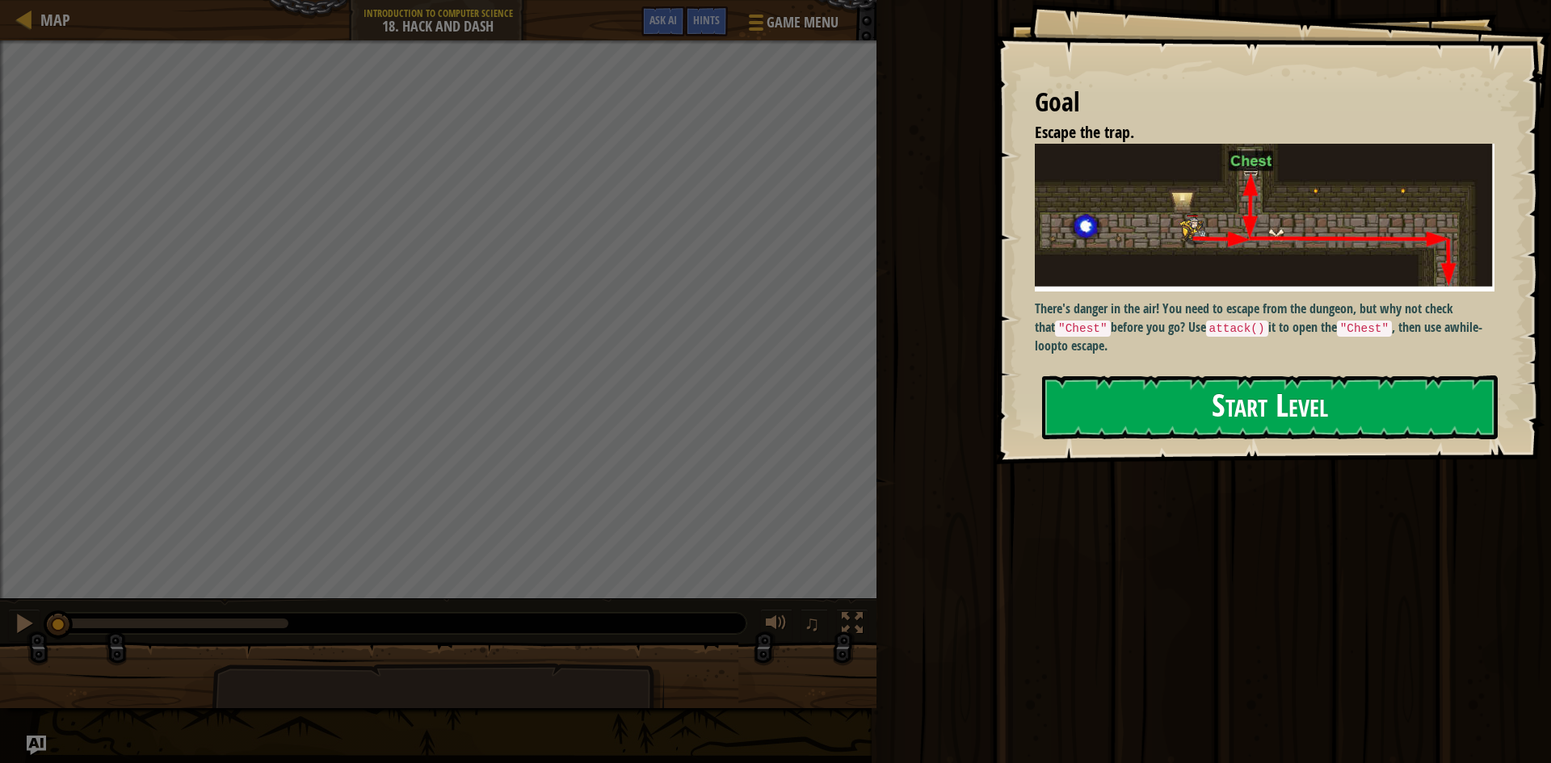
click at [1339, 376] on button "Start Level" at bounding box center [1270, 408] width 456 height 64
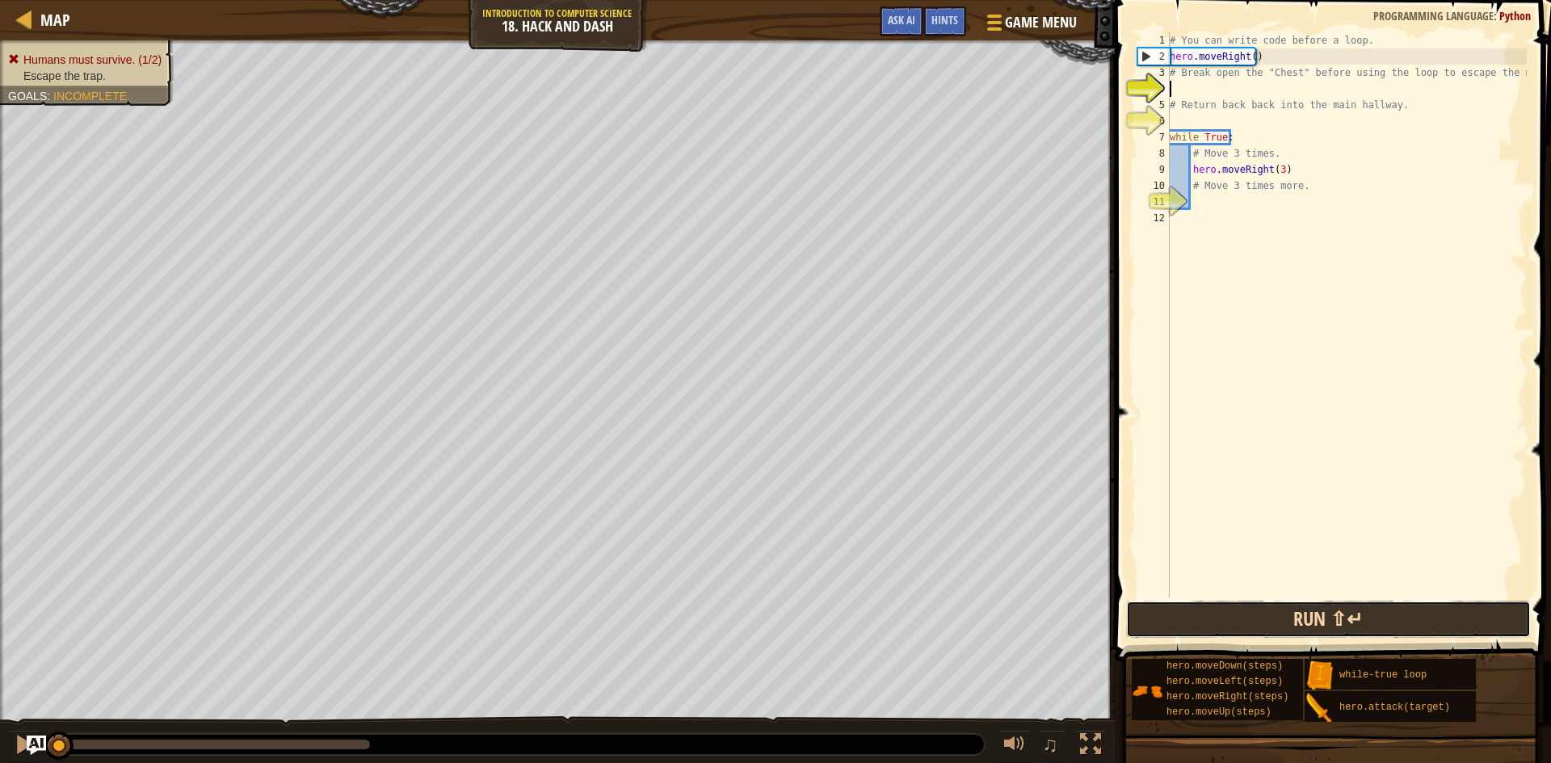
click at [1304, 617] on button "Run ⇧↵" at bounding box center [1328, 619] width 405 height 37
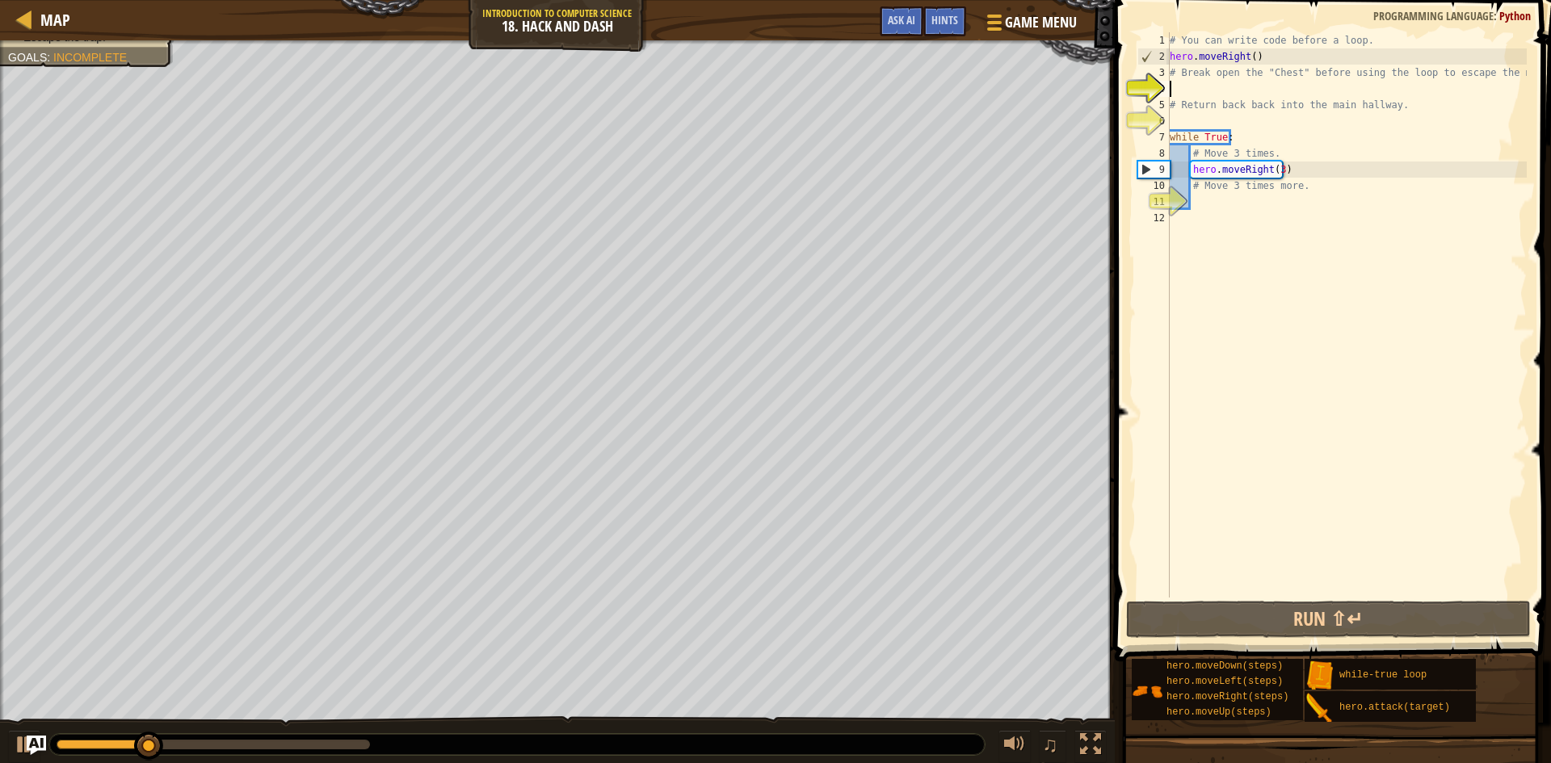
type textarea "h"
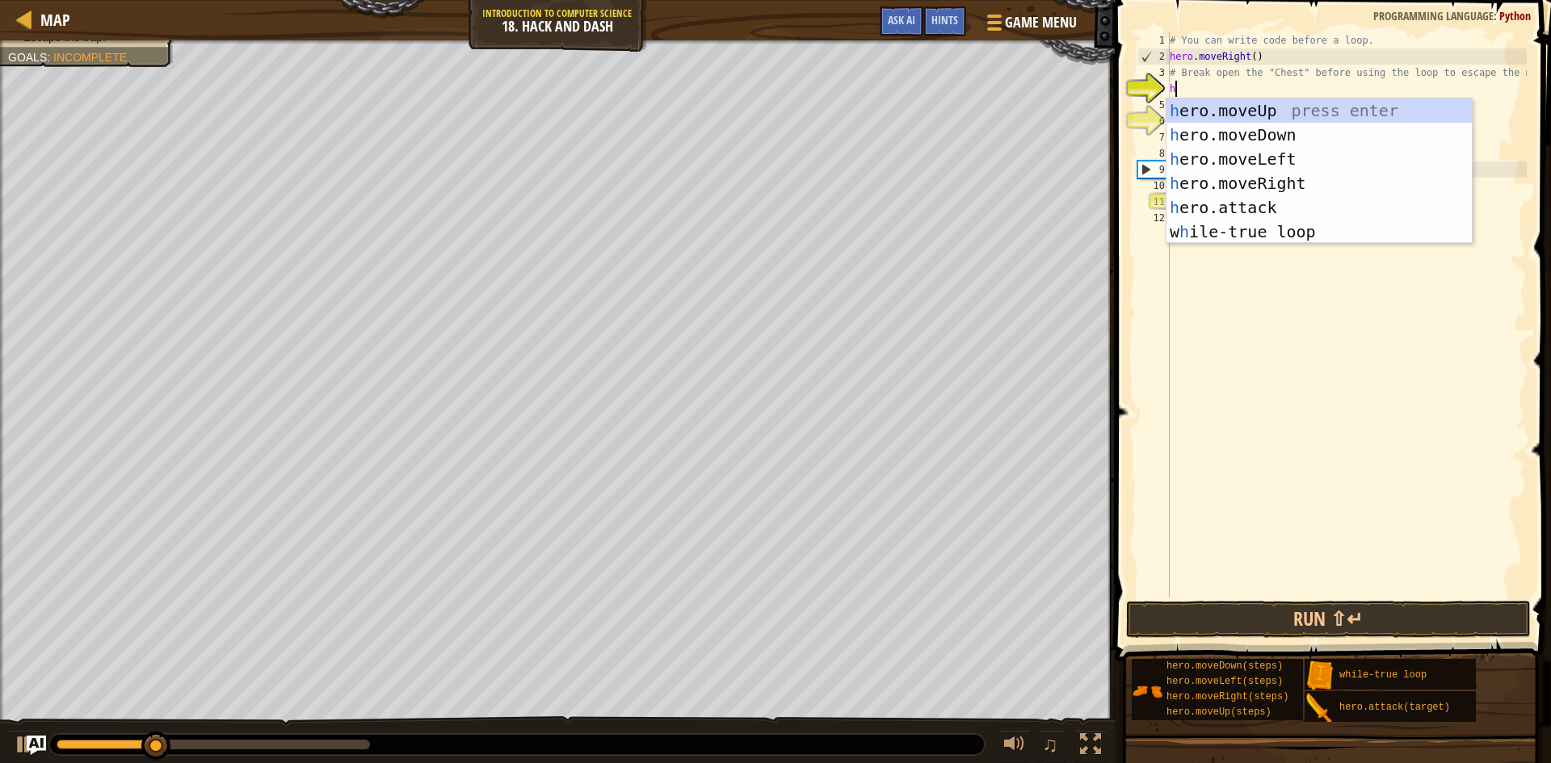
scroll to position [7, 0]
click at [1327, 103] on div "h ero.moveUp press enter h ero.moveDown press enter h ero.moveLeft press enter …" at bounding box center [1319, 196] width 305 height 194
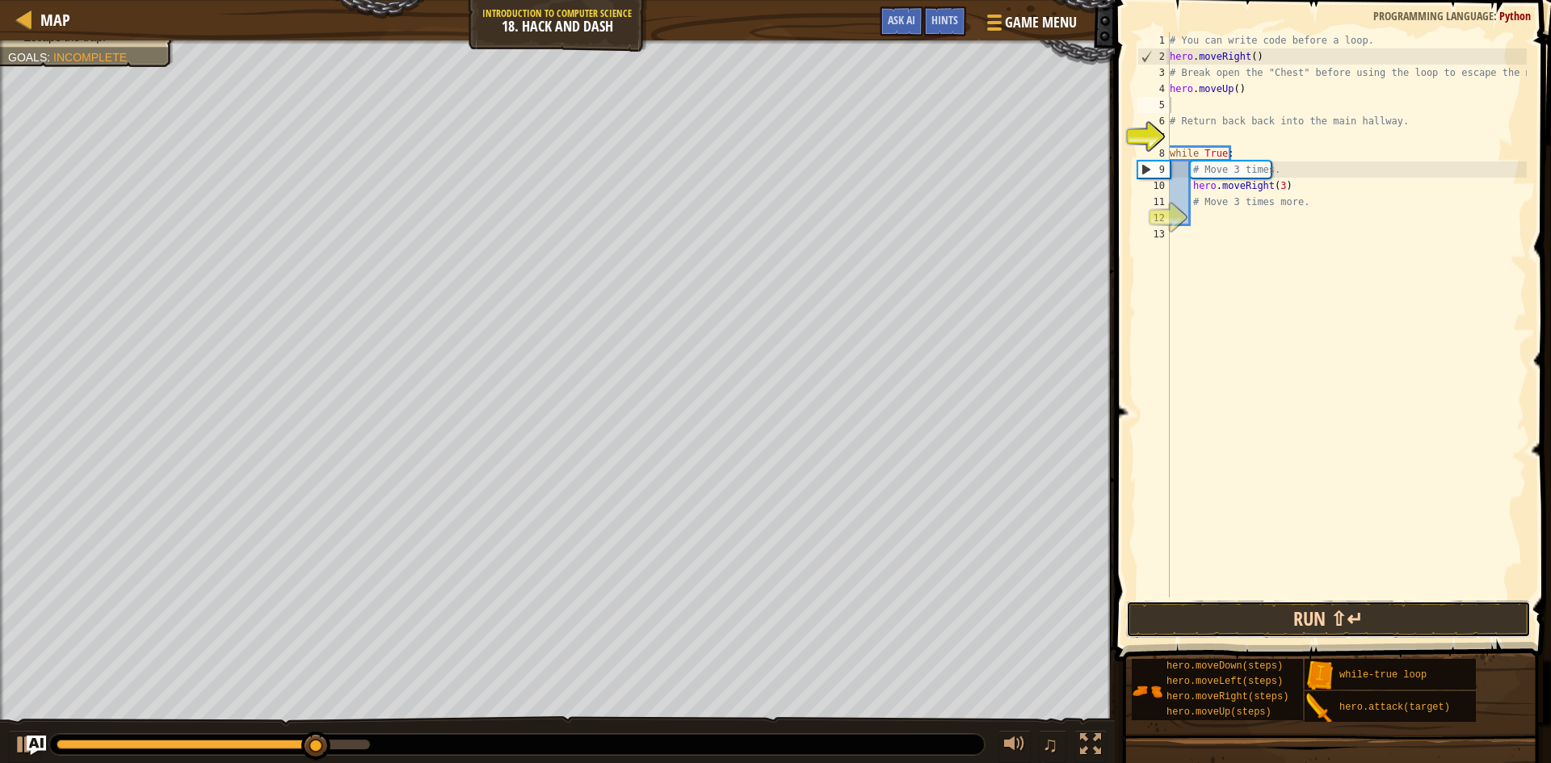
click at [1331, 612] on button "Run ⇧↵" at bounding box center [1328, 619] width 405 height 37
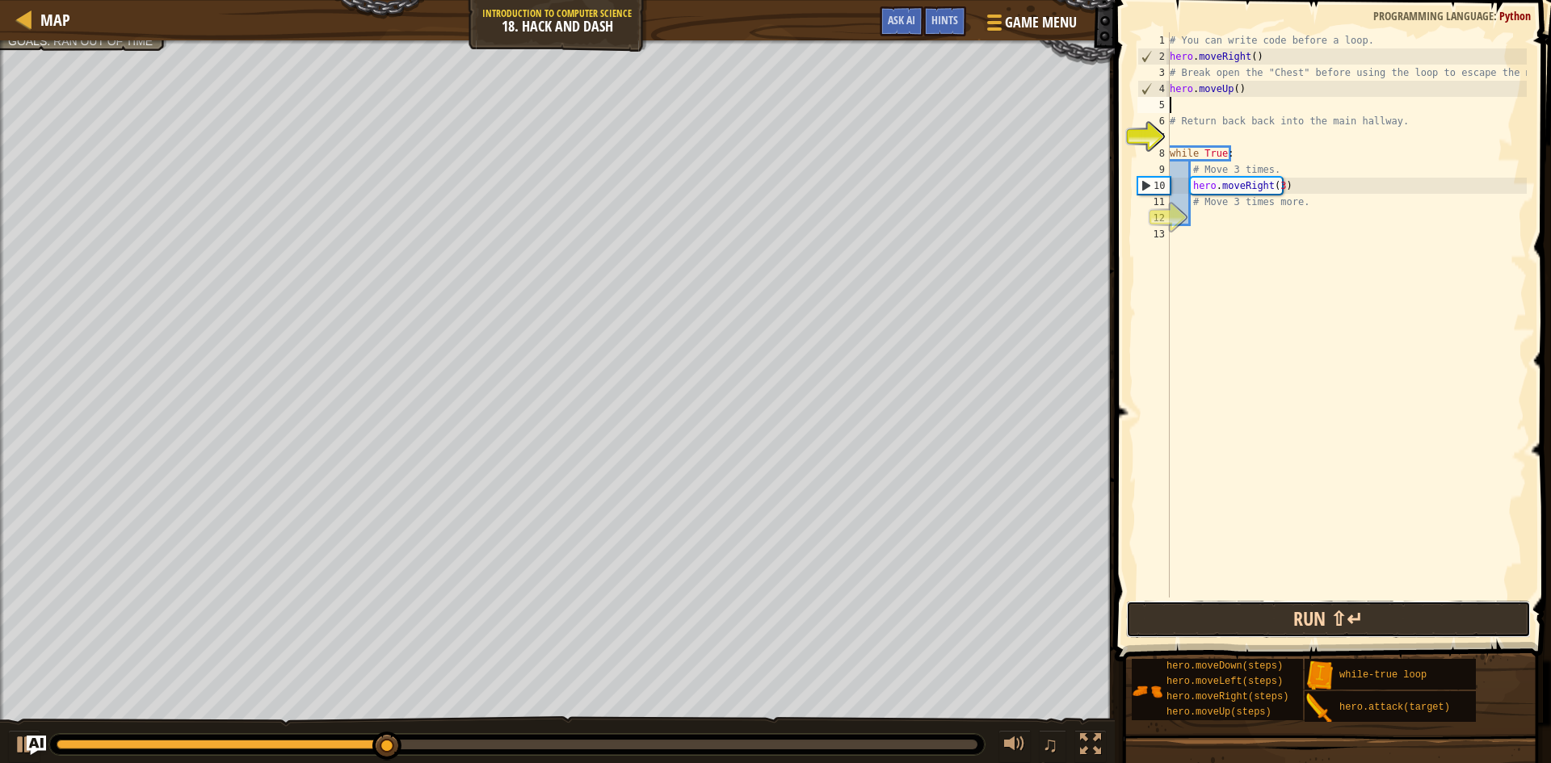
click at [1299, 620] on button "Run ⇧↵" at bounding box center [1328, 619] width 405 height 37
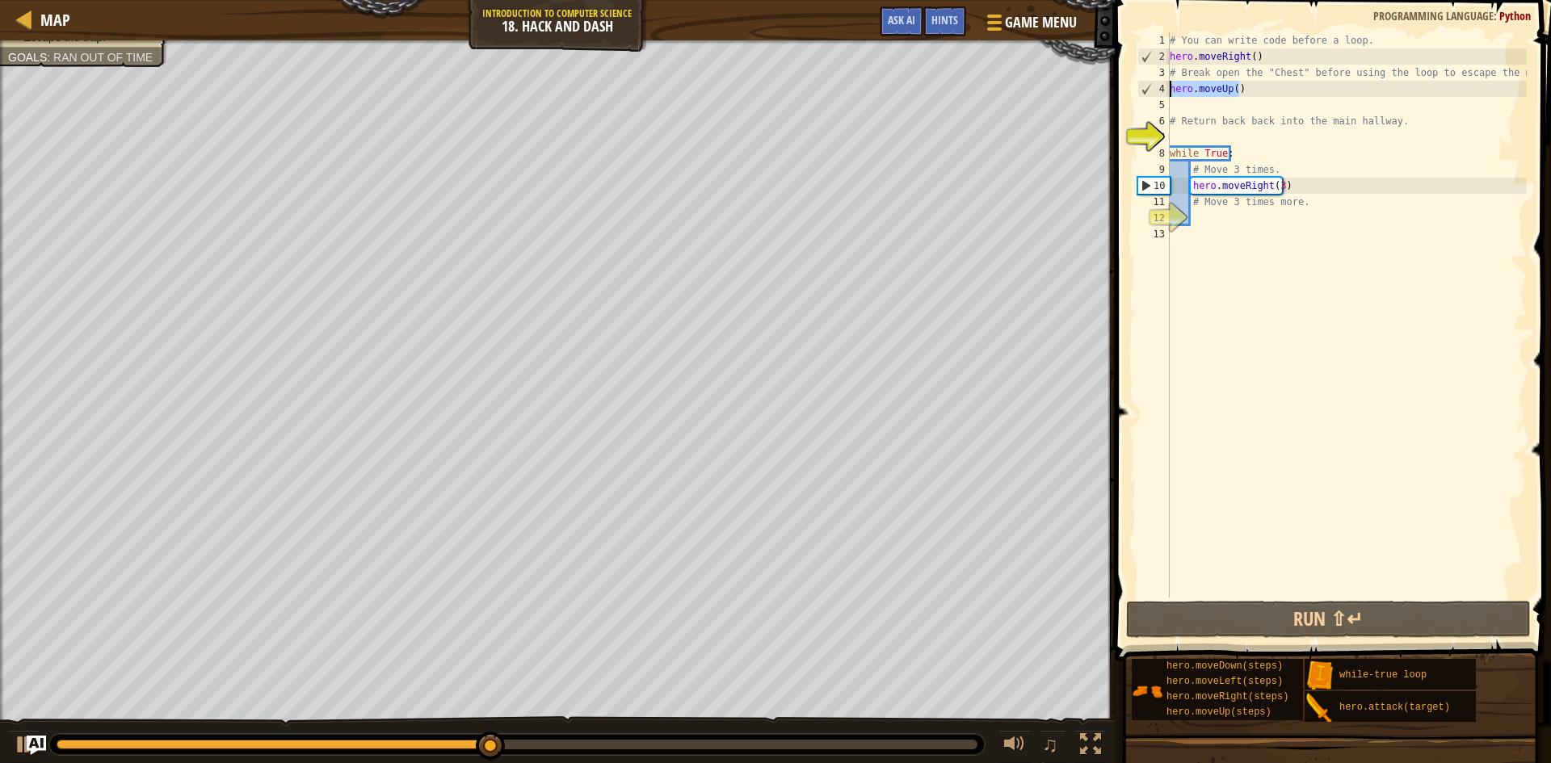
drag, startPoint x: 1220, startPoint y: 94, endPoint x: 1171, endPoint y: 96, distance: 49.3
click at [1171, 96] on div "# You can write code before a loop. hero . moveRight ( ) # Break open the "Ches…" at bounding box center [1347, 331] width 360 height 598
type textarea "hero.moveUp()"
click at [1183, 104] on div "# You can write code before a loop. hero . moveRight ( ) # Break open the "Ches…" at bounding box center [1347, 331] width 360 height 598
type textarea "h"
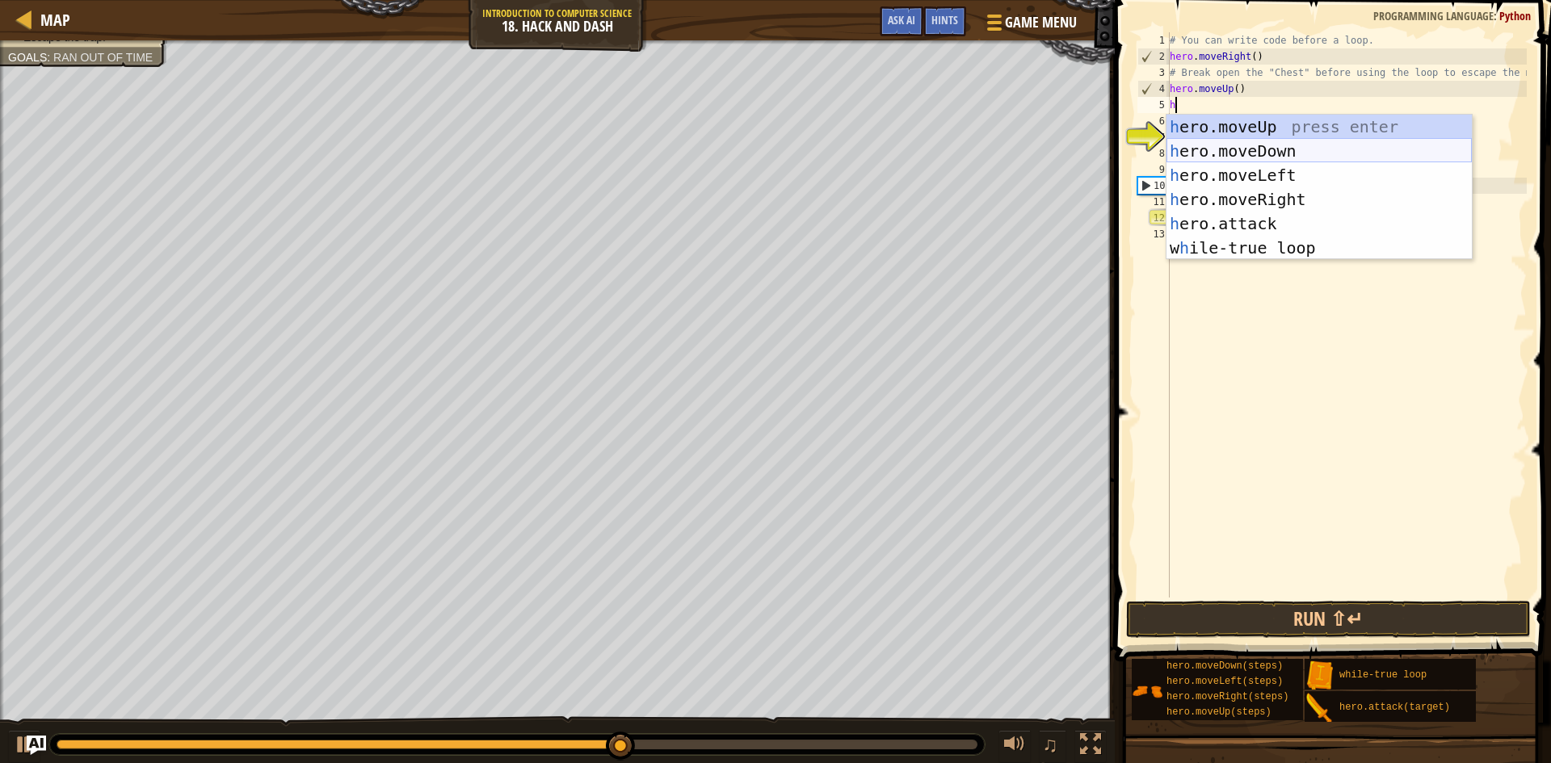
click at [1250, 153] on div "h ero.moveUp press enter h ero.moveDown press enter h ero.moveLeft press enter …" at bounding box center [1319, 212] width 305 height 194
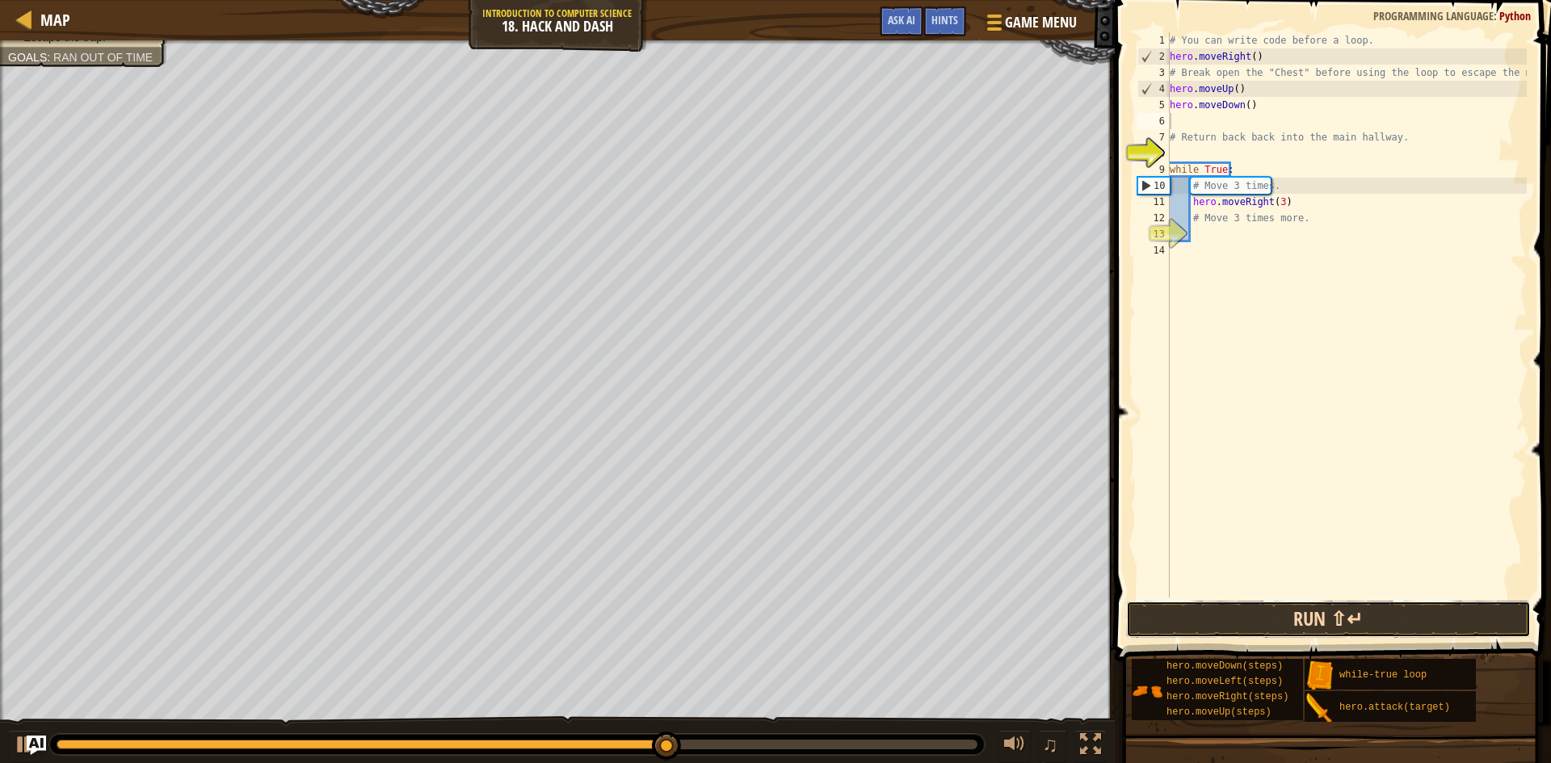
click at [1339, 614] on button "Run ⇧↵" at bounding box center [1328, 619] width 405 height 37
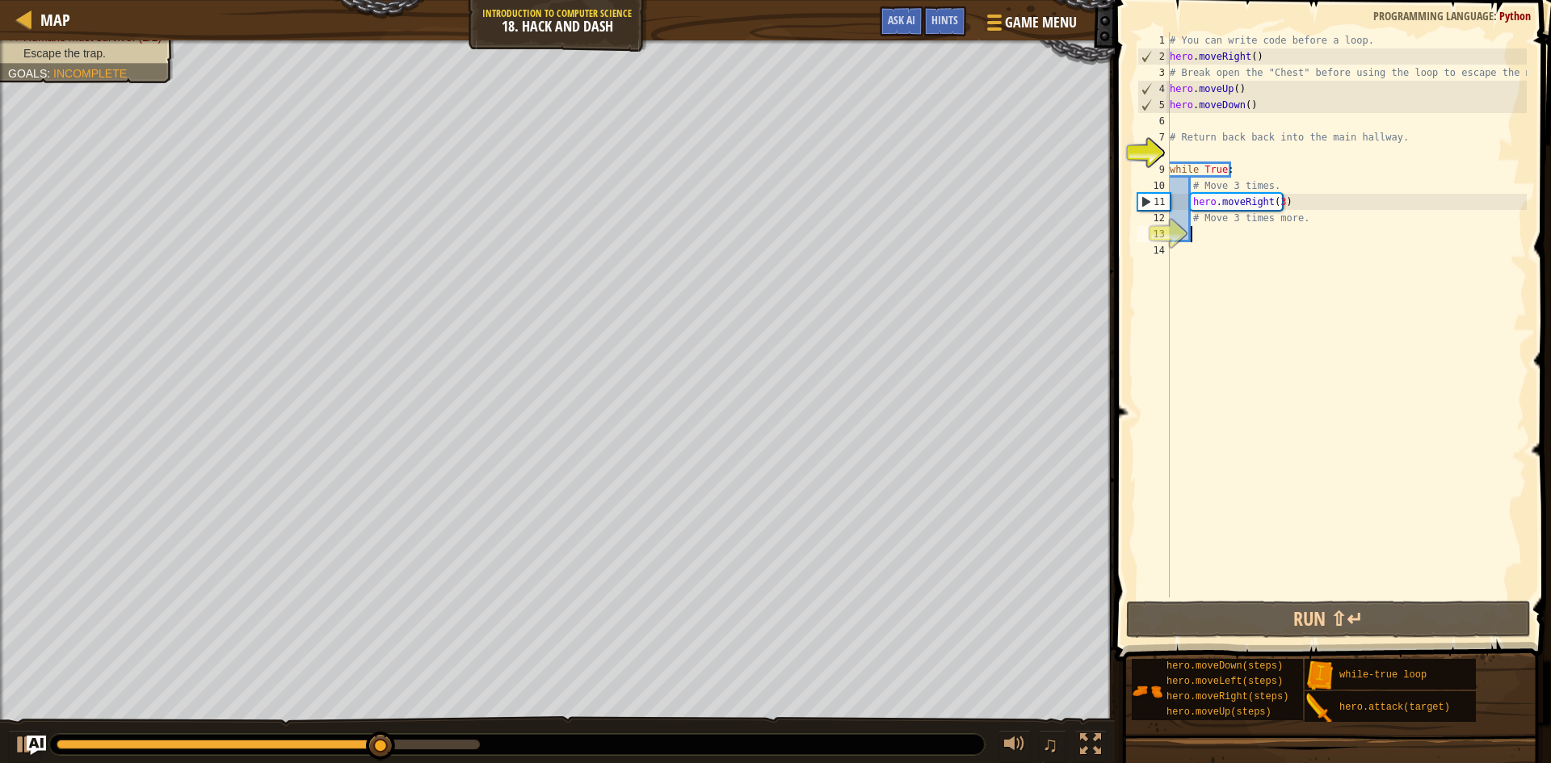
click at [1206, 233] on div "# You can write code before a loop. hero . moveRight ( ) # Break open the "Ches…" at bounding box center [1347, 331] width 360 height 598
type textarea "h"
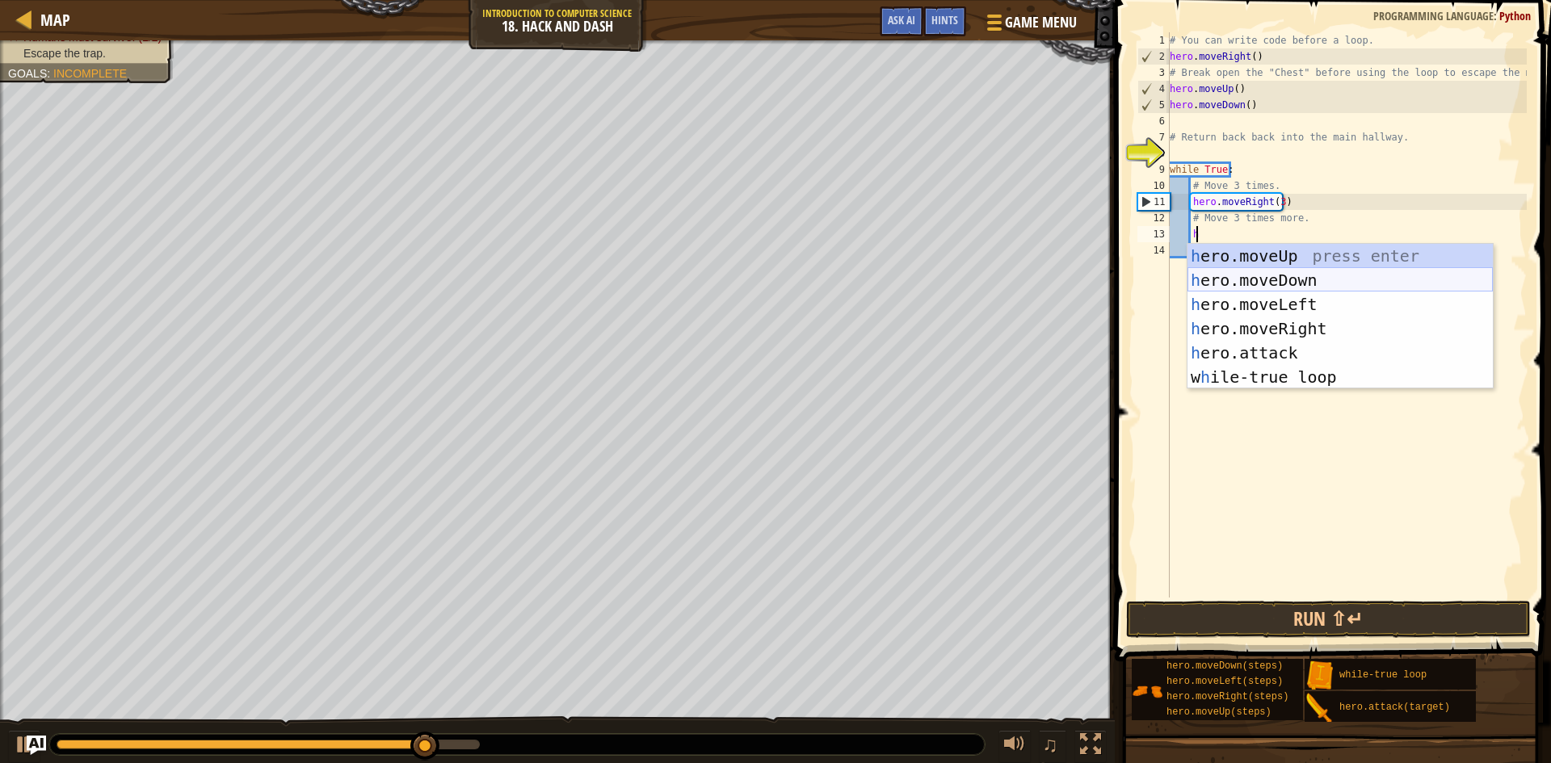
click at [1281, 276] on div "h ero.moveUp press enter h ero.moveDown press enter h ero.moveLeft press enter …" at bounding box center [1340, 341] width 305 height 194
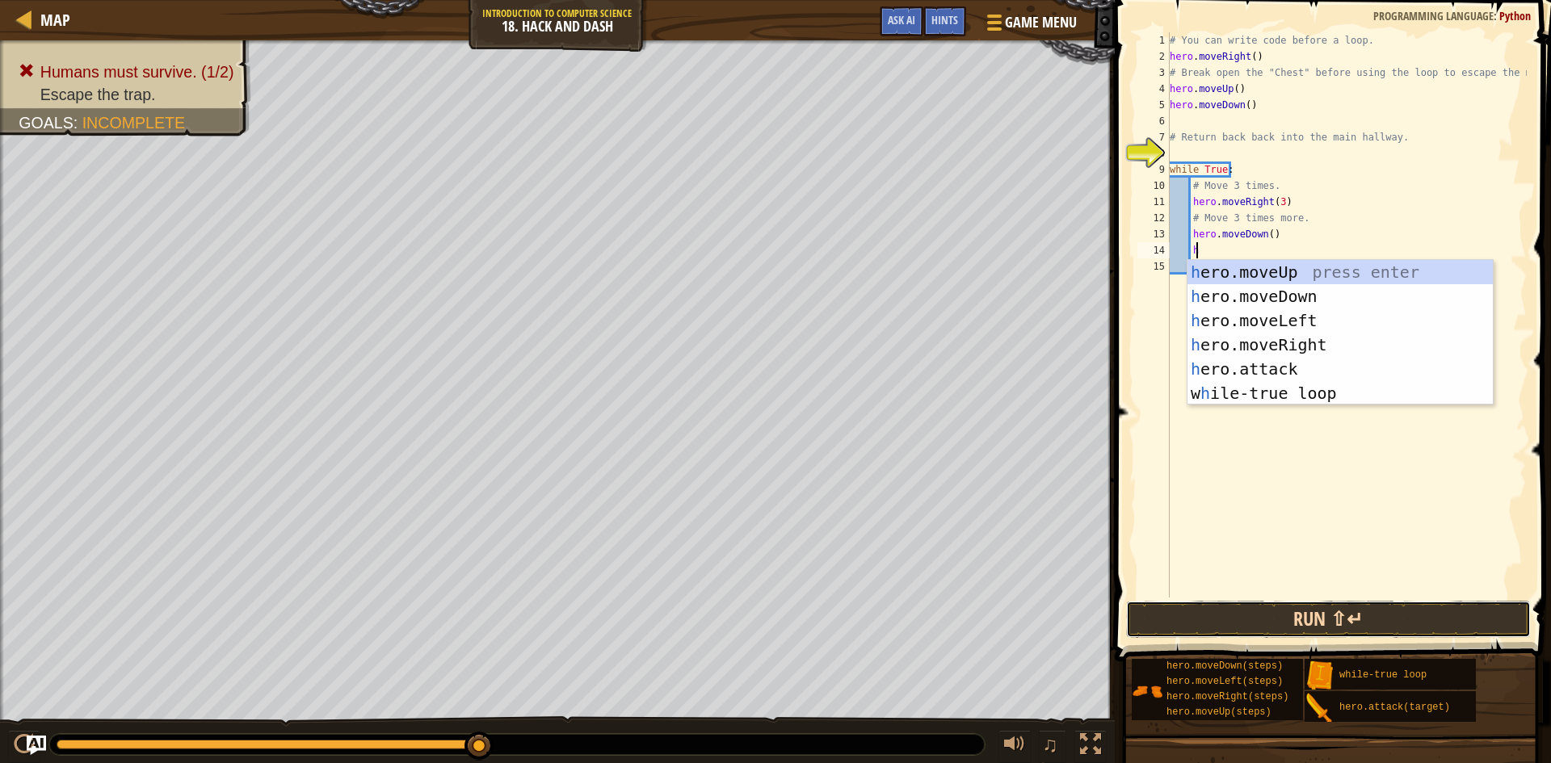
click at [1360, 611] on button "Run ⇧↵" at bounding box center [1328, 619] width 405 height 37
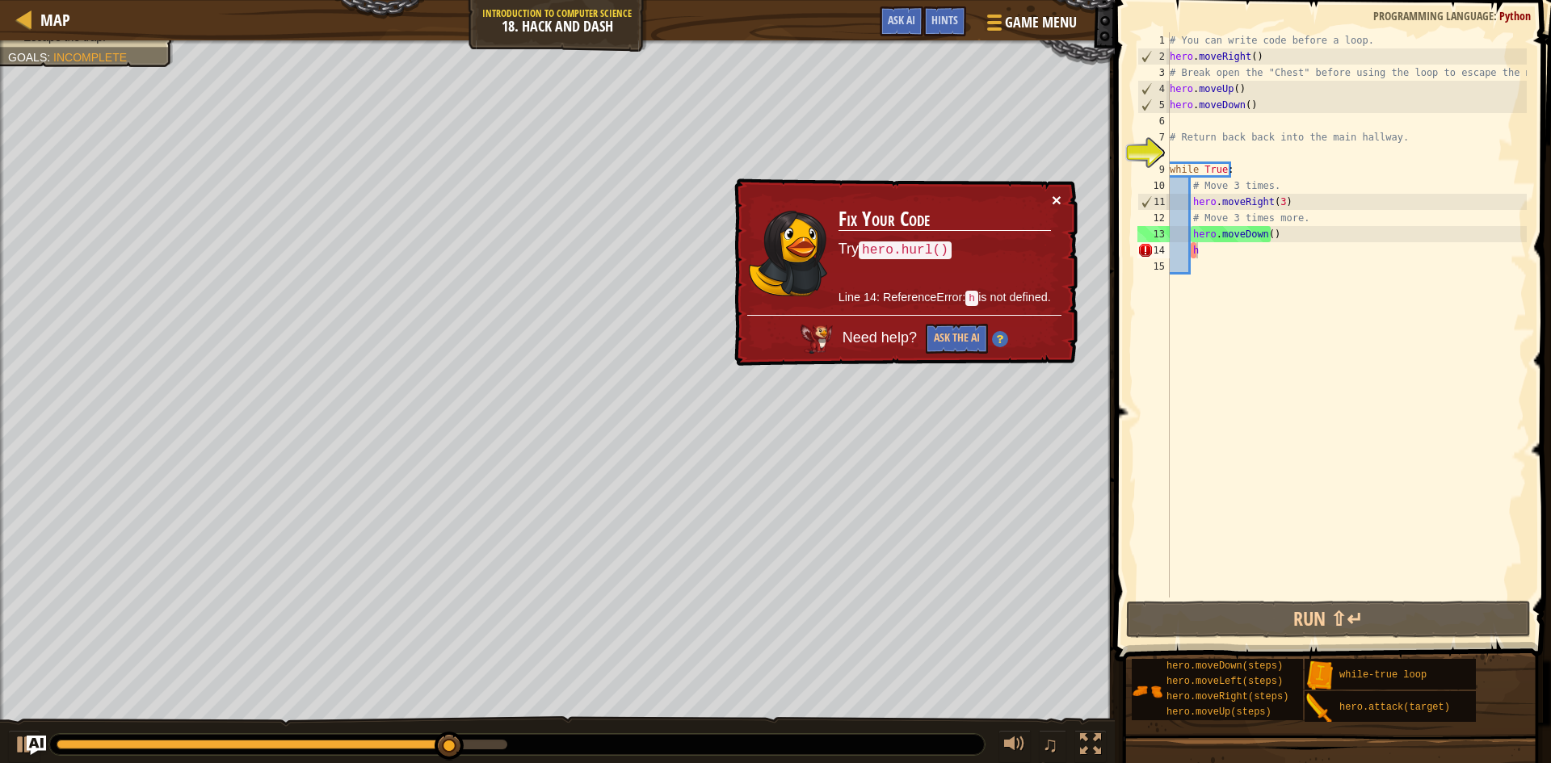
click at [1059, 198] on button "×" at bounding box center [1057, 199] width 10 height 17
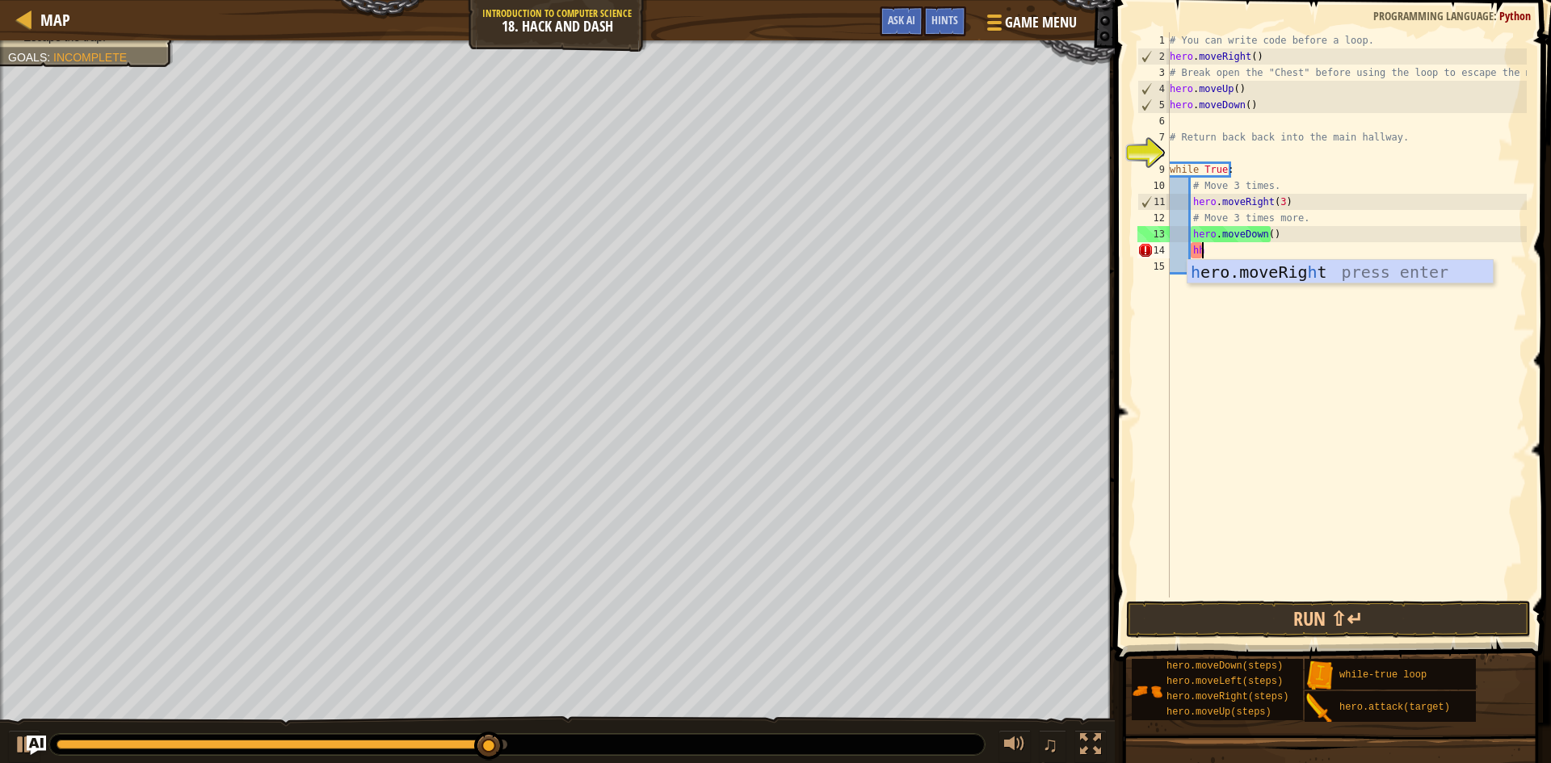
scroll to position [7, 2]
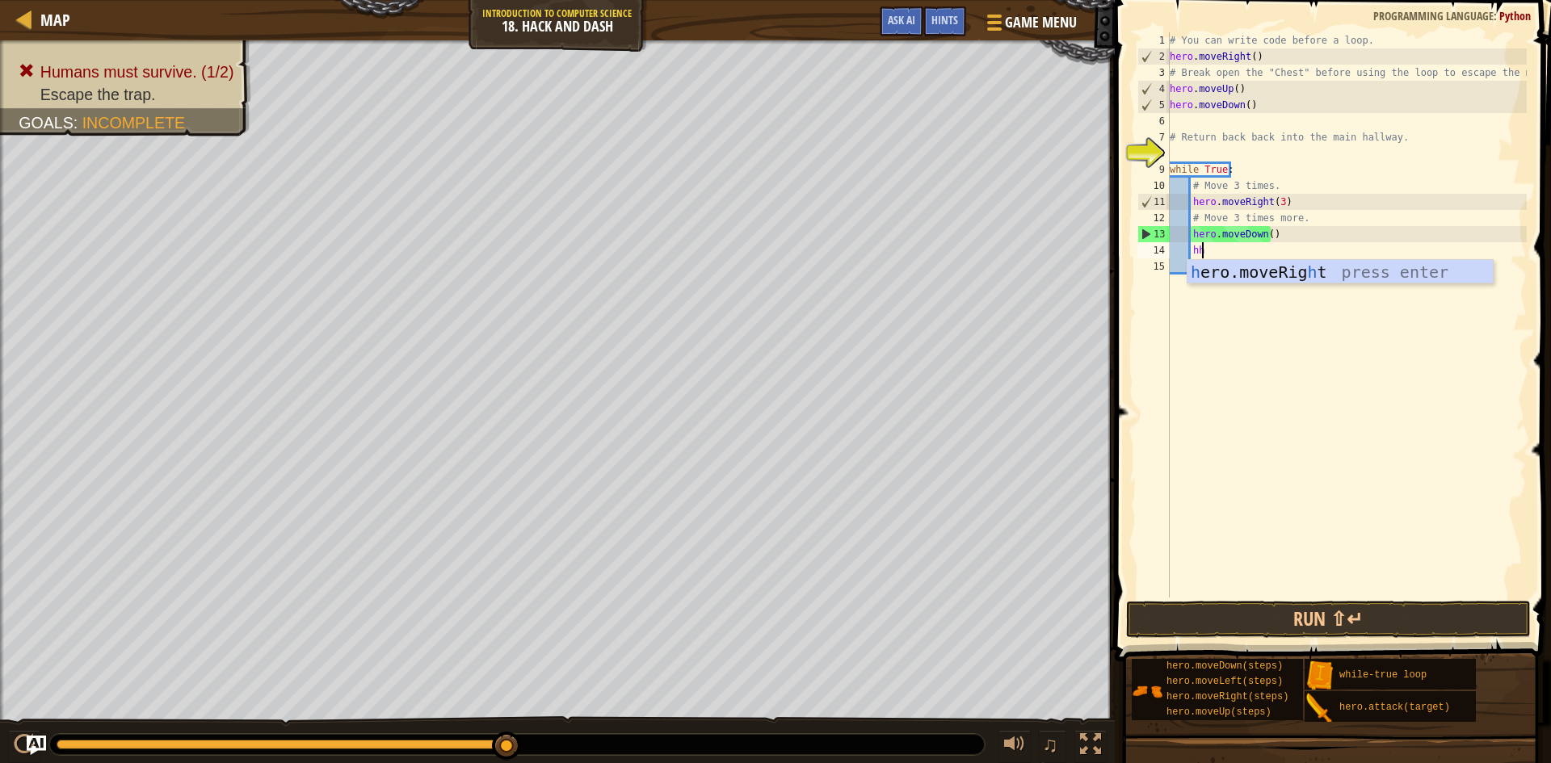
type textarea "h"
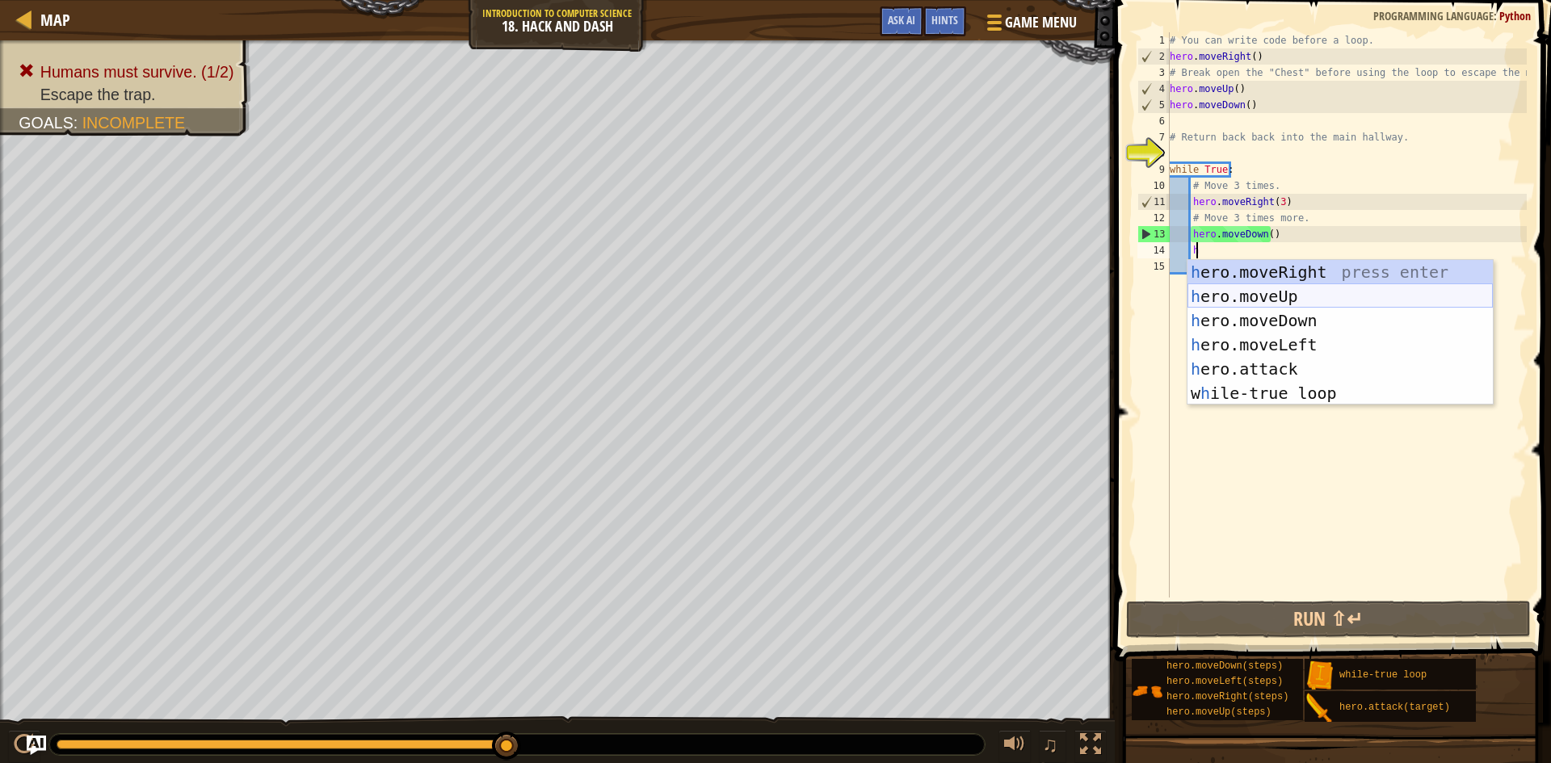
scroll to position [7, 1]
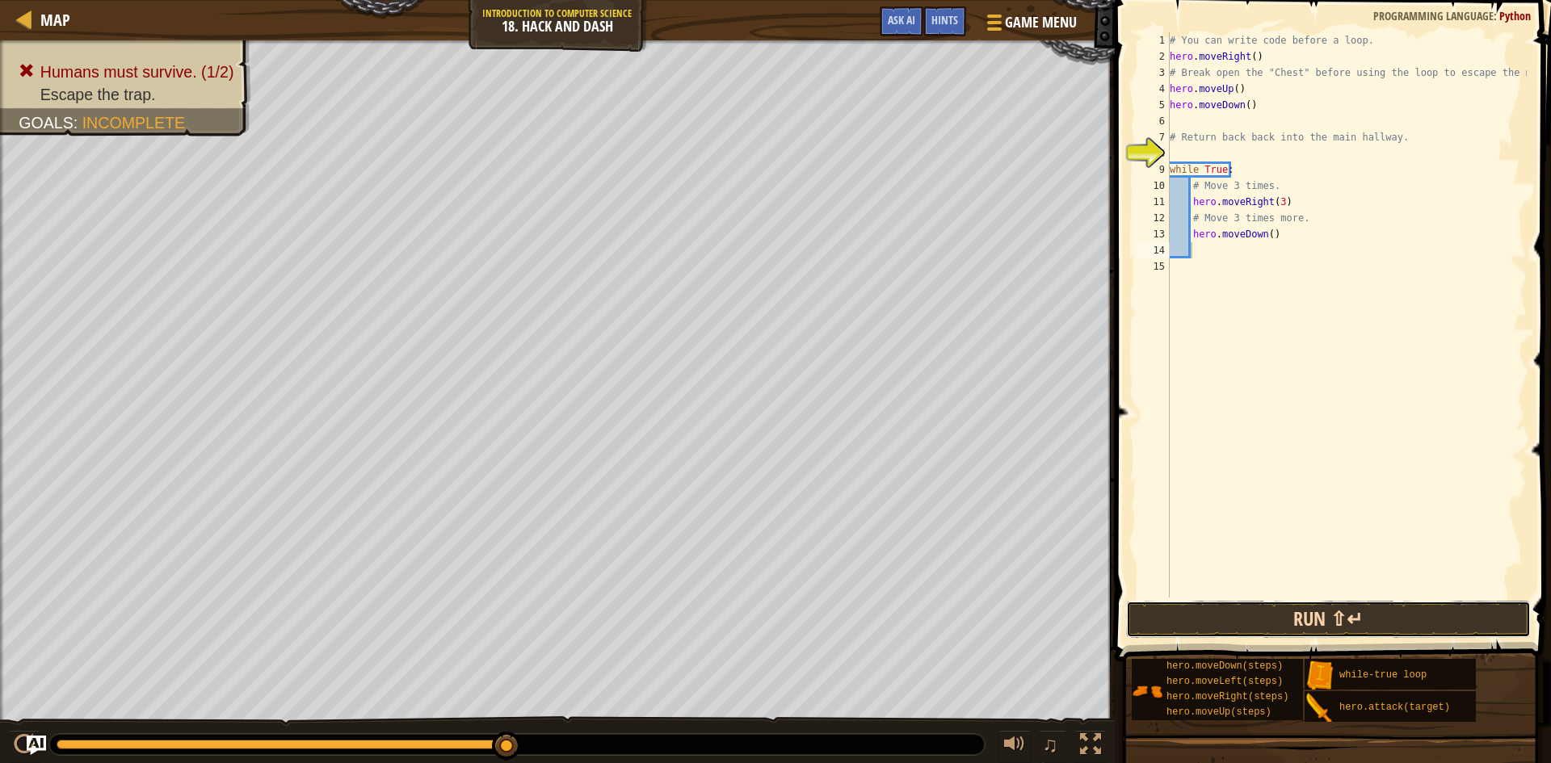
click at [1358, 617] on button "Run ⇧↵" at bounding box center [1328, 619] width 405 height 37
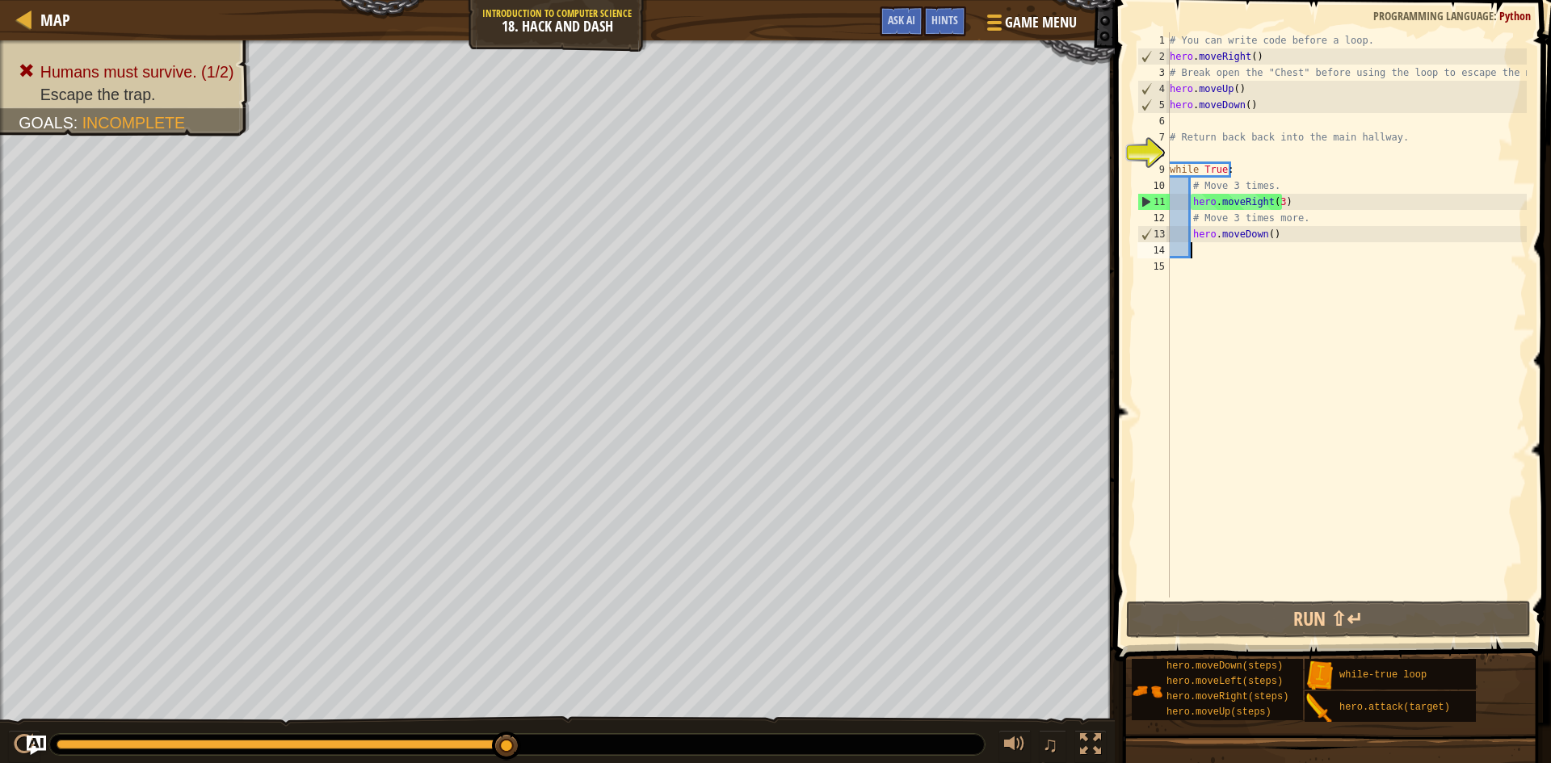
click at [1209, 124] on div "# You can write code before a loop. hero . moveRight ( ) # Break open the "Ches…" at bounding box center [1347, 331] width 360 height 598
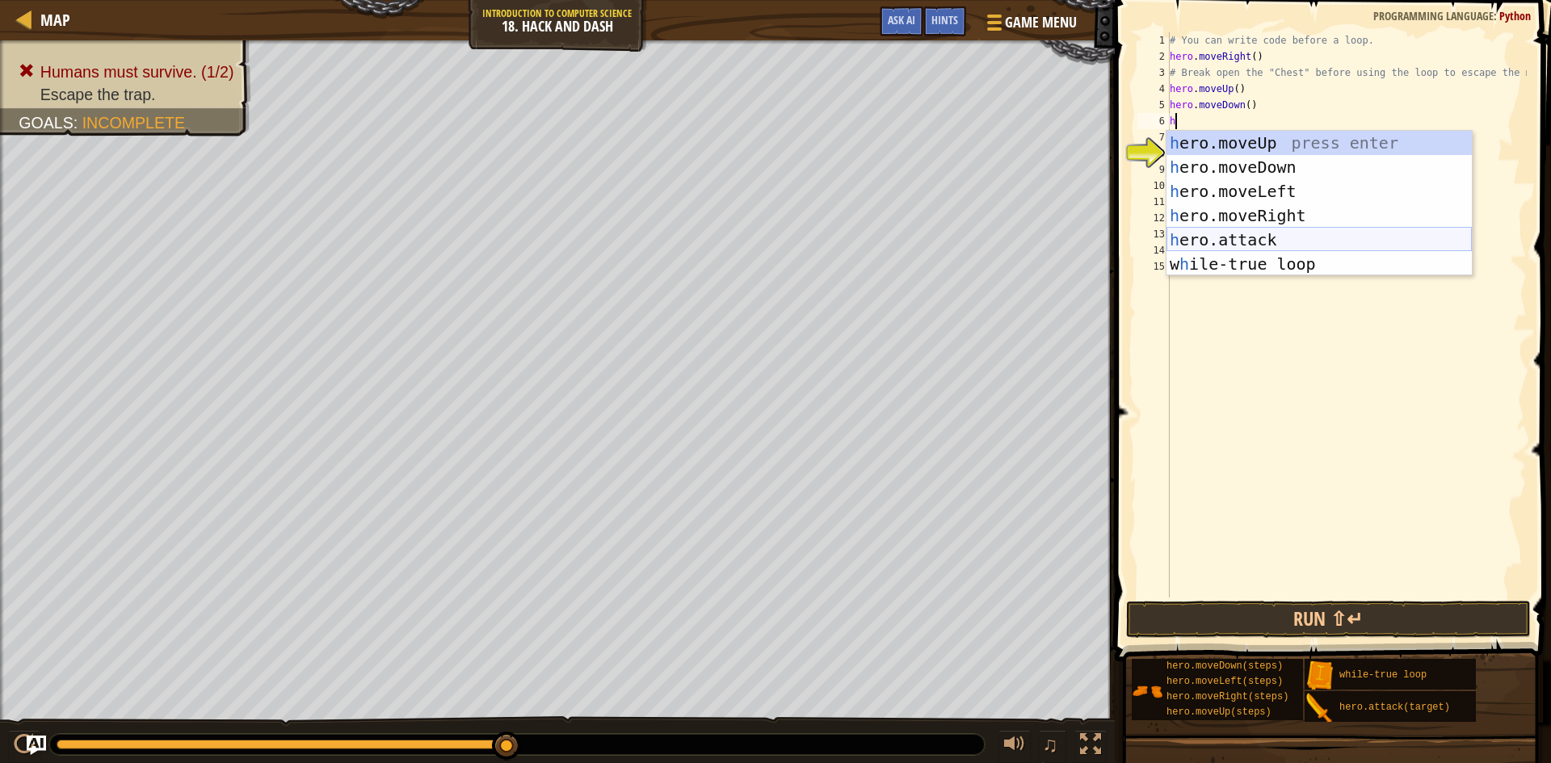
click at [1249, 238] on div "h ero.moveUp press enter h ero.moveDown press enter h ero.moveLeft press enter …" at bounding box center [1319, 228] width 305 height 194
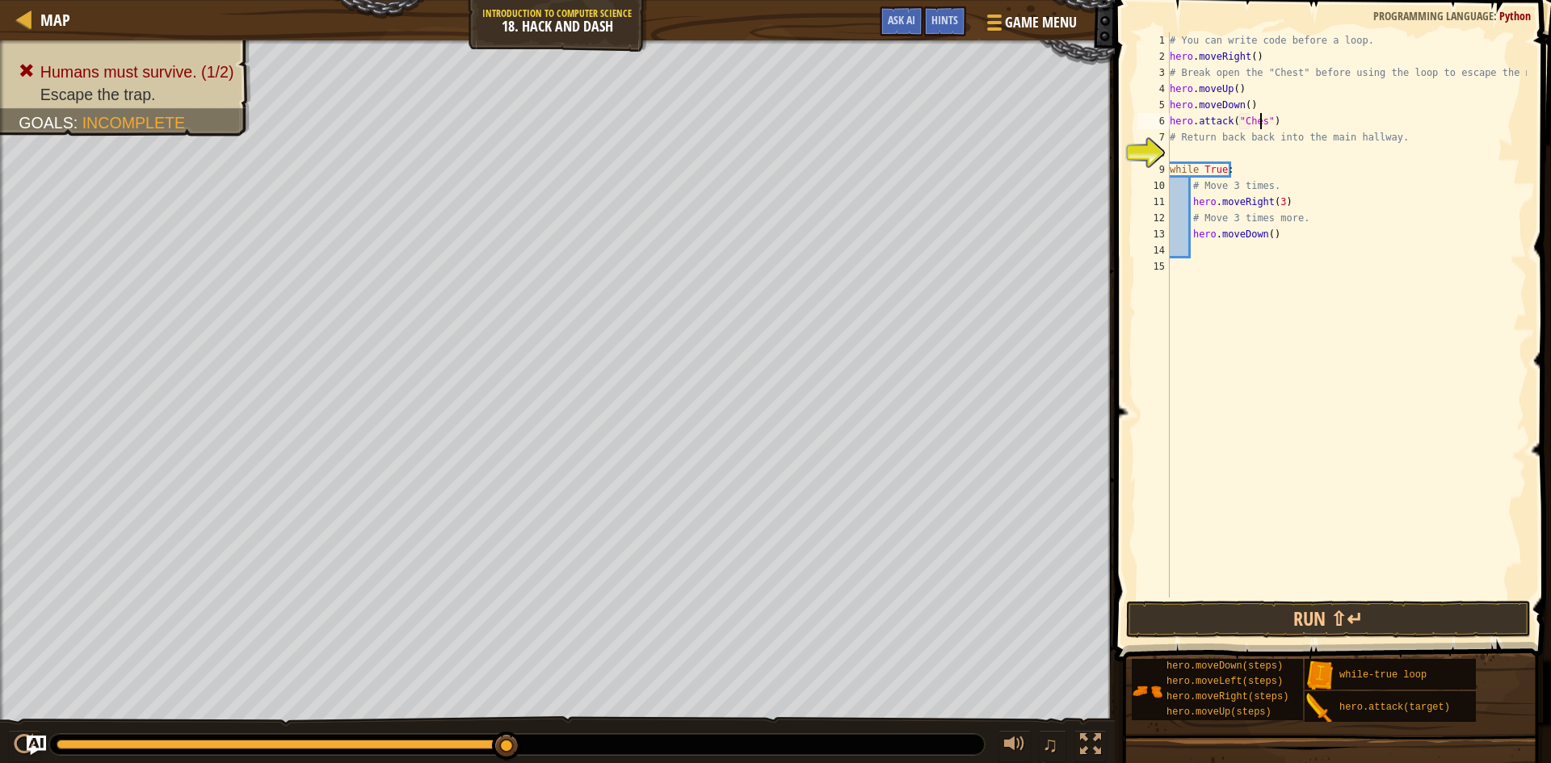
scroll to position [7, 7]
type textarea "hero.attack("Chest")"
click at [1355, 625] on button "Run ⇧↵" at bounding box center [1328, 619] width 405 height 37
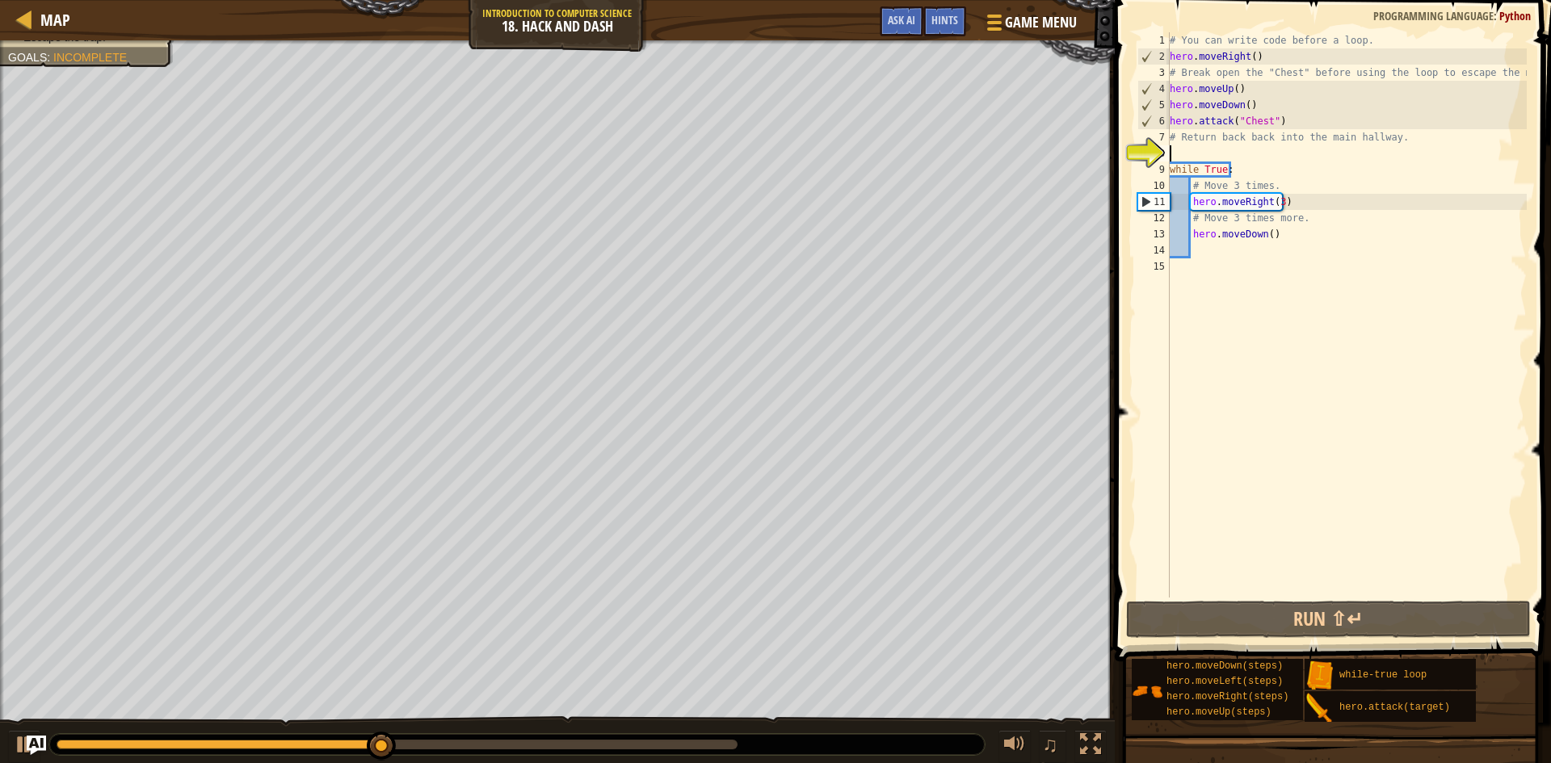
click at [1230, 150] on div "# You can write code before a loop. hero . moveRight ( ) # Break open the "Ches…" at bounding box center [1347, 331] width 360 height 598
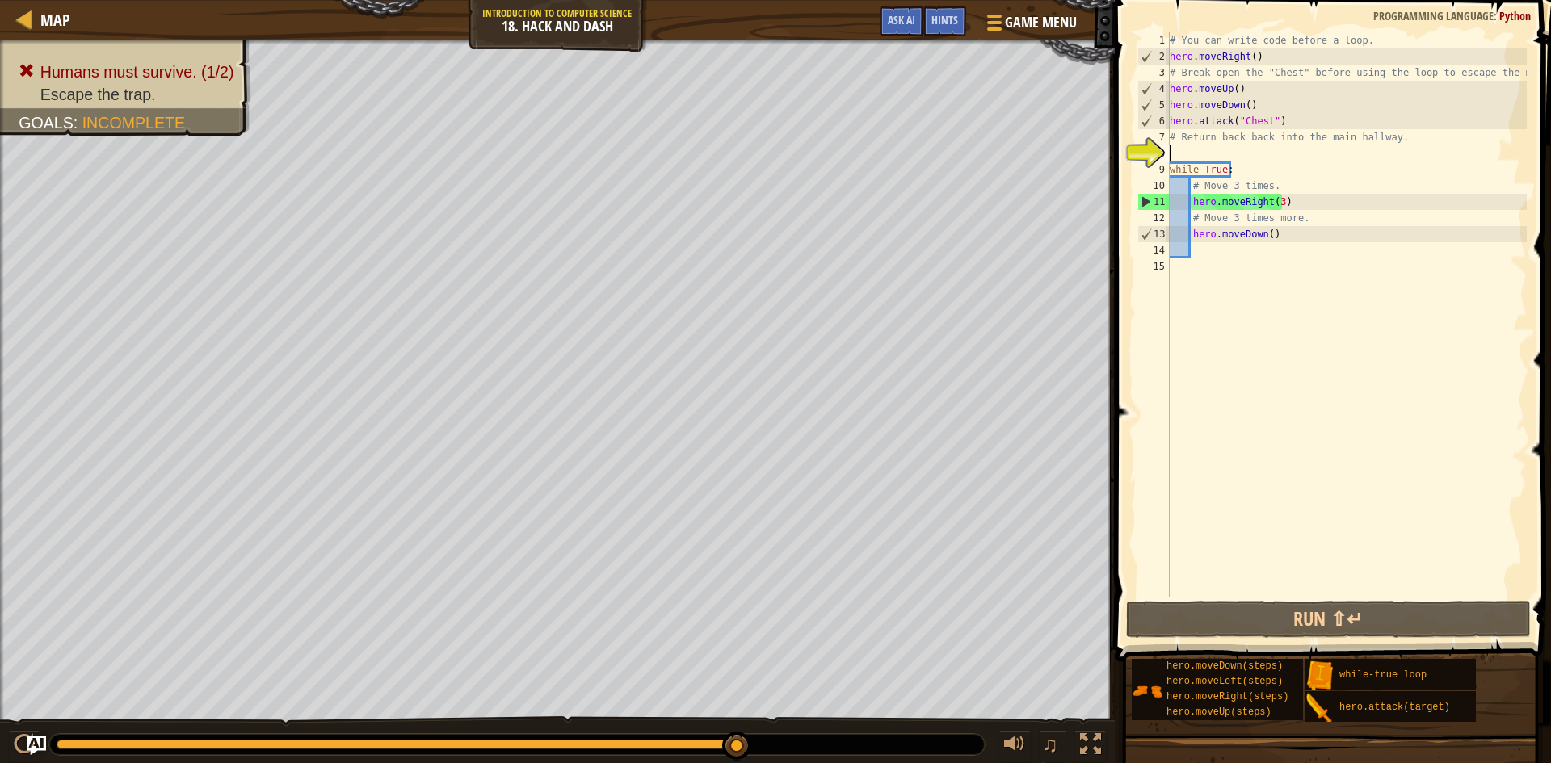
click at [1182, 152] on div "# You can write code before a loop. hero . moveRight ( ) # Break open the "Ches…" at bounding box center [1347, 331] width 360 height 598
type textarea "h"
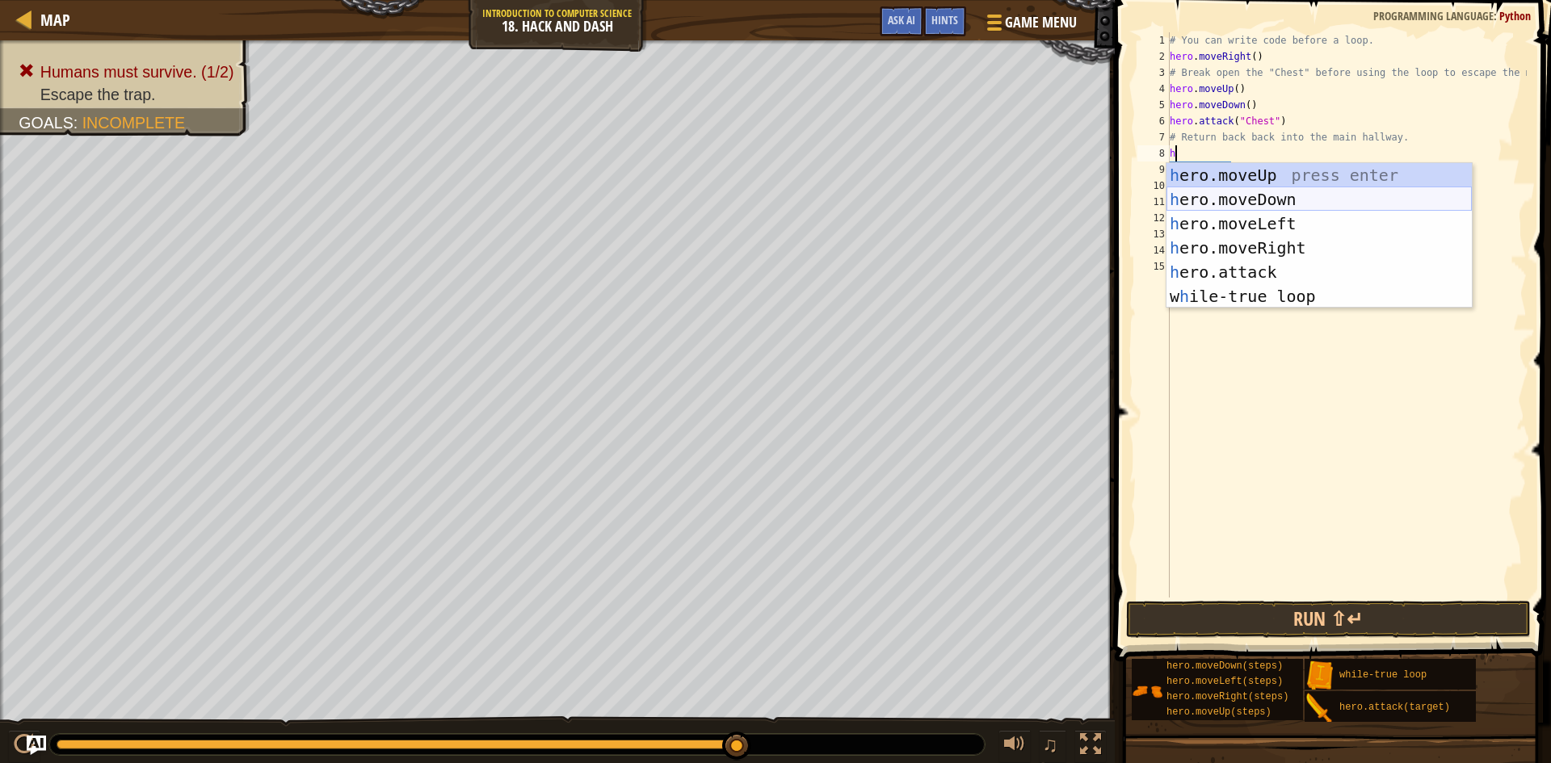
click at [1268, 196] on div "h ero.moveUp press enter h ero.moveDown press enter h ero.moveLeft press enter …" at bounding box center [1319, 260] width 305 height 194
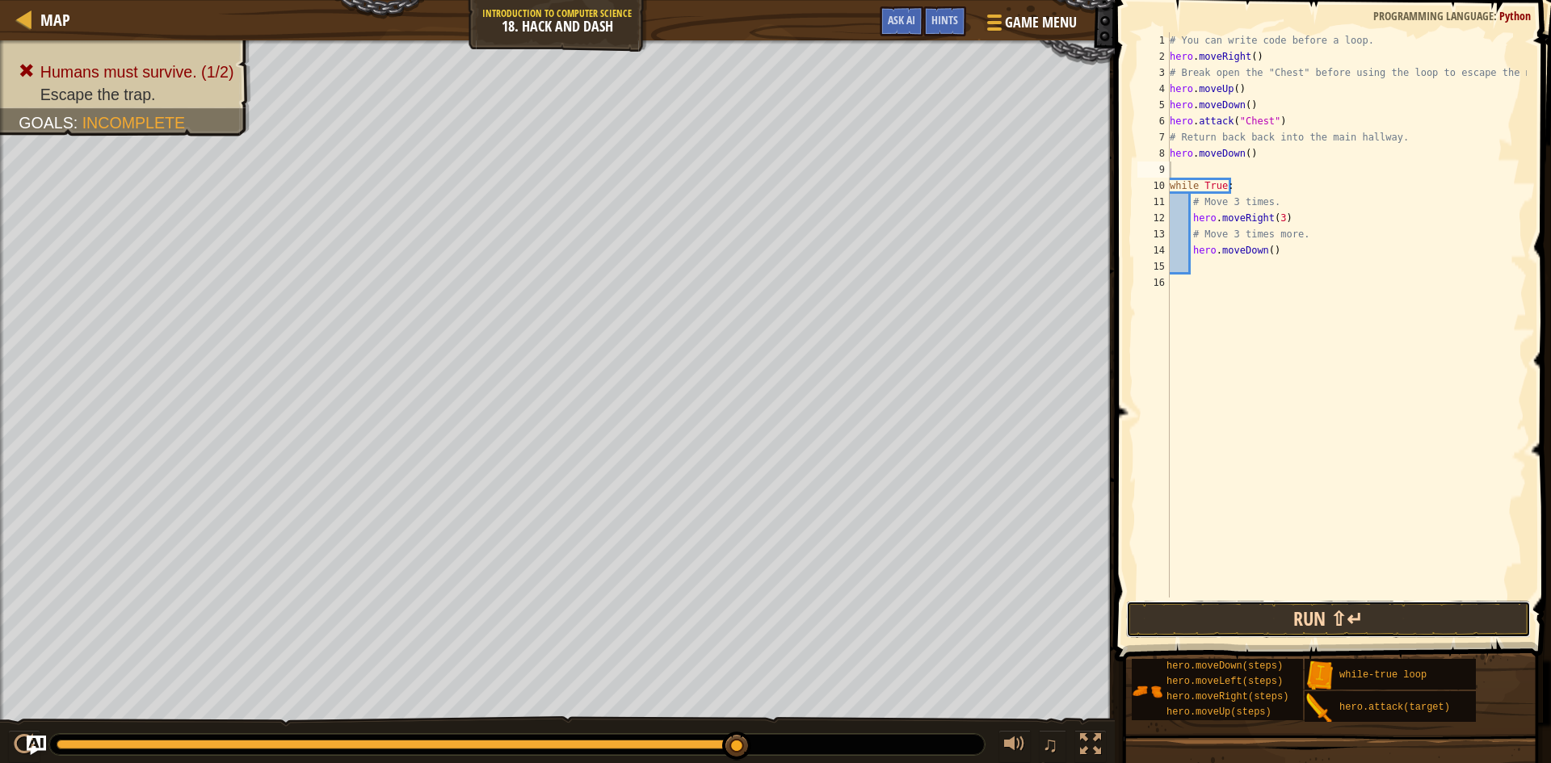
click at [1295, 616] on button "Run ⇧↵" at bounding box center [1328, 619] width 405 height 37
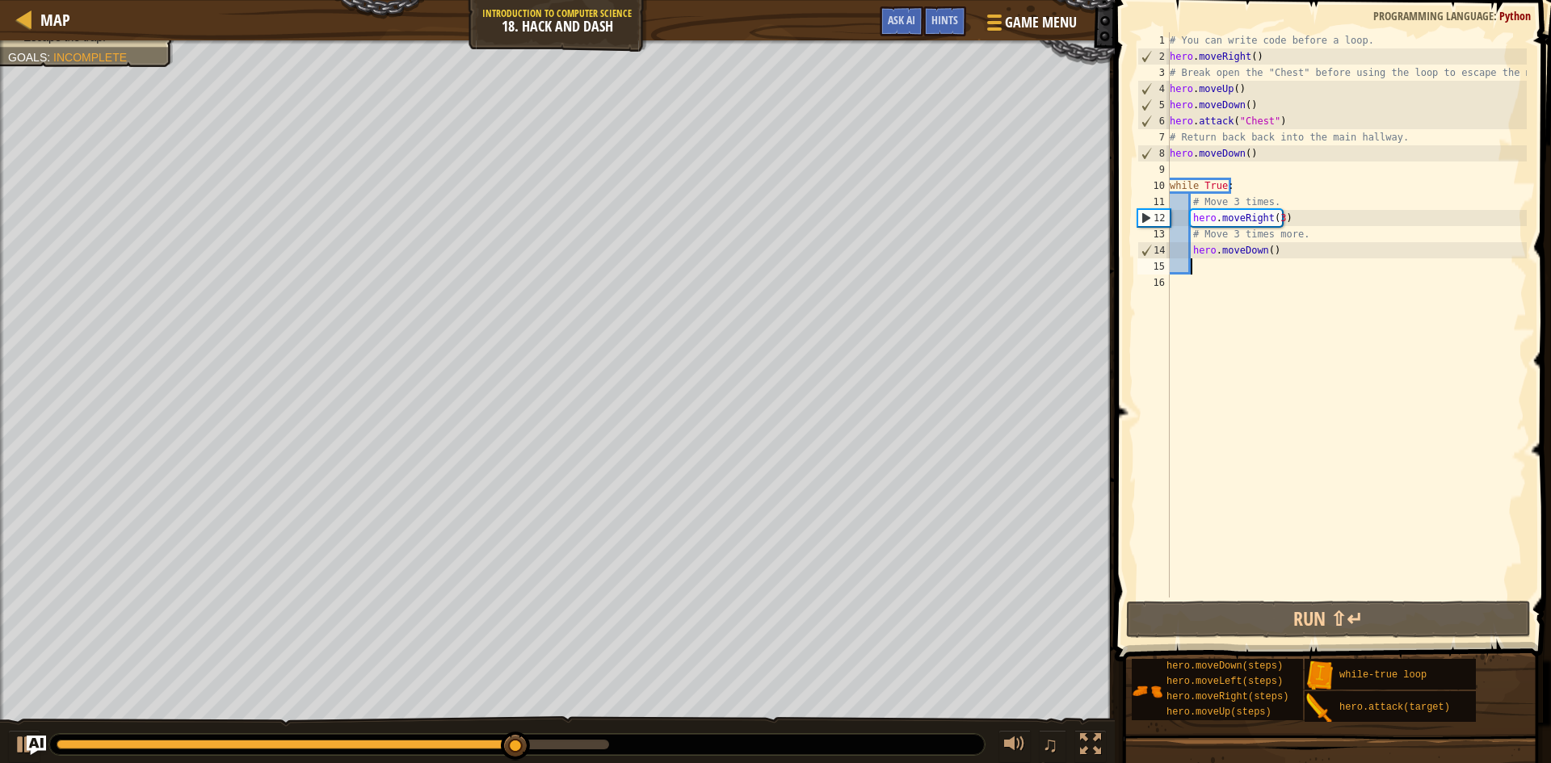
click at [1216, 267] on div "# You can write code before a loop. hero . moveRight ( ) # Break open the "Ches…" at bounding box center [1347, 331] width 360 height 598
click at [1264, 249] on div "# You can write code before a loop. hero . moveRight ( ) # Break open the "Ches…" at bounding box center [1347, 331] width 360 height 598
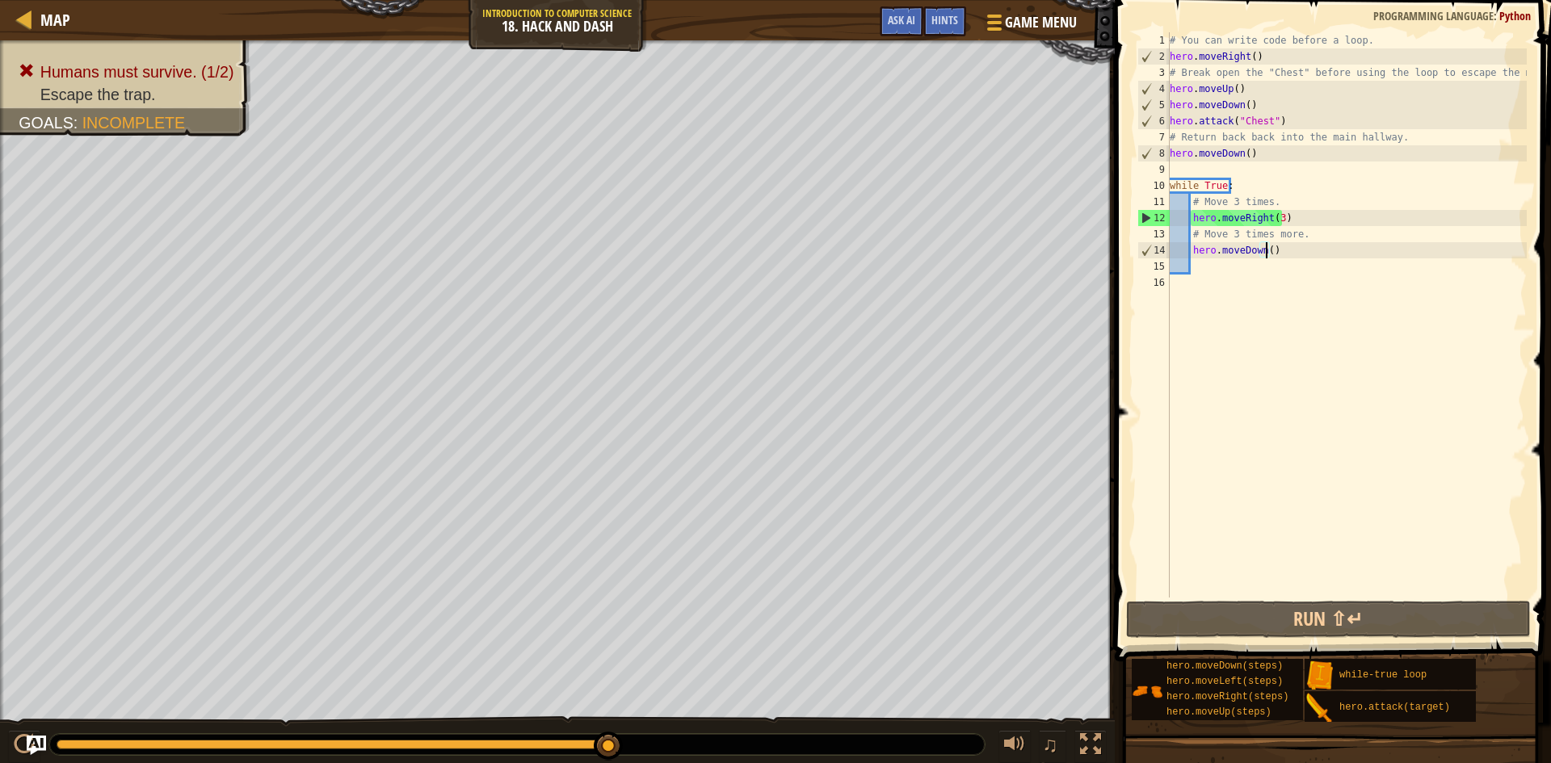
scroll to position [7, 8]
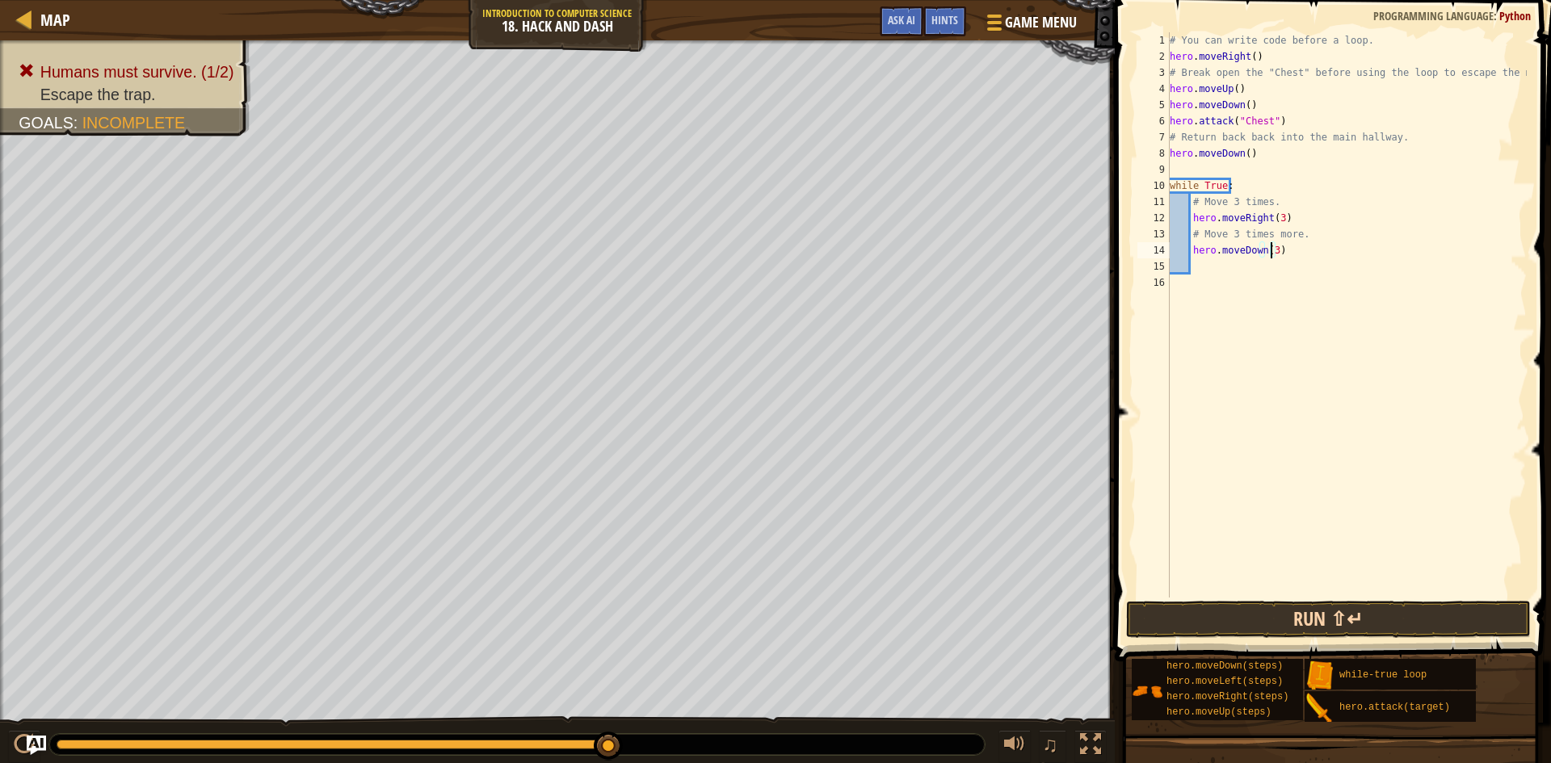
type textarea "hero.moveDown(3)"
click at [1393, 622] on button "Run ⇧↵" at bounding box center [1328, 619] width 405 height 37
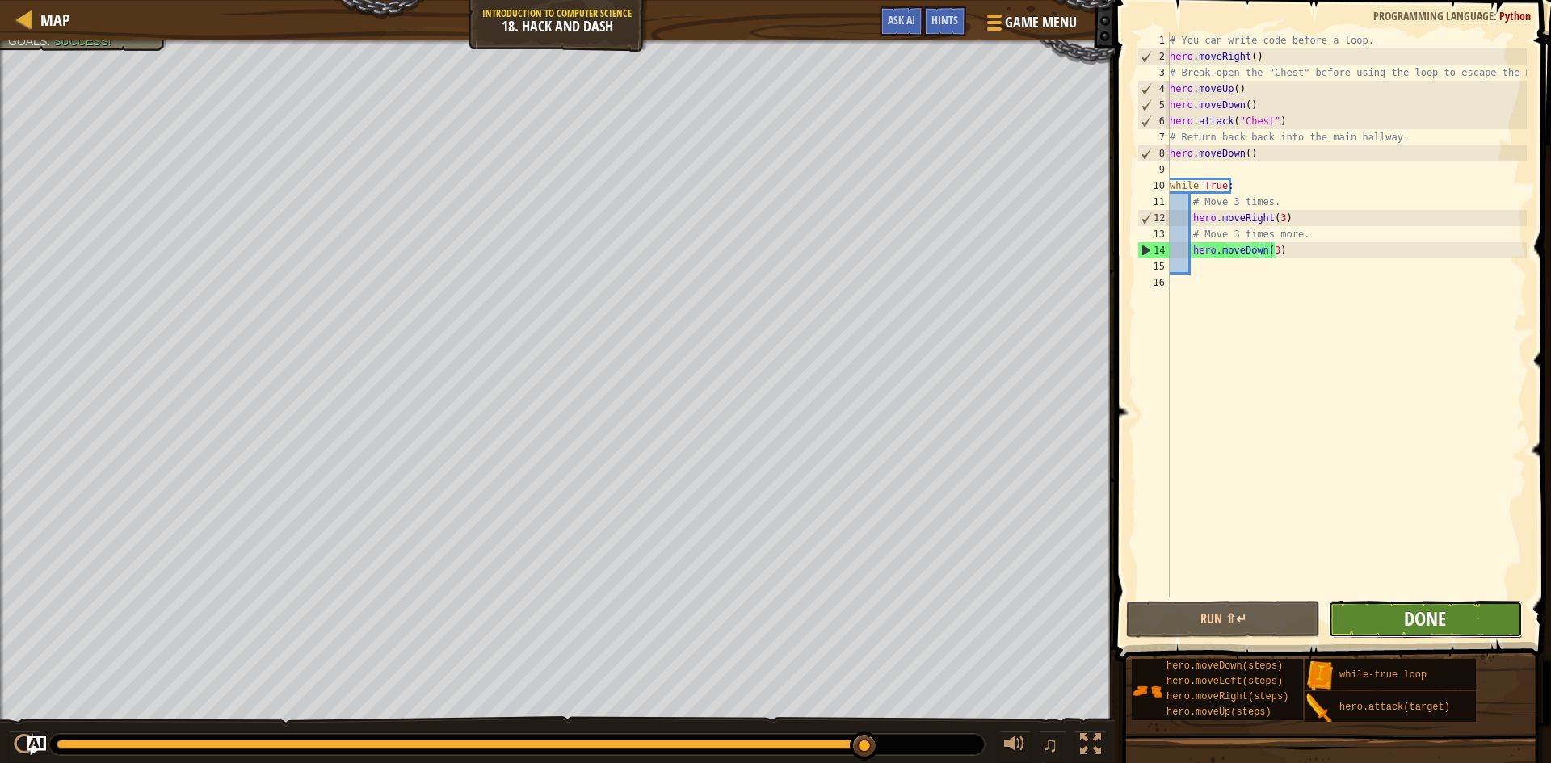
click at [1440, 612] on span "Done" at bounding box center [1425, 619] width 42 height 26
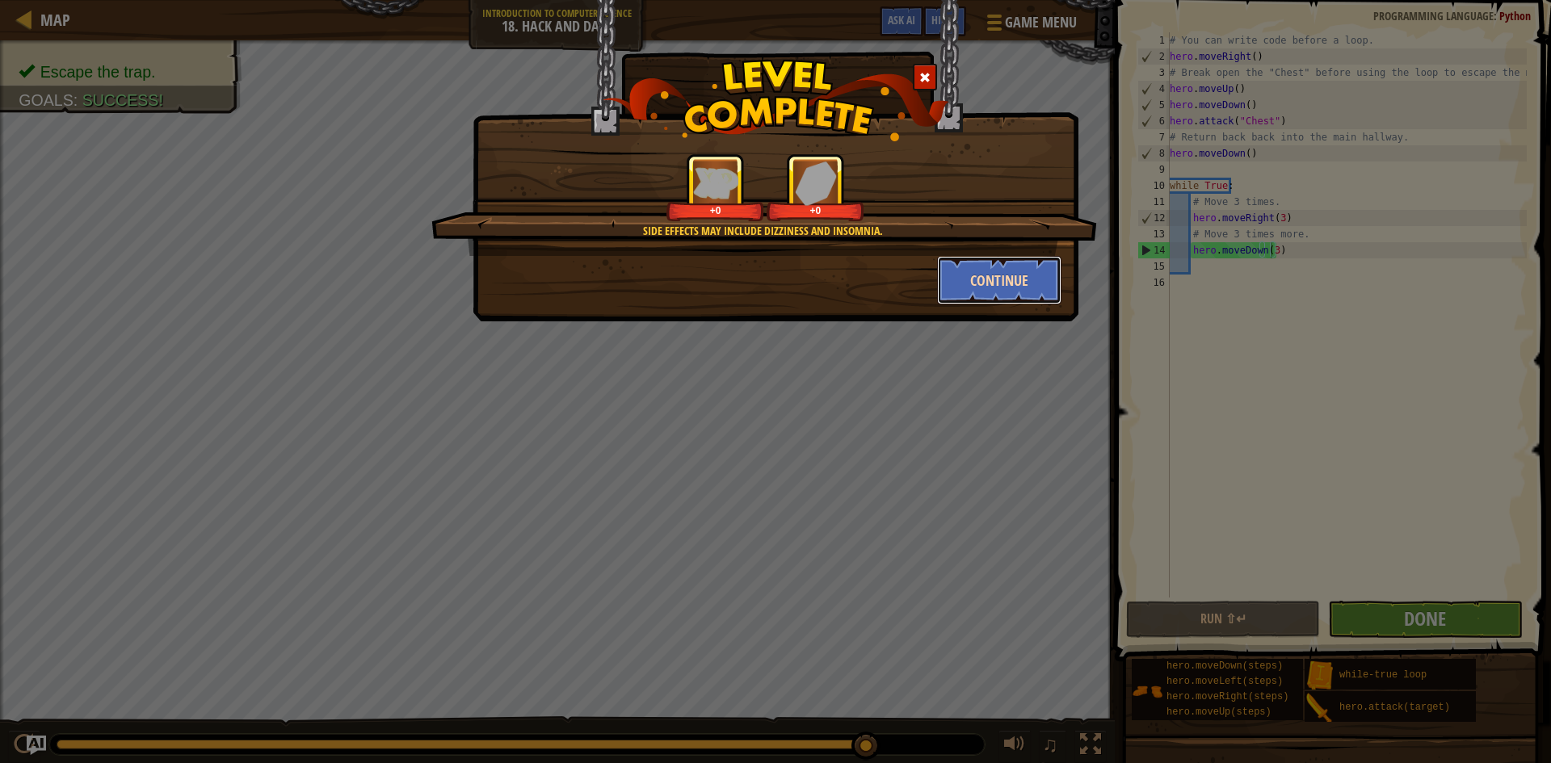
click at [1009, 277] on button "Continue" at bounding box center [999, 280] width 125 height 48
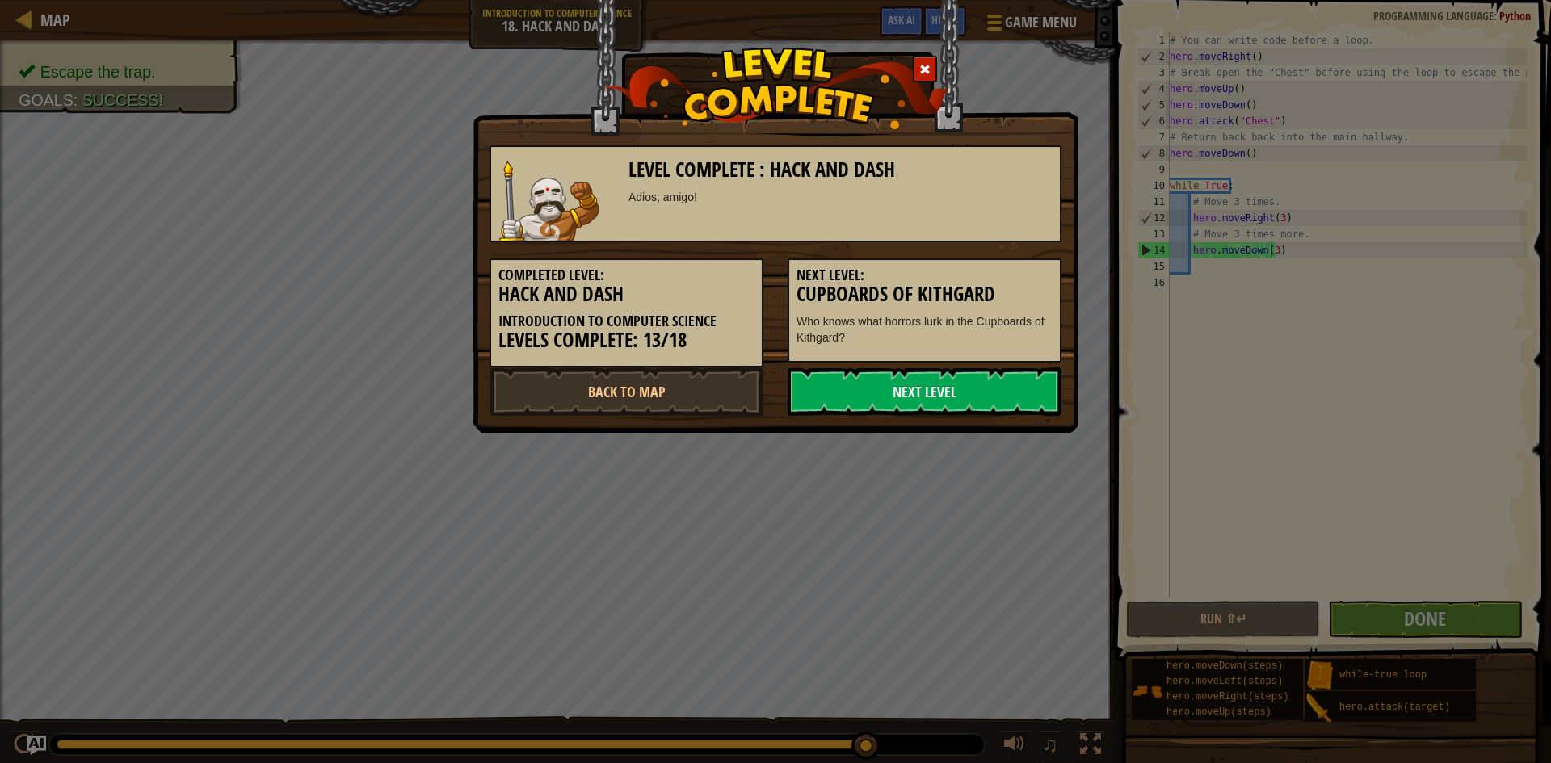
click at [1021, 273] on div "Next Level: Cupboards of Kithgard Who knows what horrors lurk in the Cupboards …" at bounding box center [925, 311] width 274 height 104
click at [964, 385] on link "Next Level" at bounding box center [925, 392] width 274 height 48
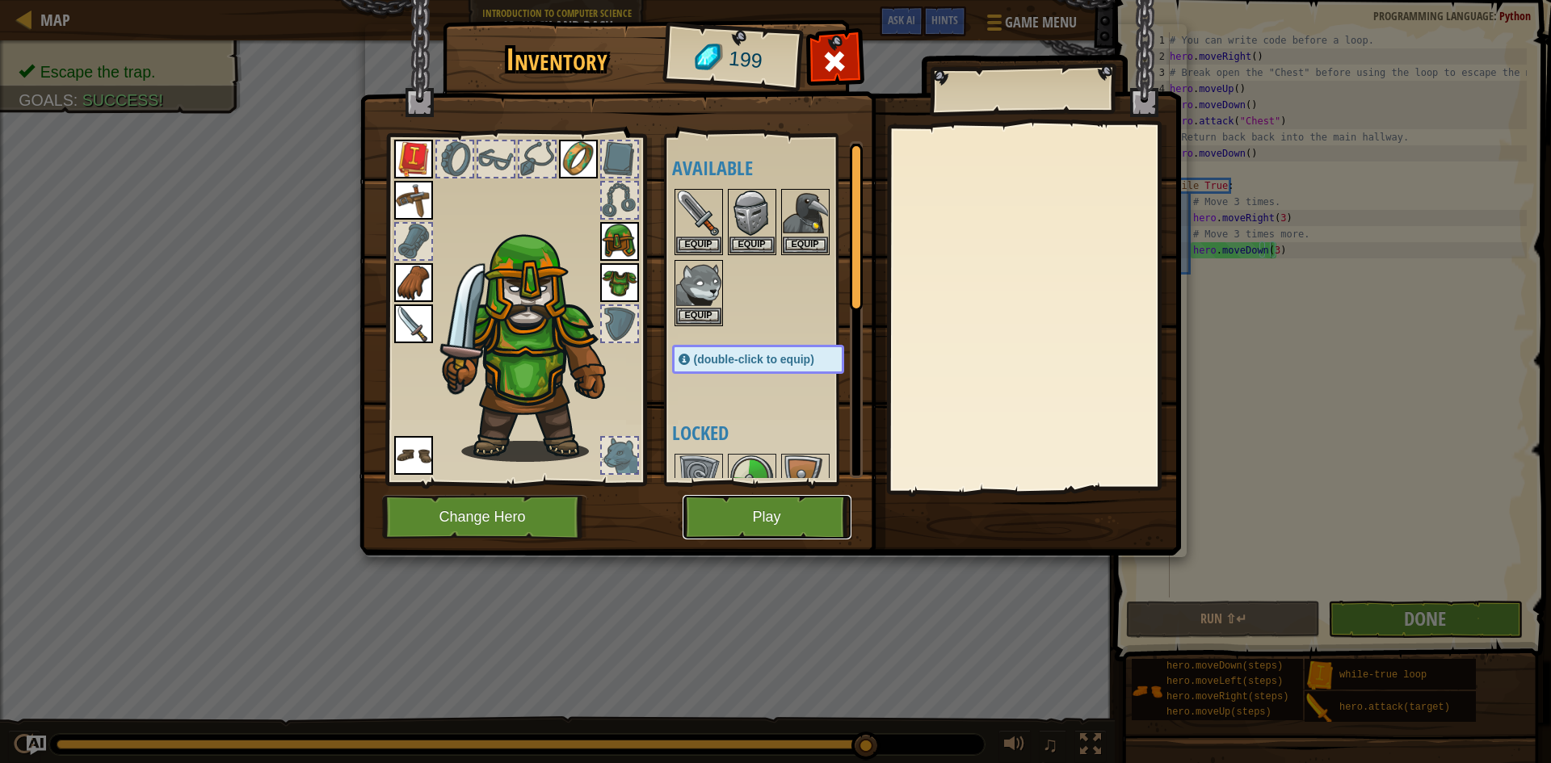
click at [834, 506] on button "Play" at bounding box center [767, 517] width 169 height 44
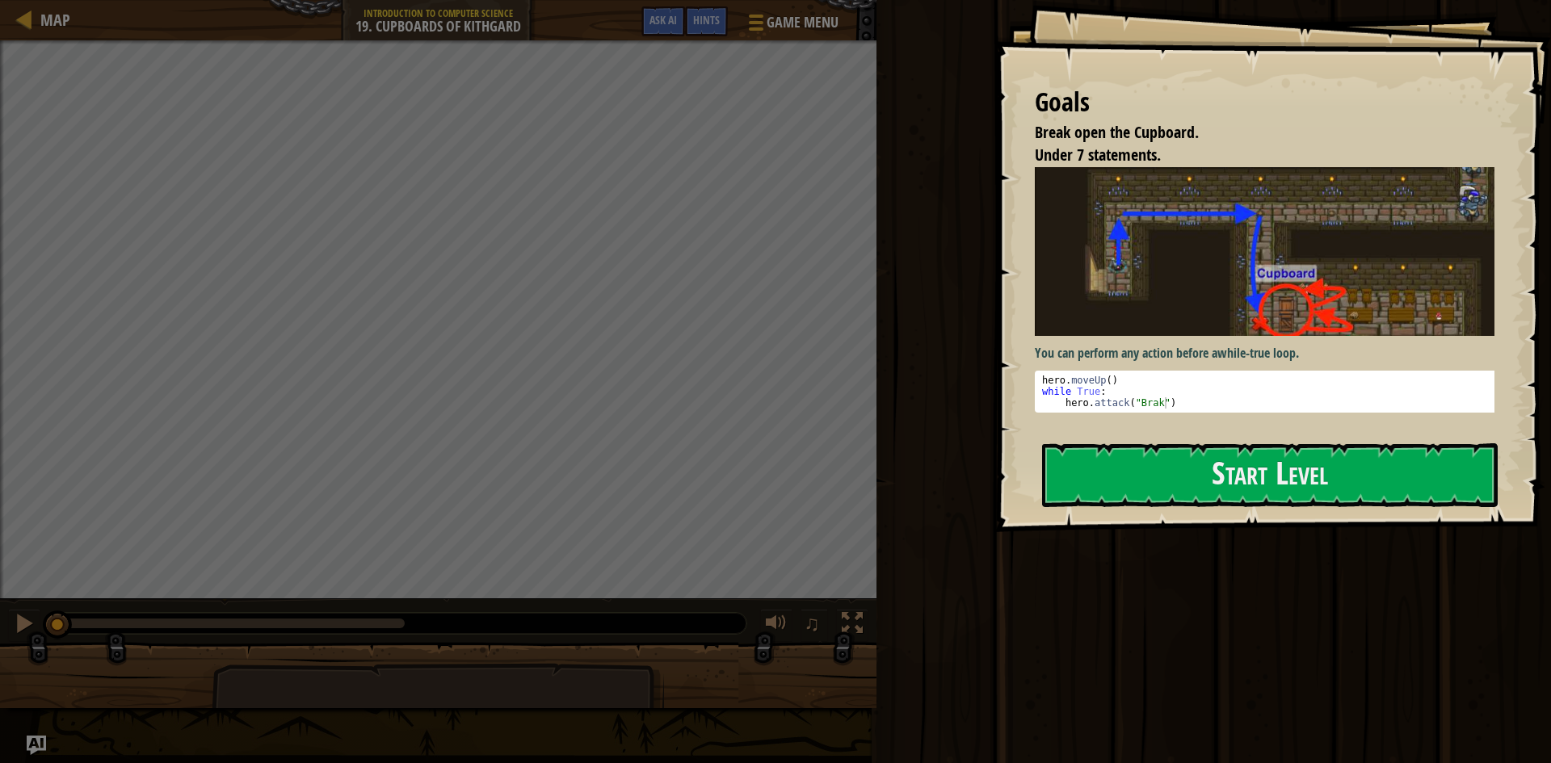
drag, startPoint x: 1549, startPoint y: 512, endPoint x: 1479, endPoint y: 440, distance: 100.5
click at [1537, 502] on div "Run ⇧↵ Submit Done" at bounding box center [1211, 377] width 679 height 755
drag, startPoint x: 1479, startPoint y: 440, endPoint x: 1402, endPoint y: 350, distance: 119.2
click at [1478, 435] on div "Run ⇧↵ Submit Done" at bounding box center [1211, 377] width 679 height 755
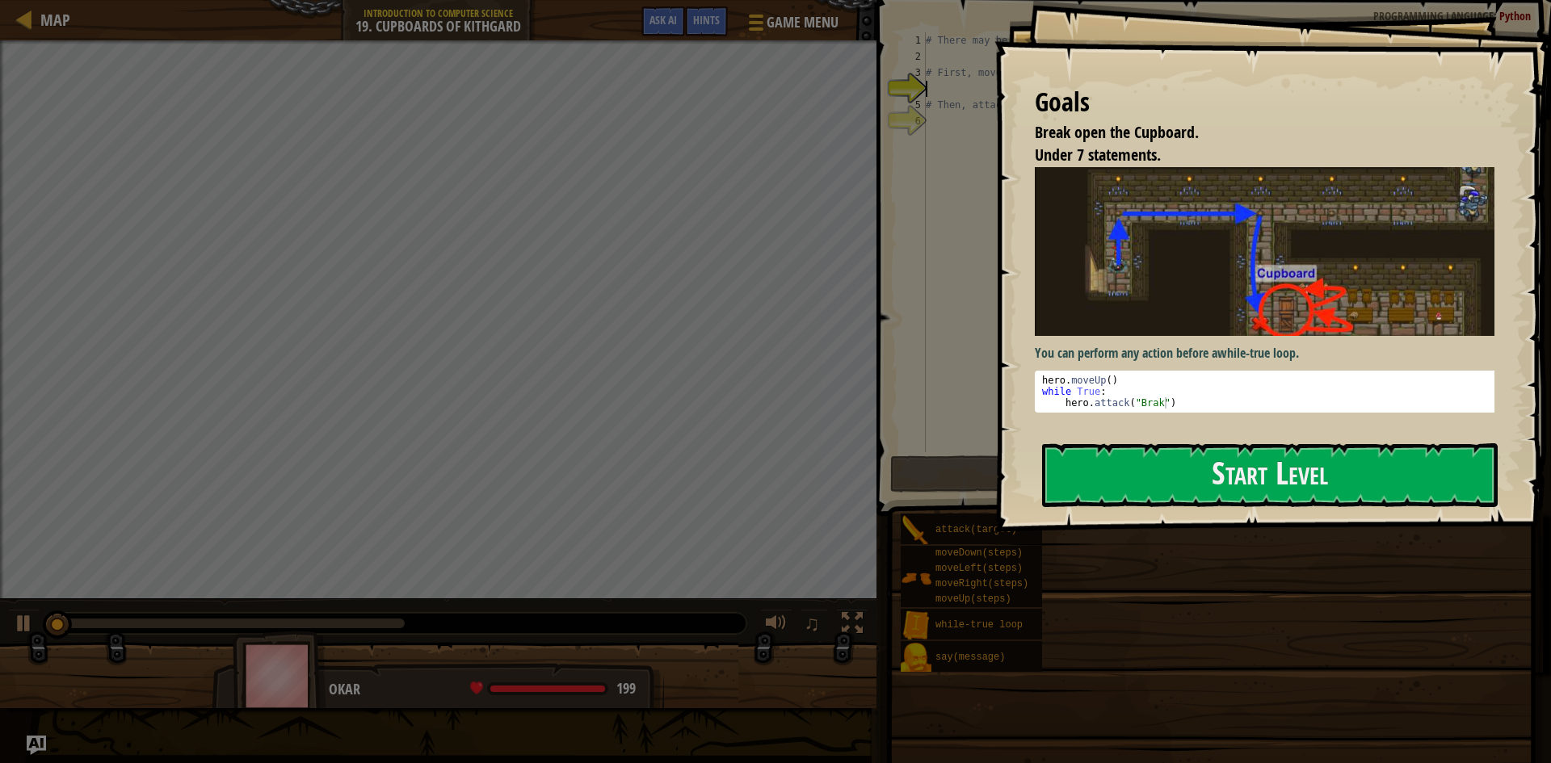
click at [1400, 350] on div "Goals Break open the Cupboard. Under 7 statements. You can perform any action b…" at bounding box center [1272, 266] width 557 height 532
drag, startPoint x: 1388, startPoint y: 460, endPoint x: 1378, endPoint y: 465, distance: 10.8
click at [1383, 465] on button "Start Level" at bounding box center [1270, 476] width 456 height 64
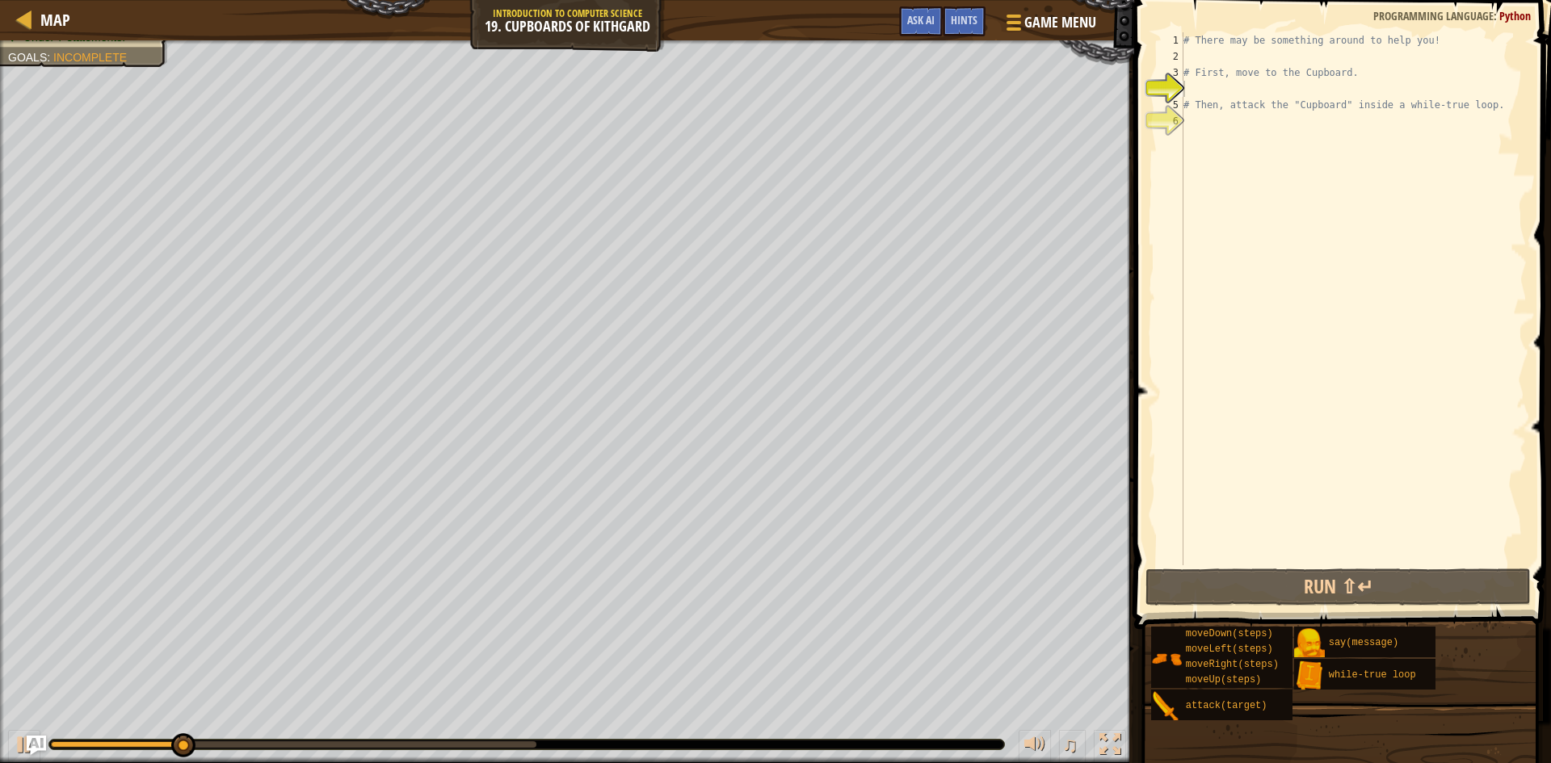
click at [1188, 86] on div "# There may be something around to help you! # First, move to the Cupboard. # T…" at bounding box center [1353, 315] width 347 height 566
type textarea "h"
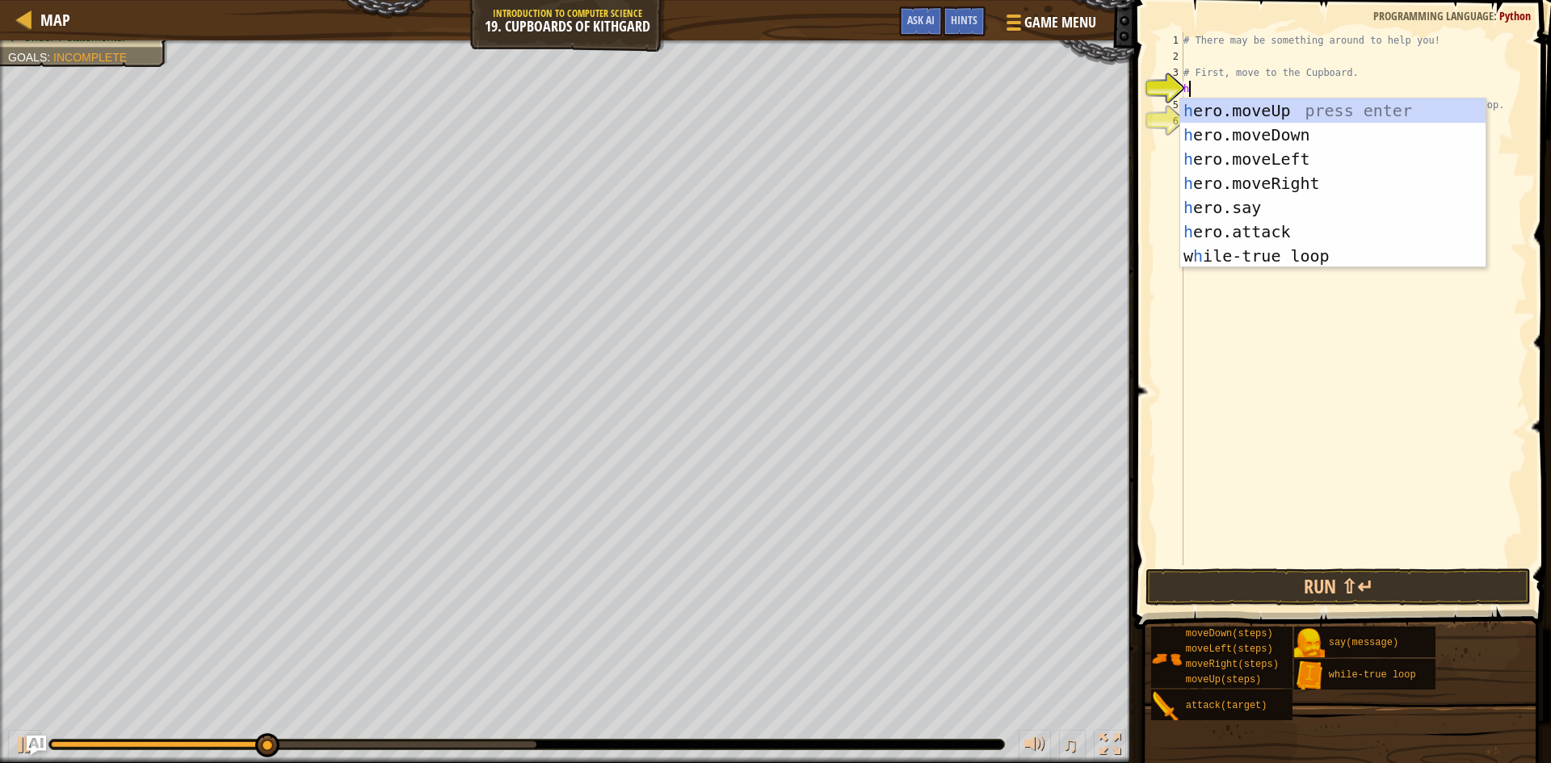
scroll to position [7, 0]
click at [1288, 109] on div "h ero.moveUp press enter h ero.moveDown press enter h ero.moveLeft press enter …" at bounding box center [1332, 208] width 305 height 218
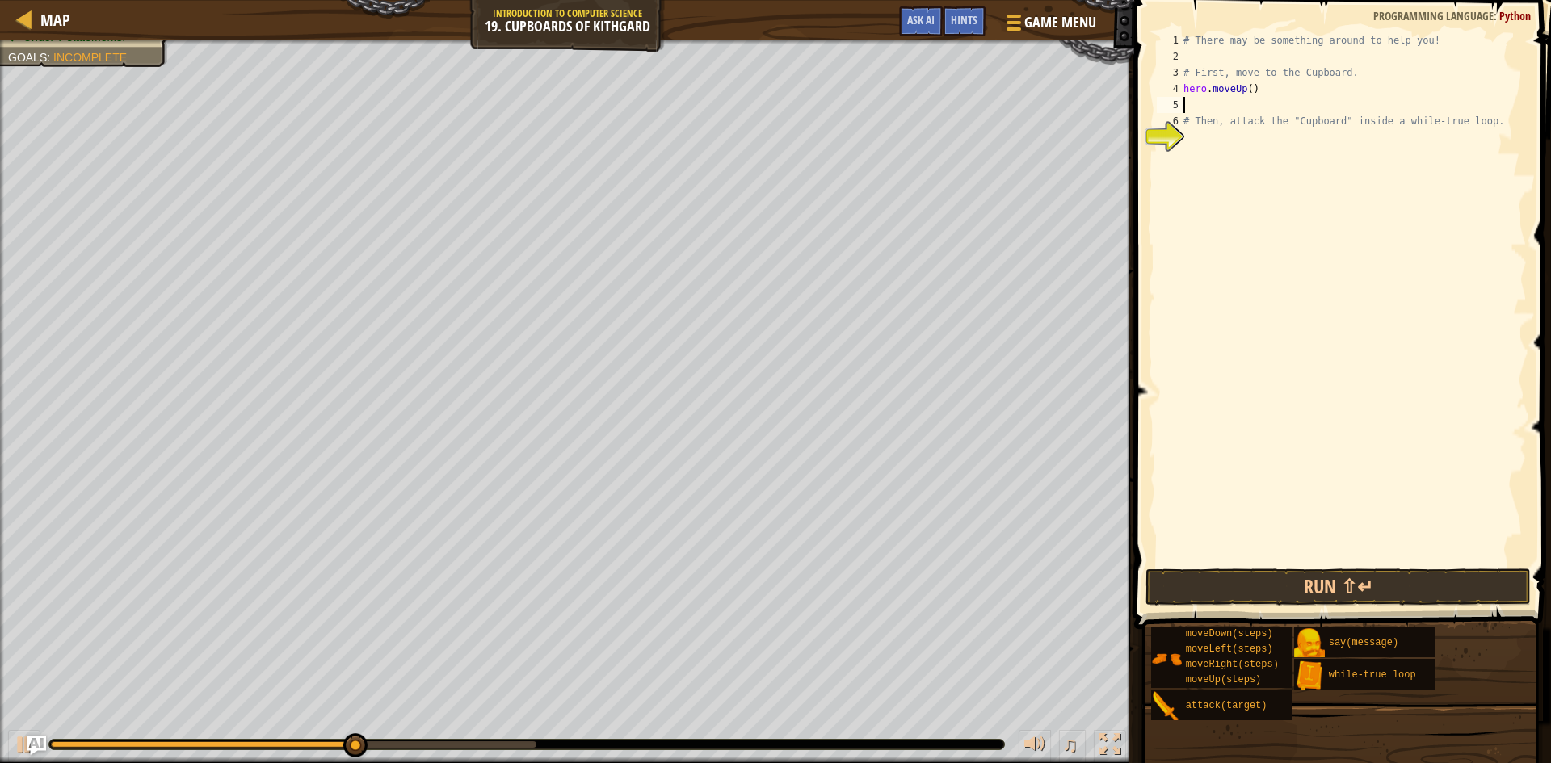
click at [1208, 141] on div "# There may be something around to help you! # First, move to the Cupboard. her…" at bounding box center [1353, 315] width 347 height 566
type textarea "h"
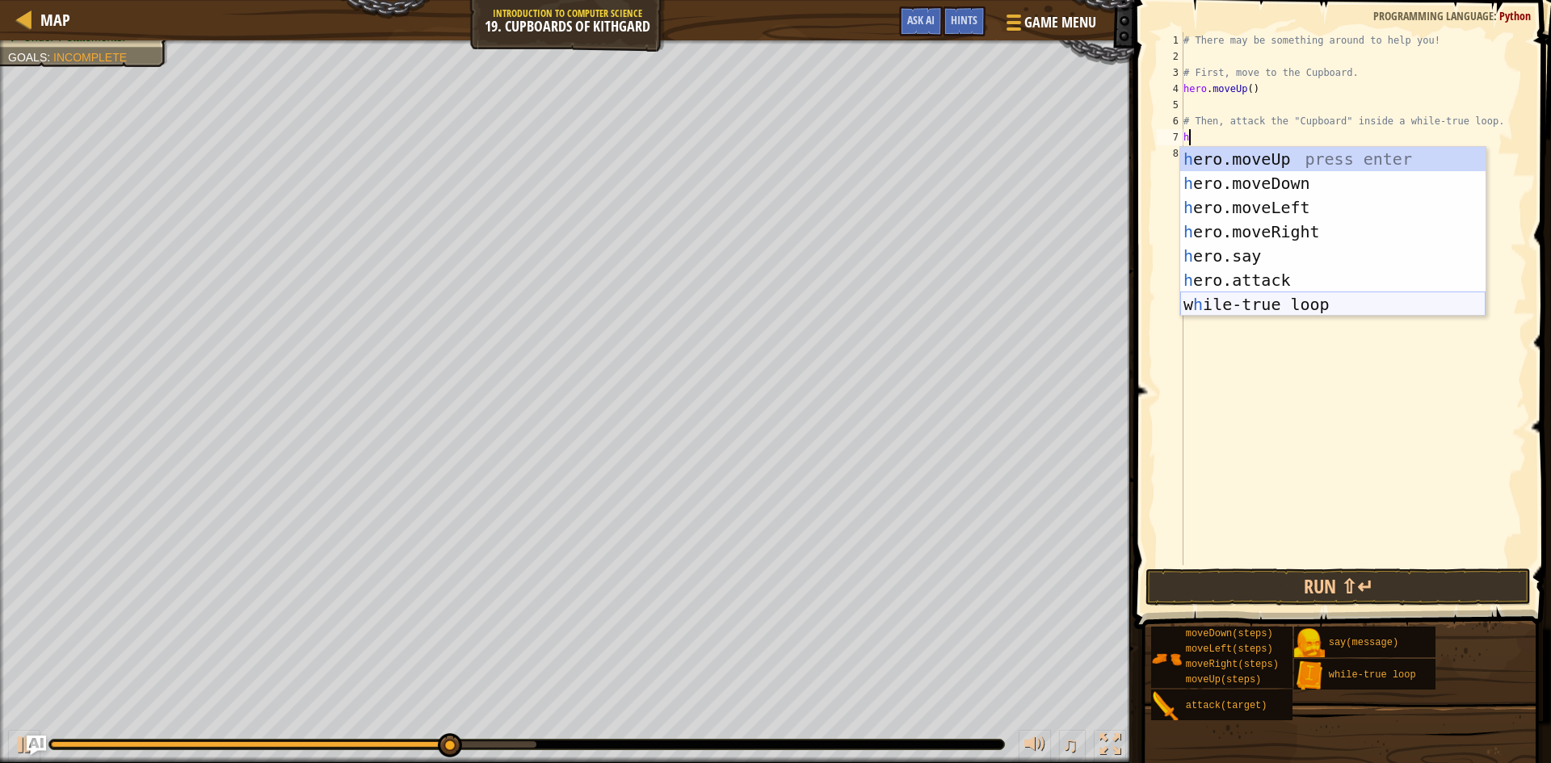
click at [1301, 301] on div "h ero.moveUp press enter h ero.moveDown press enter h ero.moveLeft press enter …" at bounding box center [1332, 256] width 305 height 218
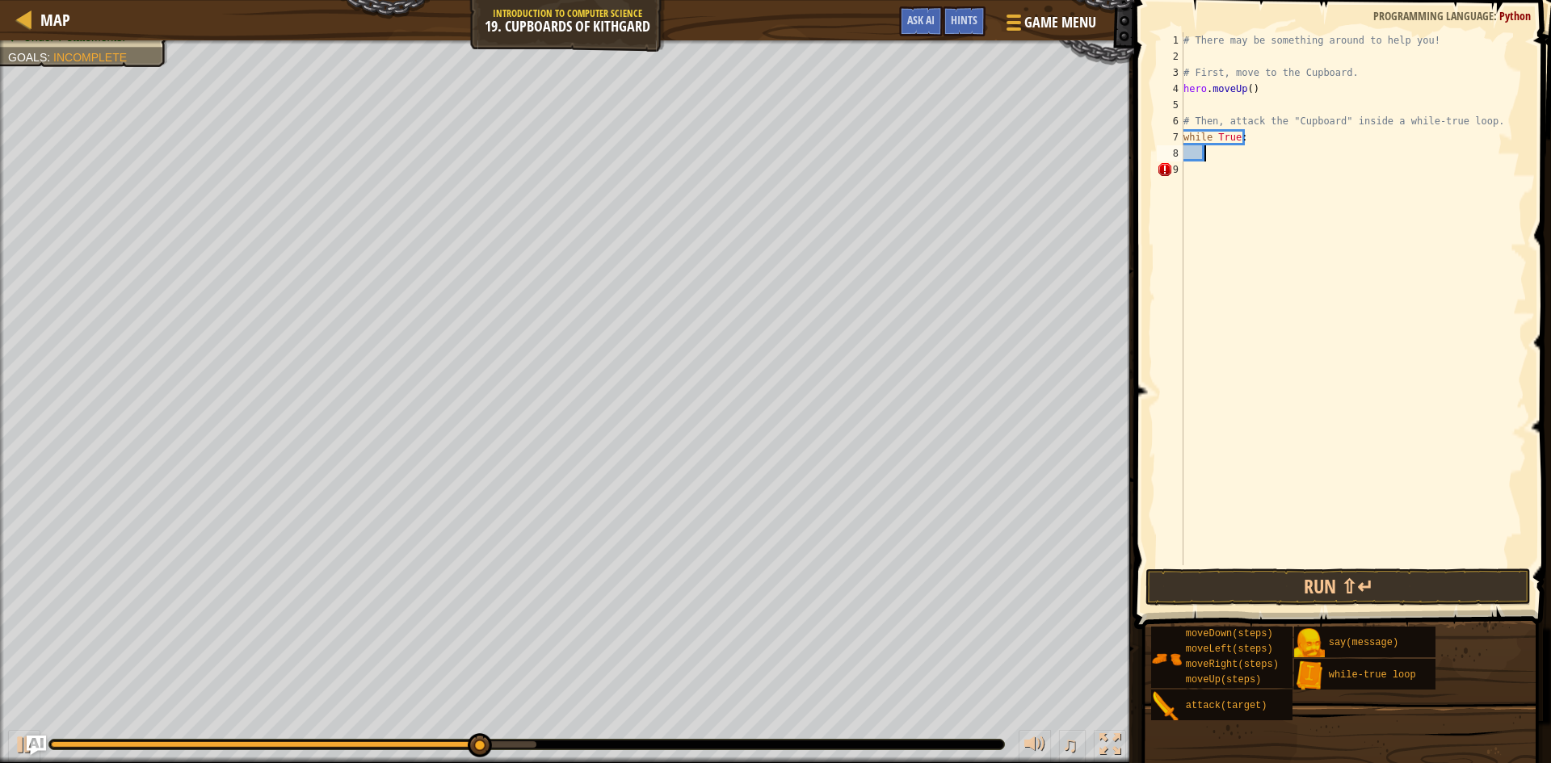
scroll to position [7, 2]
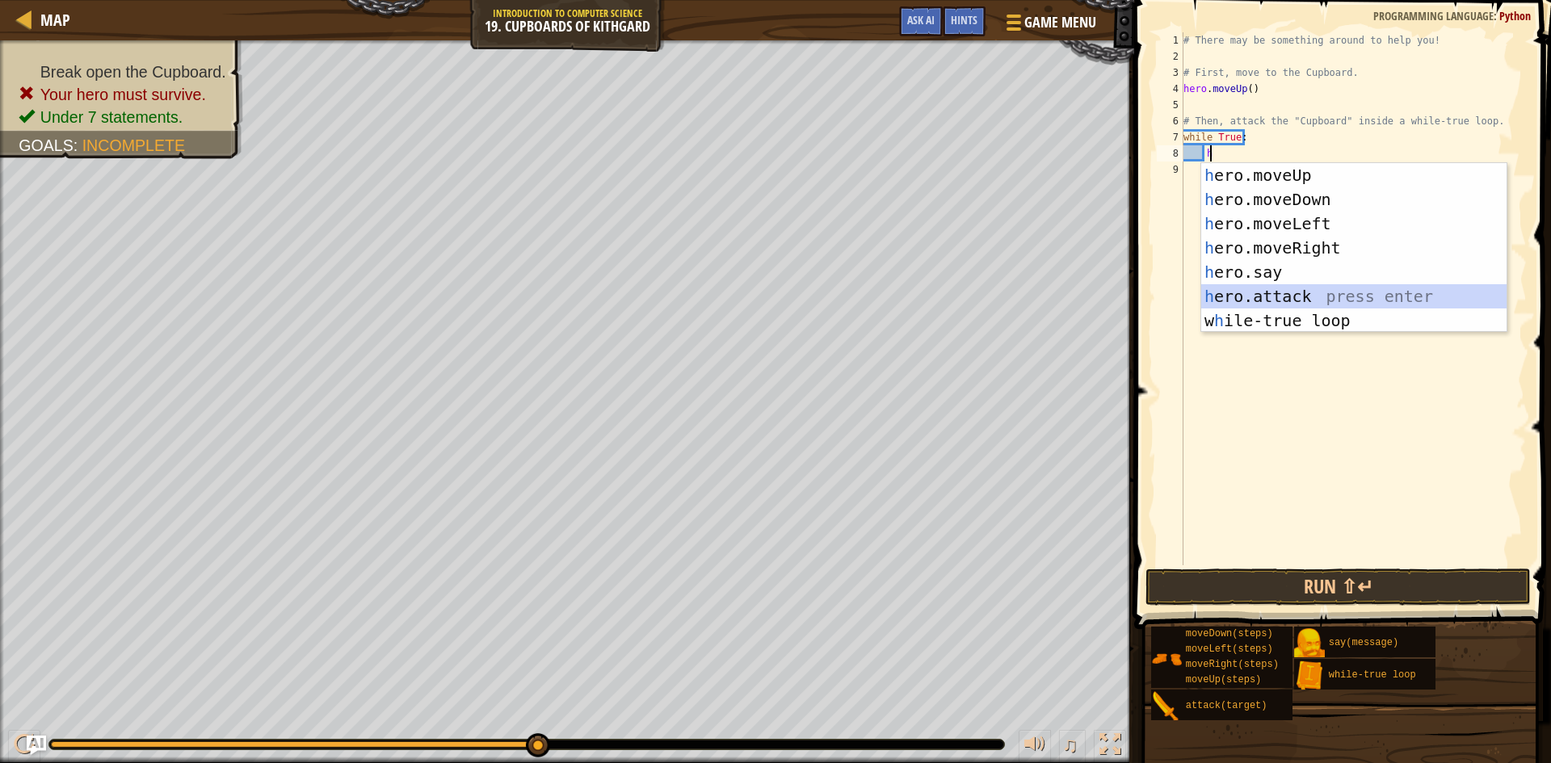
click at [1321, 287] on div "h ero.moveUp press enter h ero.moveDown press enter h ero.moveLeft press enter …" at bounding box center [1353, 272] width 305 height 218
type textarea "hero.attack("Enemy Name")"
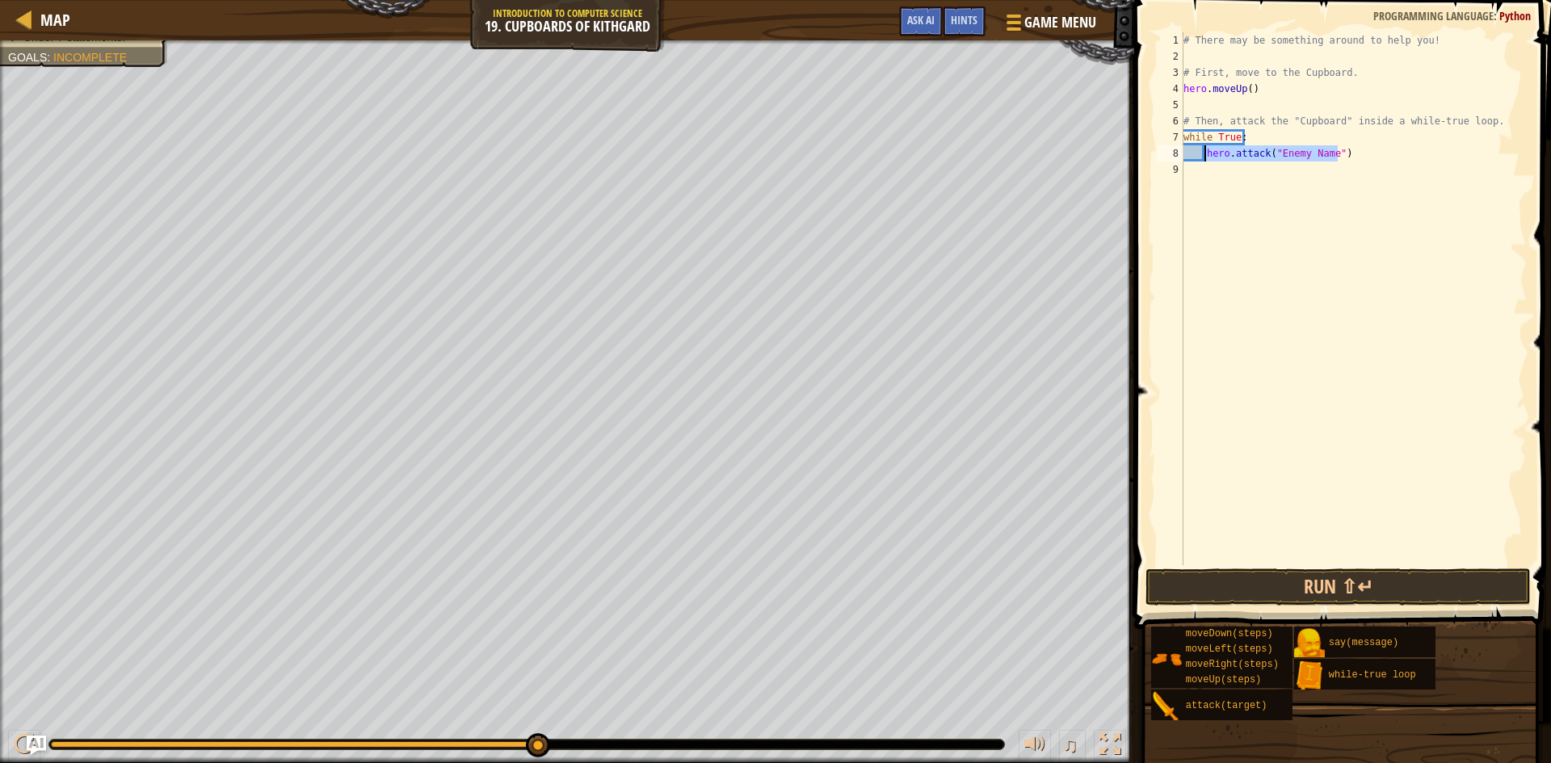
drag, startPoint x: 1340, startPoint y: 157, endPoint x: 1205, endPoint y: 152, distance: 135.0
click at [1205, 152] on div "# There may be something around to help you! # First, move to the Cupboard. her…" at bounding box center [1353, 315] width 347 height 566
click at [1200, 95] on div "# There may be something around to help you! # First, move to the Cupboard. her…" at bounding box center [1353, 315] width 347 height 566
type textarea "hero.moveUp()"
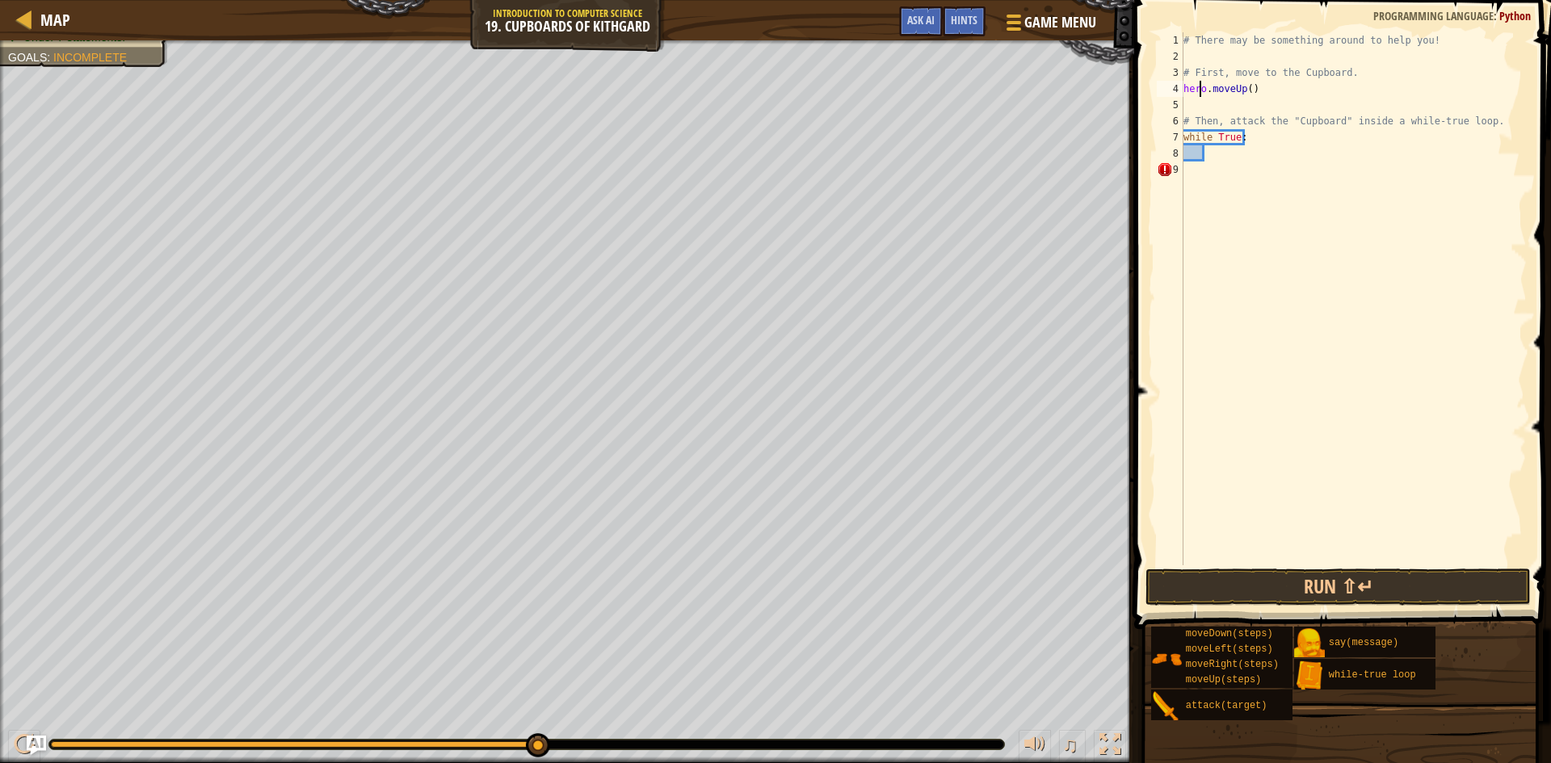
click at [1192, 107] on div "# There may be something around to help you! # First, move to the Cupboard. her…" at bounding box center [1353, 315] width 347 height 566
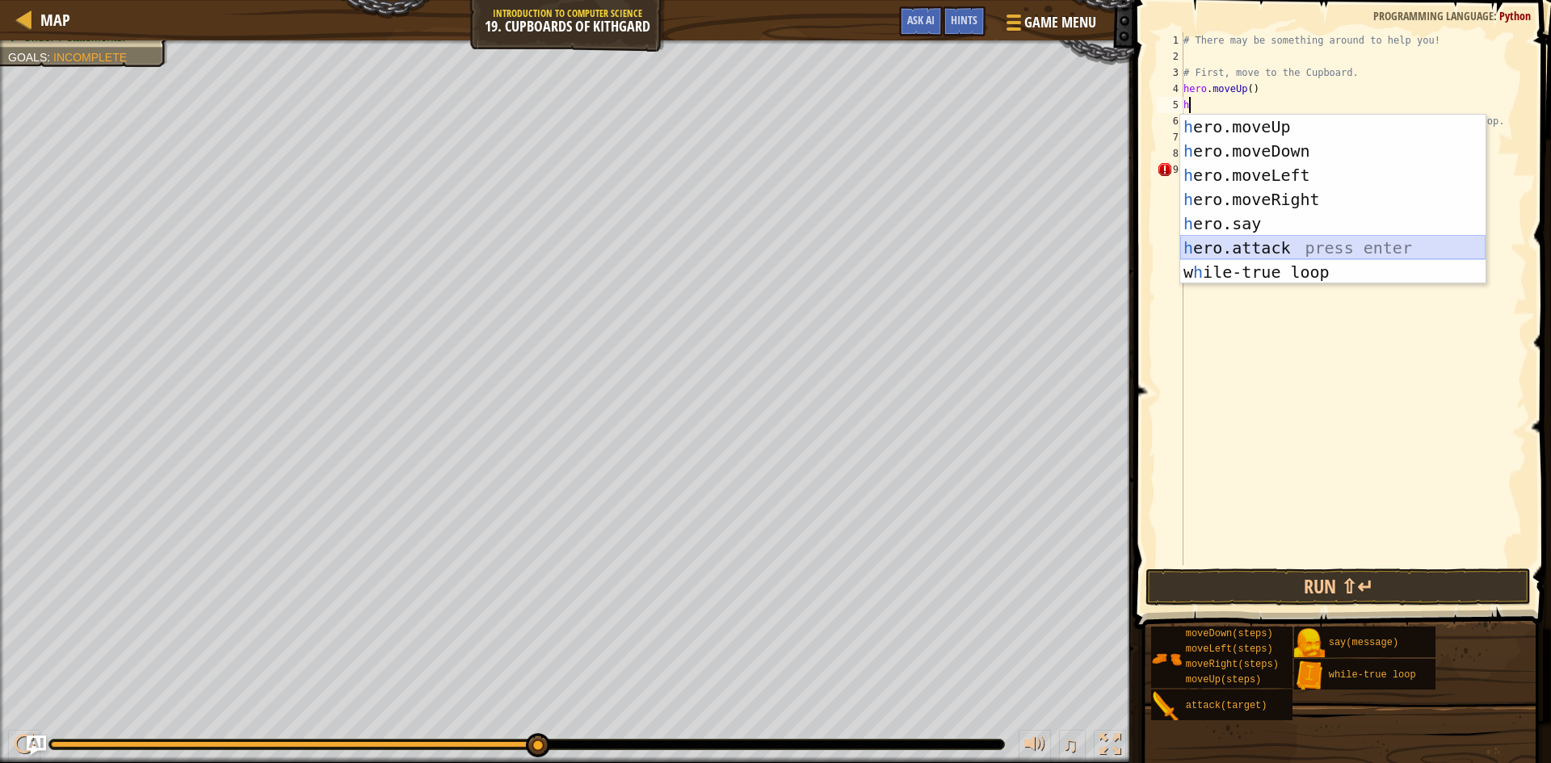
click at [1275, 243] on div "h ero.moveUp press enter h ero.moveDown press enter h ero.moveLeft press enter …" at bounding box center [1332, 224] width 305 height 218
type textarea "hero.attack("Enemy Name")"
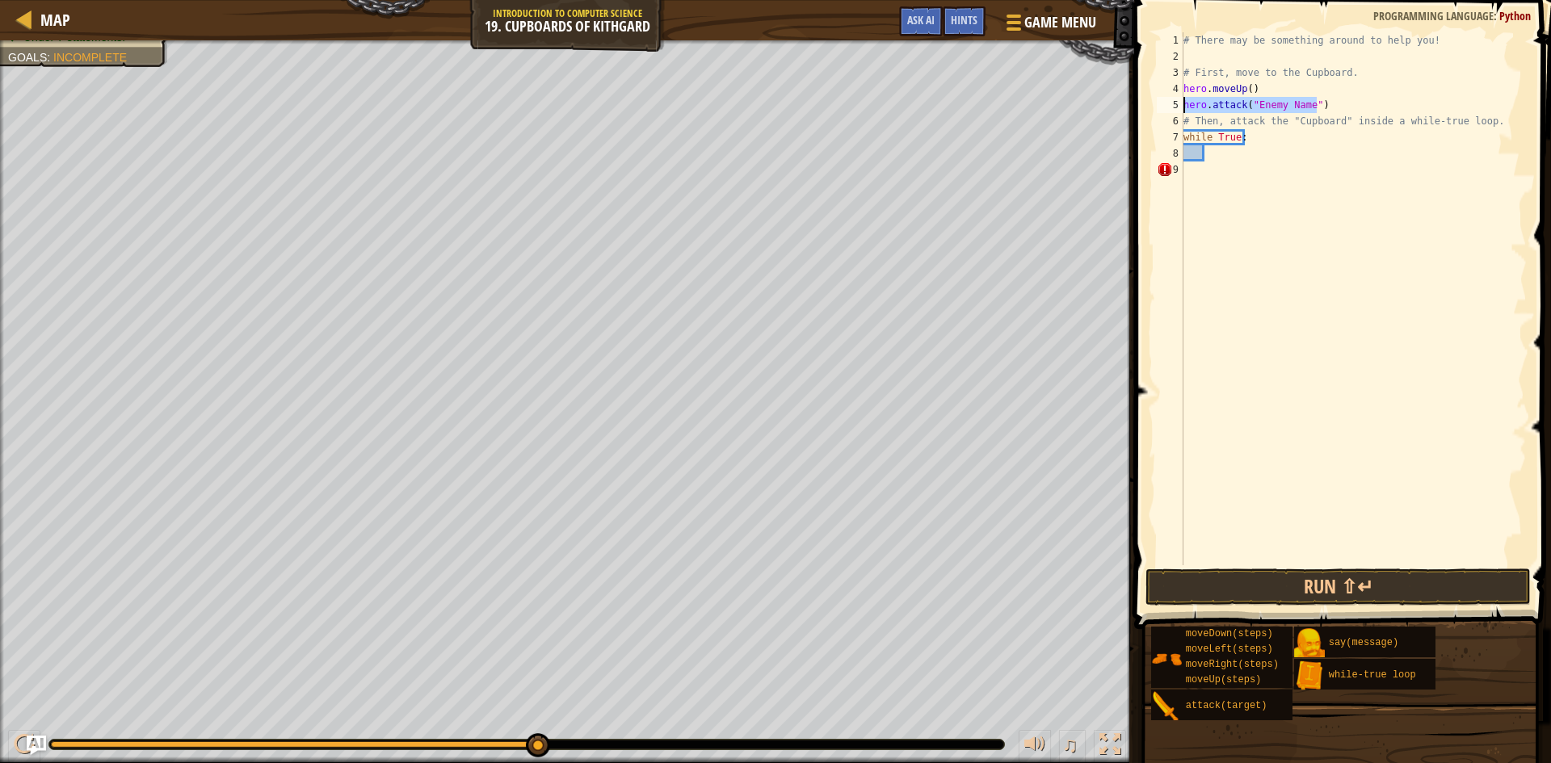
drag, startPoint x: 1315, startPoint y: 107, endPoint x: 1181, endPoint y: 107, distance: 134.1
click at [1181, 107] on div "hero.attack("Enemy Name") 1 2 3 4 5 6 7 8 9 # There may be something around to …" at bounding box center [1340, 298] width 373 height 533
click at [1216, 155] on div "# There may be something around to help you! # First, move to the Cupboard. her…" at bounding box center [1353, 315] width 347 height 566
type textarea "h"
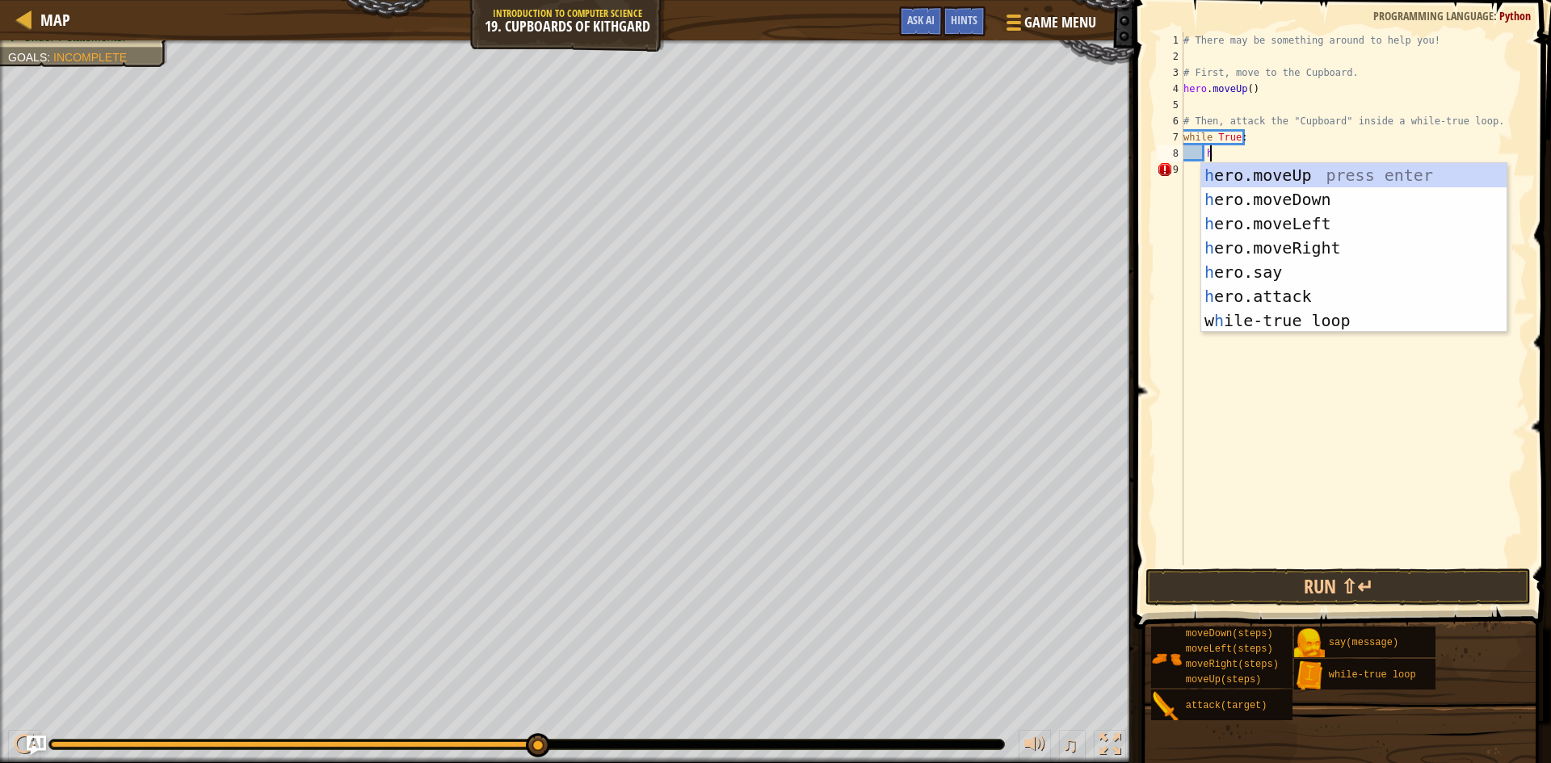
scroll to position [7, 2]
click at [1327, 240] on div "h ero.moveUp press enter h ero.moveDown press enter h ero.moveLeft press enter …" at bounding box center [1353, 272] width 305 height 218
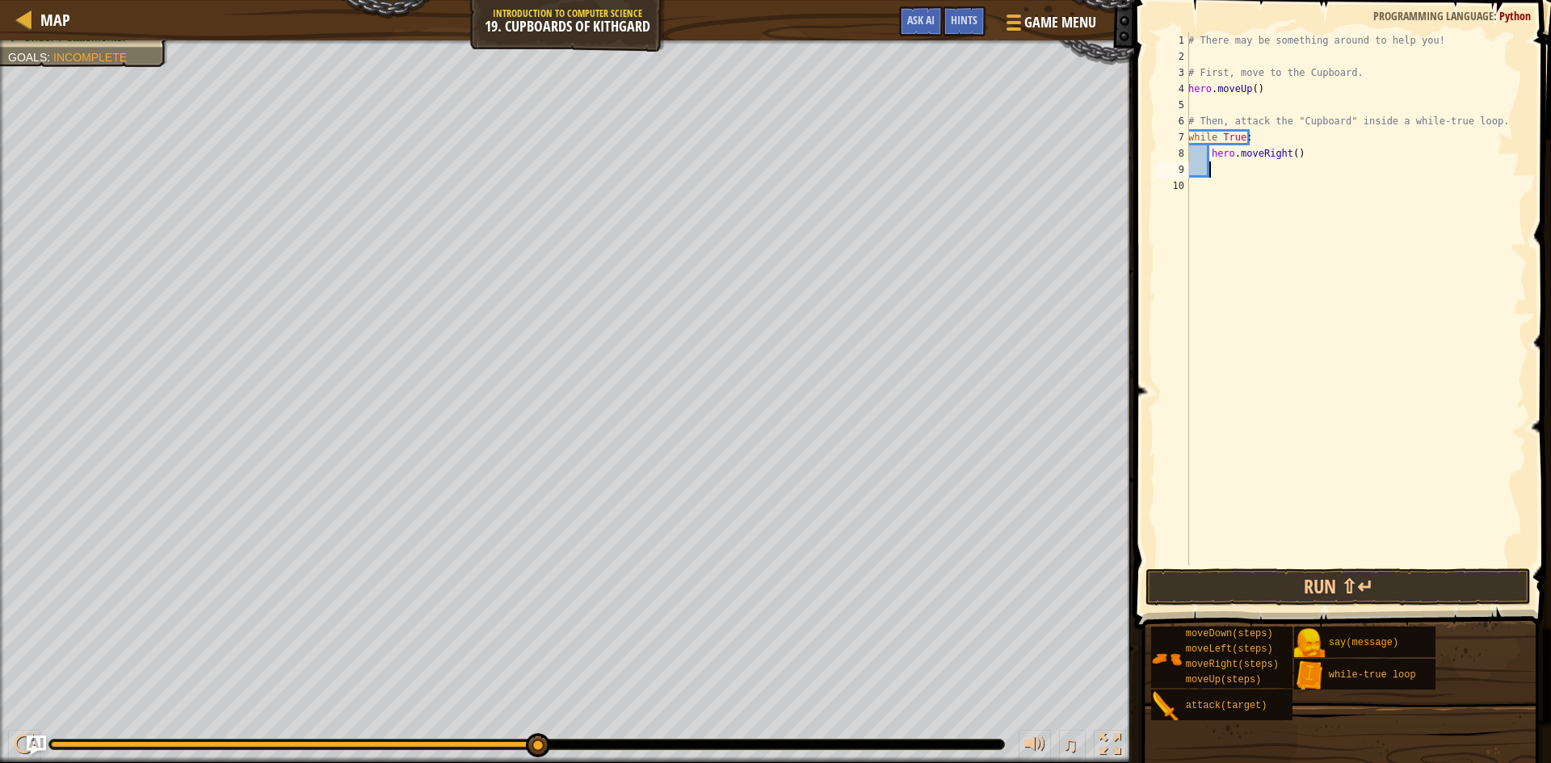
click at [1290, 154] on div "# There may be something around to help you! # First, move to the Cupboard. her…" at bounding box center [1356, 315] width 342 height 566
click at [1375, 591] on button "Run ⇧↵" at bounding box center [1338, 587] width 385 height 37
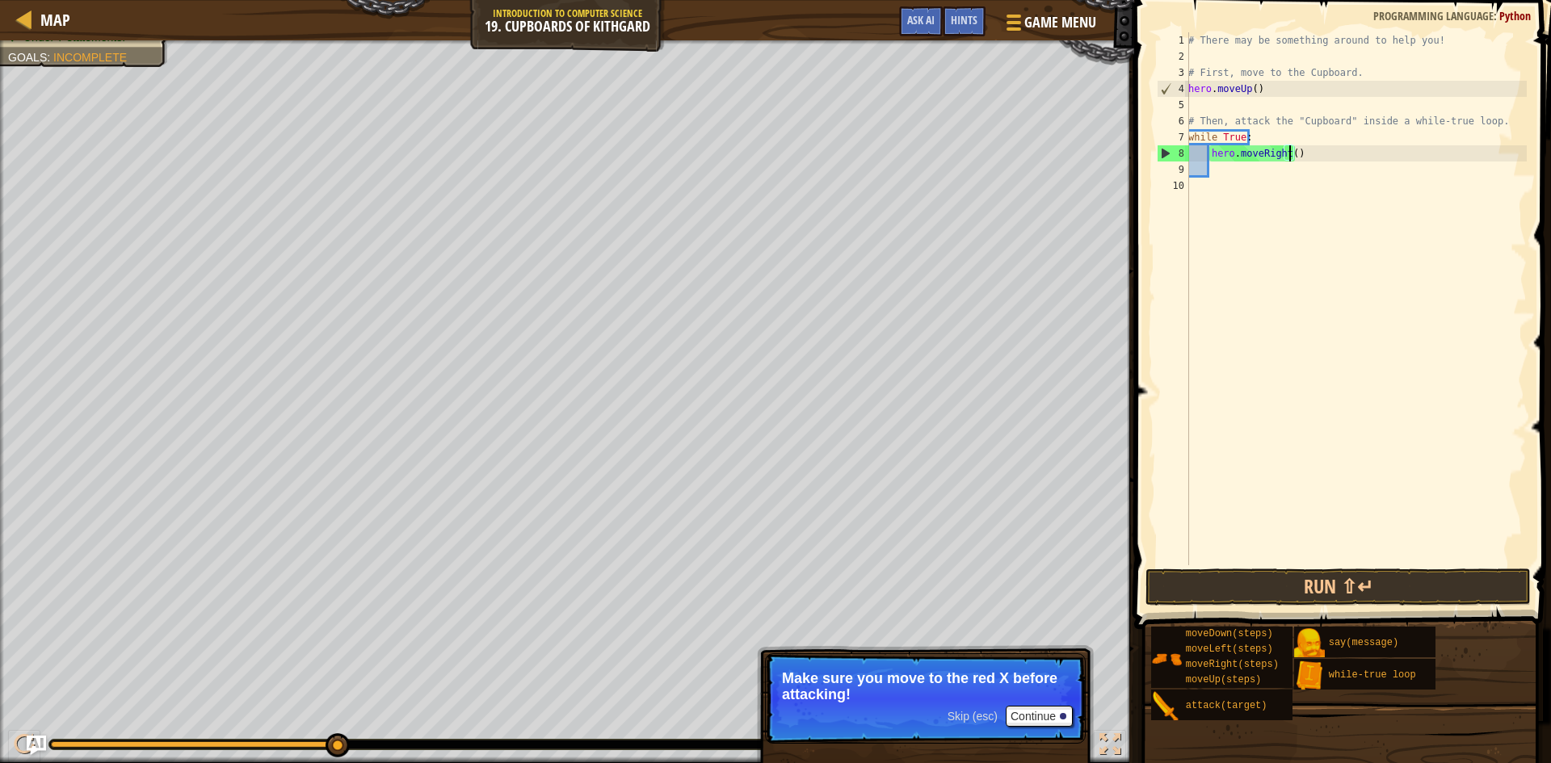
type textarea "hero.moveRight(2)"
click at [1210, 178] on div "# There may be something around to help you! # First, move to the Cupboard. her…" at bounding box center [1356, 315] width 342 height 566
click at [1213, 164] on div "# There may be something around to help you! # First, move to the Cupboard. her…" at bounding box center [1356, 315] width 342 height 566
type textarea "h"
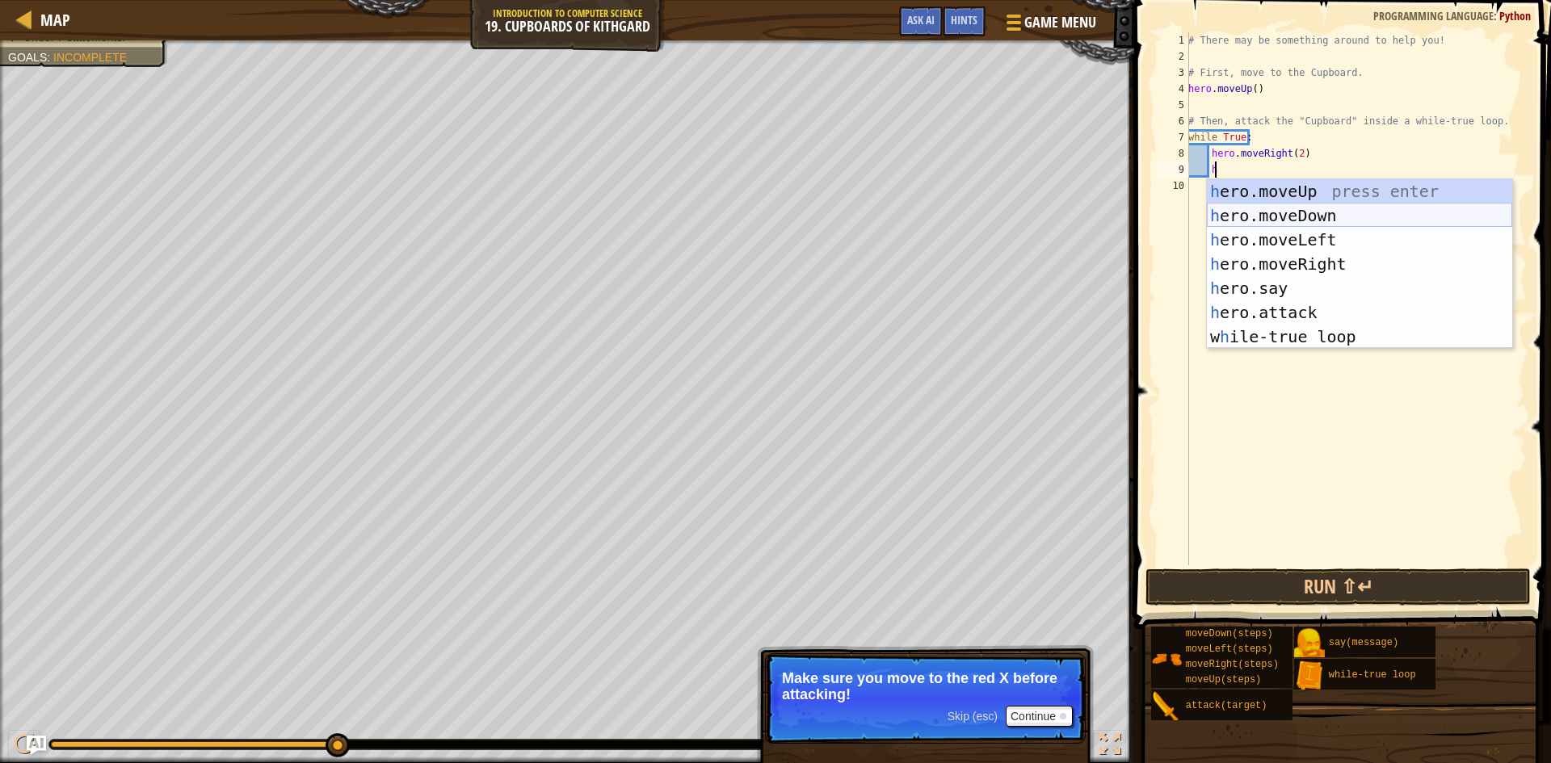
scroll to position [7, 2]
click at [1315, 211] on div "h ero.moveUp press enter h ero.moveDown press enter h ero.moveLeft press enter …" at bounding box center [1359, 288] width 305 height 218
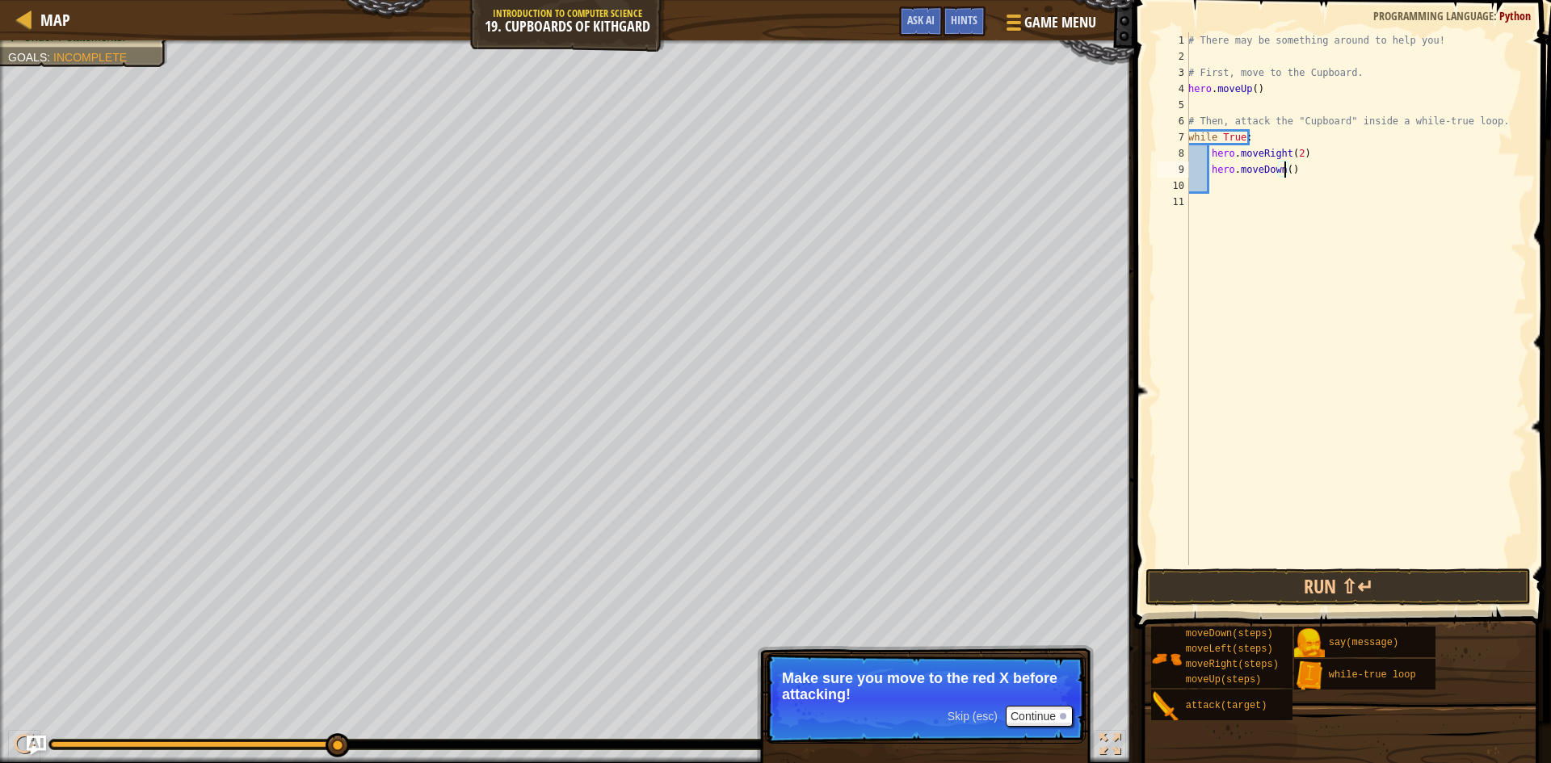
click at [1285, 165] on div "# There may be something around to help you! # First, move to the Cupboard. her…" at bounding box center [1356, 315] width 342 height 566
type textarea "hero.moveDown(2)"
click at [1345, 583] on button "Run ⇧↵" at bounding box center [1338, 587] width 385 height 37
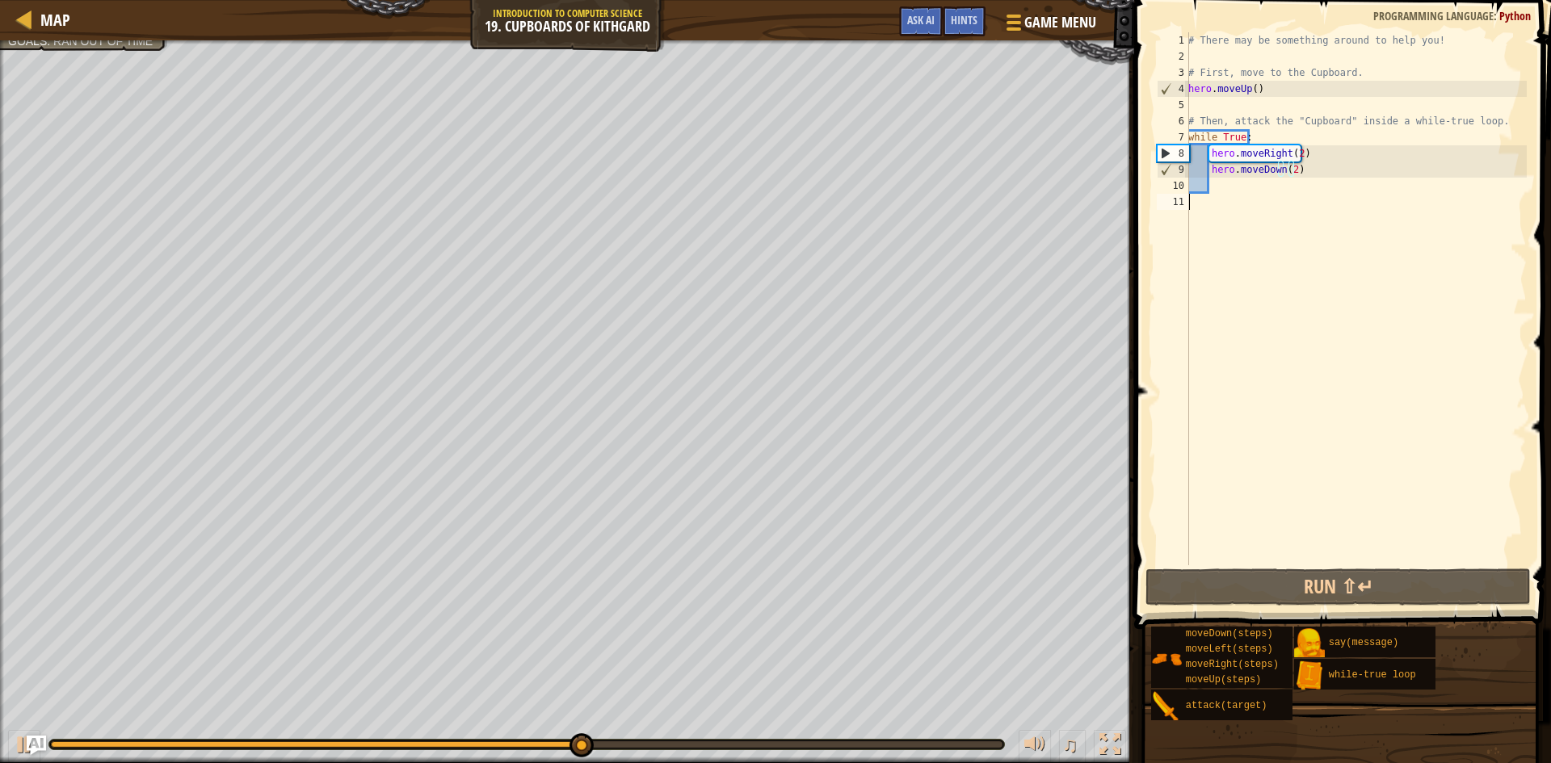
click at [1245, 196] on div "# There may be something around to help you! # First, move to the Cupboard. her…" at bounding box center [1356, 315] width 342 height 566
click at [1237, 183] on div "# There may be something around to help you! # First, move to the Cupboard. her…" at bounding box center [1356, 315] width 342 height 566
type textarea "h"
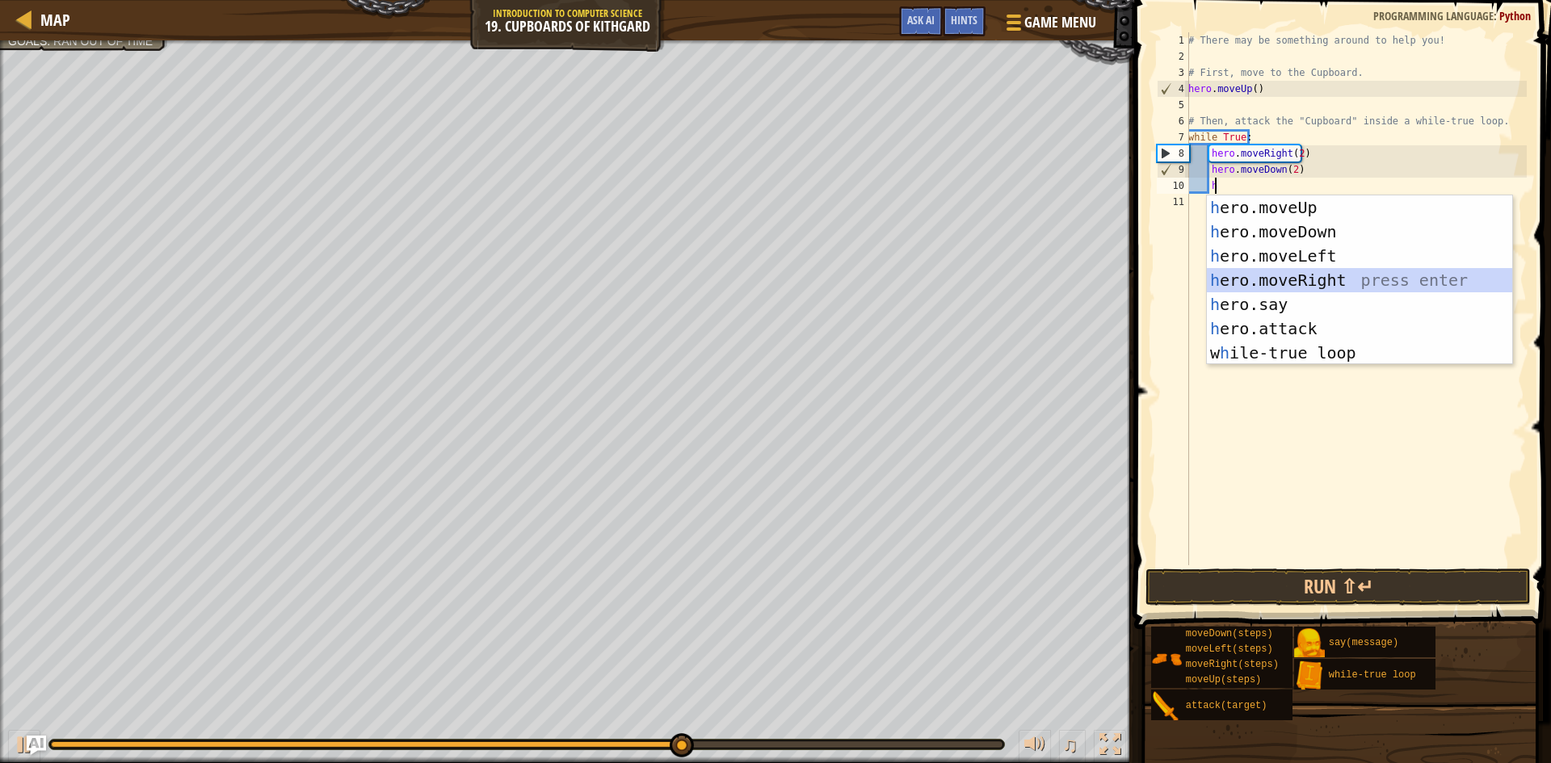
click at [1310, 270] on div "h ero.moveUp press enter h ero.moveDown press enter h ero.moveLeft press enter …" at bounding box center [1359, 305] width 305 height 218
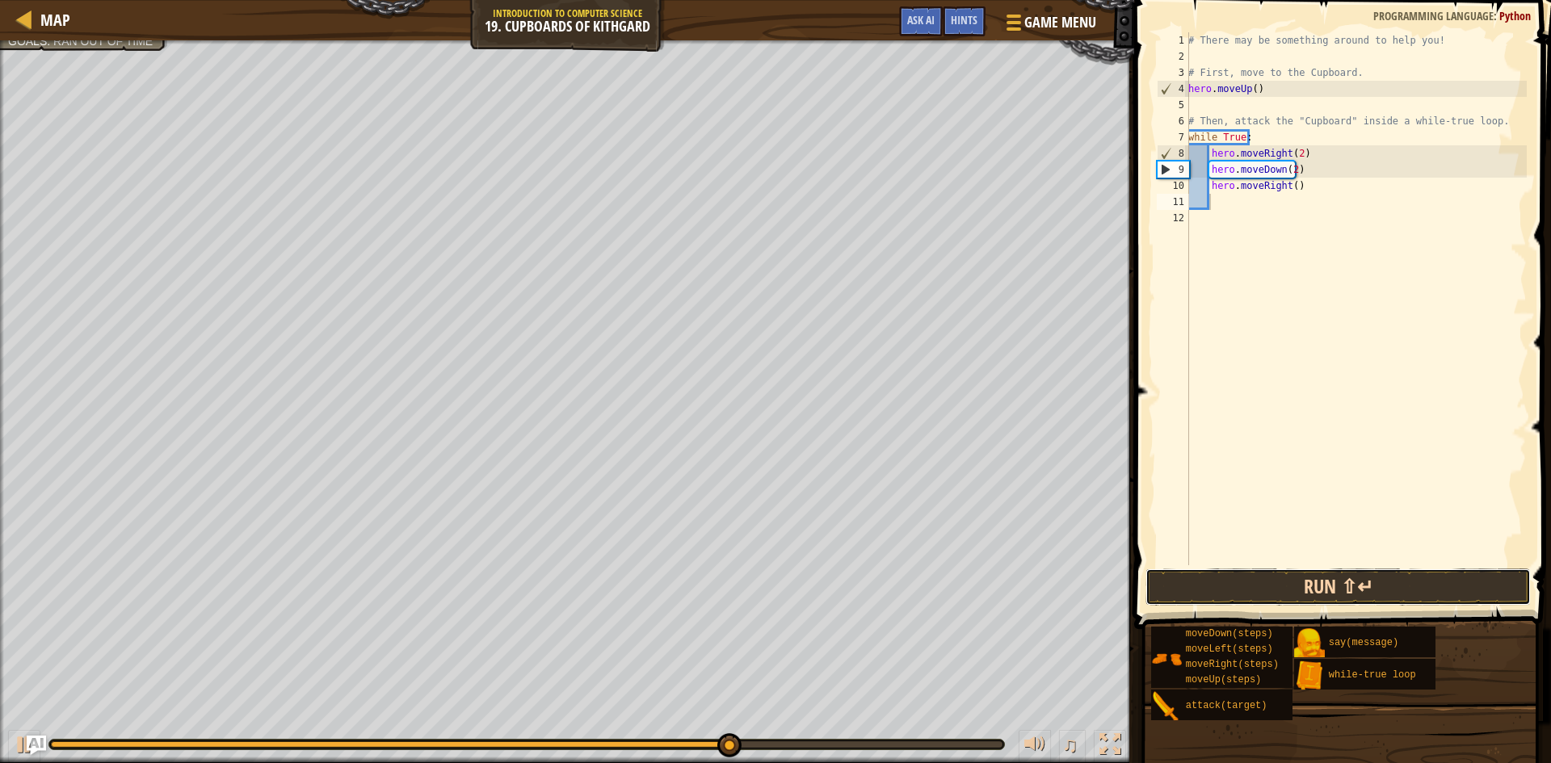
click at [1307, 583] on button "Run ⇧↵" at bounding box center [1338, 587] width 385 height 37
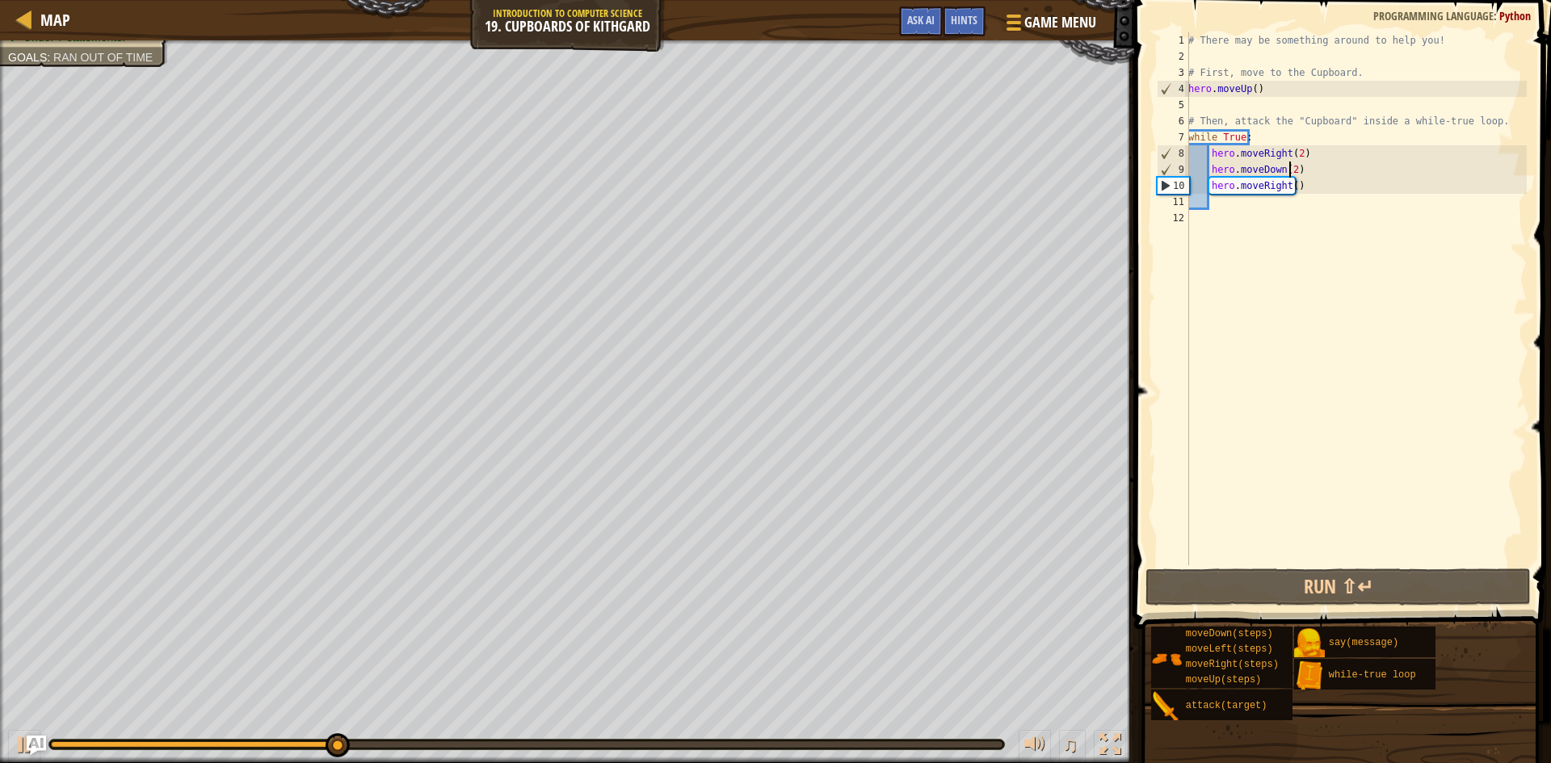
click at [1289, 168] on div "# There may be something around to help you! # First, move to the Cupboard. her…" at bounding box center [1356, 315] width 342 height 566
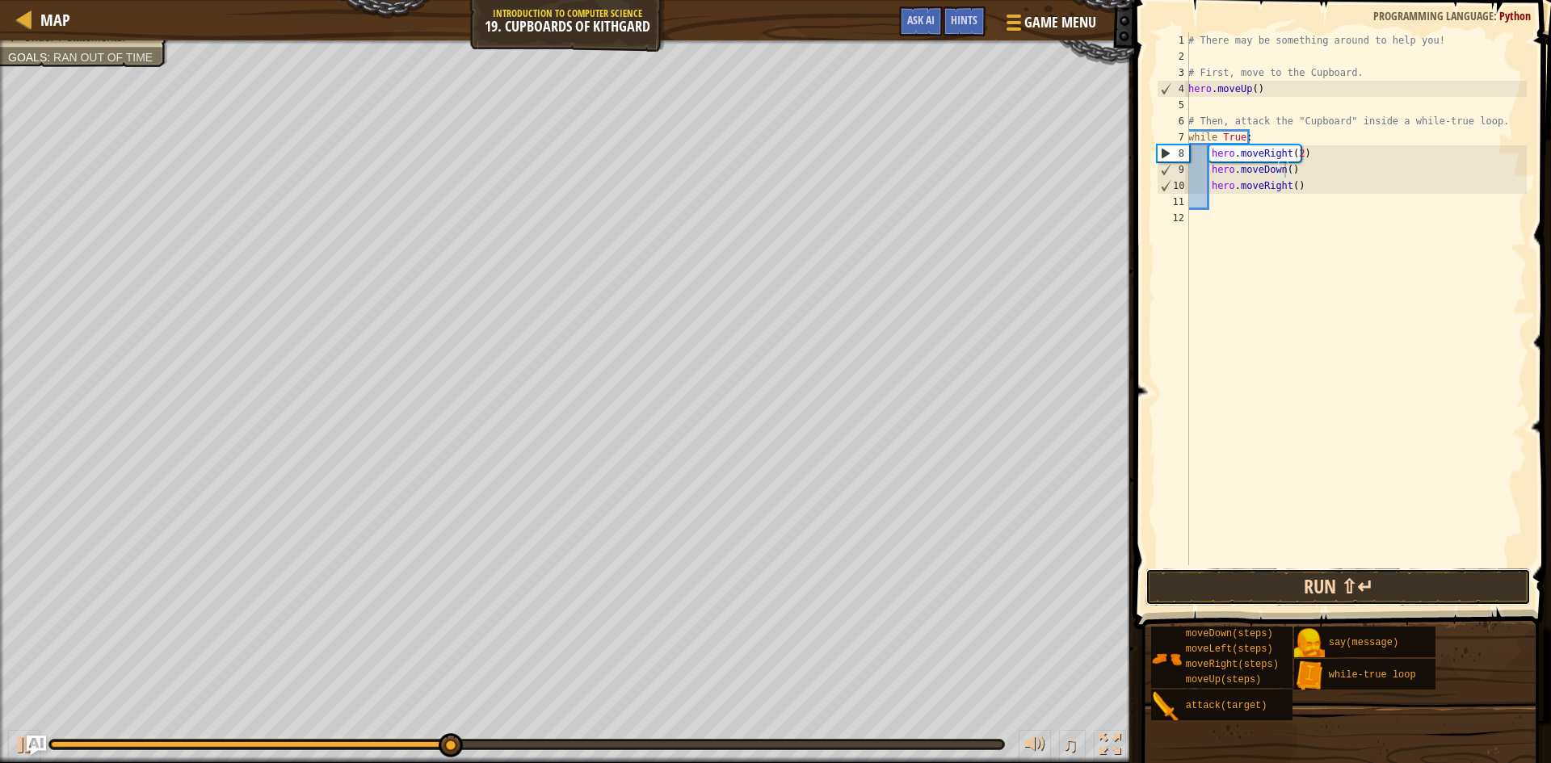
click at [1323, 588] on button "Run ⇧↵" at bounding box center [1338, 587] width 385 height 37
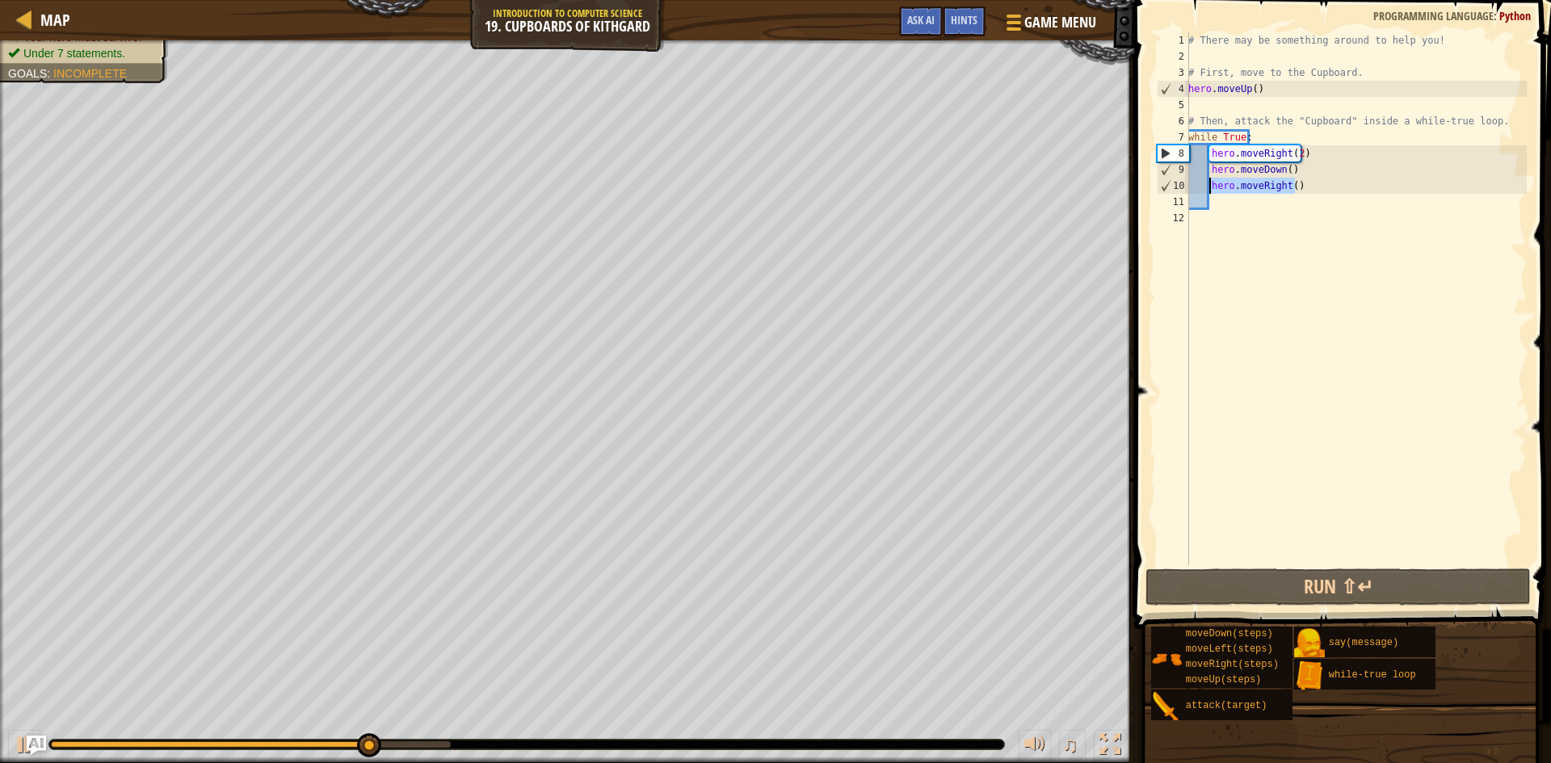
drag, startPoint x: 1293, startPoint y: 185, endPoint x: 1208, endPoint y: 185, distance: 85.6
click at [1208, 185] on div "# There may be something around to help you! # First, move to the Cupboard. her…" at bounding box center [1356, 315] width 342 height 566
type textarea "hero.moveRight()"
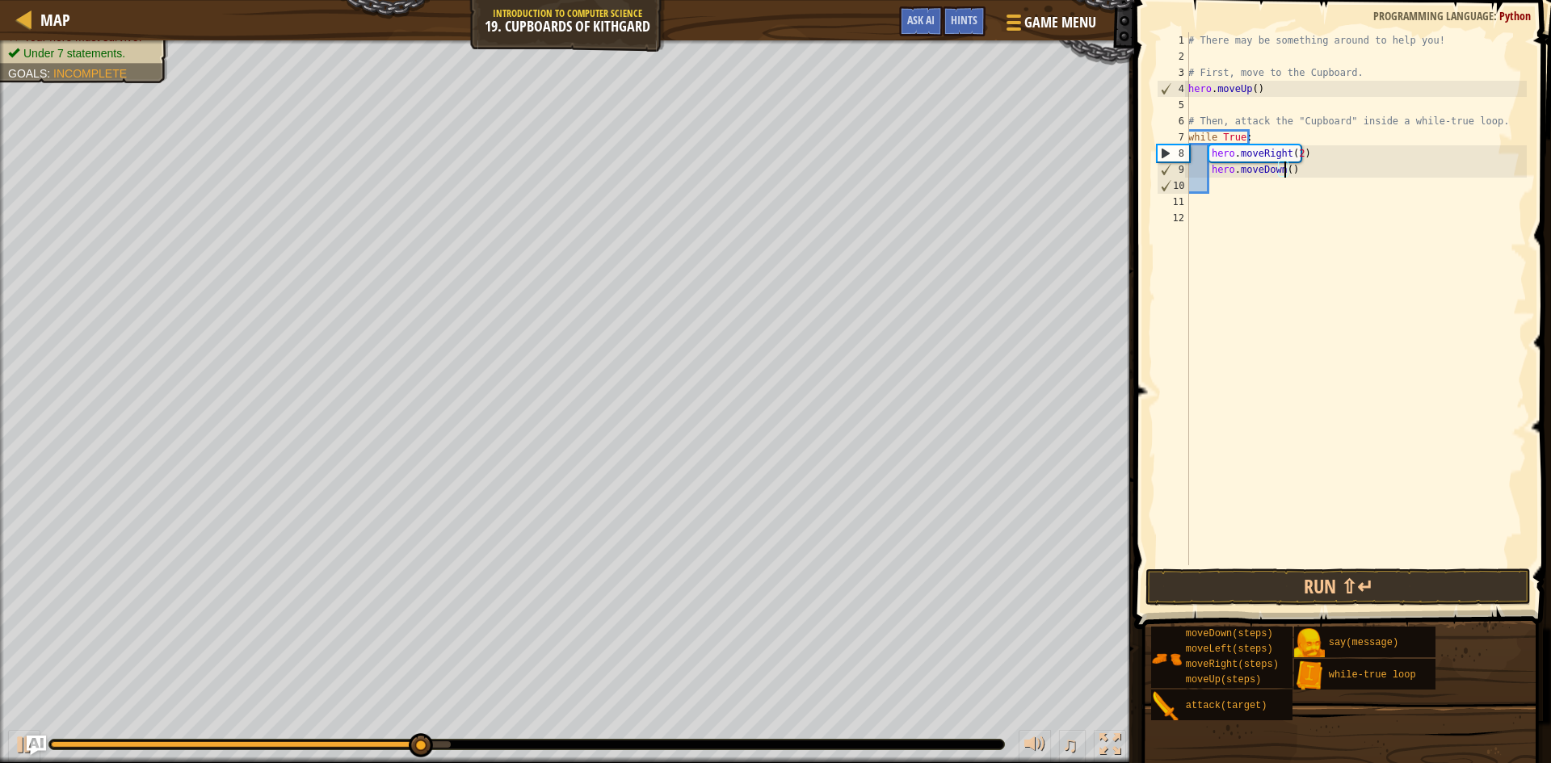
click at [1282, 170] on div "# There may be something around to help you! # First, move to the Cupboard. her…" at bounding box center [1356, 315] width 342 height 566
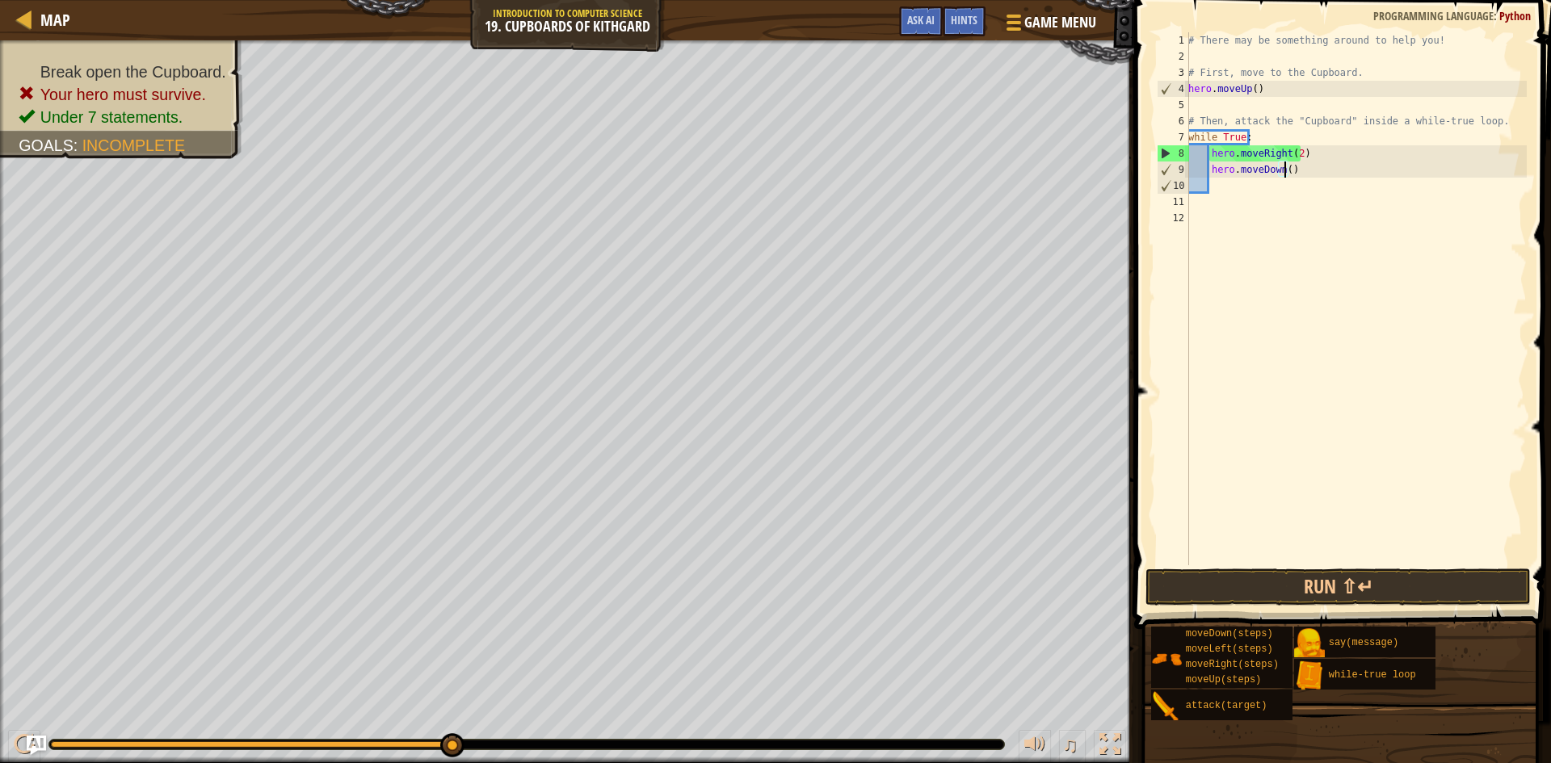
scroll to position [7, 8]
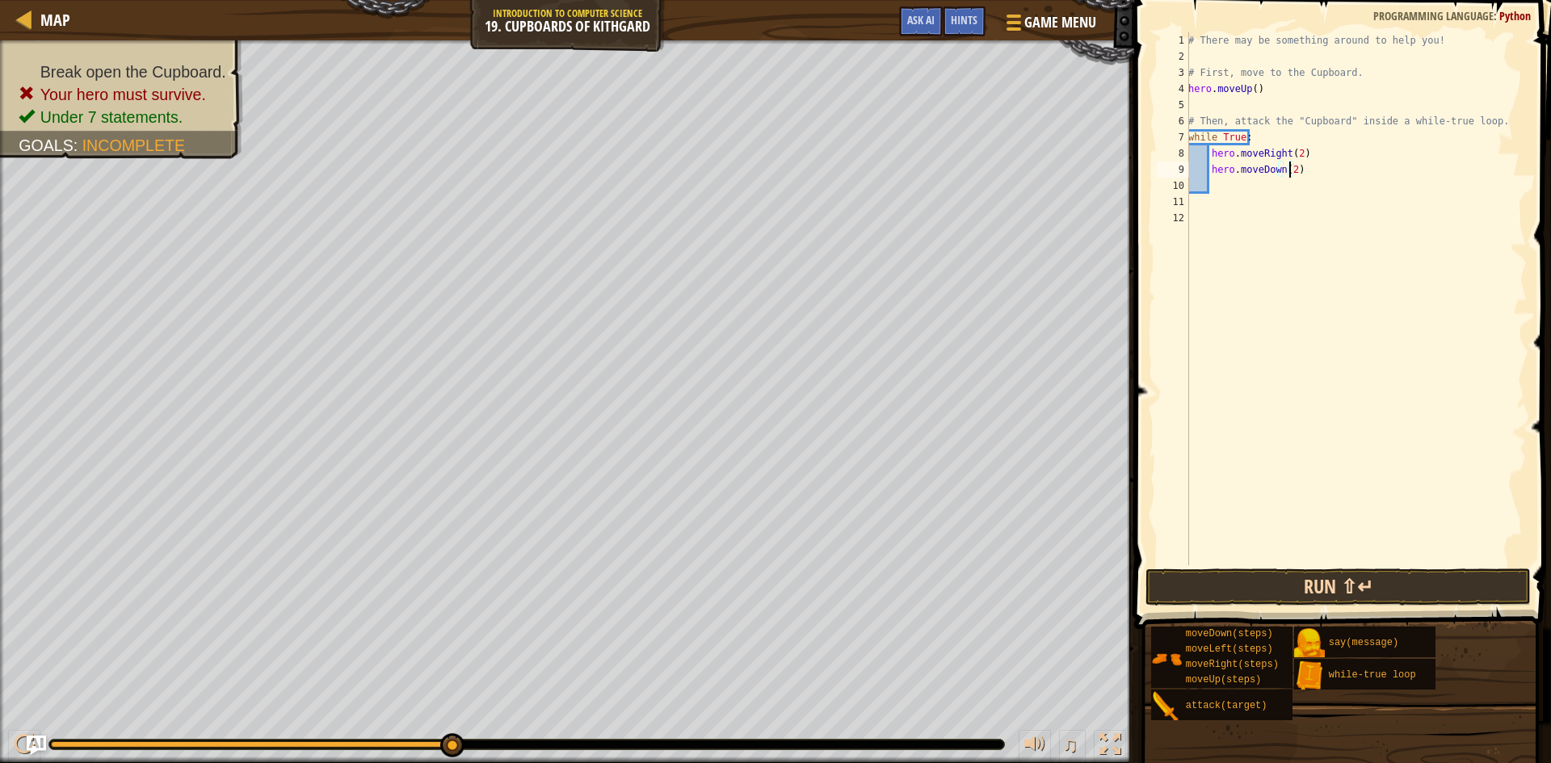
type textarea "hero.moveDown(2)"
click at [1403, 592] on button "Run ⇧↵" at bounding box center [1338, 587] width 385 height 37
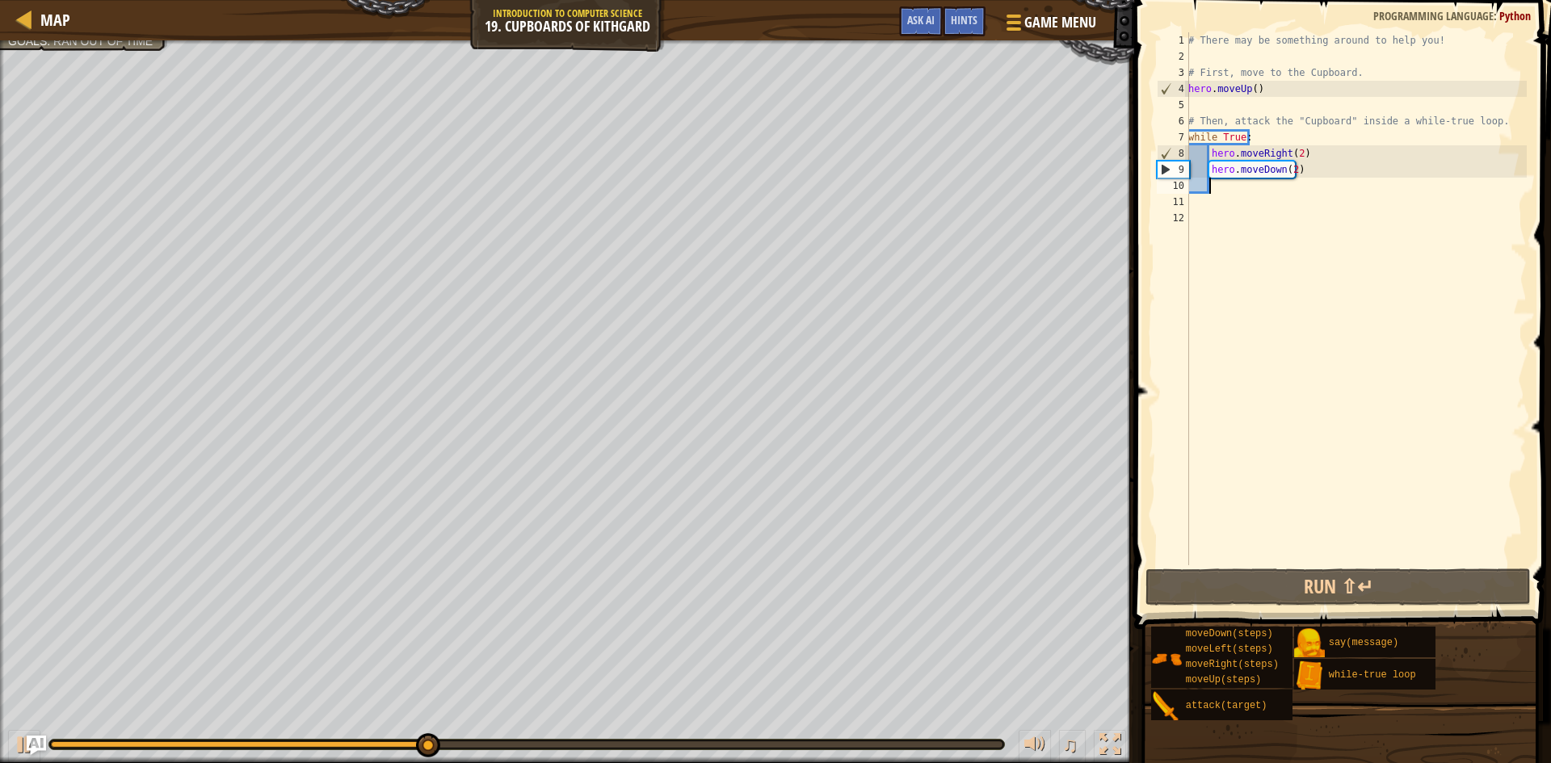
click at [1225, 187] on div "# There may be something around to help you! # First, move to the Cupboard. her…" at bounding box center [1356, 315] width 342 height 566
type textarea "h"
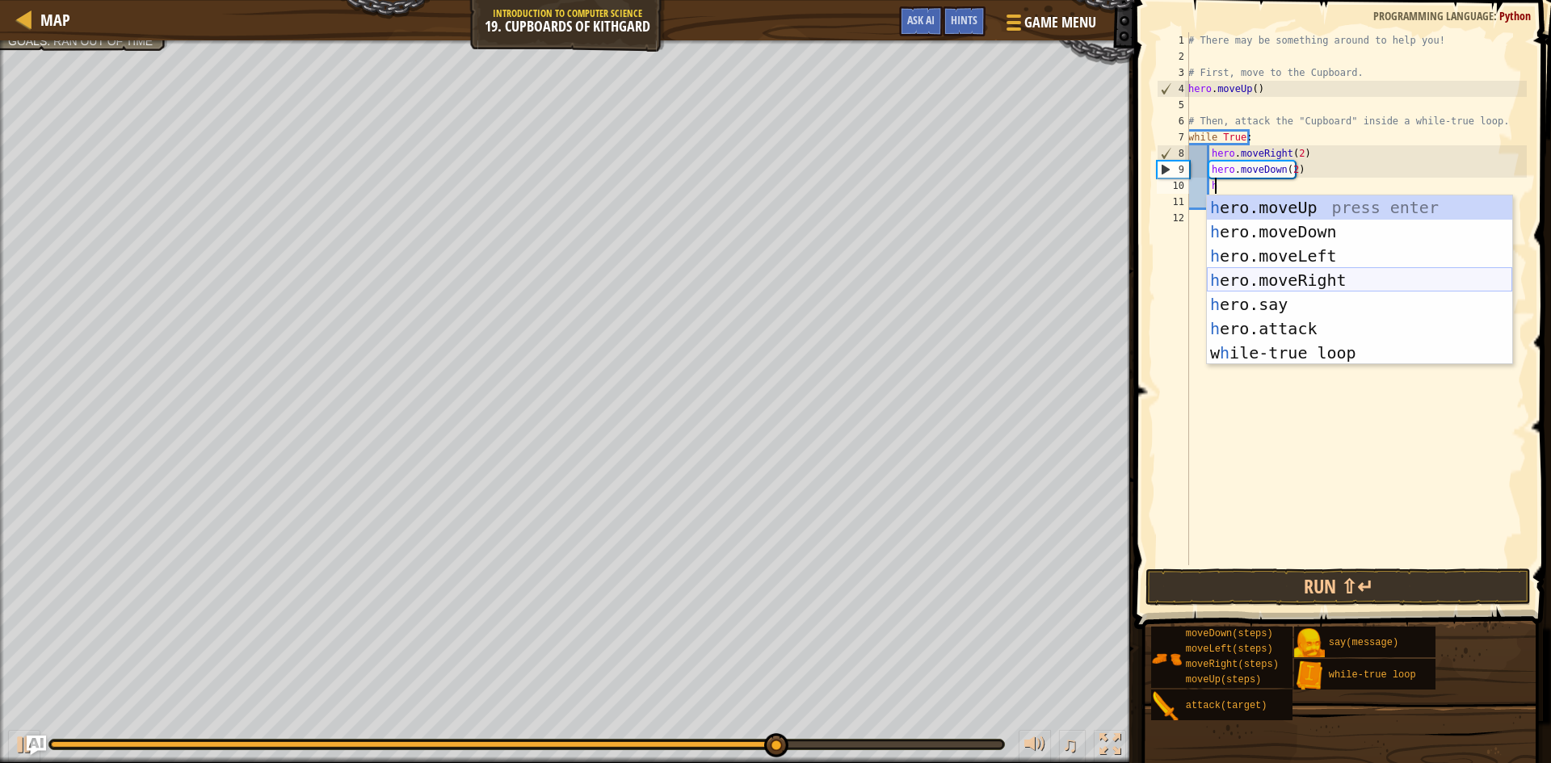
click at [1280, 271] on div "h ero.moveUp press enter h ero.moveDown press enter h ero.moveLeft press enter …" at bounding box center [1359, 305] width 305 height 218
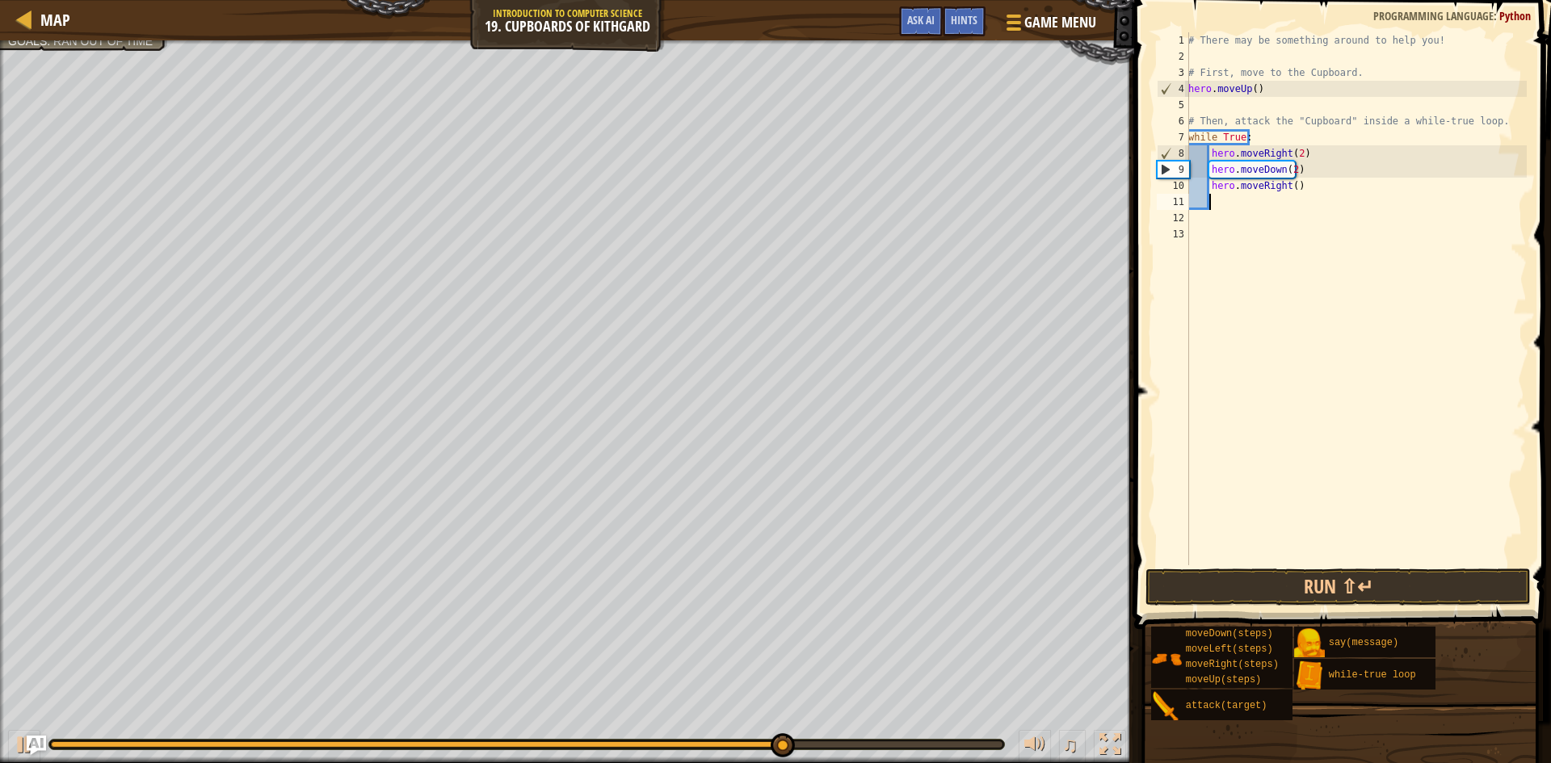
scroll to position [7, 1]
click at [1289, 187] on div "# There may be something around to help you! # First, move to the Cupboard. her…" at bounding box center [1356, 315] width 342 height 566
click at [1356, 587] on button "Run ⇧↵" at bounding box center [1338, 587] width 385 height 37
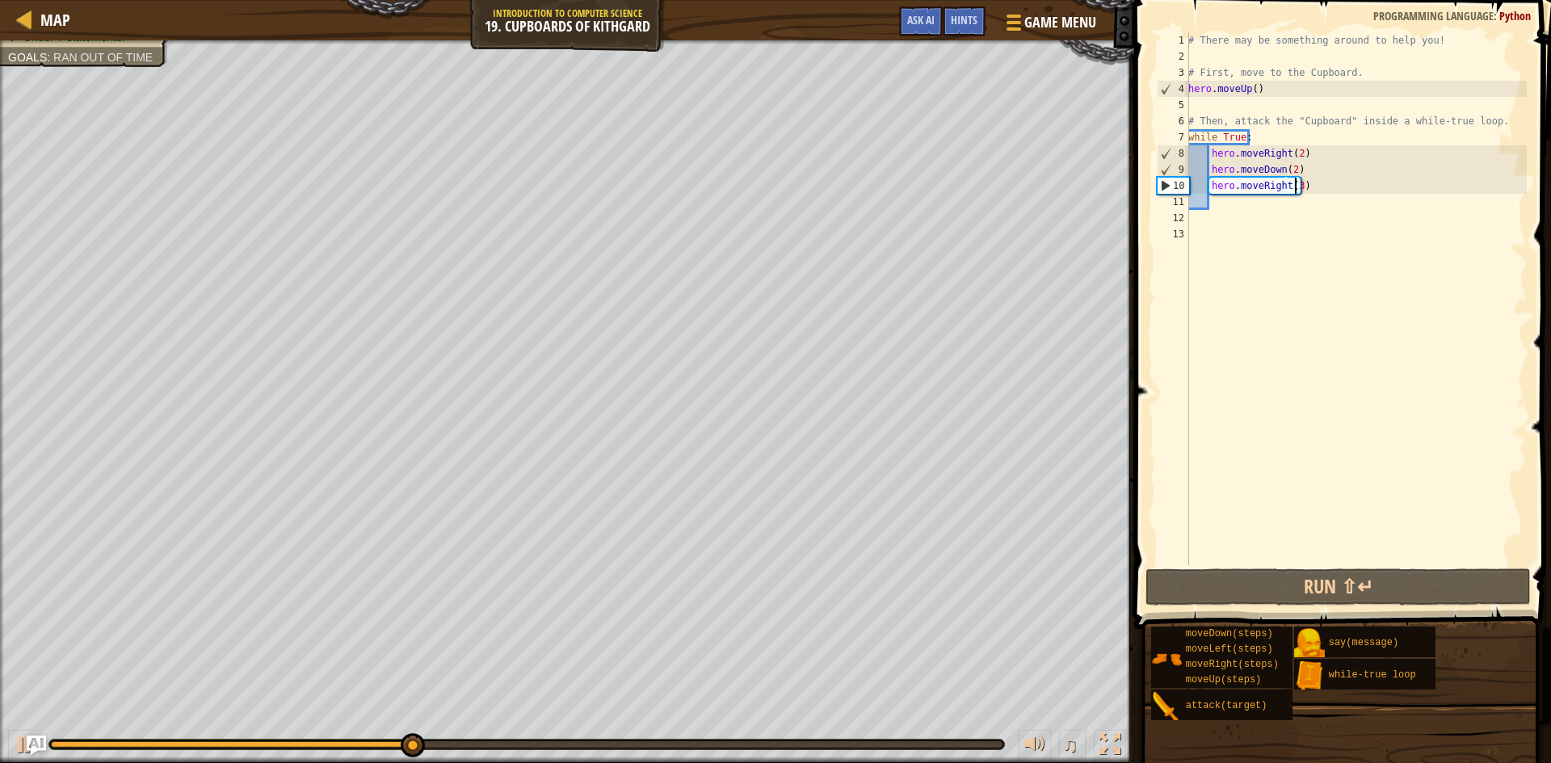
click at [1289, 166] on div "# There may be something around to help you! # First, move to the Cupboard. her…" at bounding box center [1356, 315] width 342 height 566
type textarea "hero.moveDown(2)"
click at [1268, 199] on div "# There may be something around to help you! # First, move to the Cupboard. her…" at bounding box center [1356, 315] width 342 height 566
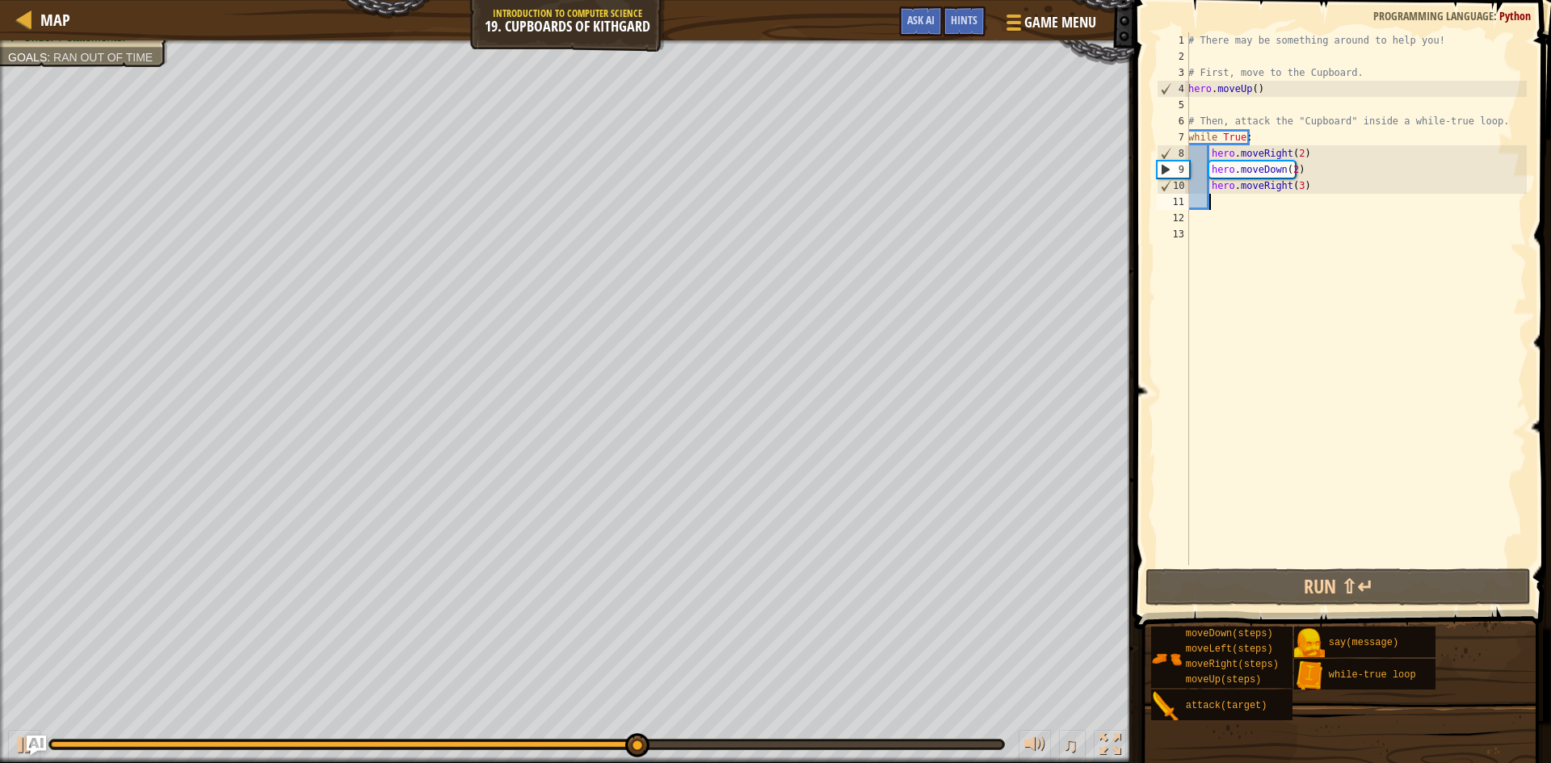
scroll to position [7, 1]
type textarea "h"
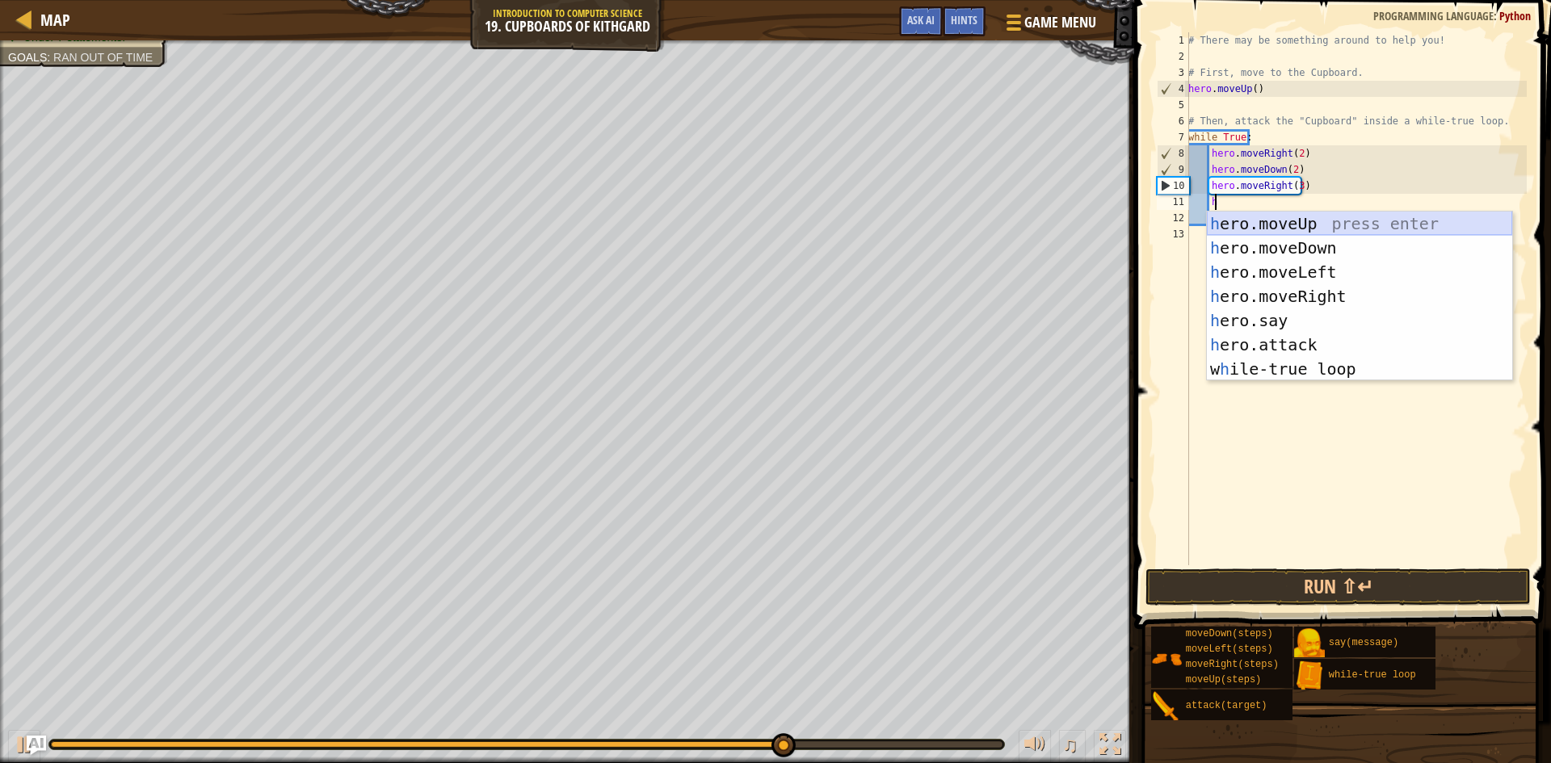
click at [1312, 221] on div "h ero.moveUp press enter h ero.moveDown press enter h ero.moveLeft press enter …" at bounding box center [1359, 321] width 305 height 218
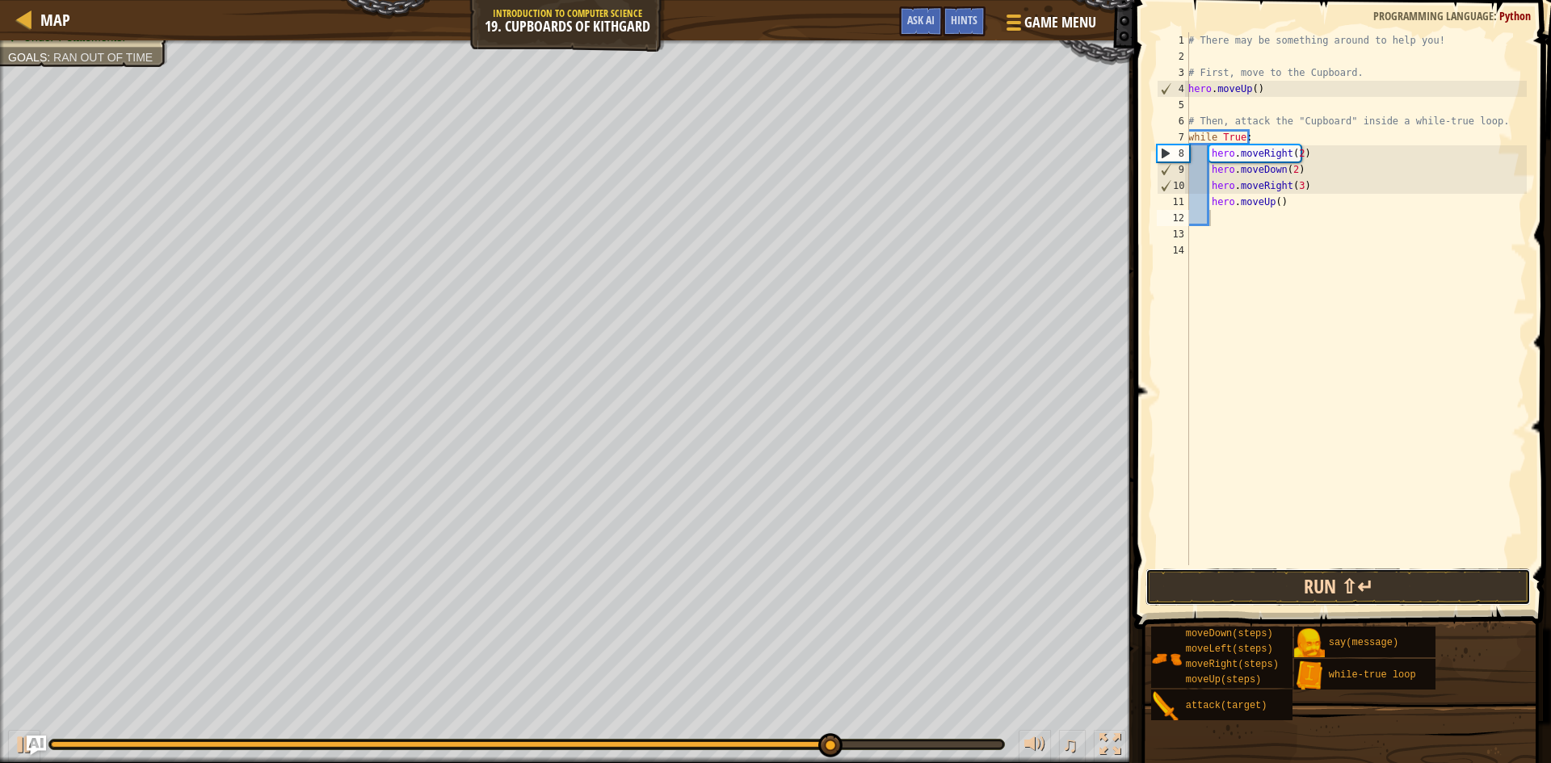
click at [1359, 578] on button "Run ⇧↵" at bounding box center [1338, 587] width 385 height 37
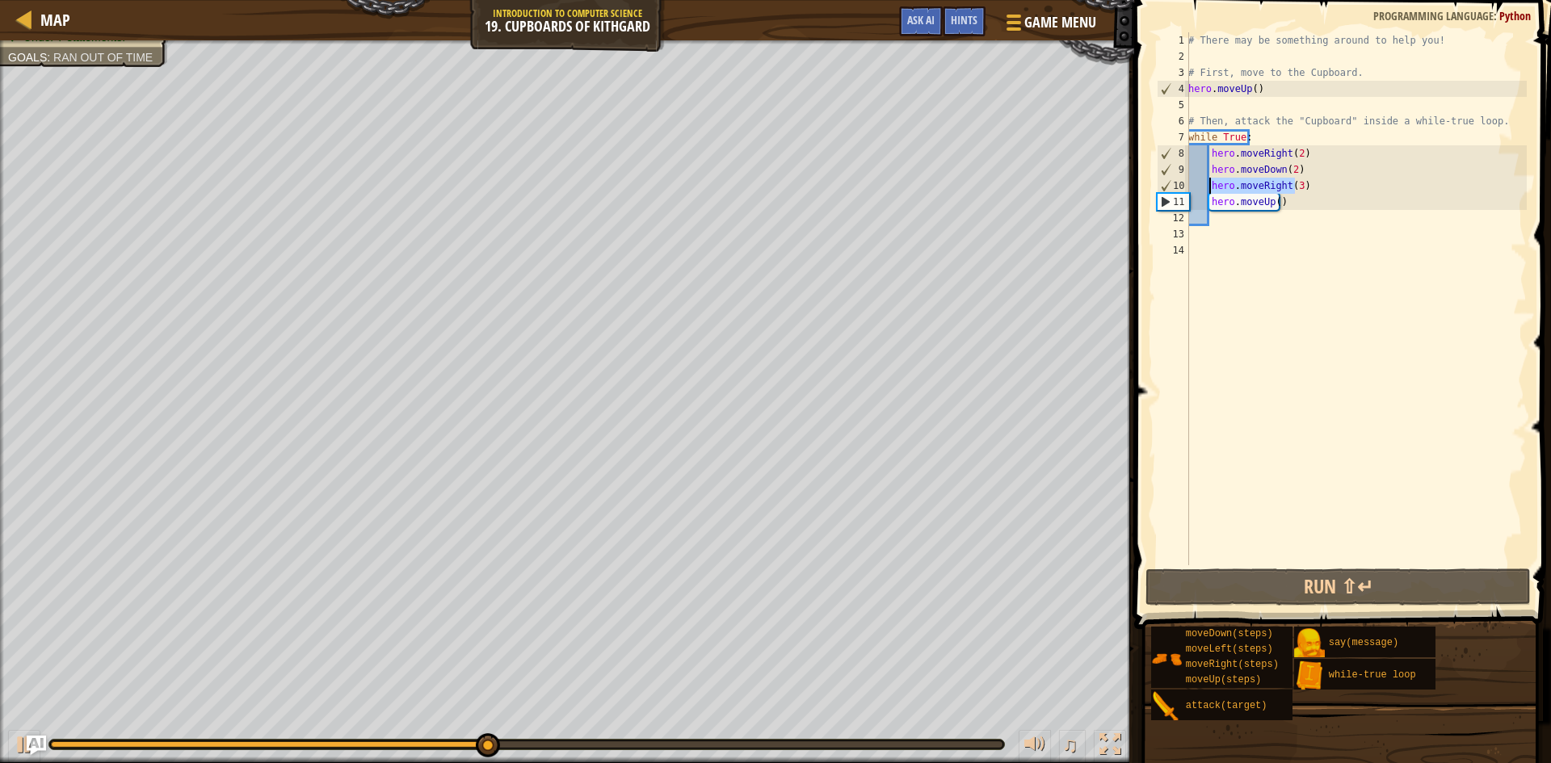
drag, startPoint x: 1297, startPoint y: 190, endPoint x: 1210, endPoint y: 190, distance: 86.4
click at [1210, 190] on div "# There may be something around to help you! # First, move to the Cupboard. her…" at bounding box center [1356, 315] width 342 height 566
type textarea "hero.moveRight(3)"
drag, startPoint x: 1309, startPoint y: 187, endPoint x: 1210, endPoint y: 184, distance: 98.6
click at [1210, 184] on div "# There may be something around to help you! # First, move to the Cupboard. her…" at bounding box center [1356, 315] width 342 height 566
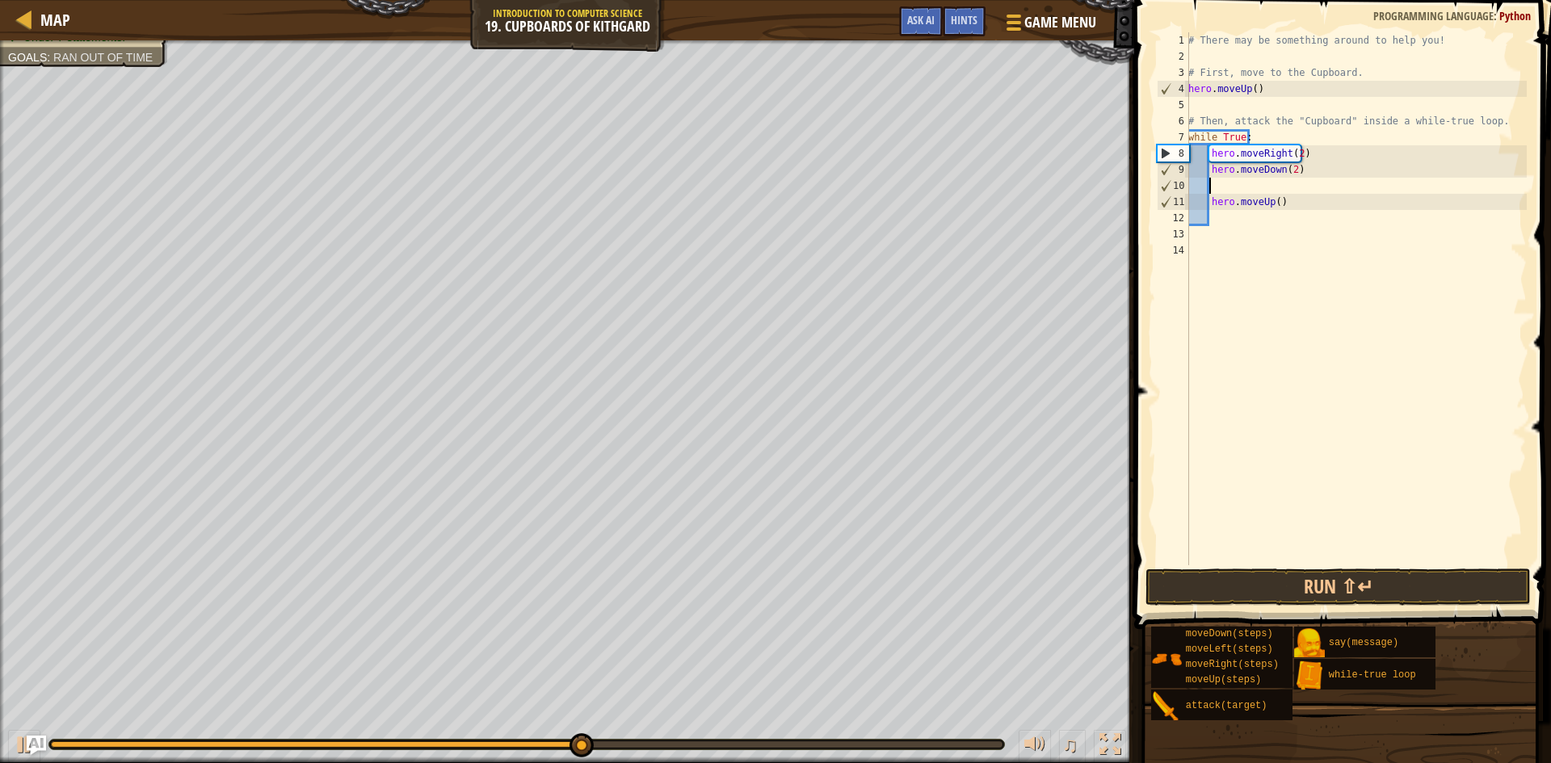
click at [1209, 204] on div "# There may be something around to help you! # First, move to the Cupboard. her…" at bounding box center [1356, 315] width 342 height 566
type textarea "hero.moveUp()"
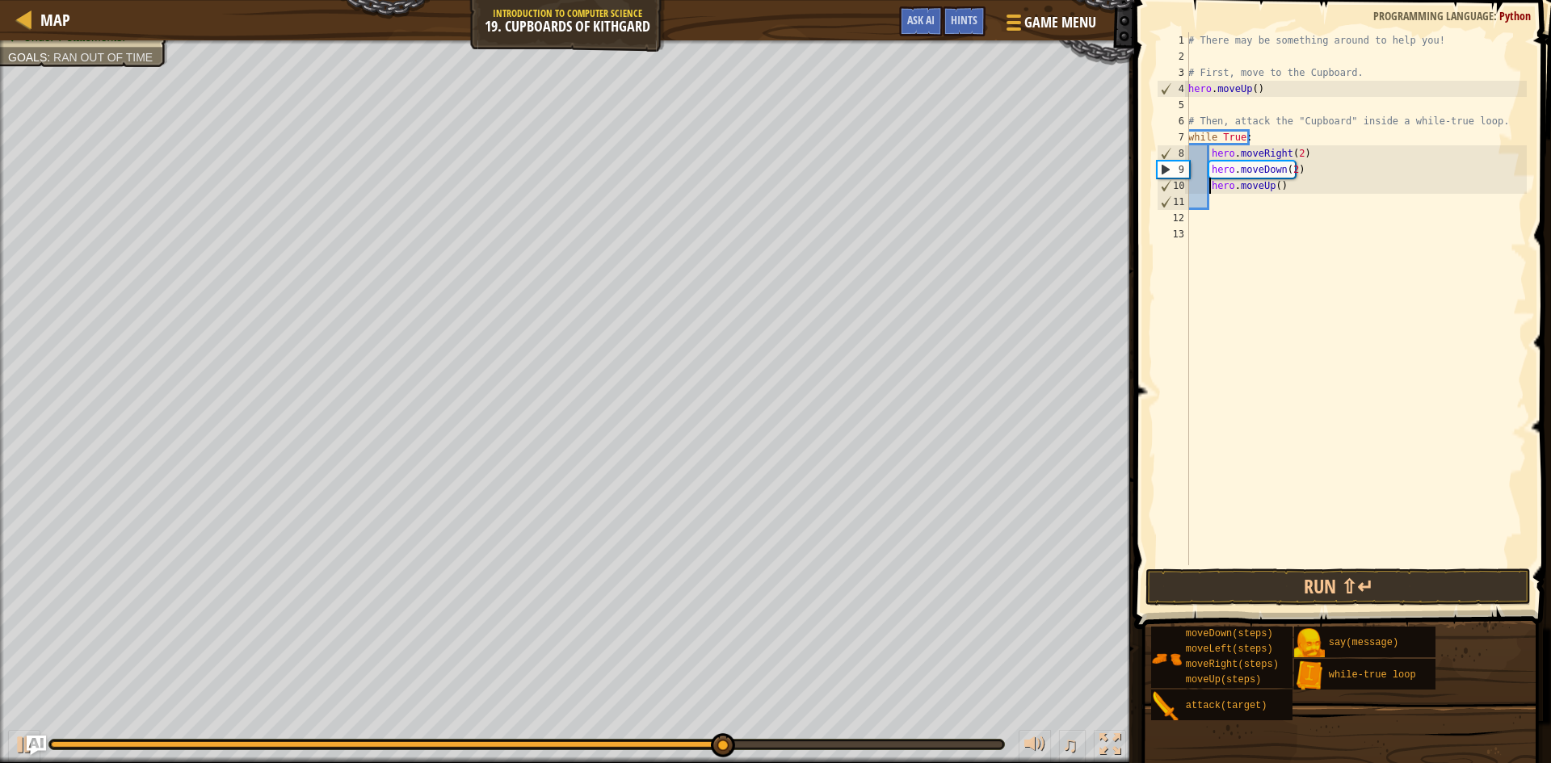
click at [1272, 187] on div "# There may be something around to help you! # First, move to the Cupboard. her…" at bounding box center [1356, 315] width 342 height 566
click at [1234, 204] on div "# There may be something around to help you! # First, move to the Cupboard. her…" at bounding box center [1356, 315] width 342 height 566
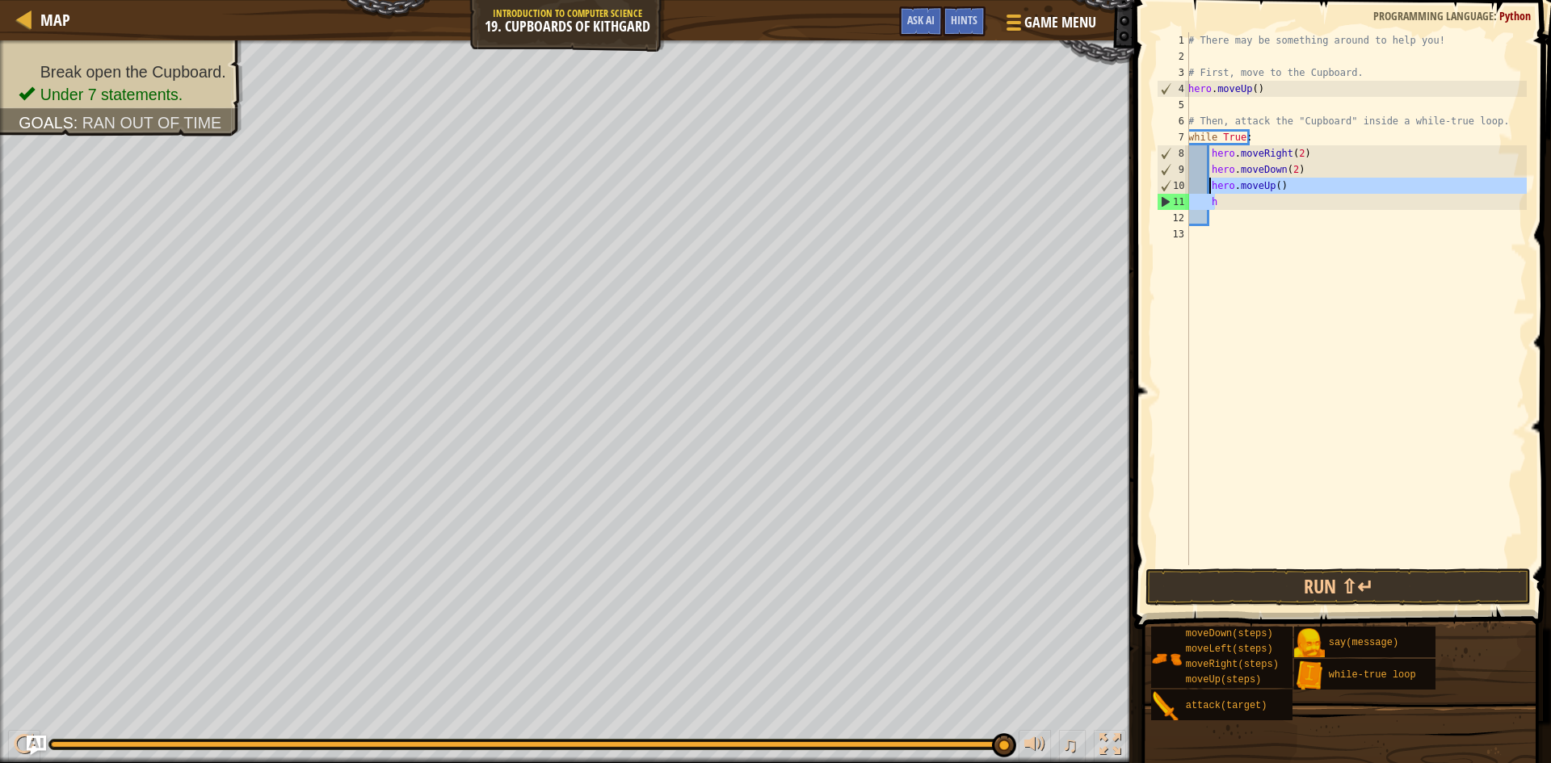
drag, startPoint x: 1214, startPoint y: 196, endPoint x: 1209, endPoint y: 186, distance: 11.6
click at [1209, 186] on div "# There may be something around to help you! # First, move to the Cupboard. her…" at bounding box center [1356, 315] width 342 height 566
type textarea "hero.moveUp() h"
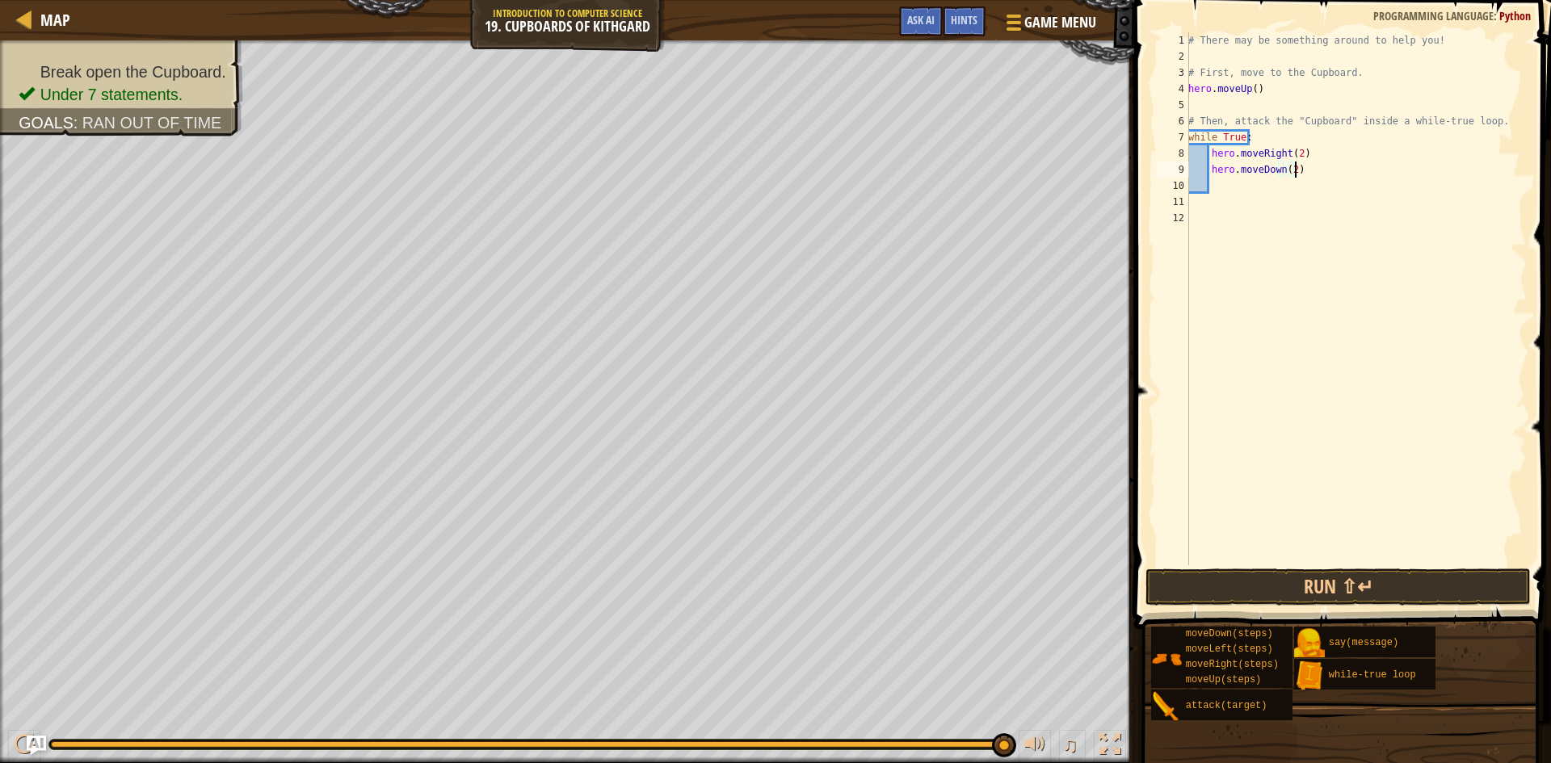
drag, startPoint x: 1293, startPoint y: 173, endPoint x: 1313, endPoint y: 174, distance: 19.4
click at [1313, 174] on div "# There may be something around to help you! # First, move to the Cupboard. her…" at bounding box center [1356, 315] width 342 height 566
type textarea "hero.moveDown(2)"
click at [1214, 182] on div "# There may be something around to help you! # First, move to the Cupboard. her…" at bounding box center [1356, 315] width 342 height 566
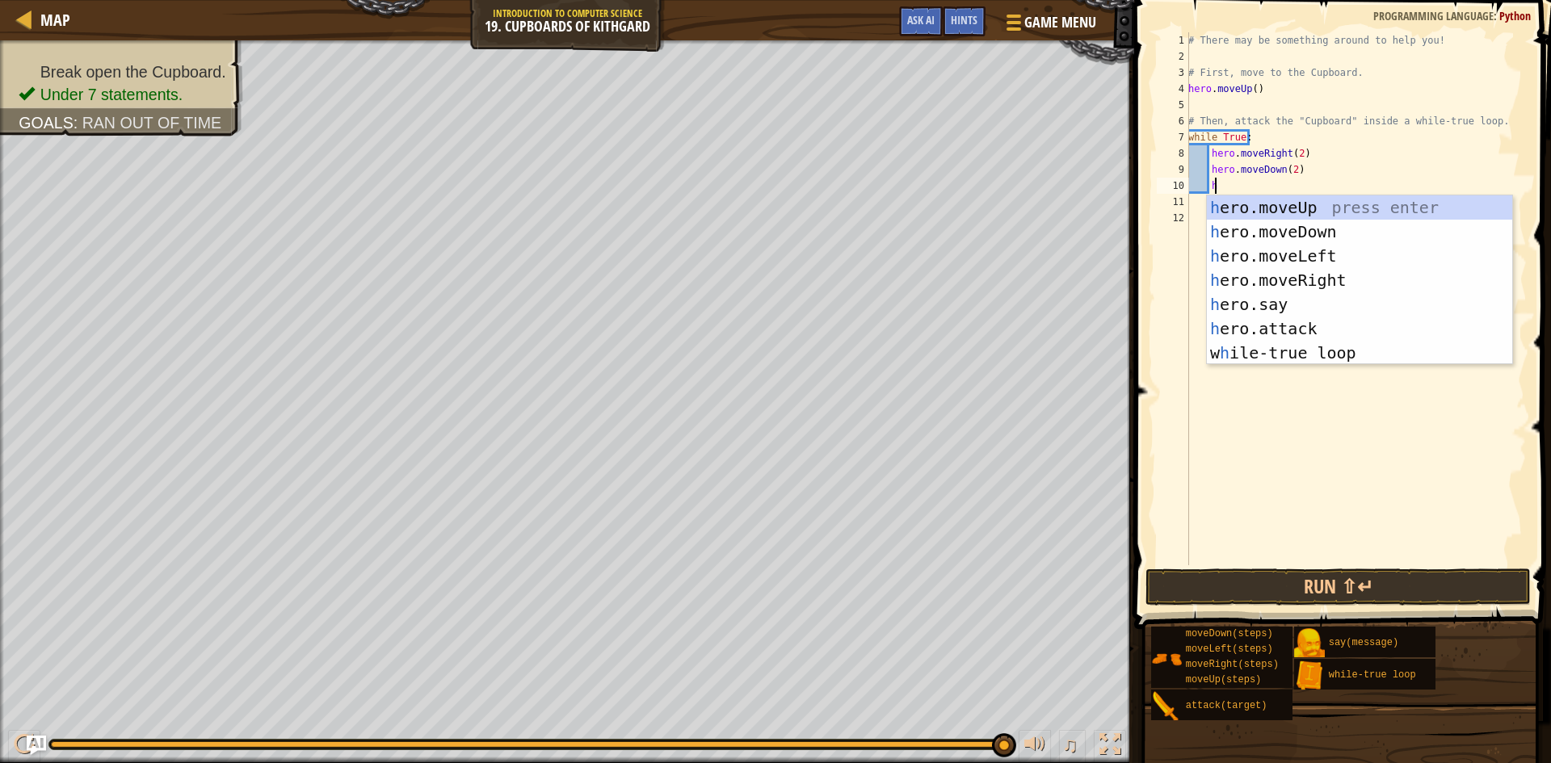
scroll to position [7, 2]
click at [1308, 317] on div "h ero.moveUp press enter h ero.moveDown press enter h ero.moveLeft press enter …" at bounding box center [1359, 305] width 305 height 218
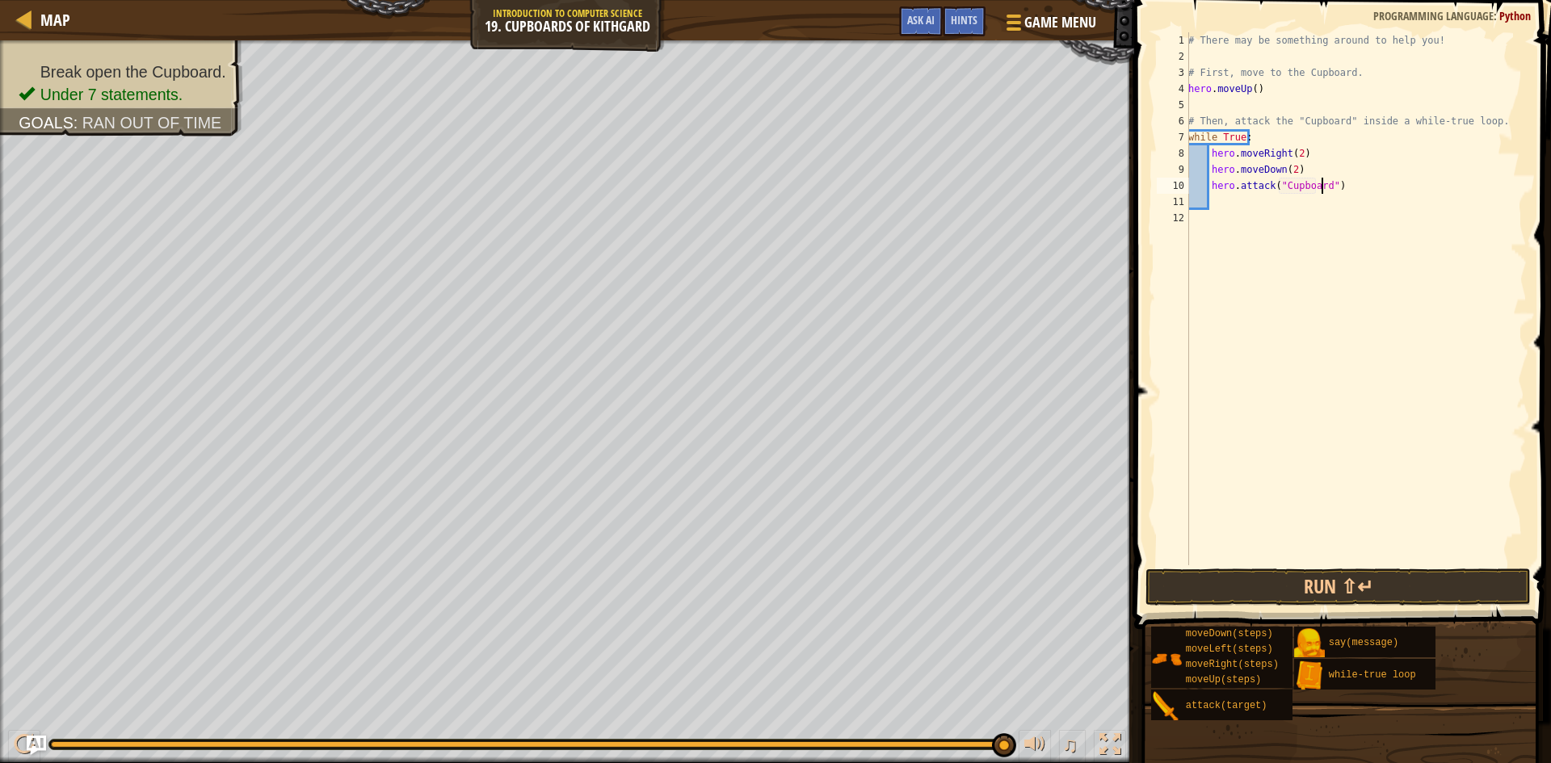
scroll to position [7, 11]
type textarea "hero.attack("Cupboard")"
click at [1250, 582] on button "Run ⇧↵" at bounding box center [1338, 587] width 385 height 37
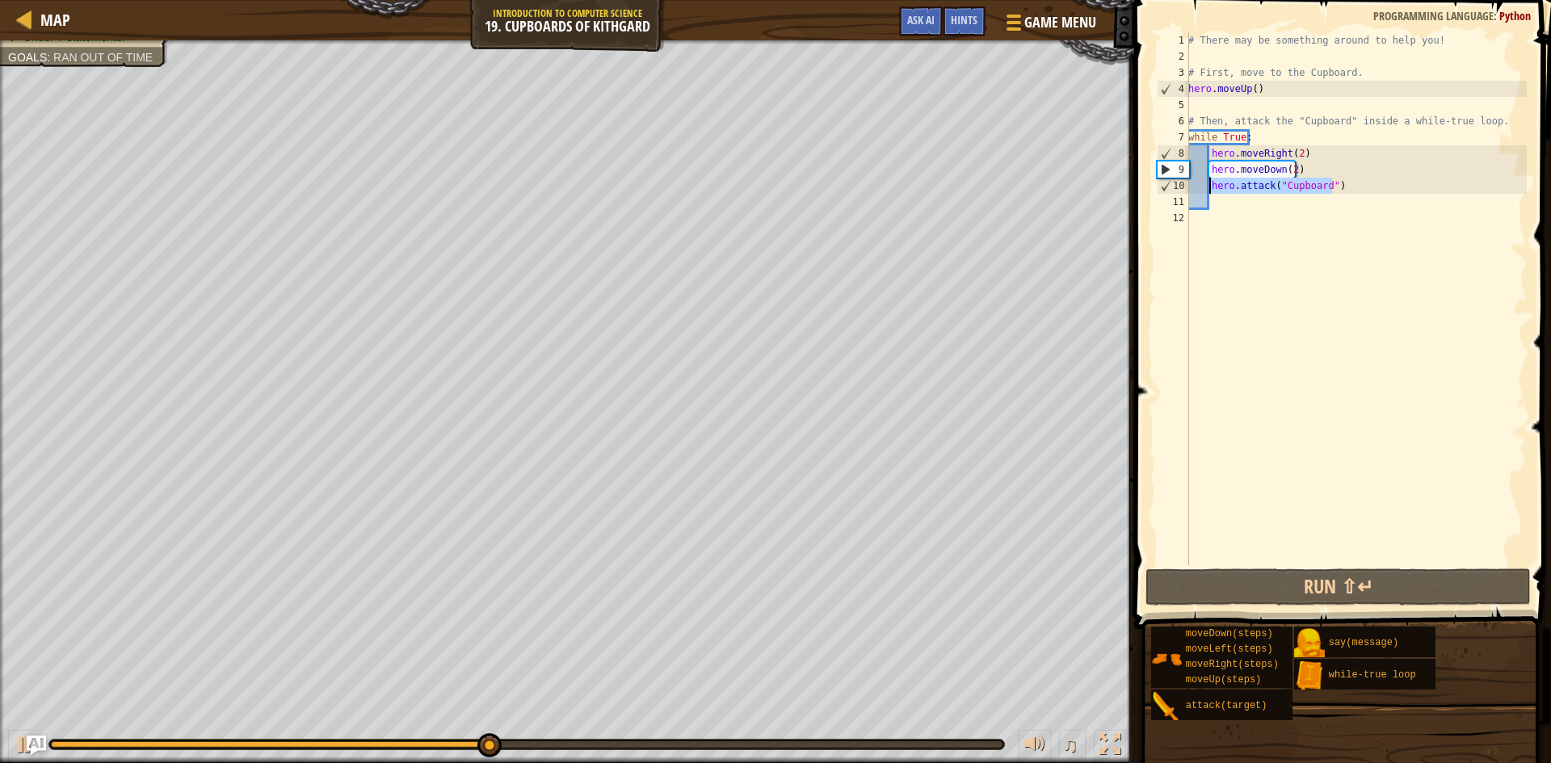
drag, startPoint x: 1332, startPoint y: 184, endPoint x: 1209, endPoint y: 191, distance: 123.0
click at [1209, 191] on div "# There may be something around to help you! # First, move to the Cupboard. her…" at bounding box center [1356, 315] width 342 height 566
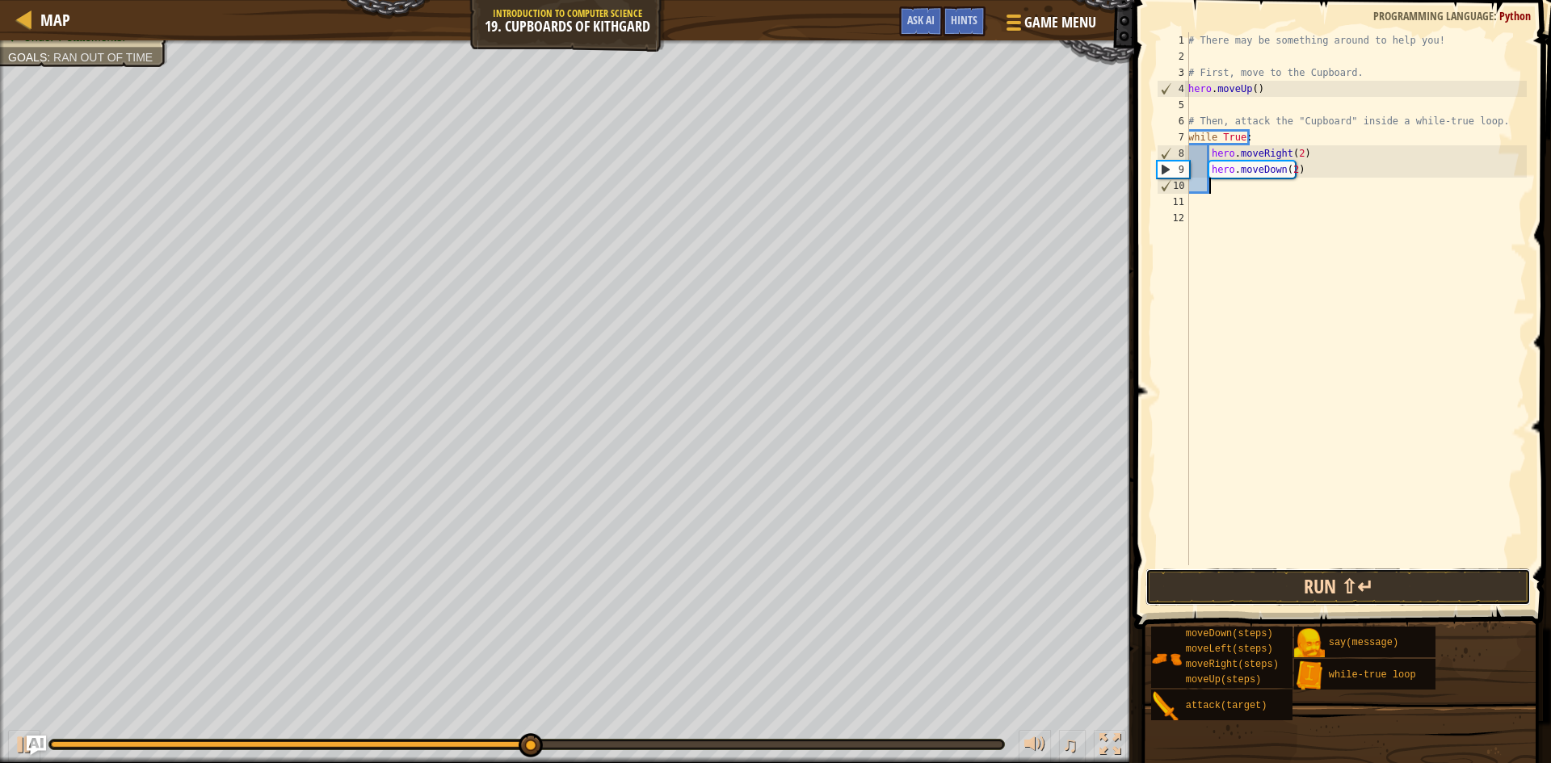
click at [1306, 594] on button "Run ⇧↵" at bounding box center [1338, 587] width 385 height 37
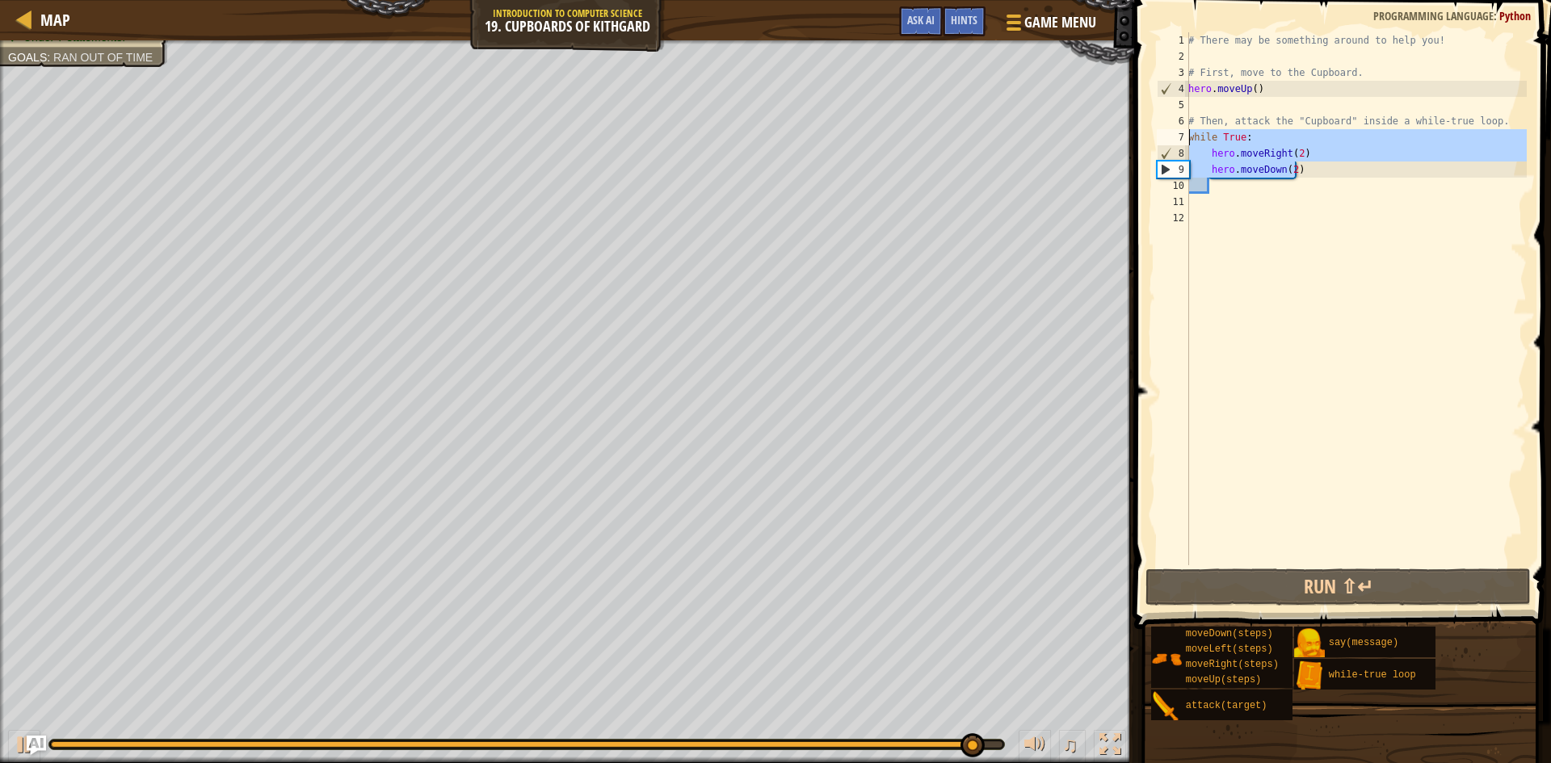
drag, startPoint x: 1296, startPoint y: 170, endPoint x: 1179, endPoint y: 136, distance: 122.2
click at [1179, 136] on div "1 2 3 4 5 6 7 8 9 10 11 12 # There may be something around to help you! # First…" at bounding box center [1340, 298] width 373 height 533
type textarea "while True: hero.moveRight(2)"
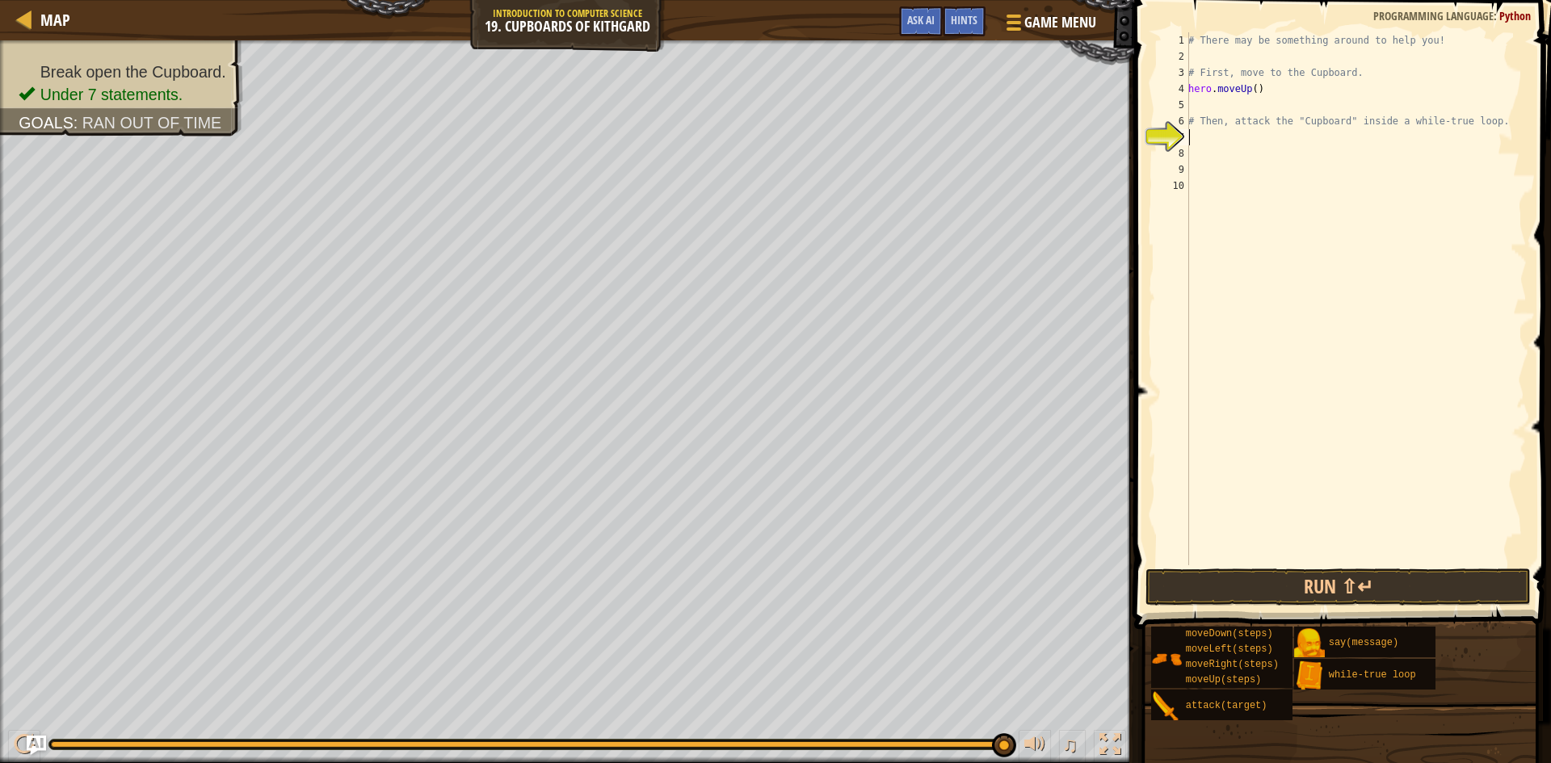
click at [1212, 110] on div "# There may be something around to help you! # First, move to the Cupboard. her…" at bounding box center [1356, 315] width 342 height 566
type textarea "h"
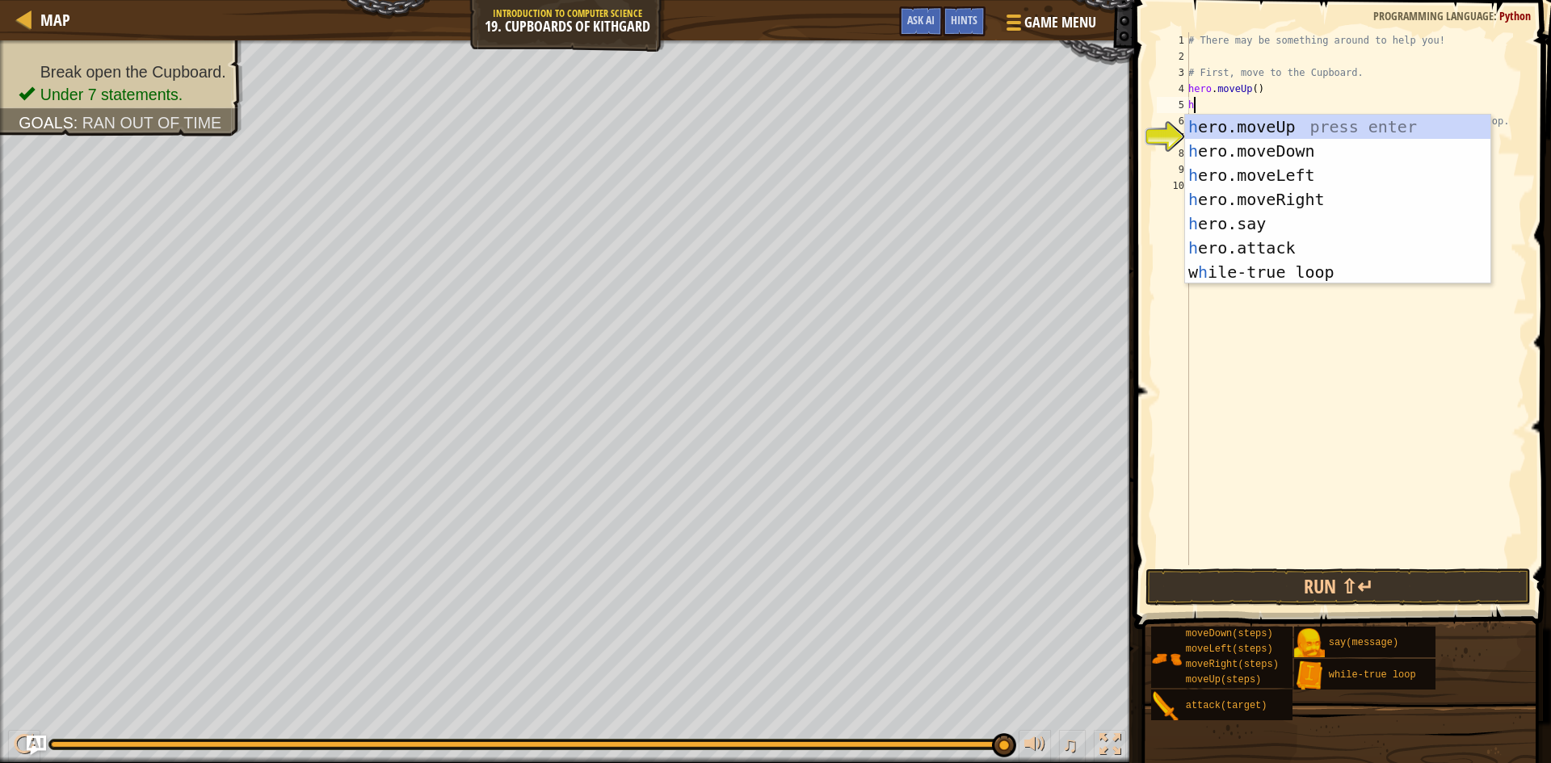
click at [1417, 447] on div "# There may be something around to help you! # First, move to the Cupboard. her…" at bounding box center [1356, 315] width 342 height 566
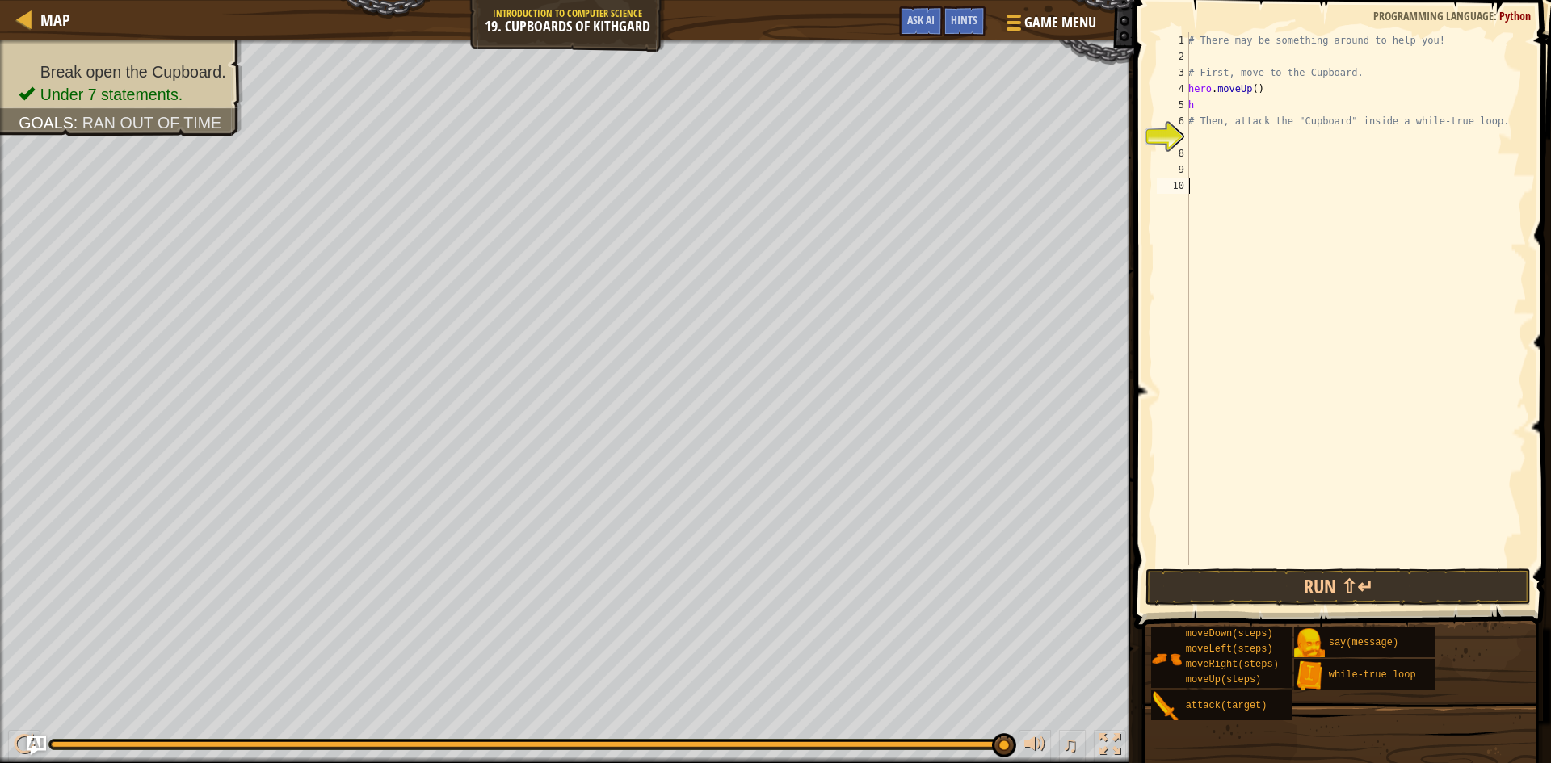
click at [1191, 99] on div "# There may be something around to help you! # First, move to the Cupboard. her…" at bounding box center [1356, 315] width 342 height 566
type textarea "h"
click at [1192, 100] on div "# There may be something around to help you! # First, move to the Cupboard. her…" at bounding box center [1356, 315] width 342 height 566
type textarea "h"
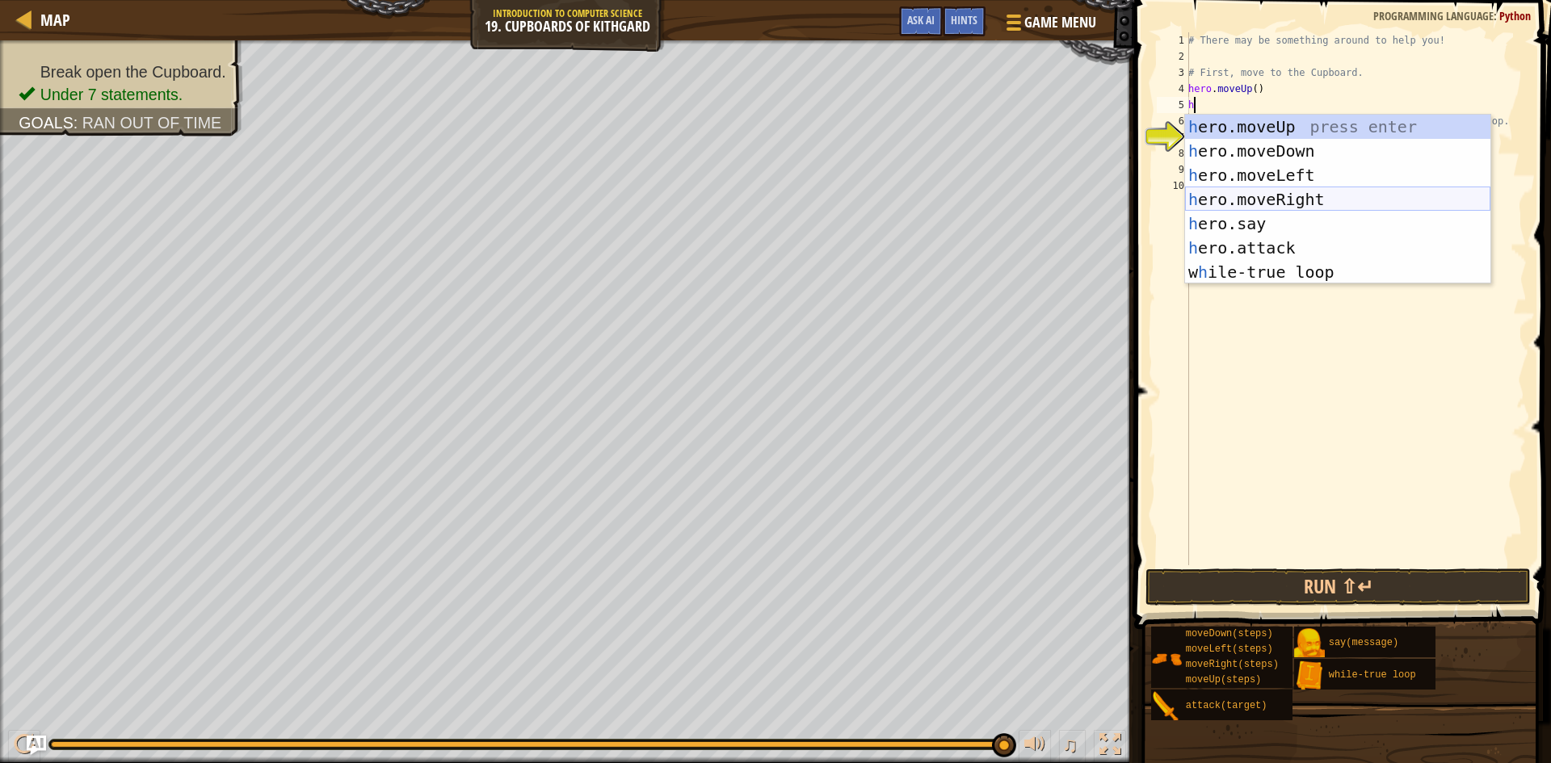
click at [1289, 191] on div "h ero.moveUp press enter h ero.moveDown press enter h ero.moveLeft press enter …" at bounding box center [1337, 224] width 305 height 218
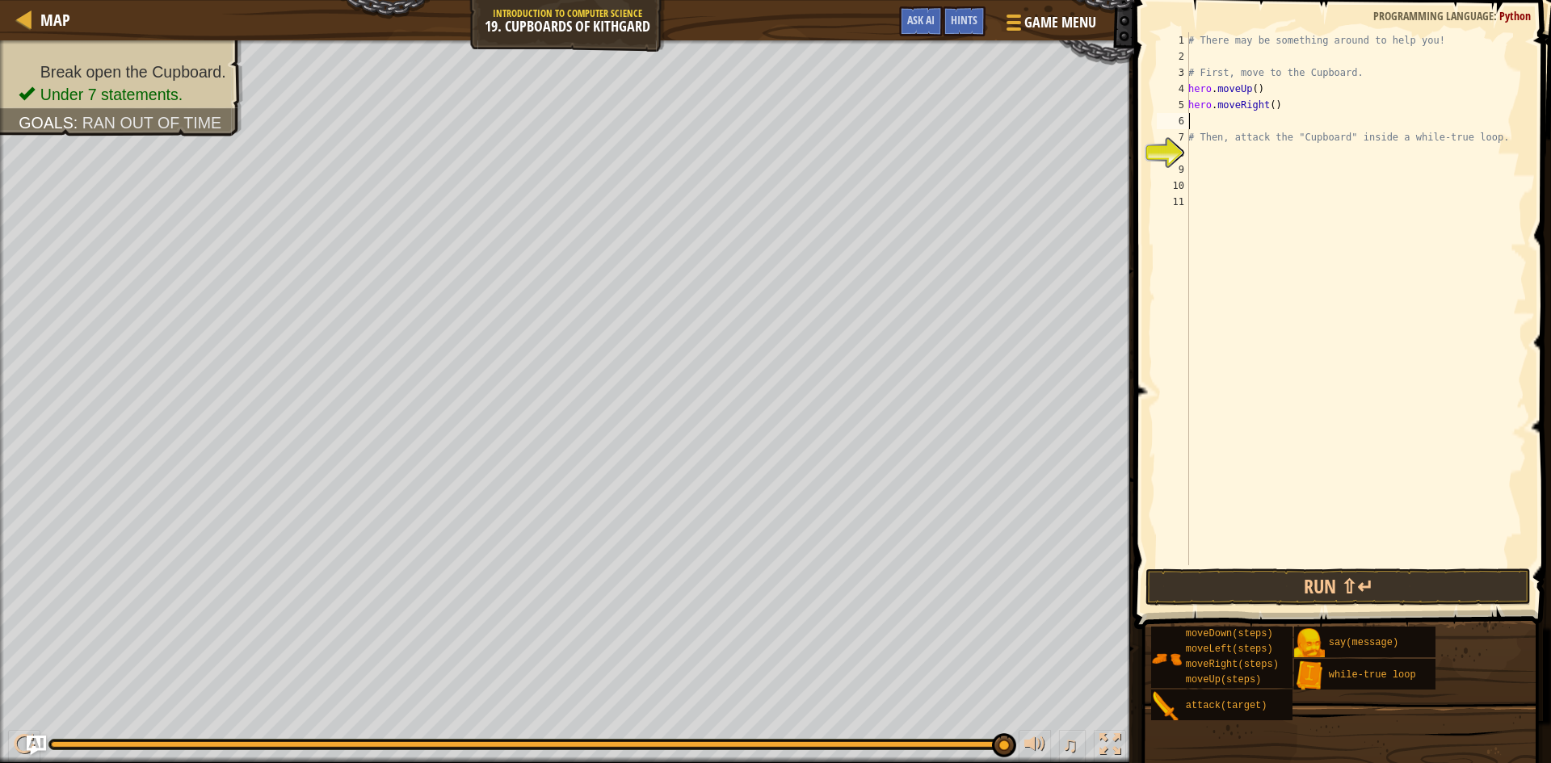
click at [1265, 104] on div "# There may be something around to help you! # First, move to the Cupboard. her…" at bounding box center [1356, 315] width 342 height 566
click at [1268, 104] on div "# There may be something around to help you! # First, move to the Cupboard. her…" at bounding box center [1356, 315] width 342 height 566
type textarea "hero.moveRight(3)"
click at [1195, 119] on div "# There may be something around to help you! # First, move to the Cupboard. her…" at bounding box center [1356, 315] width 342 height 566
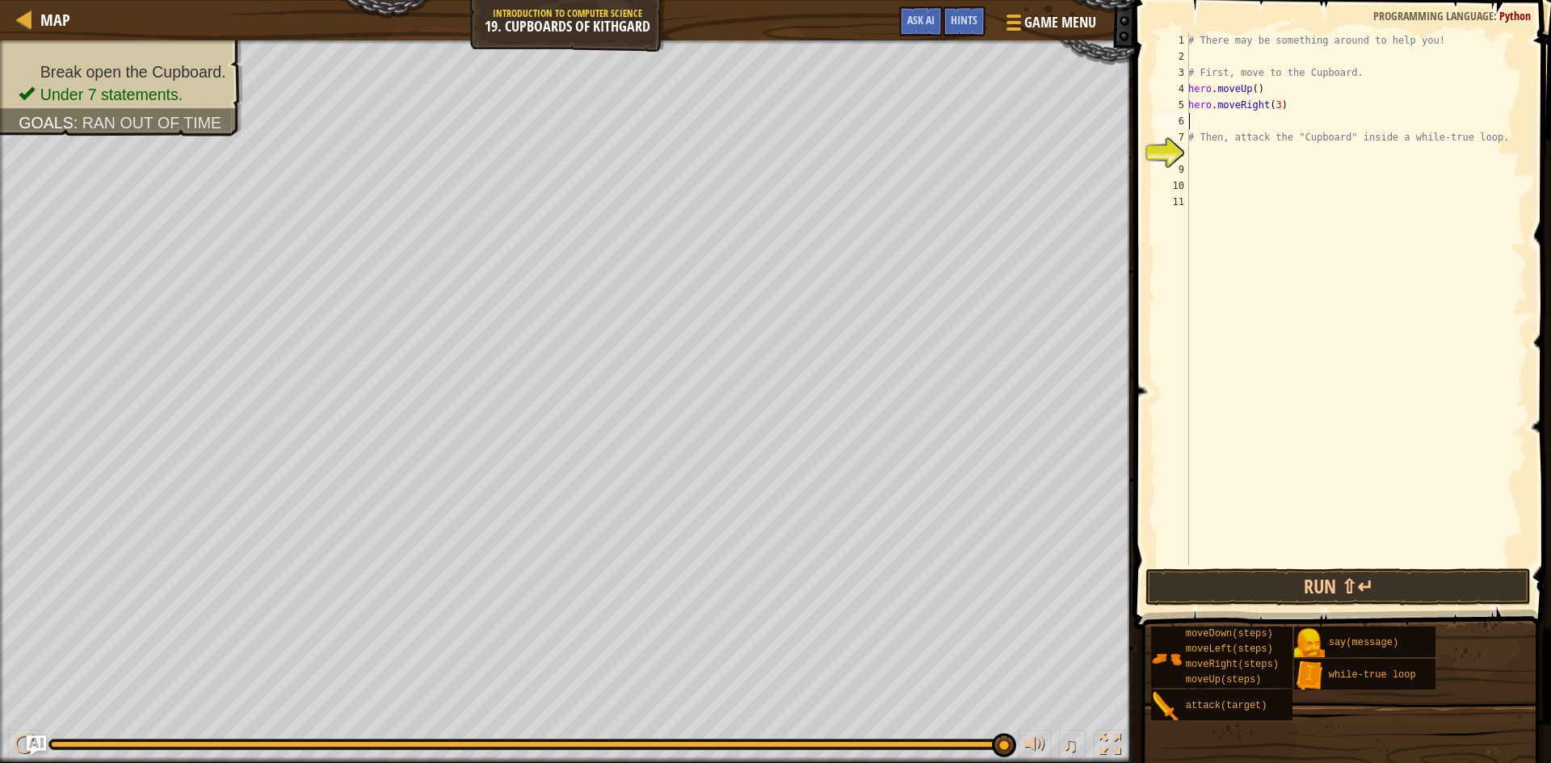
scroll to position [7, 0]
type textarea "h"
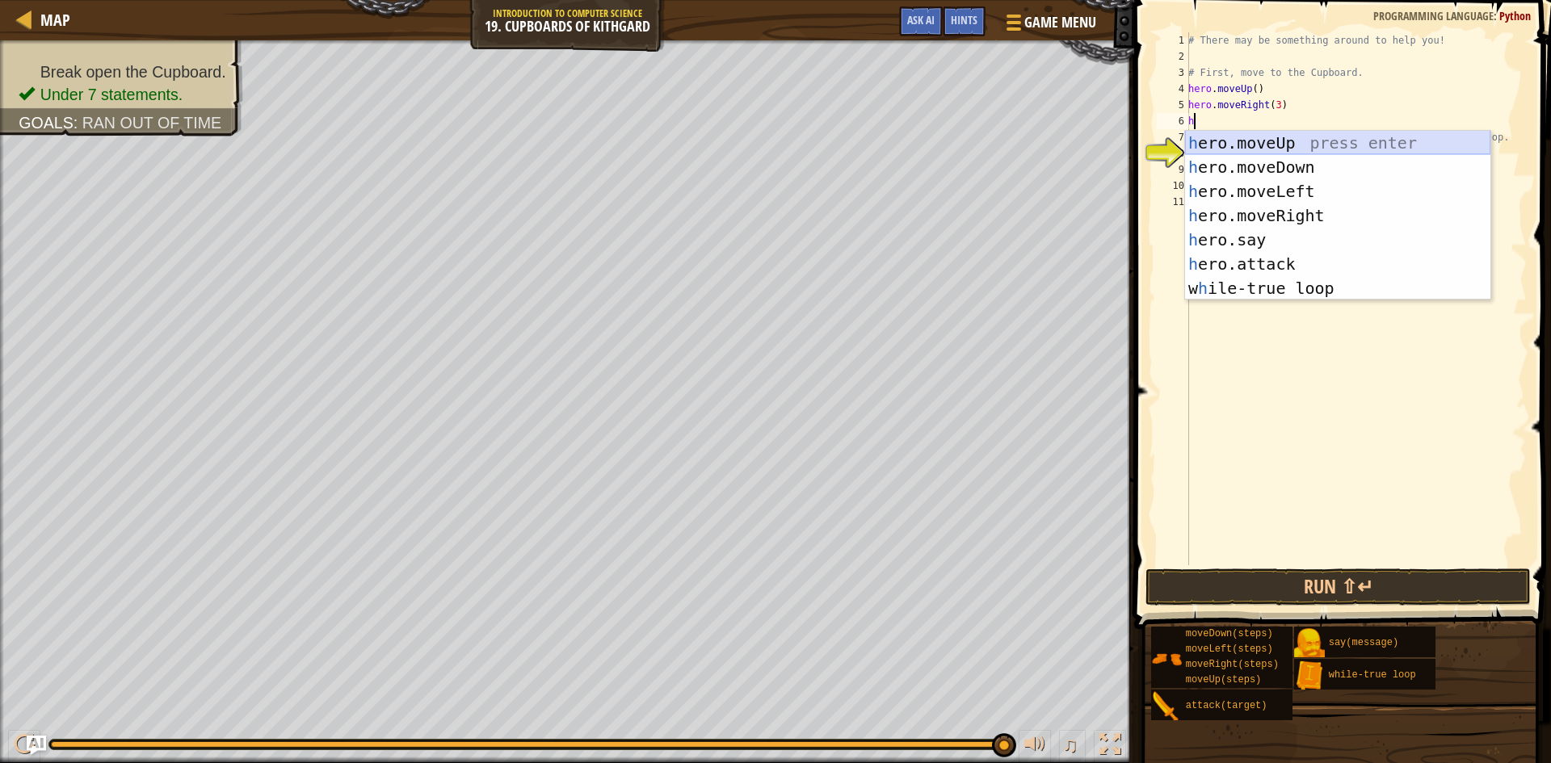
click at [1305, 154] on div "h ero.moveUp press enter h ero.moveDown press enter h ero.moveLeft press enter …" at bounding box center [1337, 240] width 305 height 218
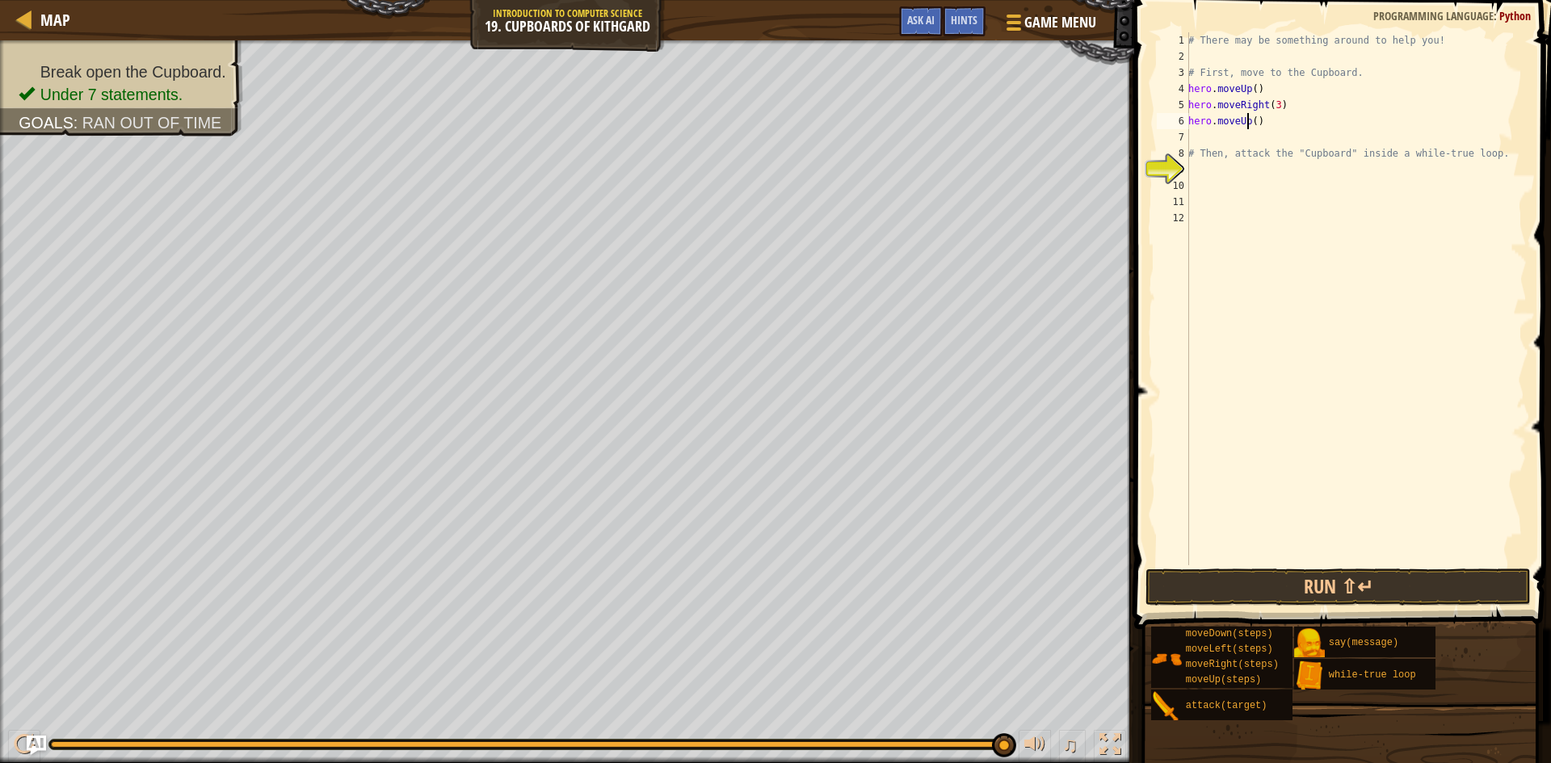
click at [1247, 120] on div "# There may be something around to help you! # First, move to the Cupboard. her…" at bounding box center [1356, 315] width 342 height 566
click at [1309, 145] on div "hero.moveD own press enter" at bounding box center [1337, 167] width 305 height 73
click at [1264, 124] on div "# There may be something around to help you! # First, move to the Cupboard. her…" at bounding box center [1356, 315] width 342 height 566
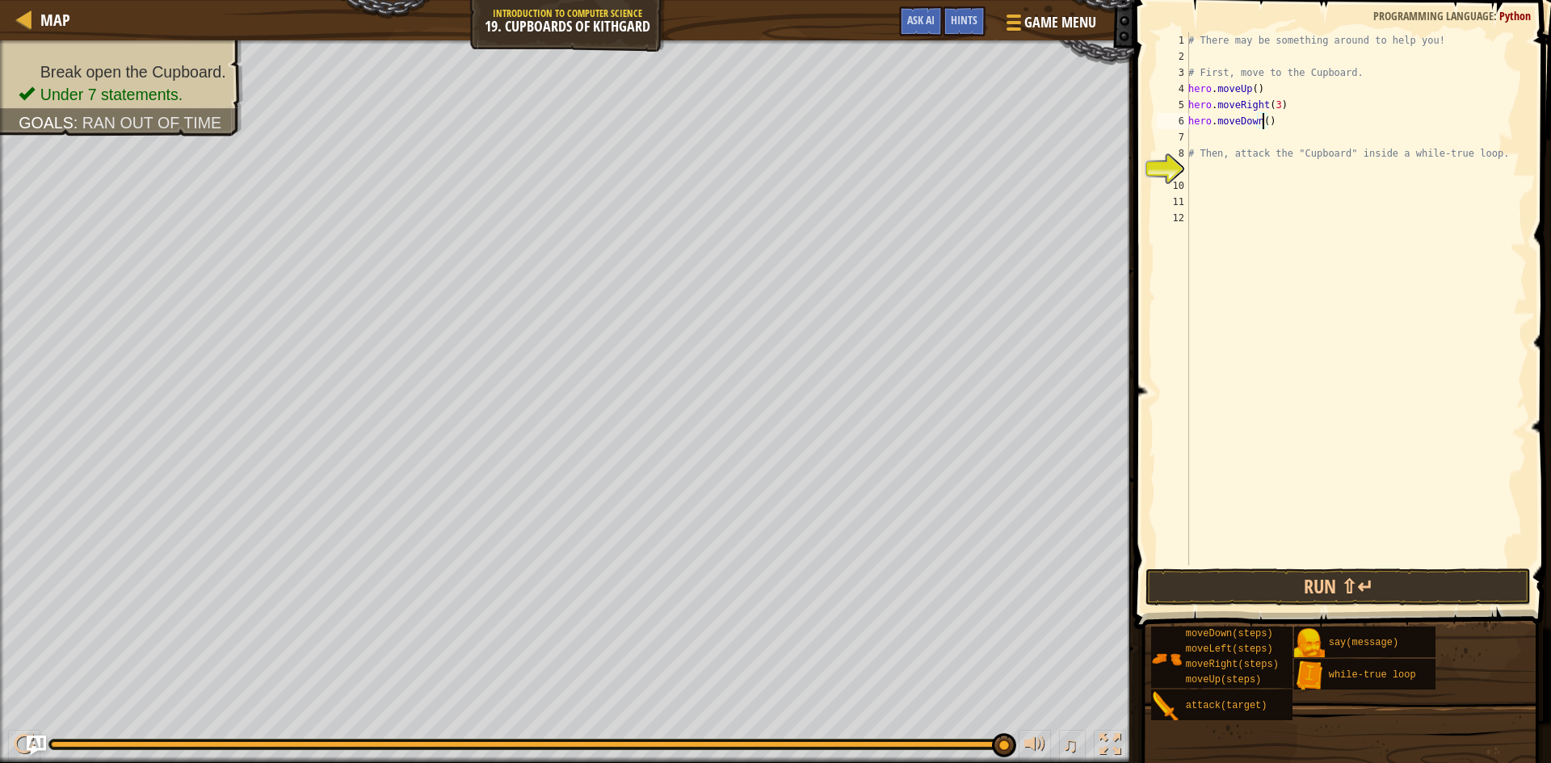
scroll to position [7, 6]
click at [1366, 586] on button "Run ⇧↵" at bounding box center [1338, 587] width 385 height 37
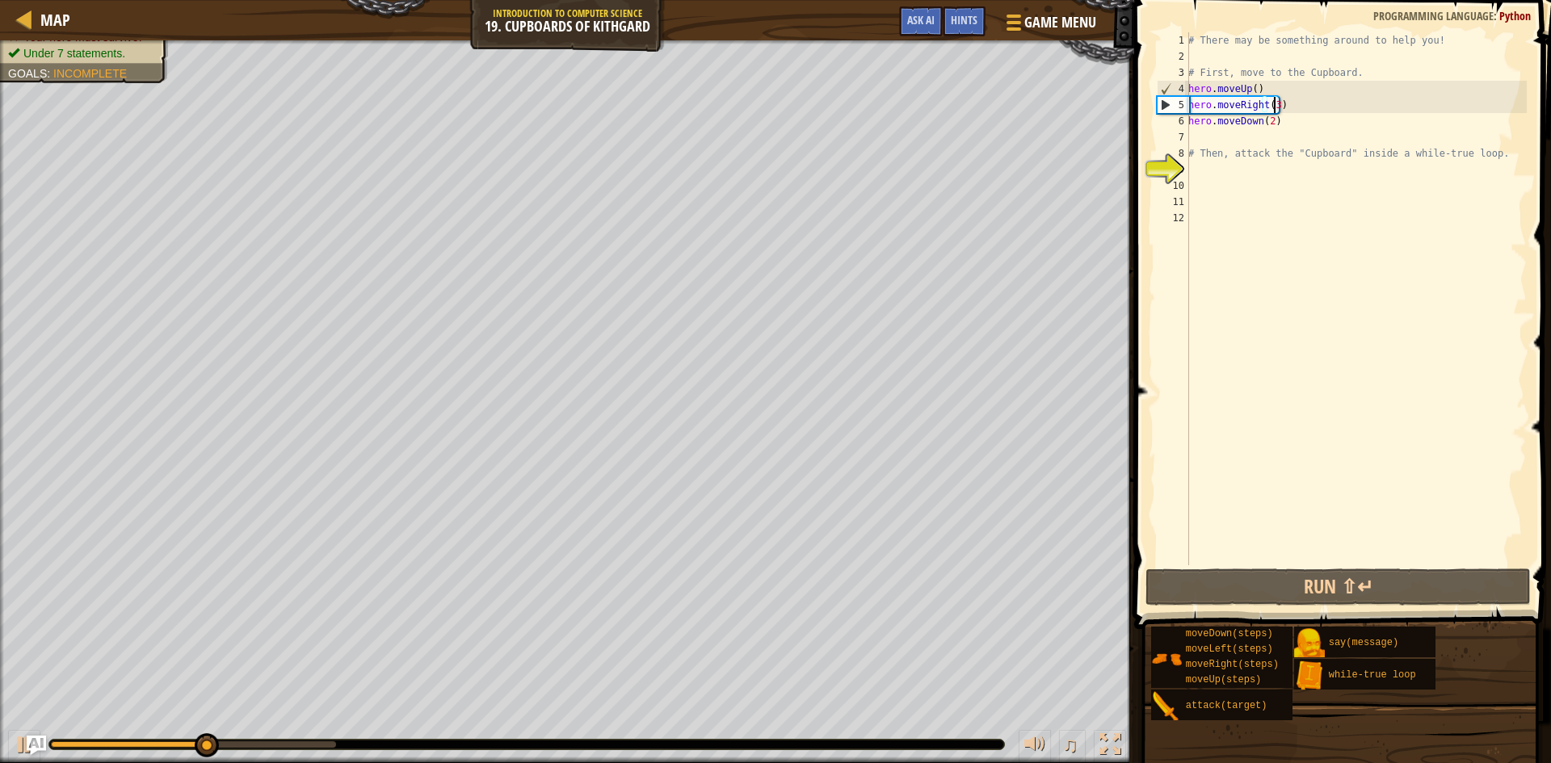
click at [1275, 102] on div "# There may be something around to help you! # First, move to the Cupboard. her…" at bounding box center [1356, 315] width 342 height 566
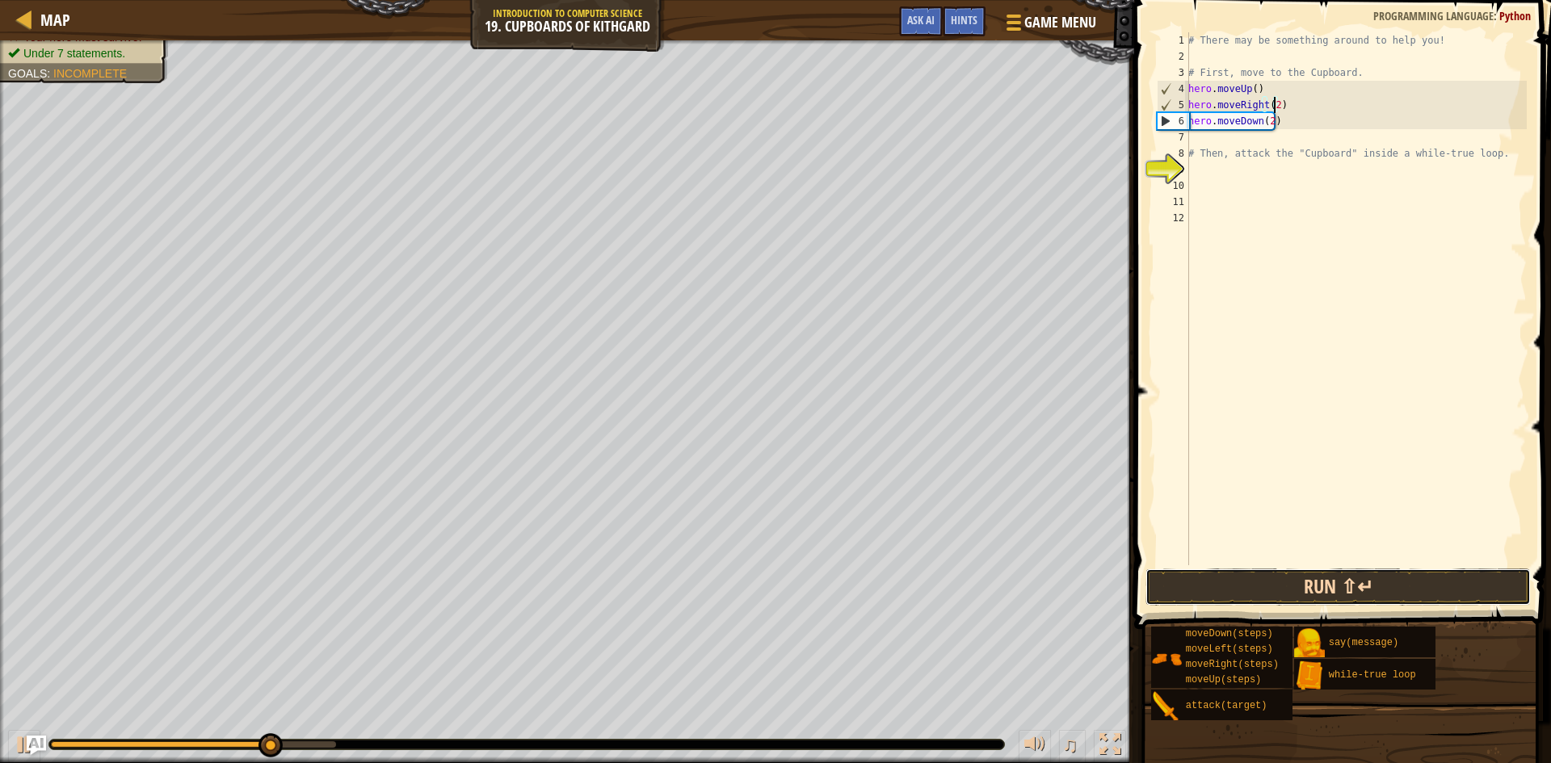
click at [1385, 582] on button "Run ⇧↵" at bounding box center [1338, 587] width 385 height 37
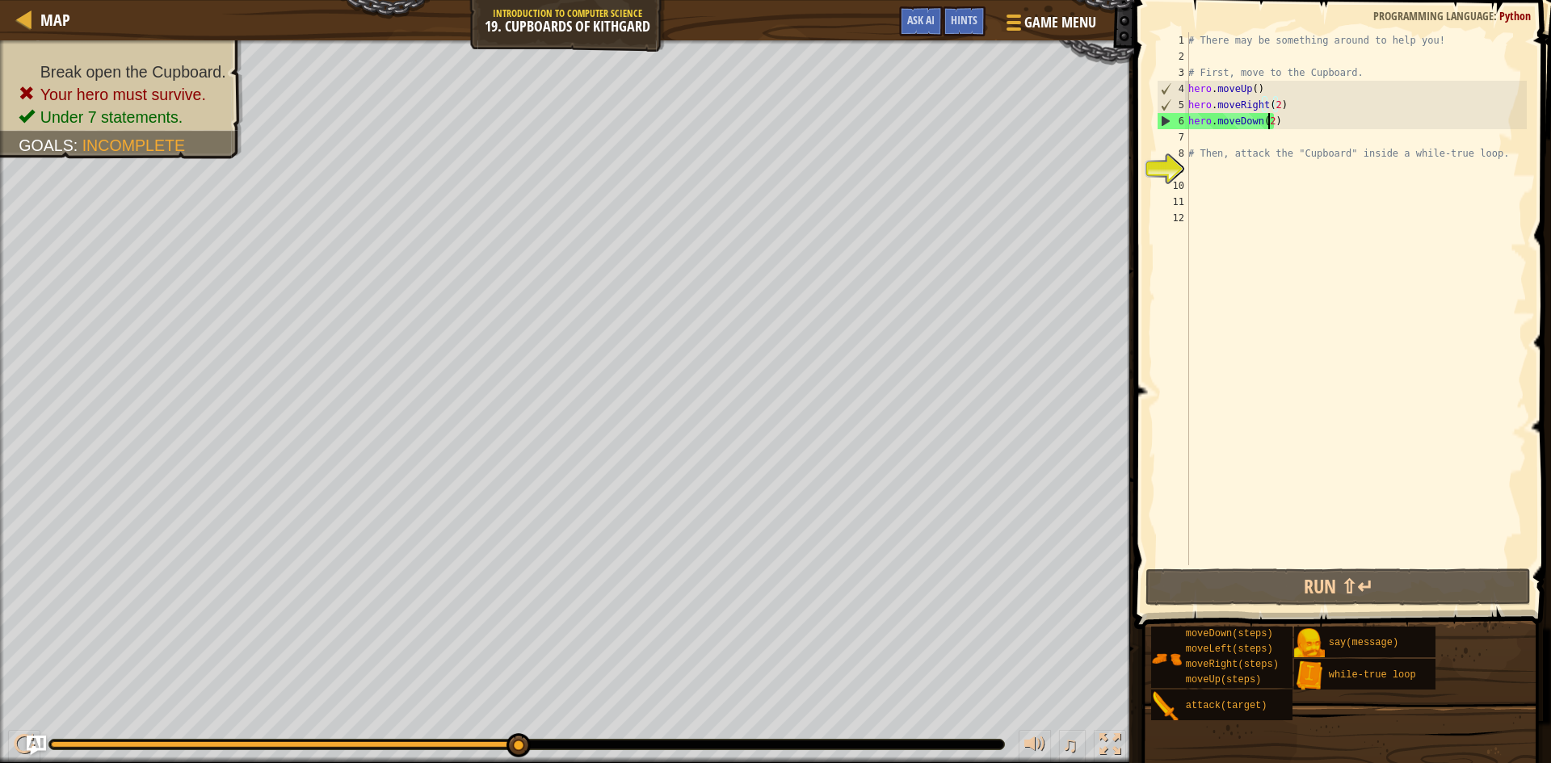
click at [1269, 122] on div "# There may be something around to help you! # First, move to the Cupboard. her…" at bounding box center [1356, 315] width 342 height 566
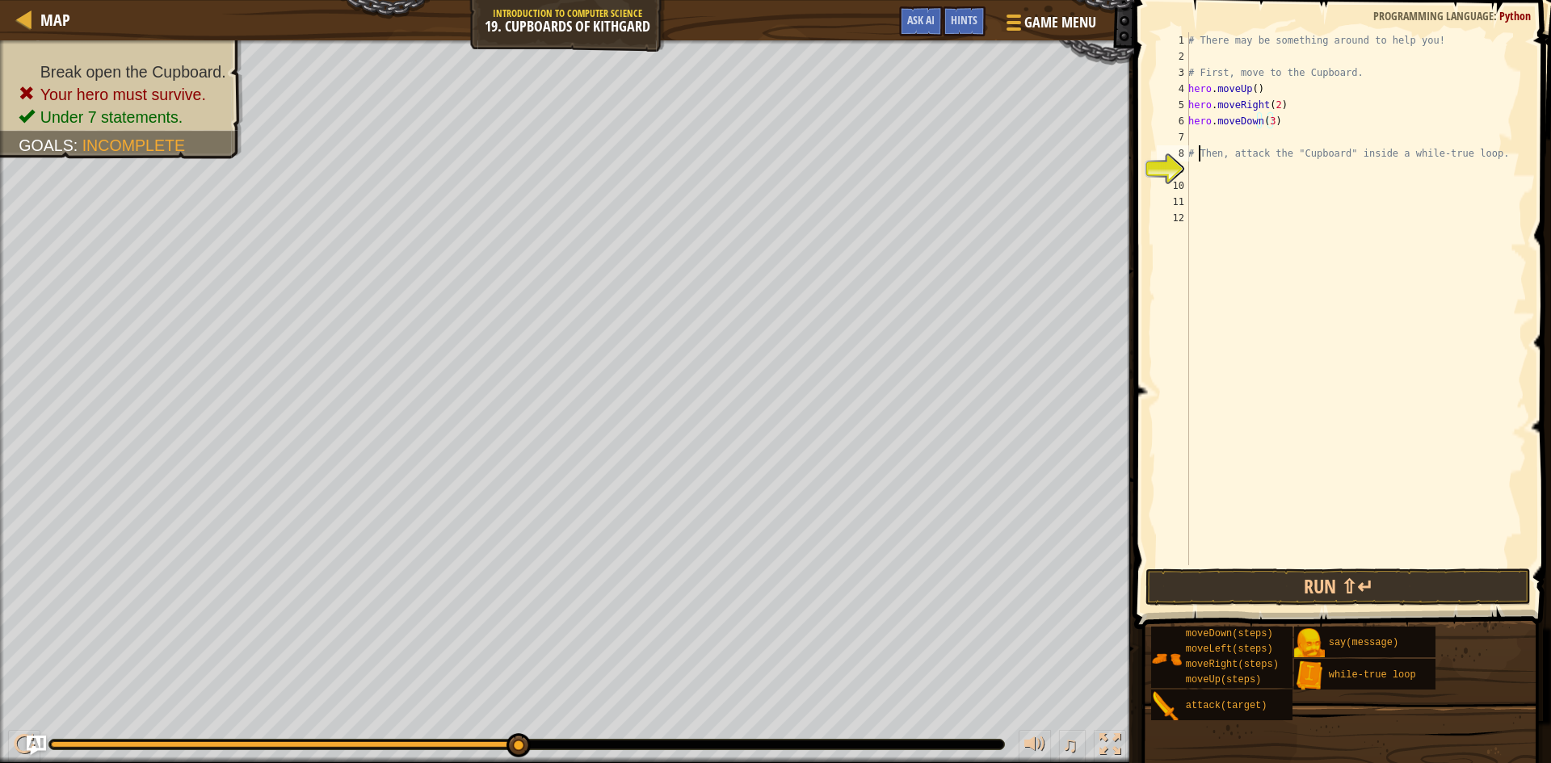
click at [1199, 168] on div "# There may be something around to help you! # First, move to the Cupboard. her…" at bounding box center [1356, 315] width 342 height 566
type textarea "# Then, attack the "Cupboard" inside a while-true loop."
click at [1204, 171] on div "# There may be something around to help you! # First, move to the Cupboard. her…" at bounding box center [1356, 298] width 342 height 533
type textarea "h"
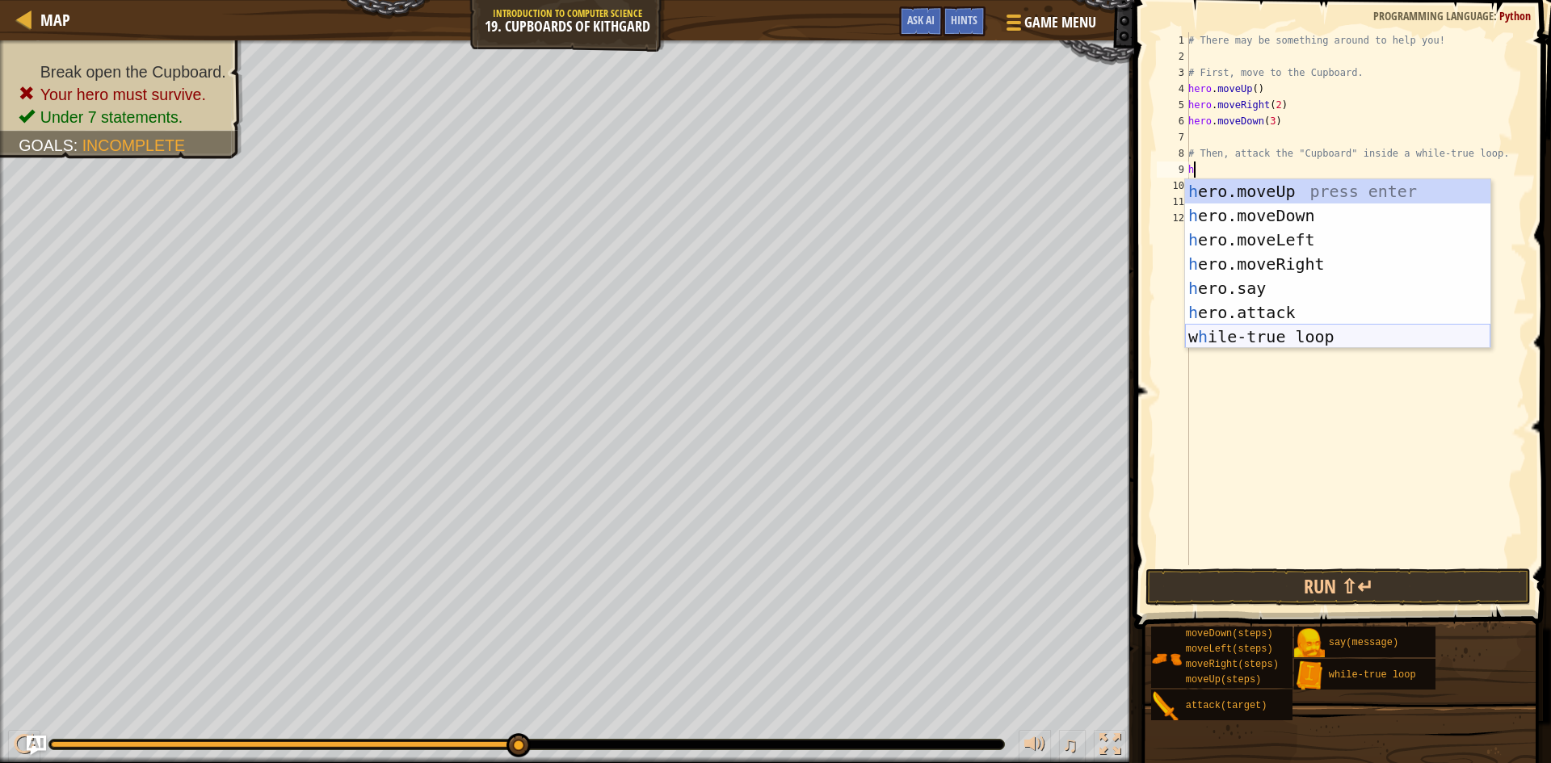
click at [1264, 333] on div "h ero.moveUp press enter h ero.moveDown press enter h ero.moveLeft press enter …" at bounding box center [1337, 288] width 305 height 218
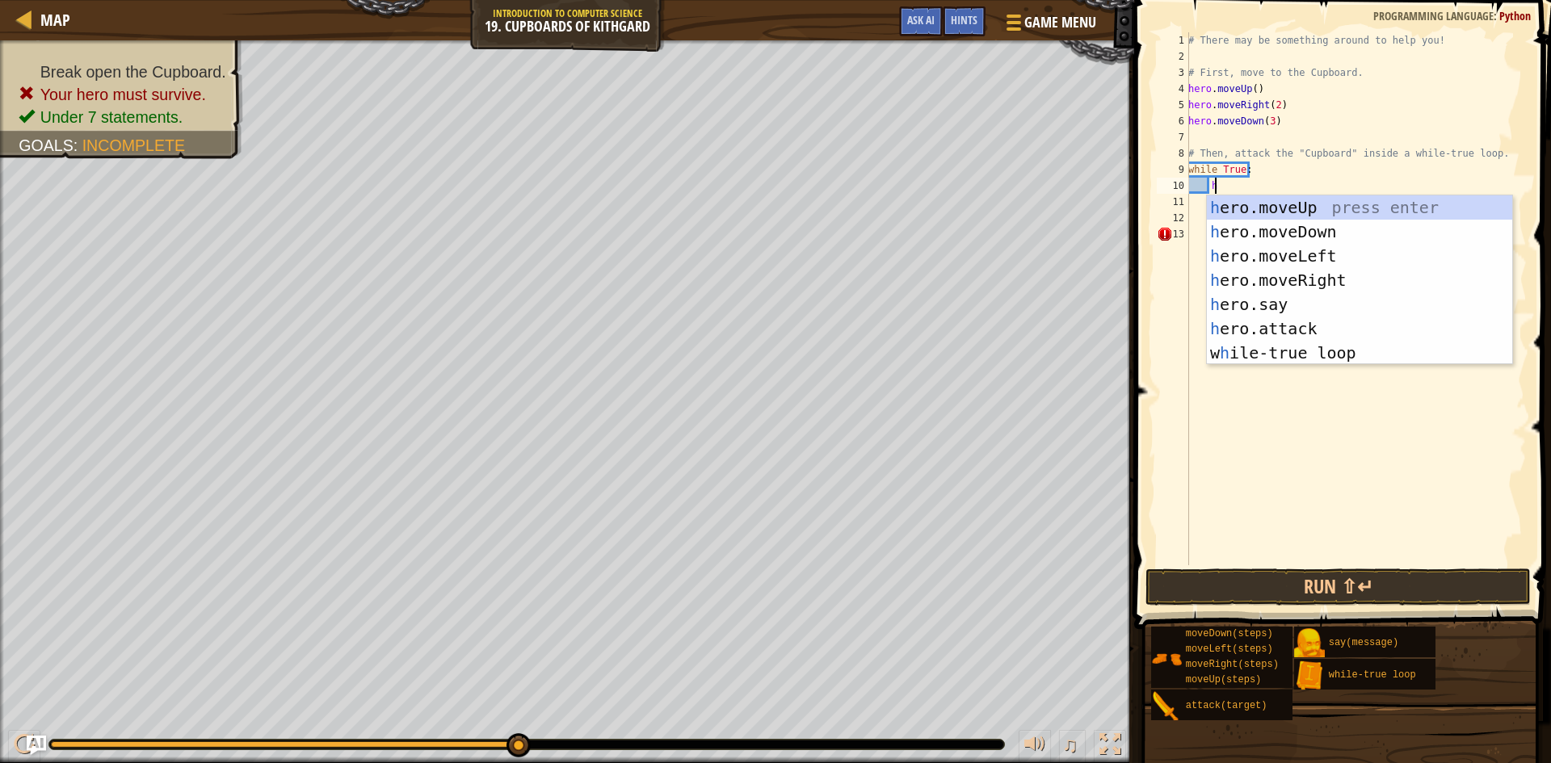
scroll to position [7, 2]
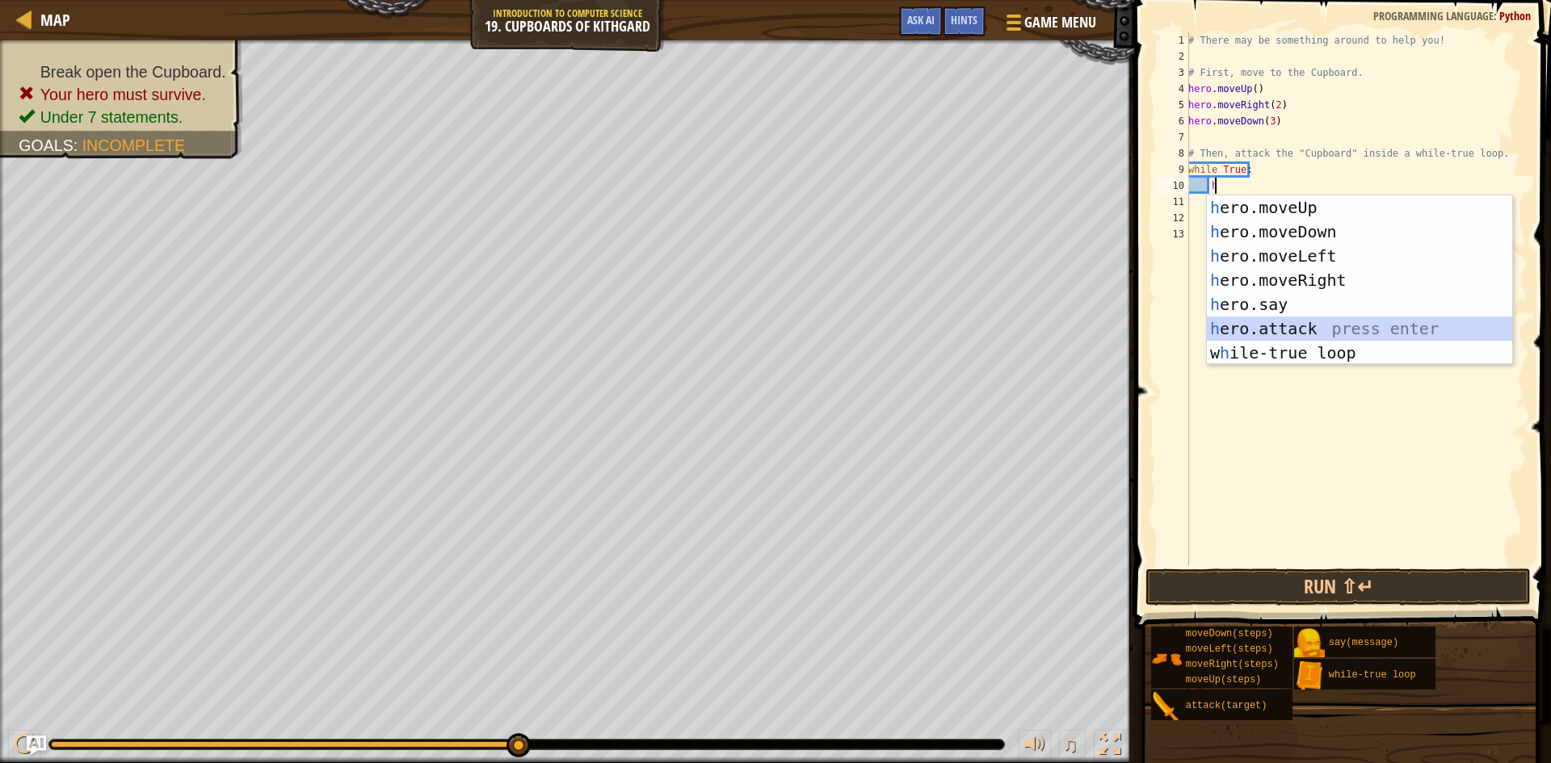
click at [1323, 327] on div "h ero.moveUp press enter h ero.moveDown press enter h ero.moveLeft press enter …" at bounding box center [1359, 305] width 305 height 218
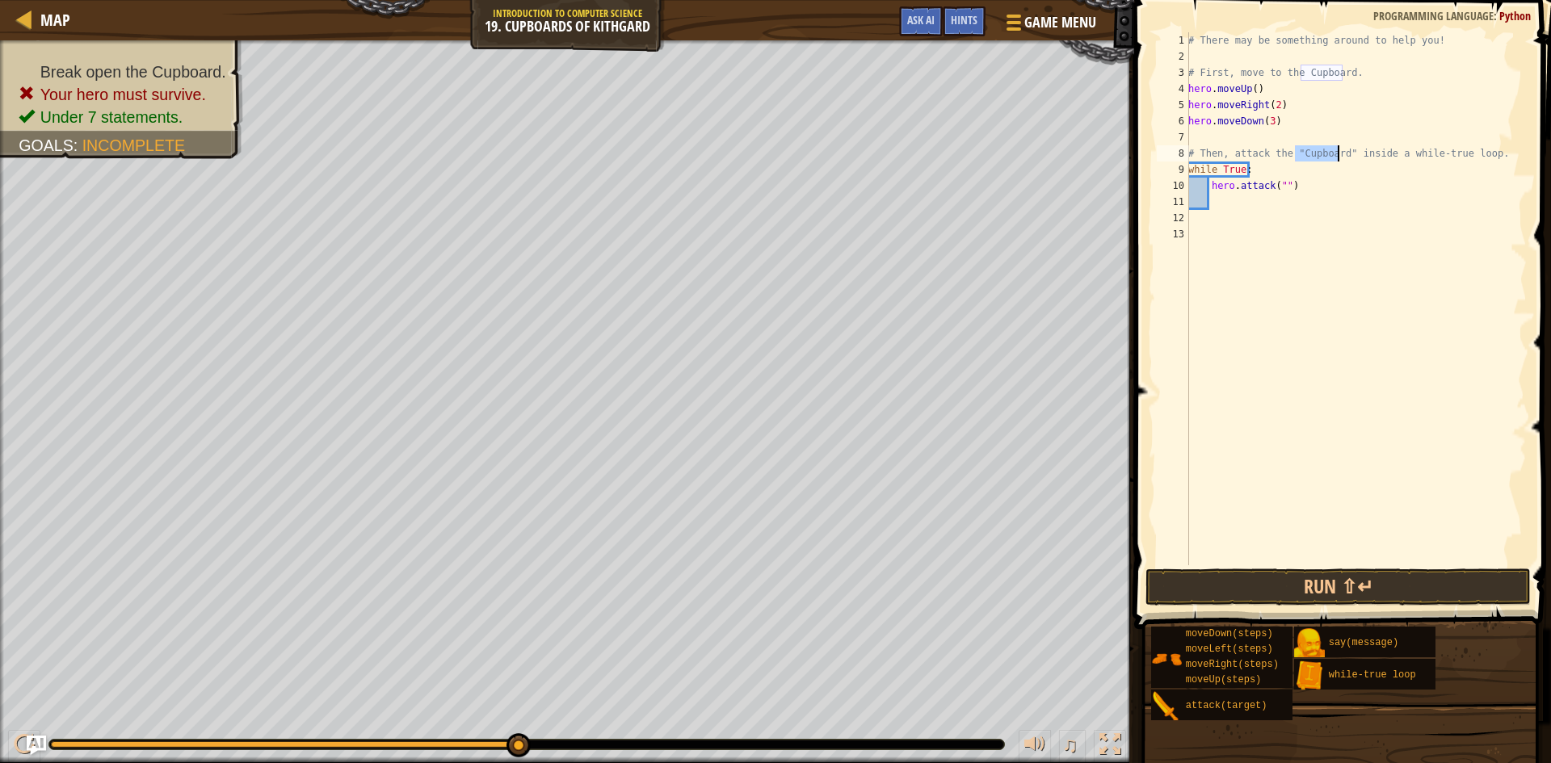
drag, startPoint x: 1293, startPoint y: 152, endPoint x: 1335, endPoint y: 159, distance: 43.4
click at [1335, 159] on div "# There may be something around to help you! # First, move to the Cupboard. her…" at bounding box center [1356, 315] width 342 height 566
click at [1279, 184] on div "# There may be something around to help you! # First, move to the Cupboard. her…" at bounding box center [1356, 315] width 341 height 566
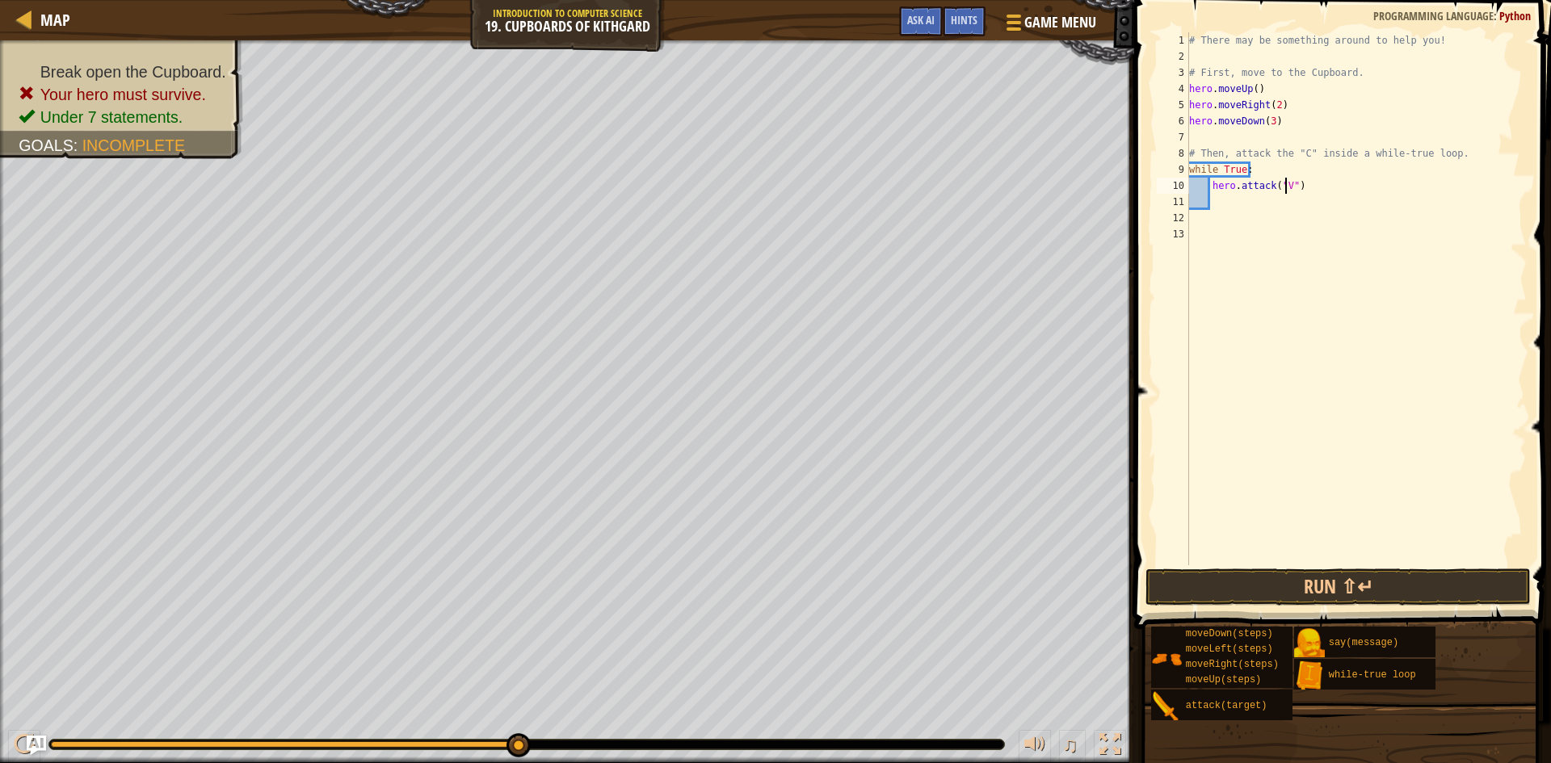
type textarea "hero.attack("")"
click at [1360, 276] on div "# There may be something around to help you! # First, move to the Cupboard. her…" at bounding box center [1356, 315] width 341 height 566
click at [1214, 200] on div "# There may be something around to help you! # First, move to the Cupboard. her…" at bounding box center [1356, 315] width 341 height 566
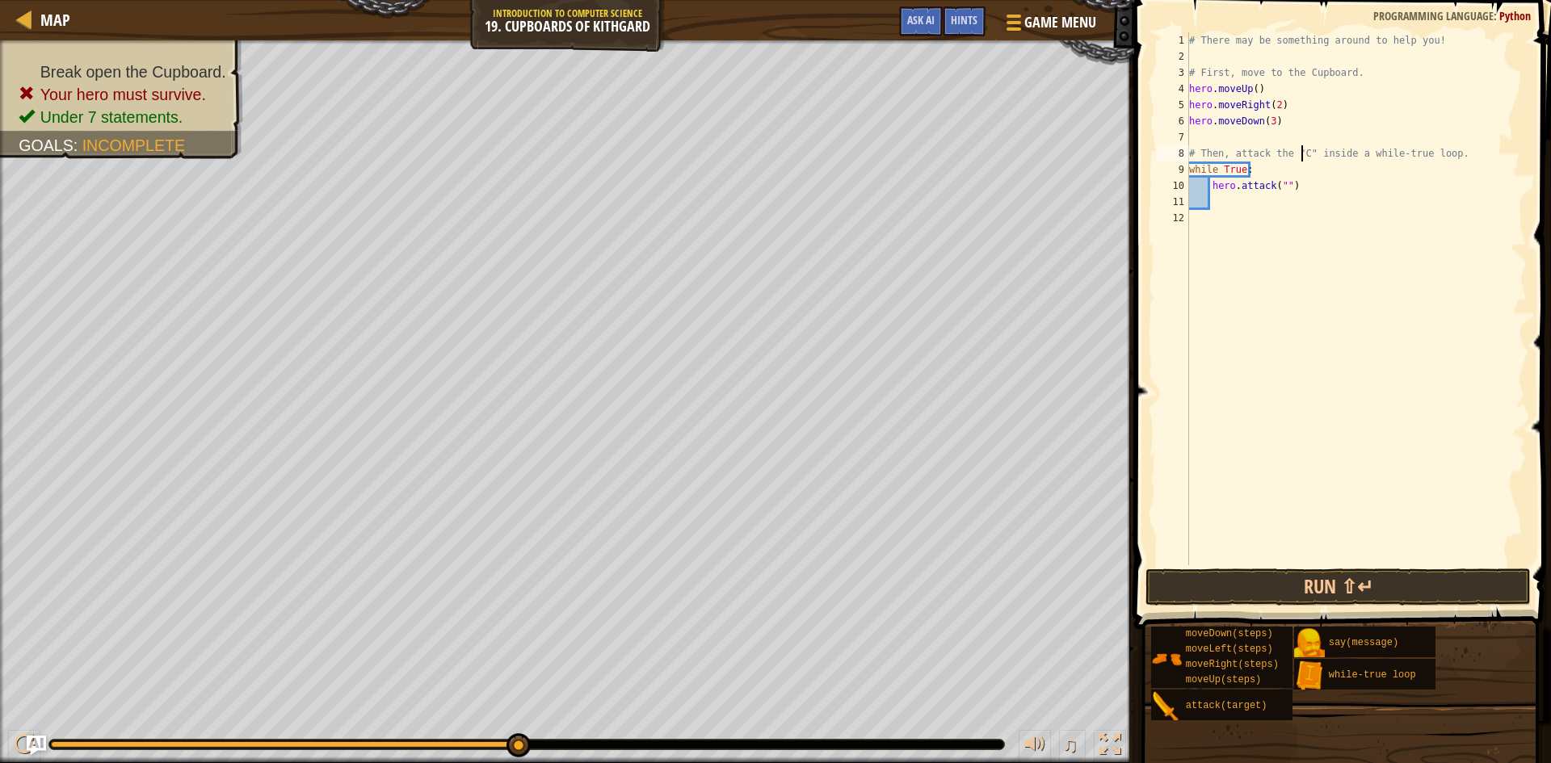
click at [1300, 153] on div "# There may be something around to help you! # First, move to the Cupboard. her…" at bounding box center [1356, 315] width 341 height 566
click at [1277, 183] on div "# There may be something around to help you! # First, move to the Cupboard. her…" at bounding box center [1356, 315] width 341 height 566
type textarea "hero.attack("Cupboard")"
click at [1364, 586] on button "Run ⇧↵" at bounding box center [1338, 587] width 385 height 37
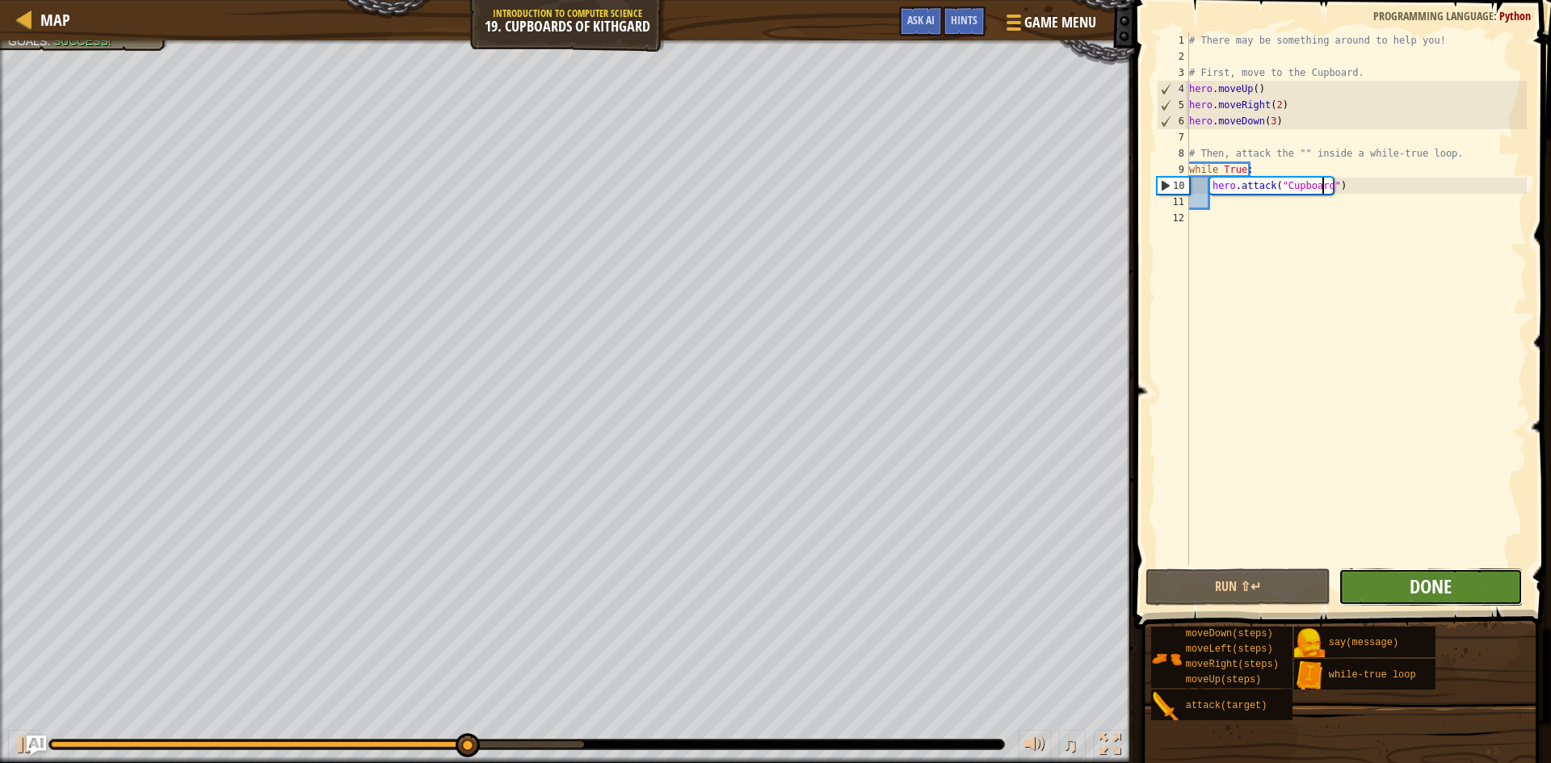
click at [1447, 590] on span "Done" at bounding box center [1431, 587] width 42 height 26
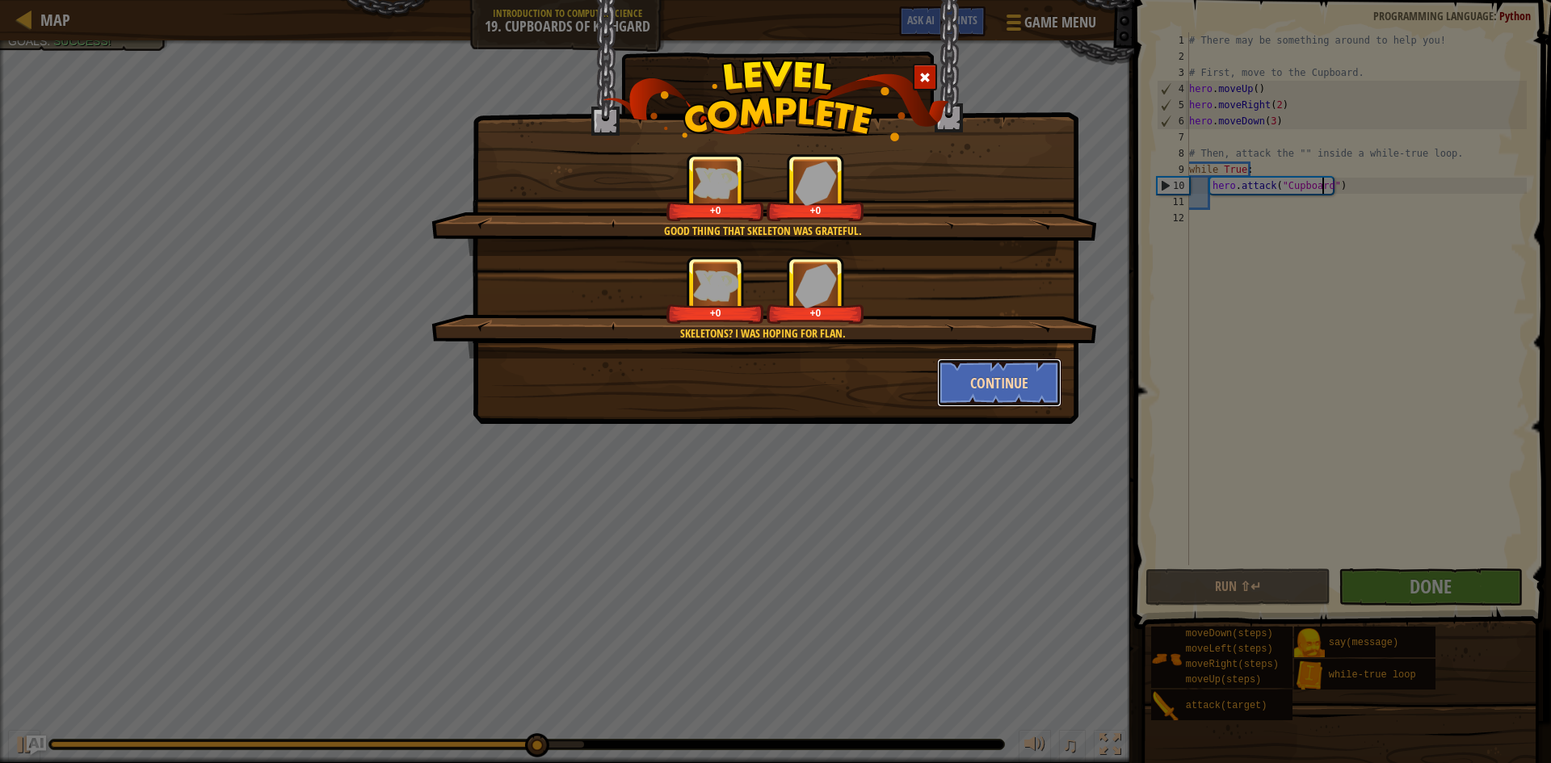
click at [962, 376] on button "Continue" at bounding box center [999, 383] width 125 height 48
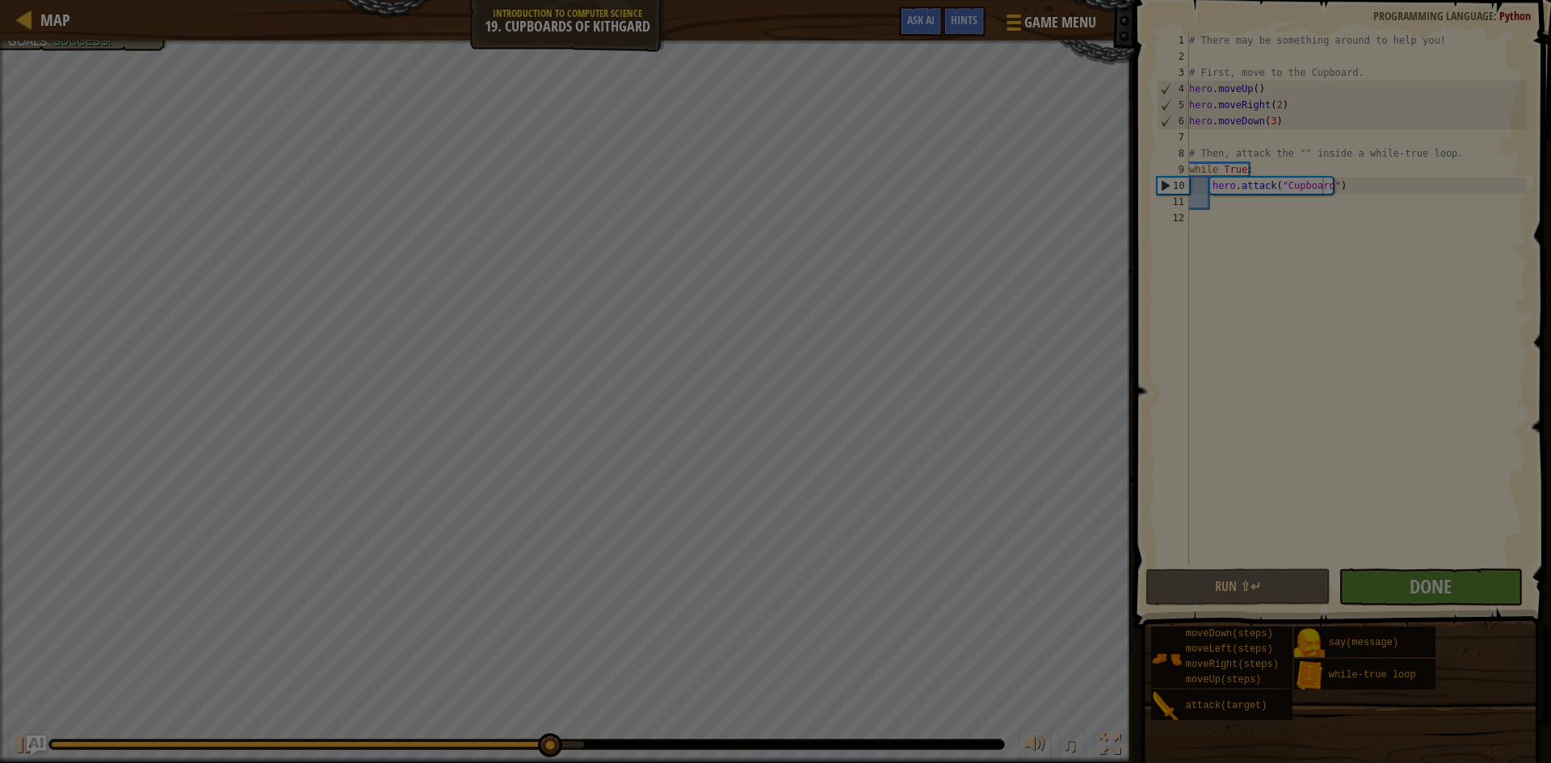
click at [999, 389] on div at bounding box center [775, 381] width 1551 height 763
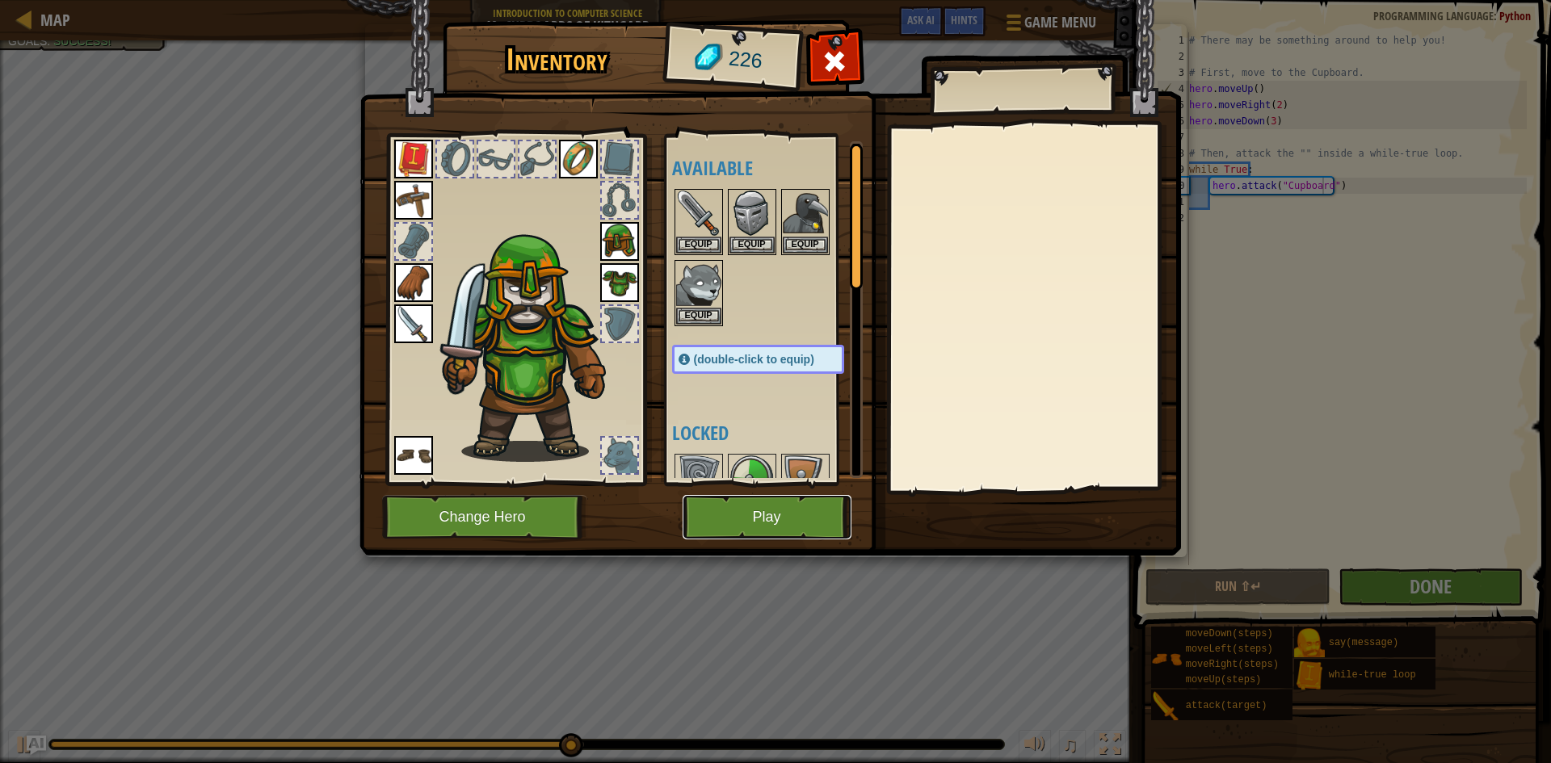
click at [755, 509] on button "Play" at bounding box center [767, 517] width 169 height 44
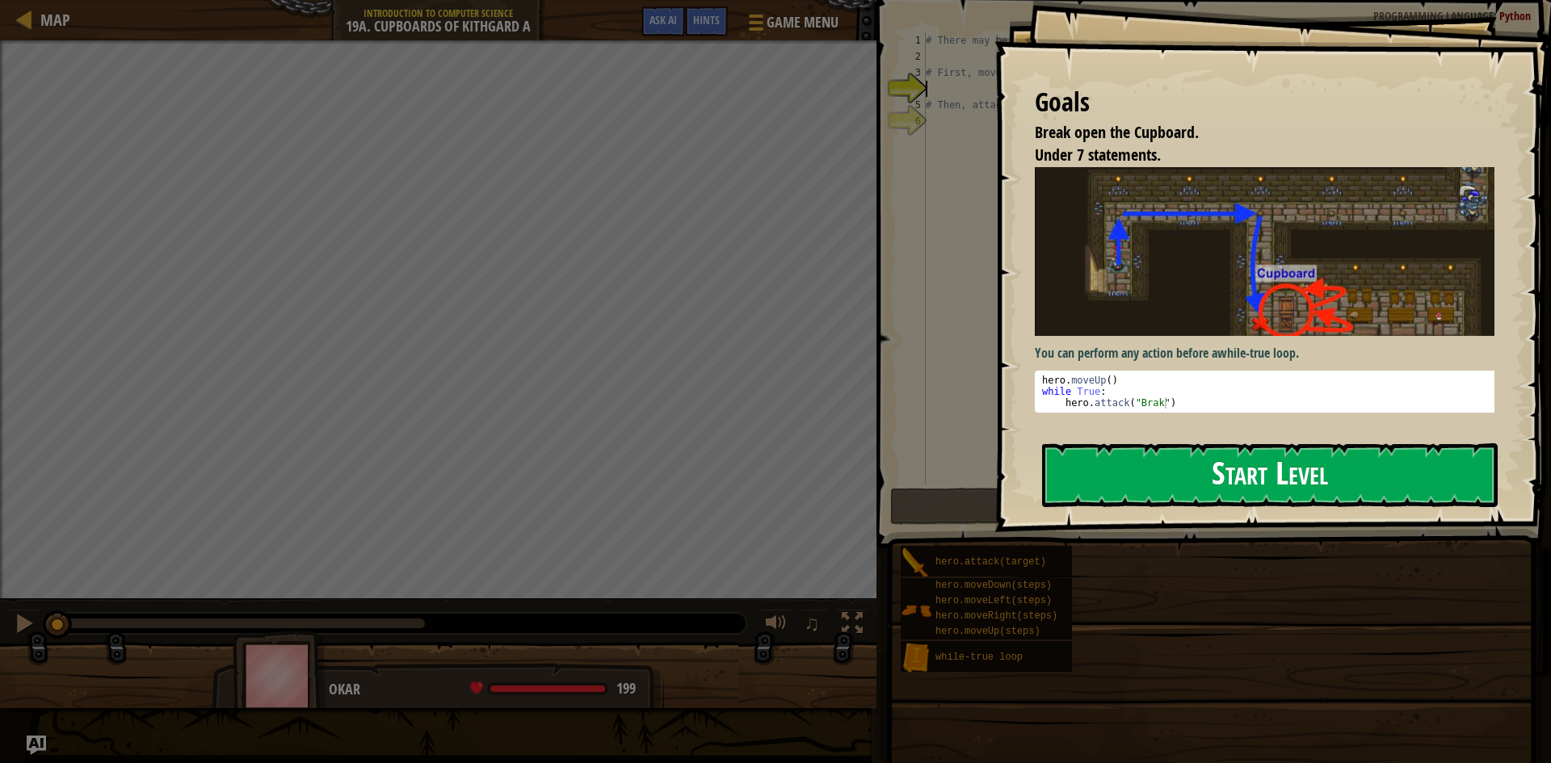
click at [1221, 457] on button "Start Level" at bounding box center [1270, 476] width 456 height 64
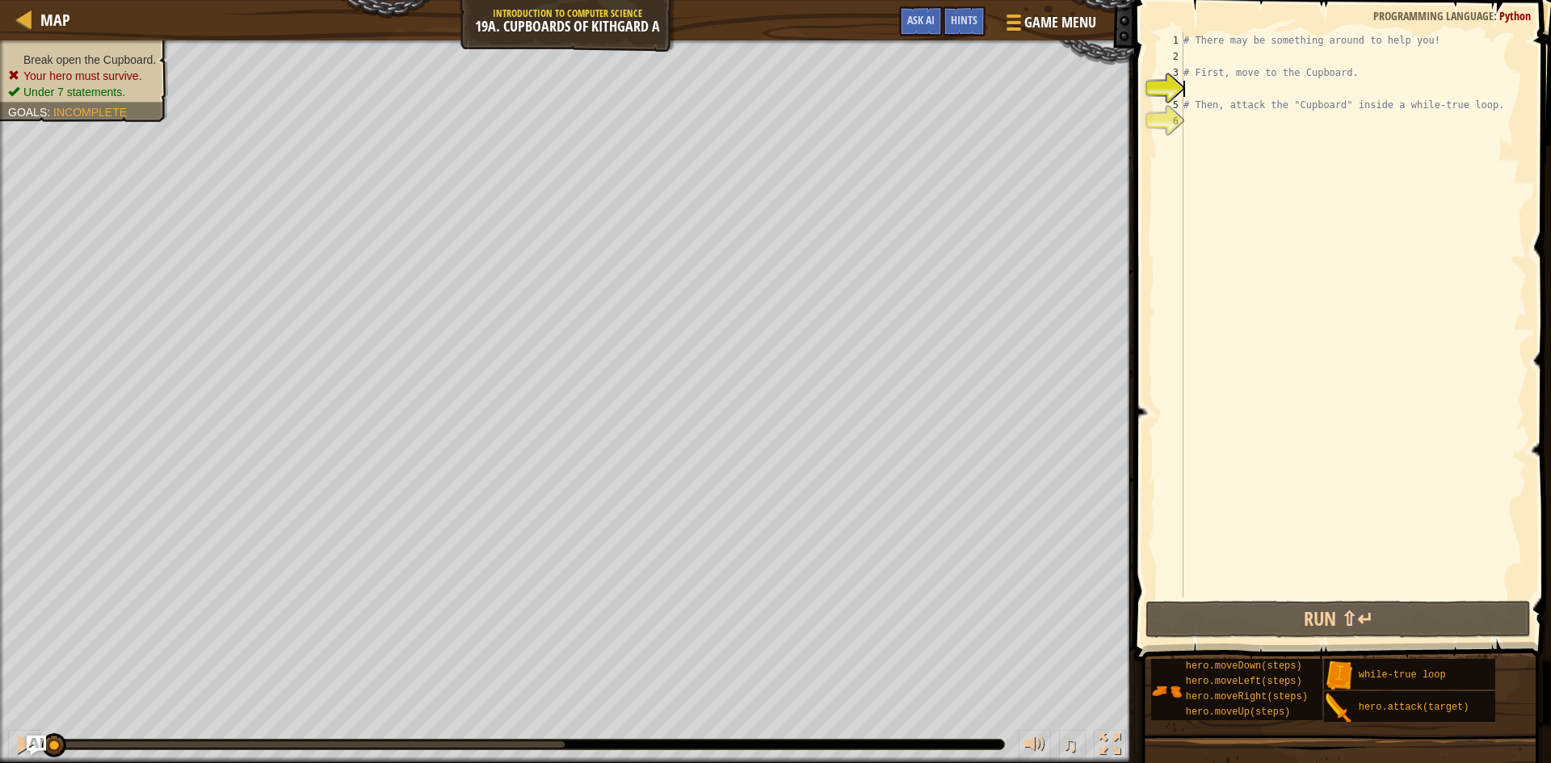
drag, startPoint x: 1172, startPoint y: 160, endPoint x: 1246, endPoint y: 299, distance: 157.2
